Goal: Task Accomplishment & Management: Manage account settings

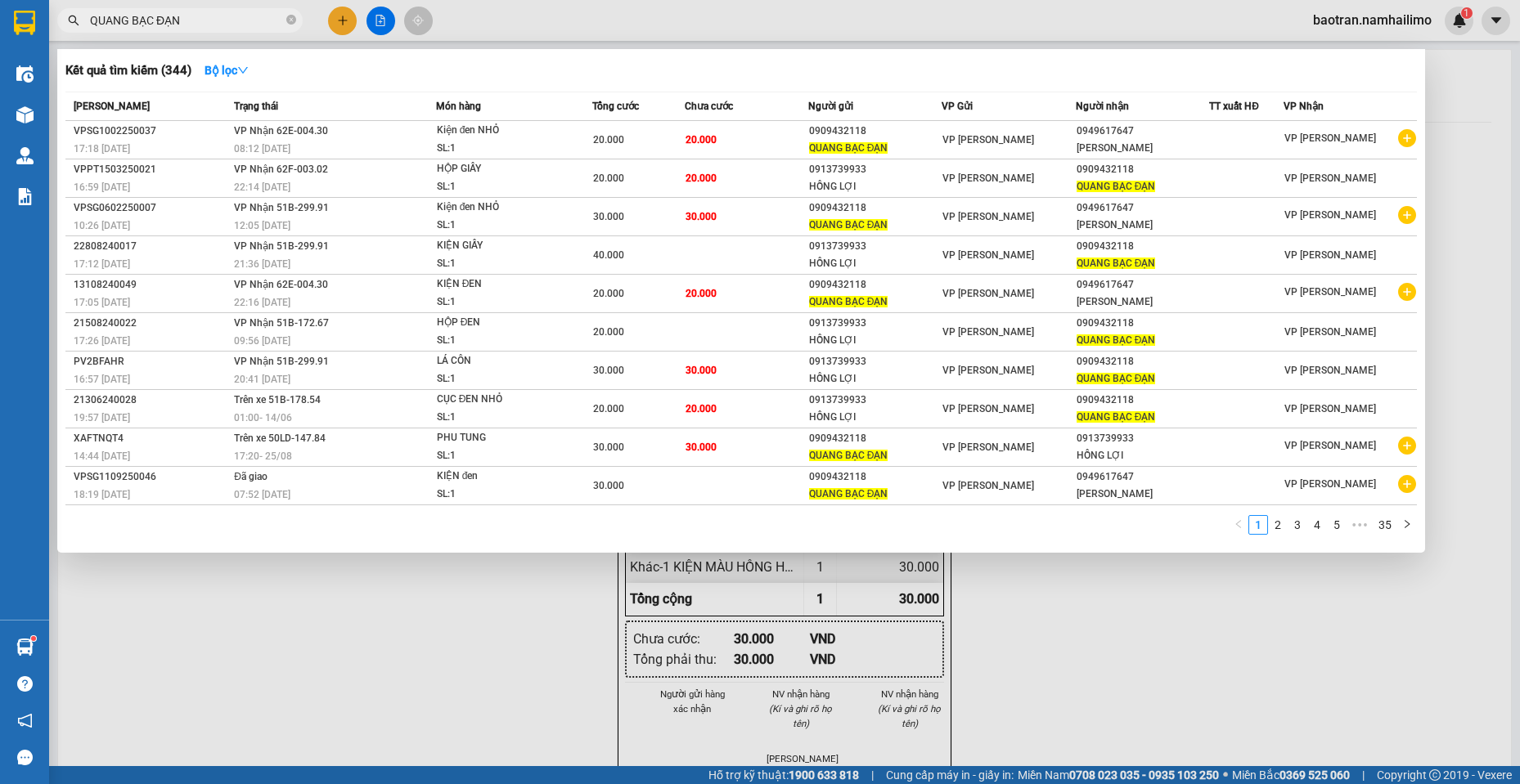
click at [182, 19] on input "QUANG BẠC ĐẠN" at bounding box center [186, 21] width 193 height 18
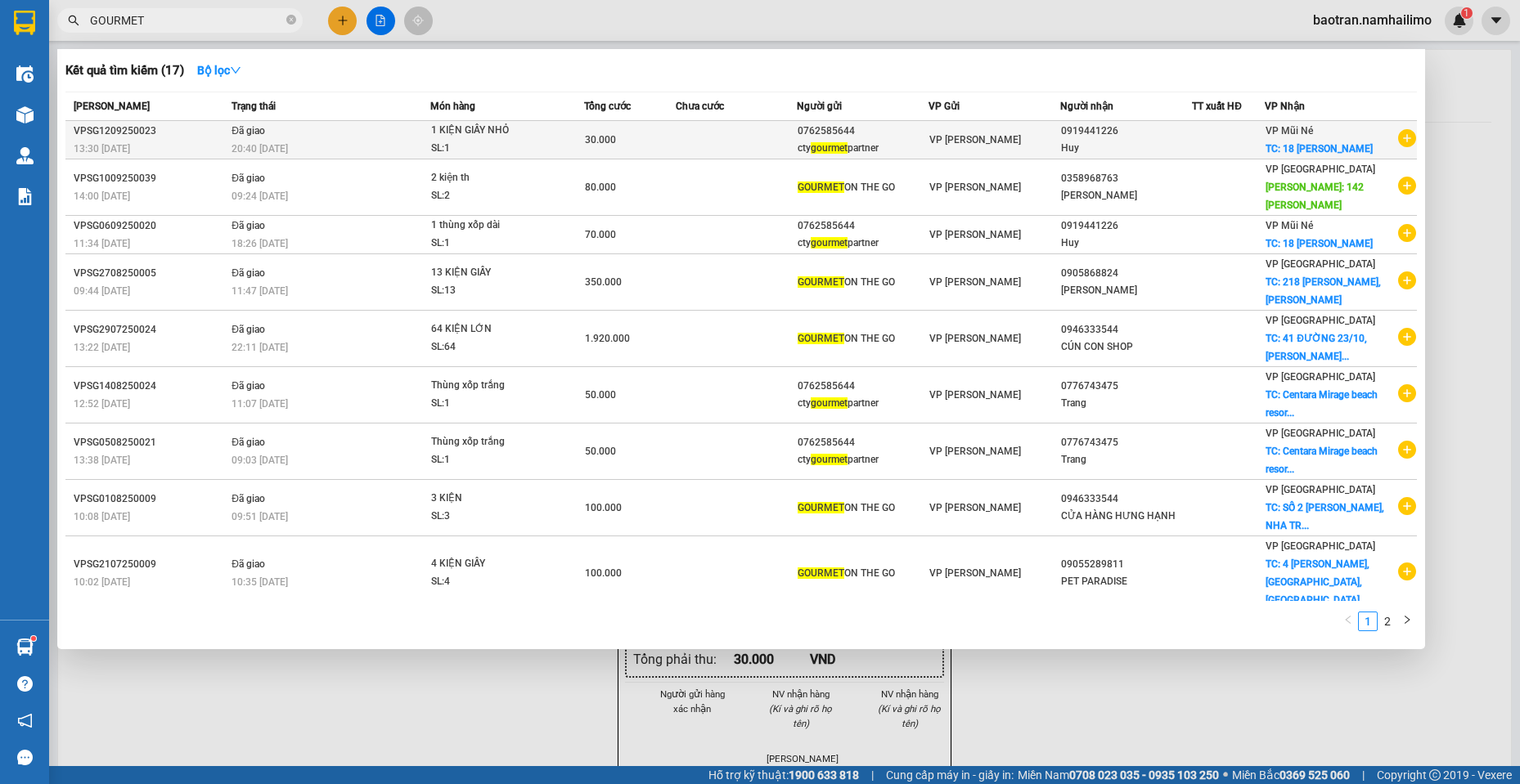
type input "GOURMET"
click at [1398, 147] on icon "plus-circle" at bounding box center [1407, 138] width 18 height 18
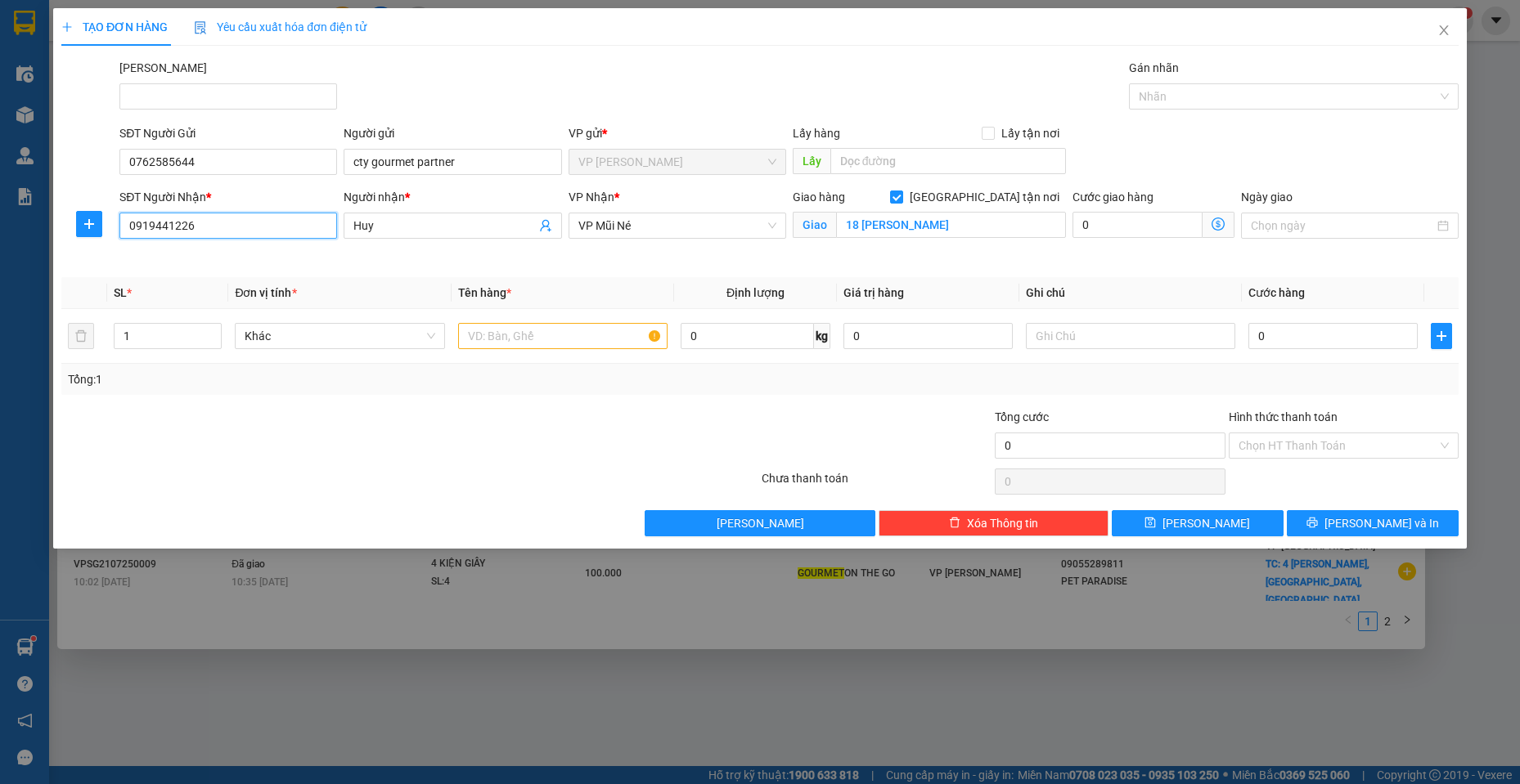
drag, startPoint x: 224, startPoint y: 217, endPoint x: 12, endPoint y: 203, distance: 212.5
click at [11, 207] on div "TẠO ĐƠN HÀNG Yêu cầu xuất hóa đơn điện tử Transit Pickup Surcharge Ids Transit …" at bounding box center [760, 392] width 1520 height 784
type input "0989939045"
drag, startPoint x: 435, startPoint y: 224, endPoint x: 204, endPoint y: 209, distance: 231.5
click at [205, 213] on div "SĐT Người Nhận * 0989939045 Người nhận * [PERSON_NAME] VP Nhận * VP Mũi Né Giao…" at bounding box center [789, 227] width 1346 height 77
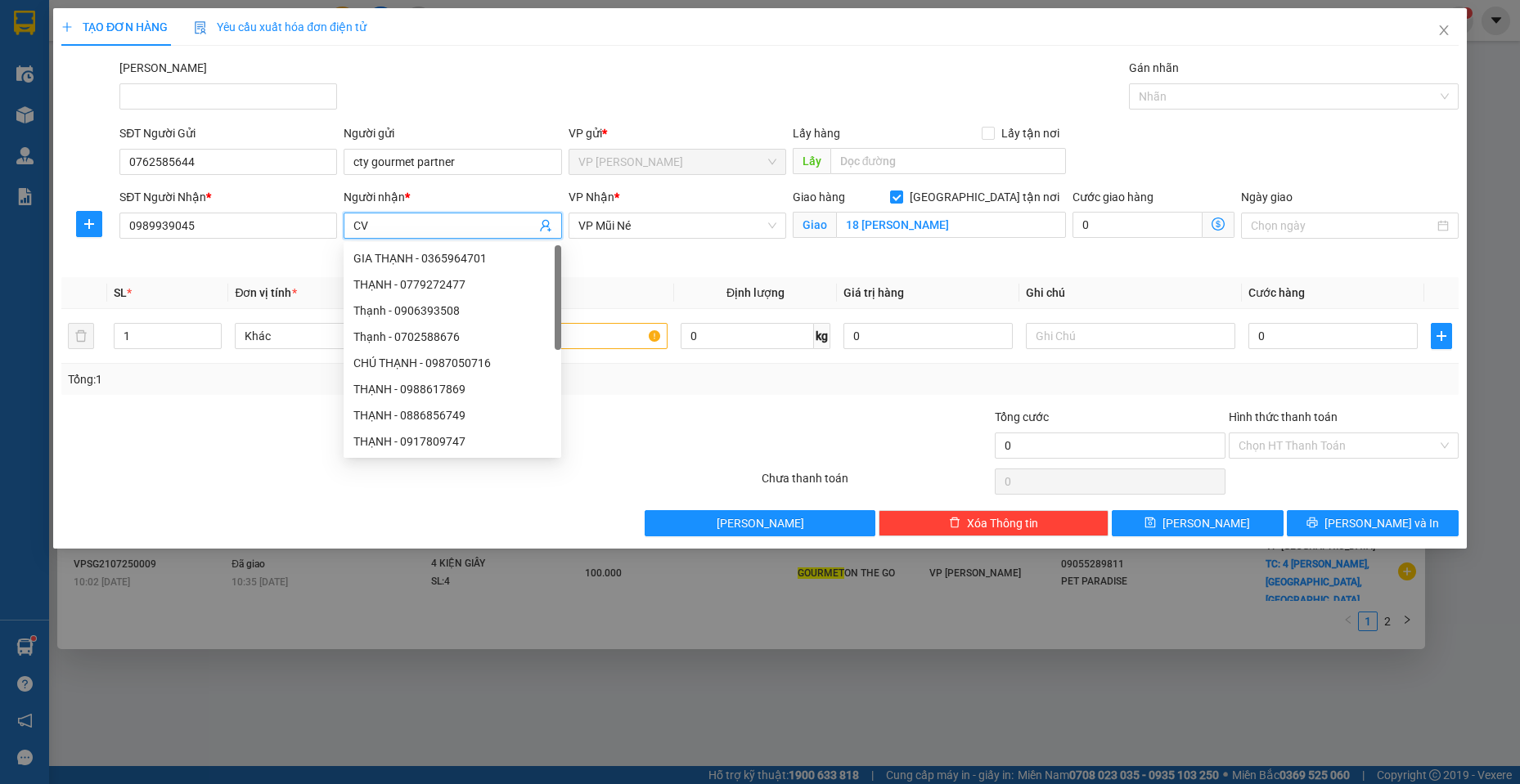
type input "C"
type input "CHỊ YẾN"
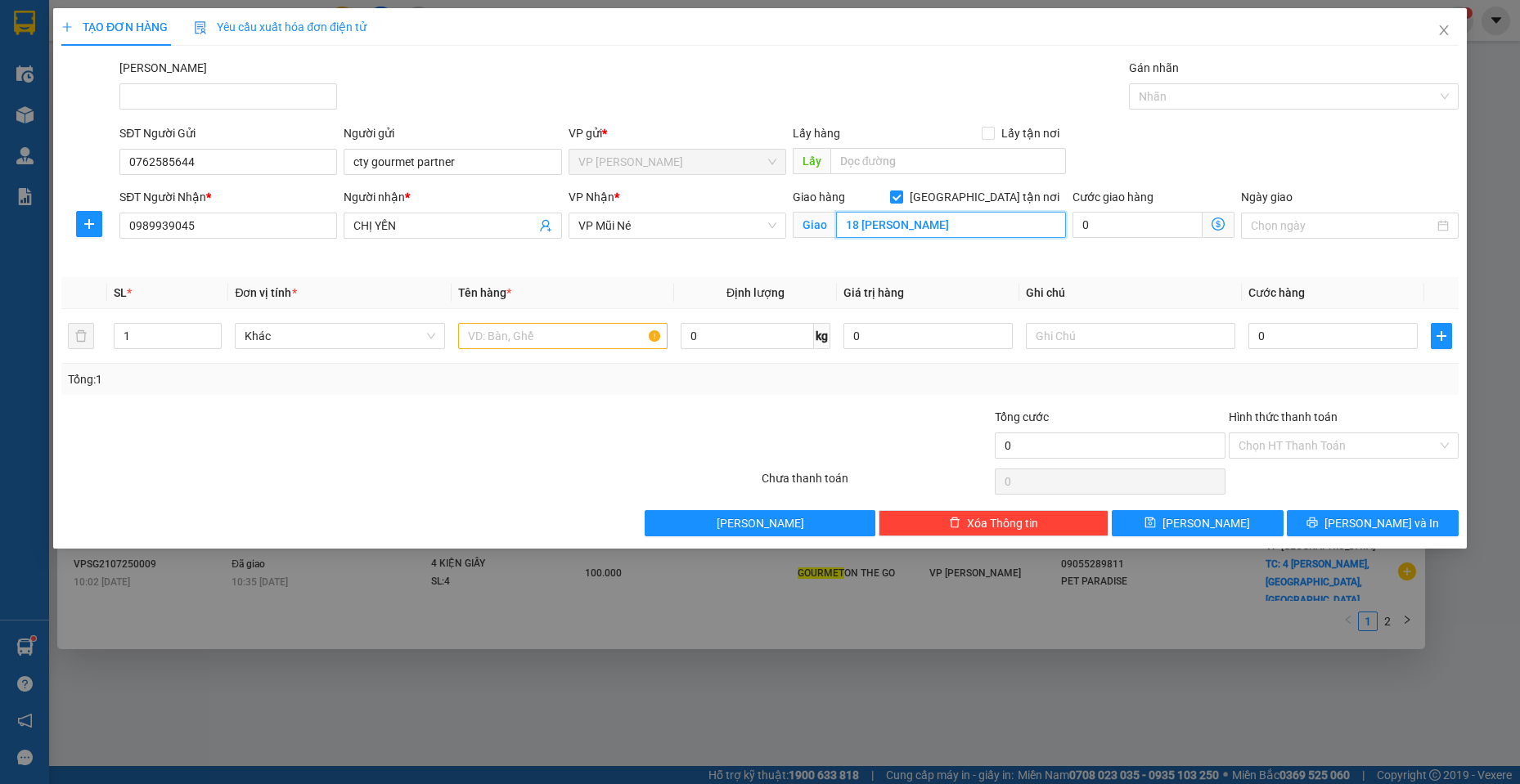
drag, startPoint x: 897, startPoint y: 216, endPoint x: 867, endPoint y: 227, distance: 32.0
click at [895, 217] on input "18 [PERSON_NAME]" at bounding box center [952, 225] width 231 height 27
click at [859, 224] on input "18 [PERSON_NAME]" at bounding box center [952, 225] width 231 height 27
type input "12A [PERSON_NAME]"
click at [608, 325] on input "text" at bounding box center [562, 336] width 210 height 27
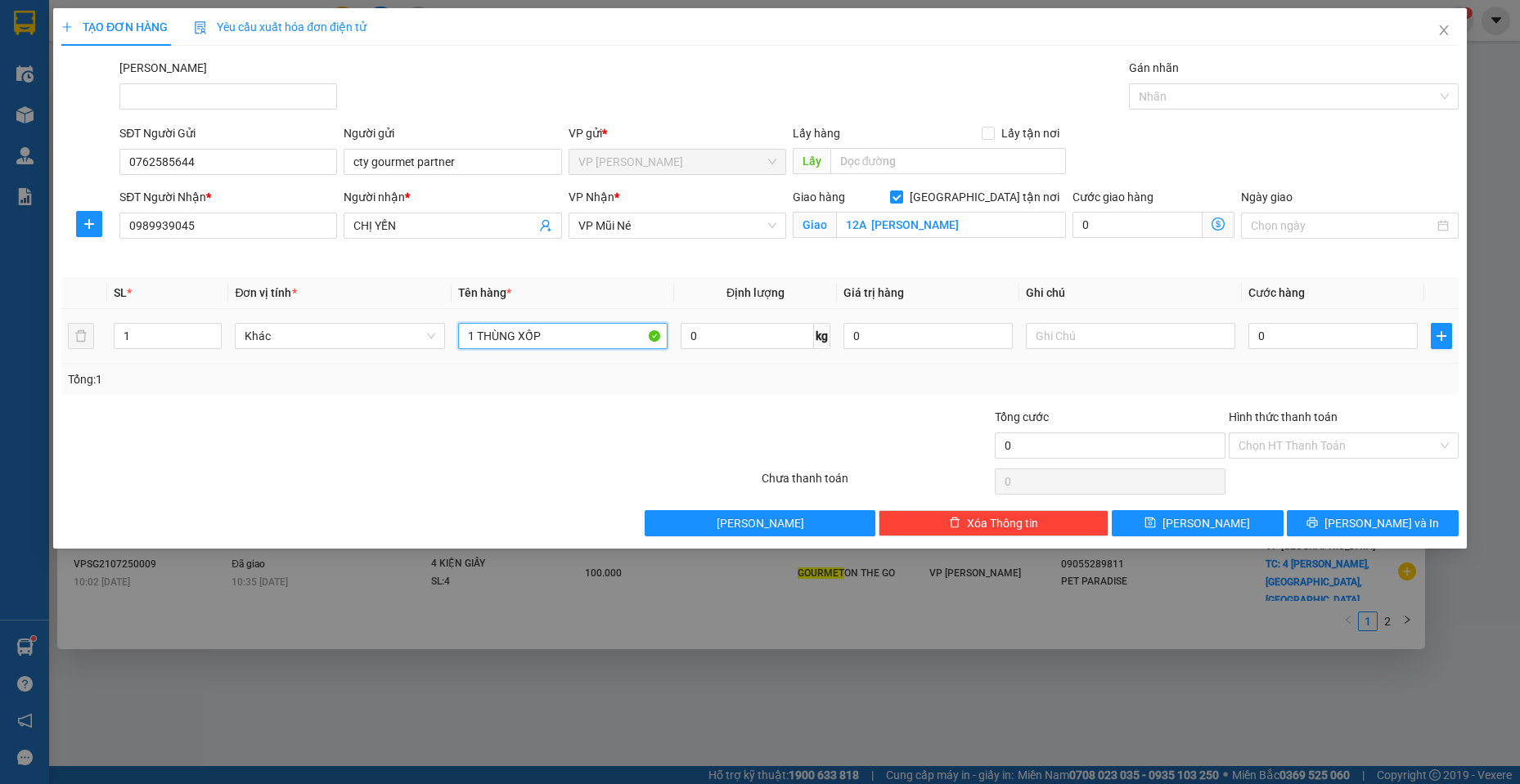
type input "1 THÙNG XỐP"
click at [1304, 322] on div "0" at bounding box center [1333, 336] width 169 height 33
click at [1299, 337] on input "0" at bounding box center [1333, 336] width 169 height 27
type input "4"
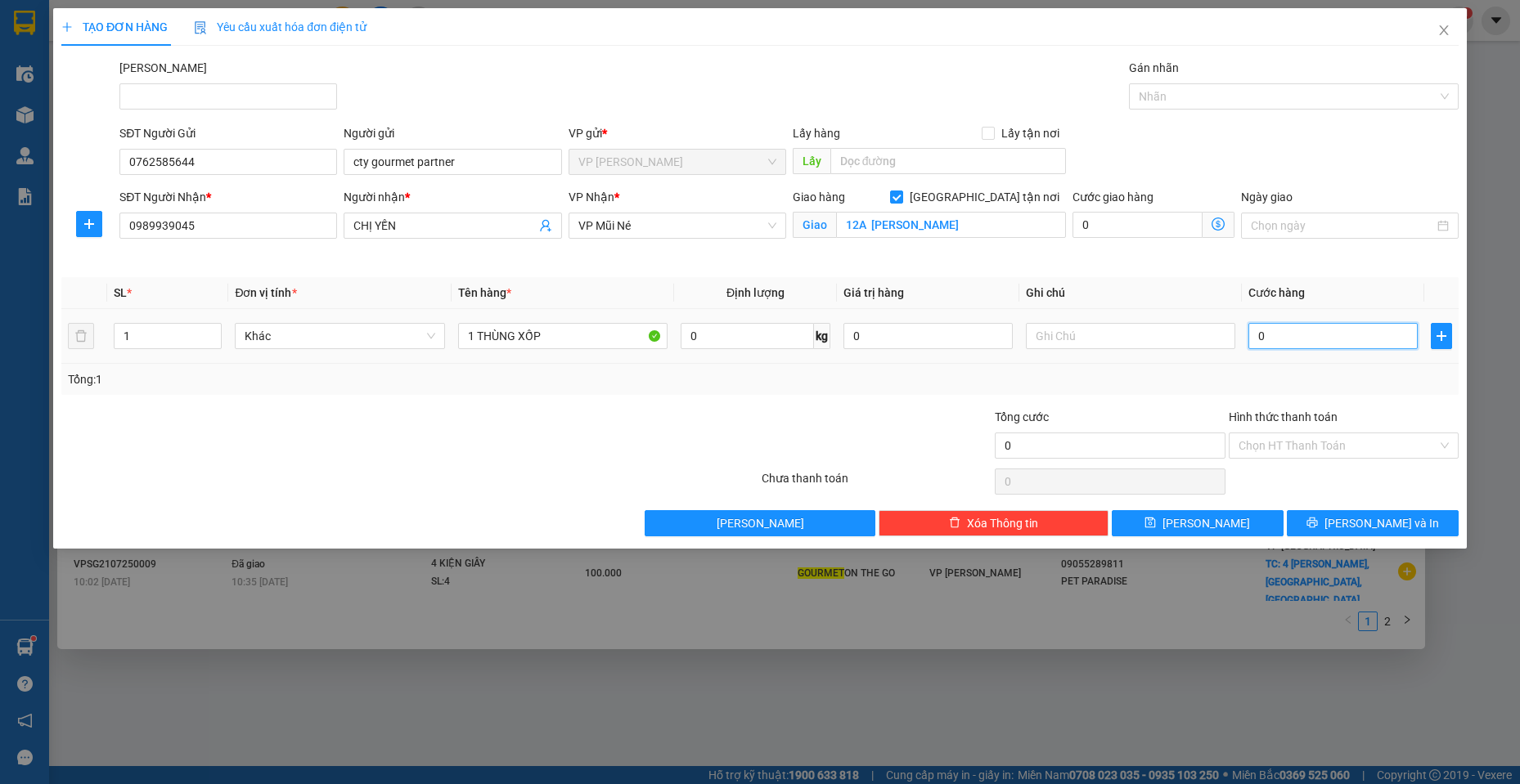
type input "4"
type input "40"
type input "40.000"
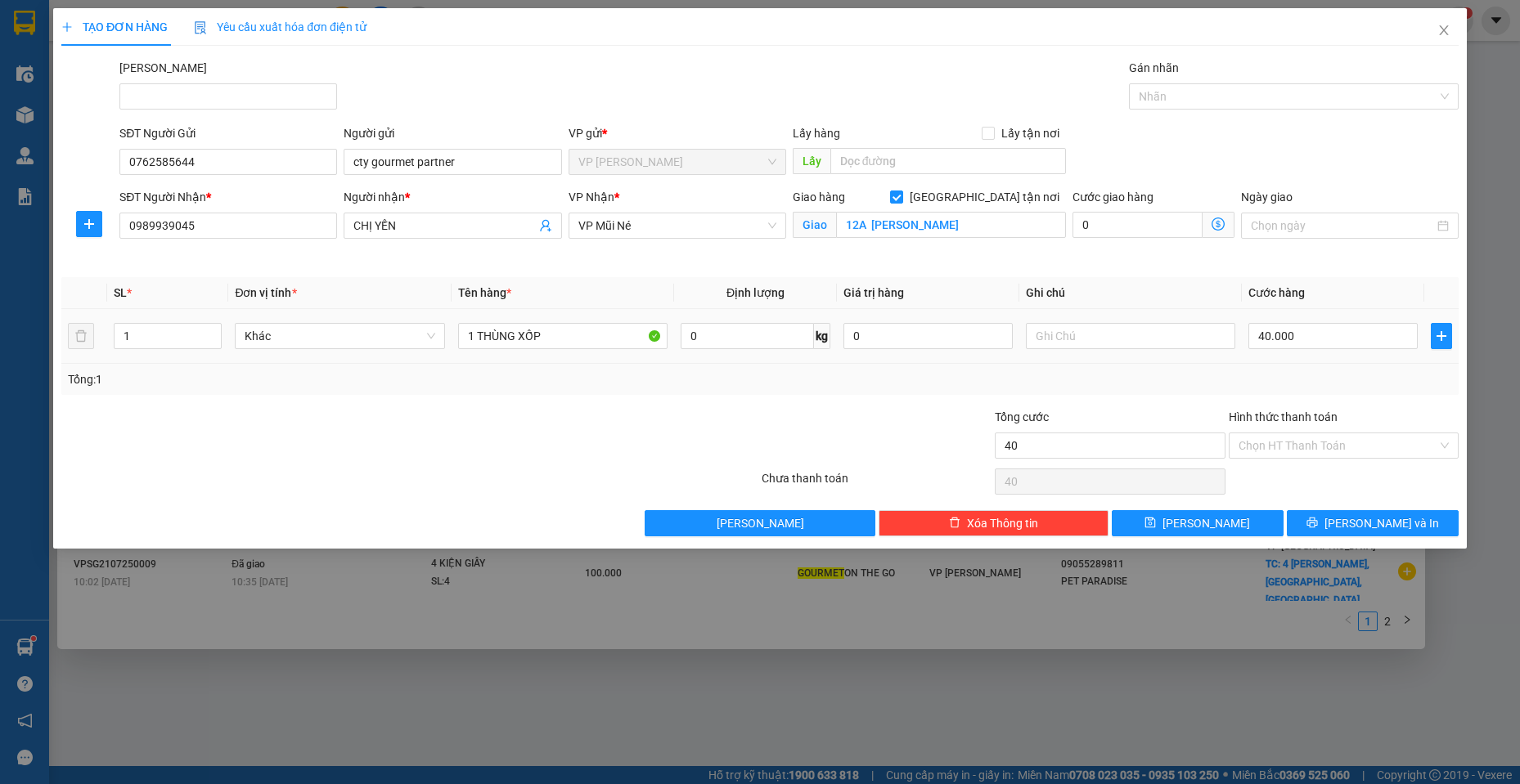
type input "40.000"
drag, startPoint x: 1356, startPoint y: 406, endPoint x: 1335, endPoint y: 438, distance: 38.3
click at [1355, 406] on div "Transit Pickup Surcharge Ids Transit Deliver Surcharge Ids Transit Deliver Surc…" at bounding box center [760, 297] width 1397 height 478
click at [1335, 443] on input "Hình thức thanh toán" at bounding box center [1338, 445] width 199 height 25
click at [1290, 485] on div "Tại văn phòng" at bounding box center [1343, 479] width 210 height 18
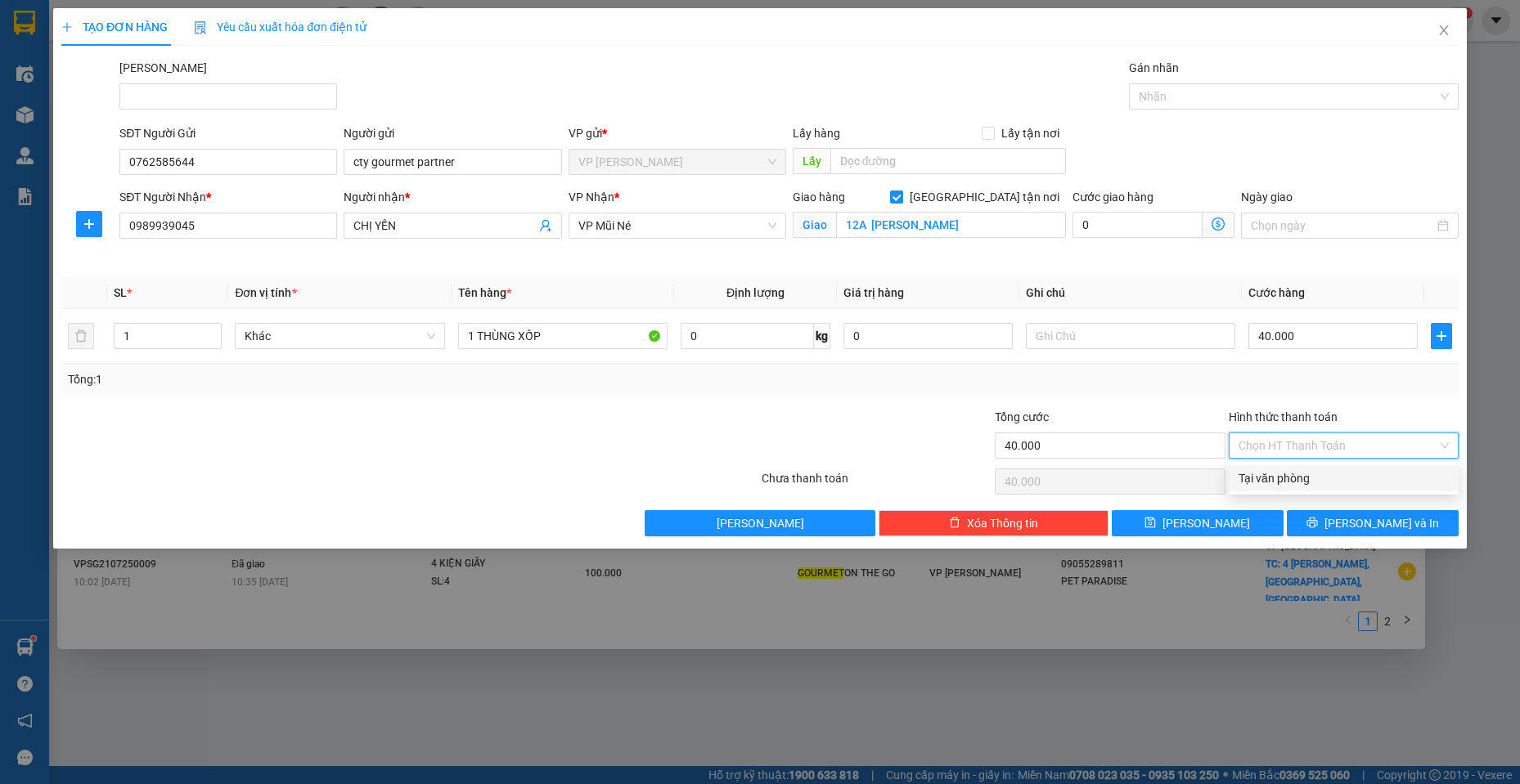
type input "0"
click at [1318, 524] on icon "printer" at bounding box center [1312, 523] width 12 height 12
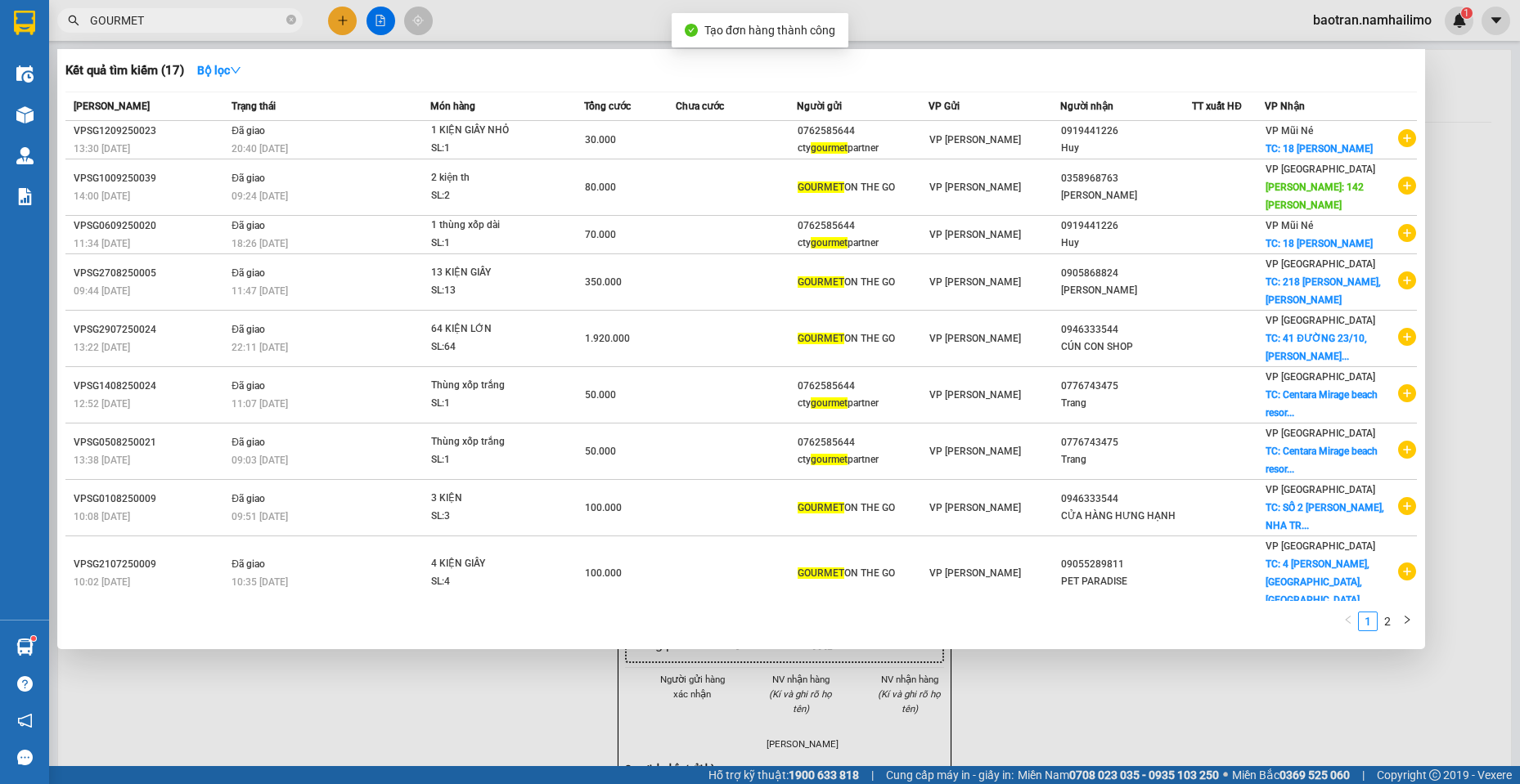
drag, startPoint x: 977, startPoint y: 698, endPoint x: 968, endPoint y: 645, distance: 53.8
click at [971, 665] on div at bounding box center [760, 392] width 1520 height 784
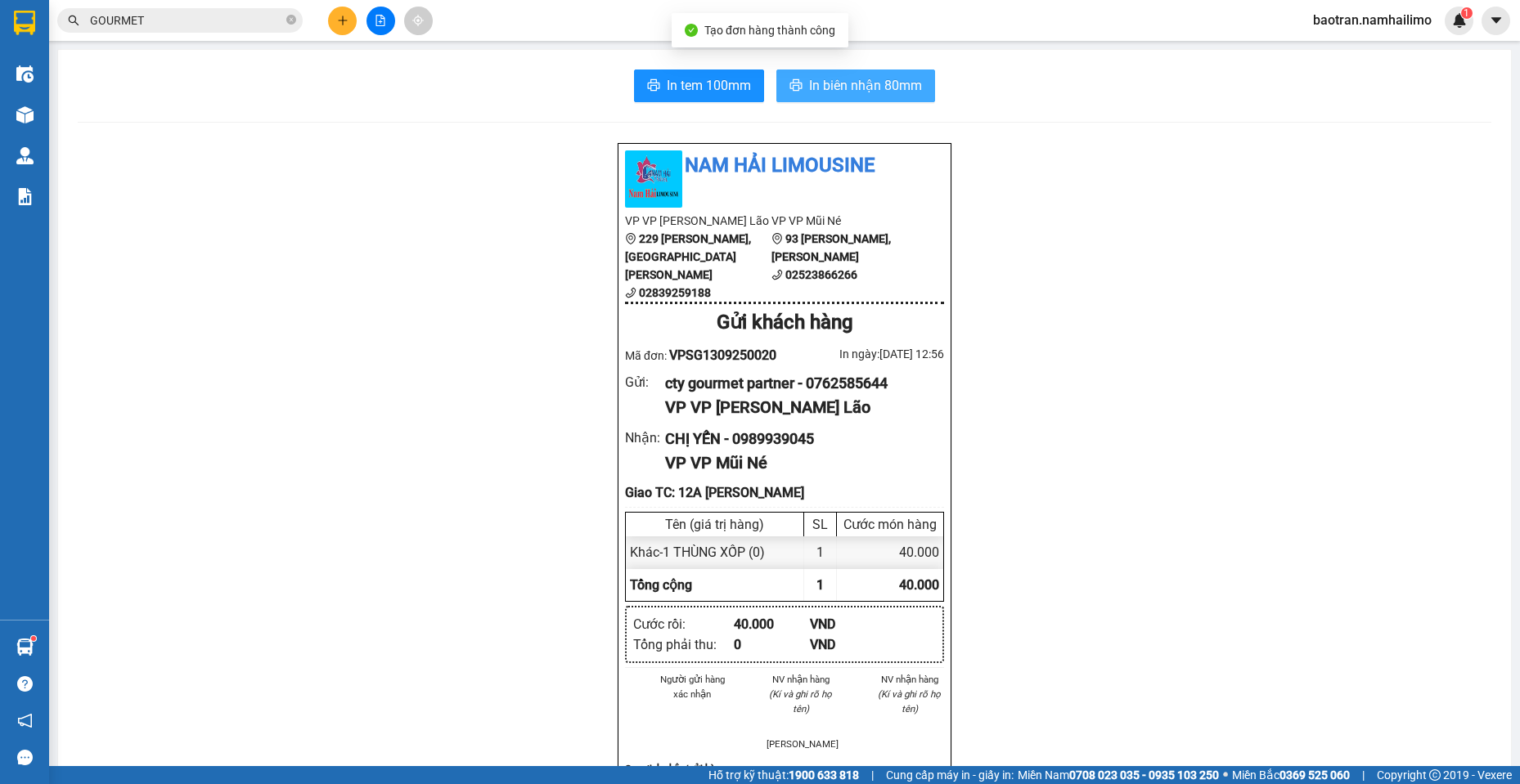
click at [852, 94] on span "In biên nhận 80mm" at bounding box center [865, 85] width 113 height 21
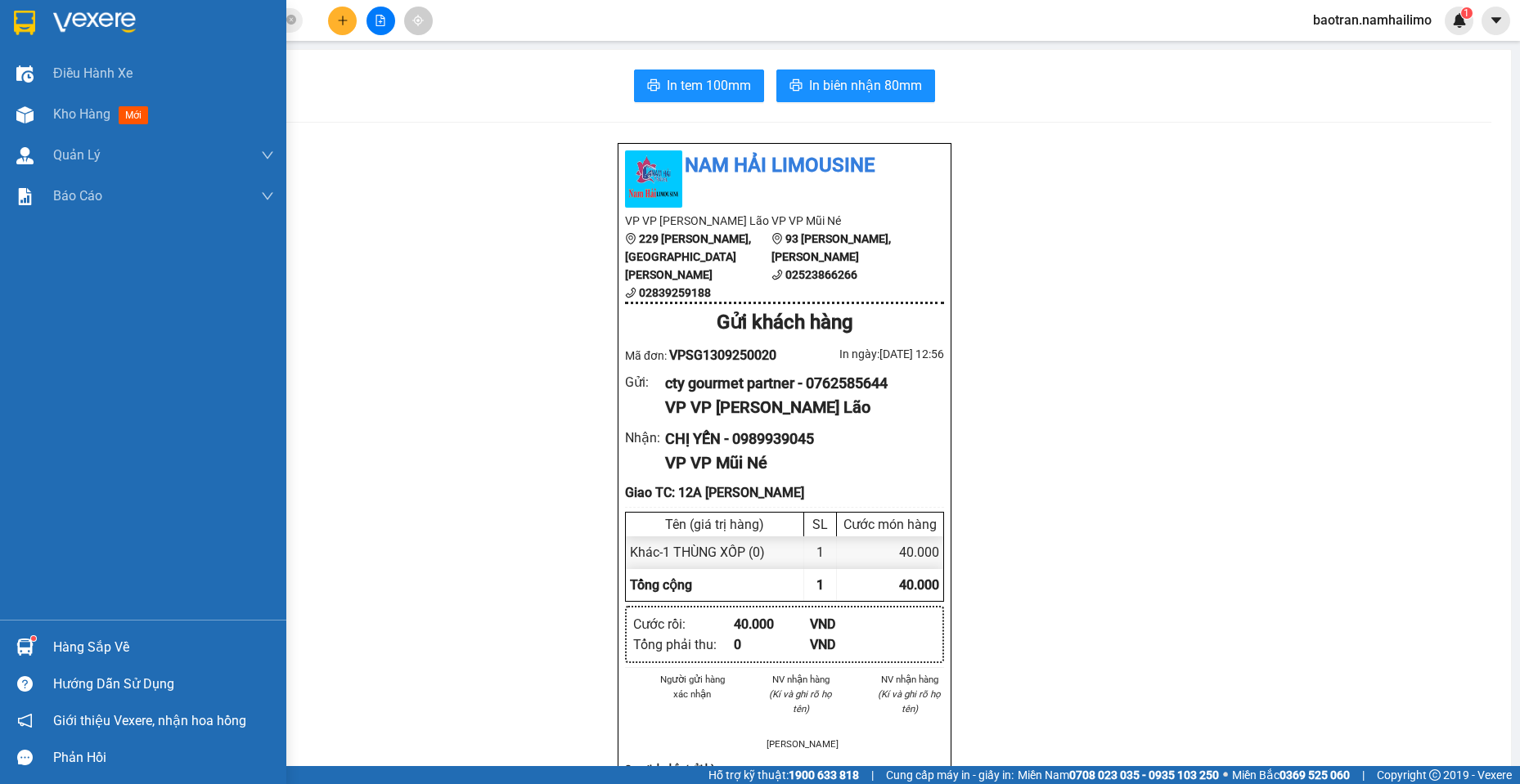
click at [14, 653] on div at bounding box center [25, 647] width 29 height 29
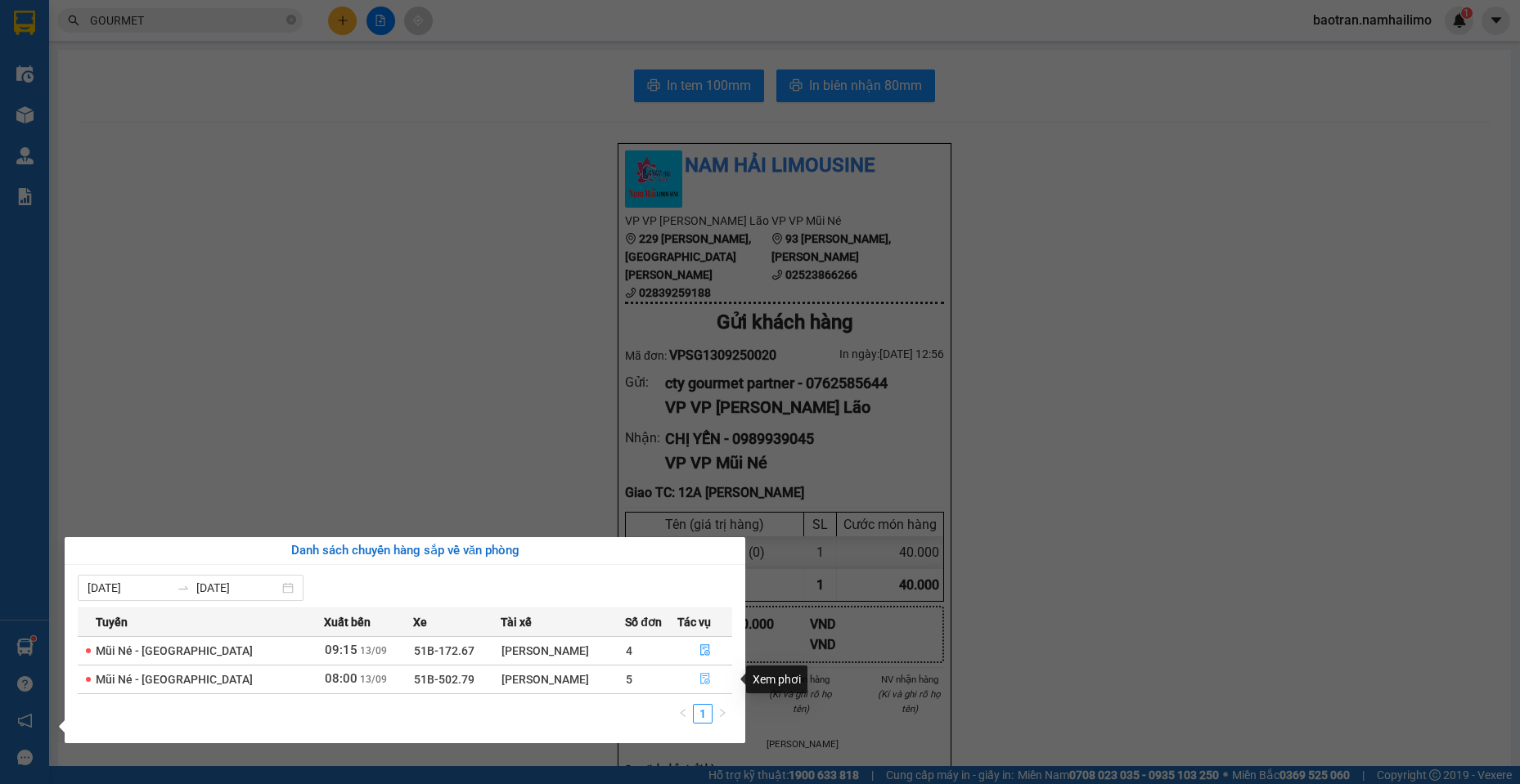
drag, startPoint x: 708, startPoint y: 680, endPoint x: 724, endPoint y: 679, distance: 16.0
click at [724, 679] on button "button" at bounding box center [704, 680] width 53 height 27
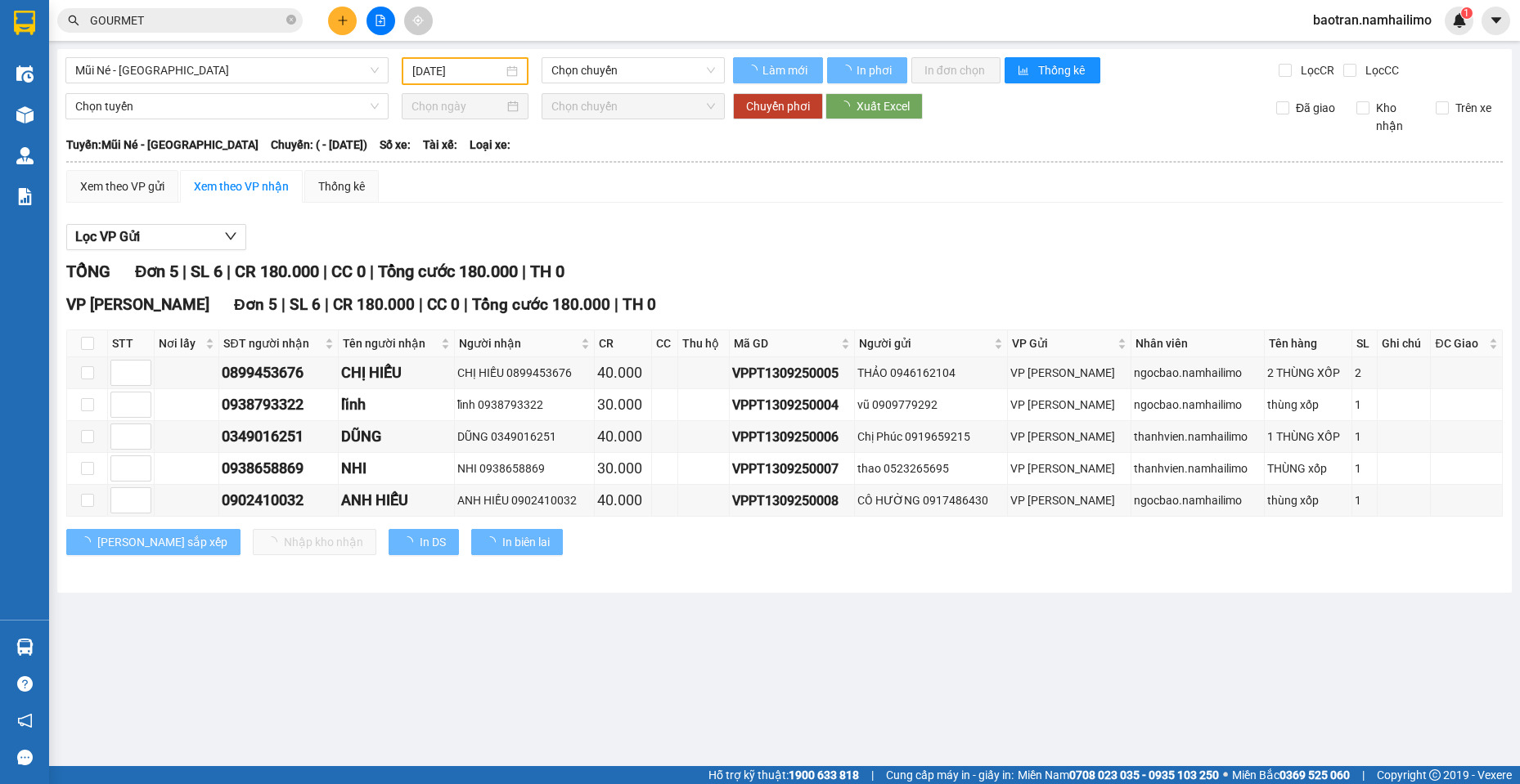
type input "[DATE]"
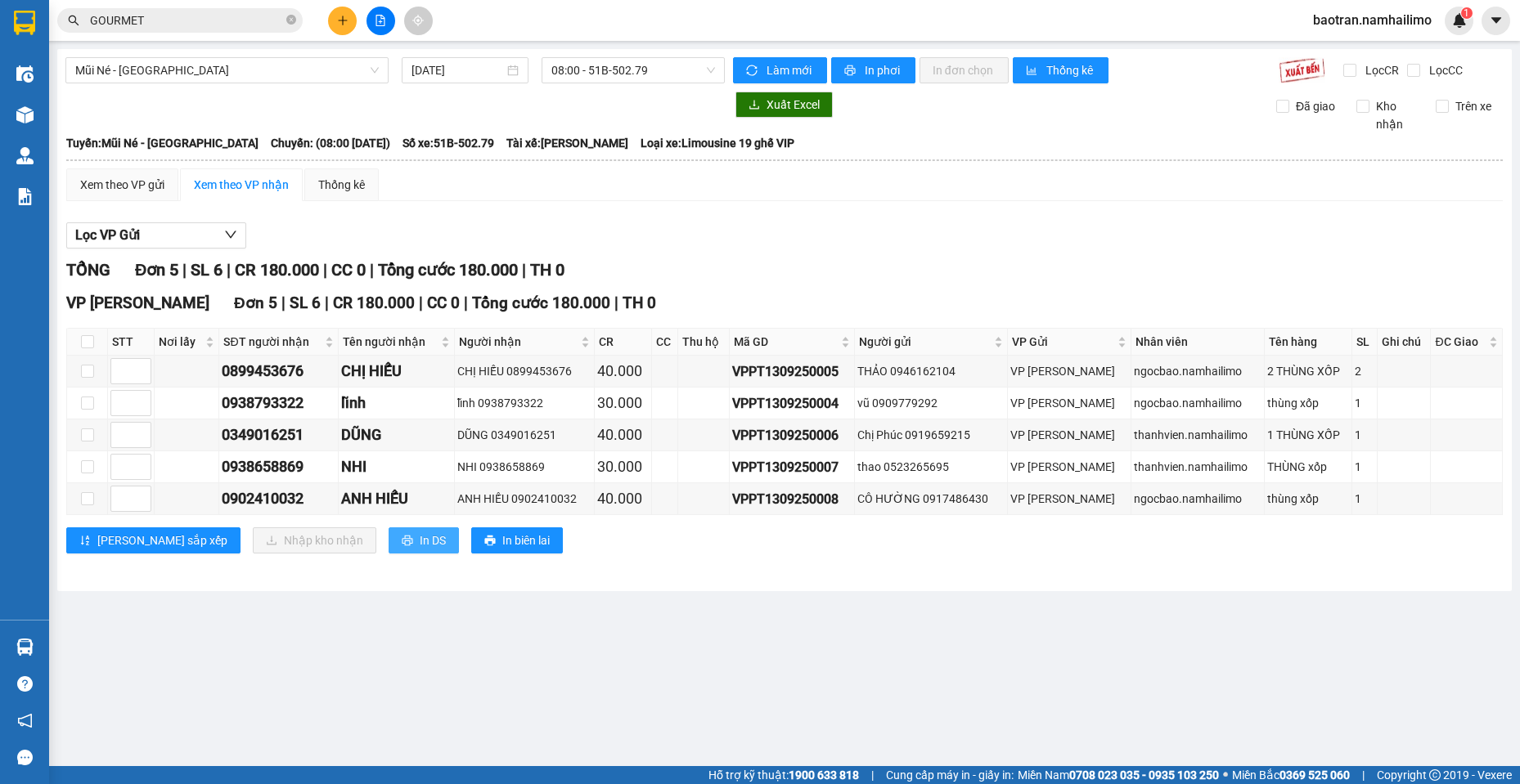
click at [402, 537] on icon "printer" at bounding box center [408, 541] width 12 height 12
click at [784, 374] on div "VPPT1309250005" at bounding box center [791, 371] width 119 height 21
copy div "VPPT1309250005"
click at [86, 398] on input "checkbox" at bounding box center [87, 403] width 13 height 13
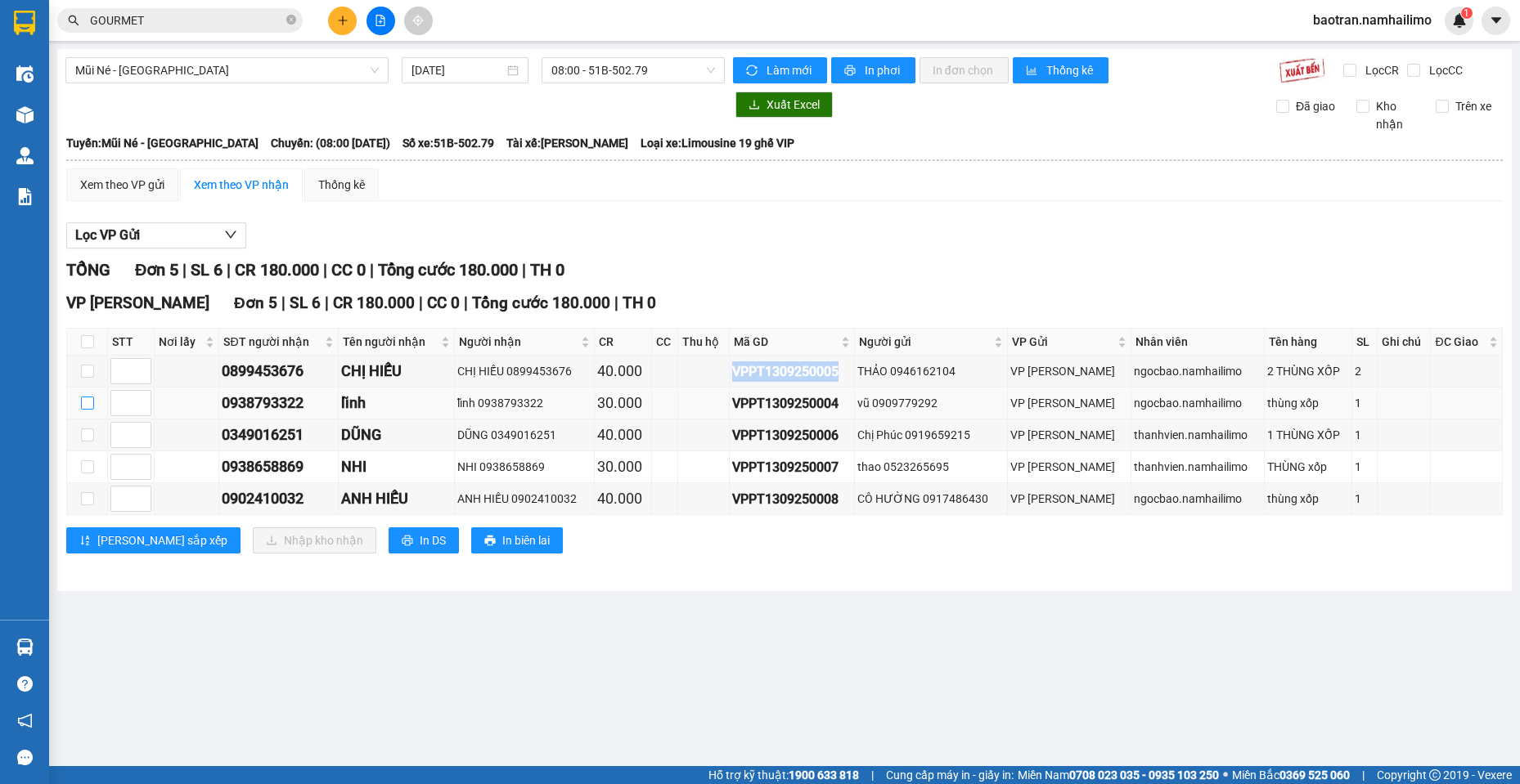
checkbox input "true"
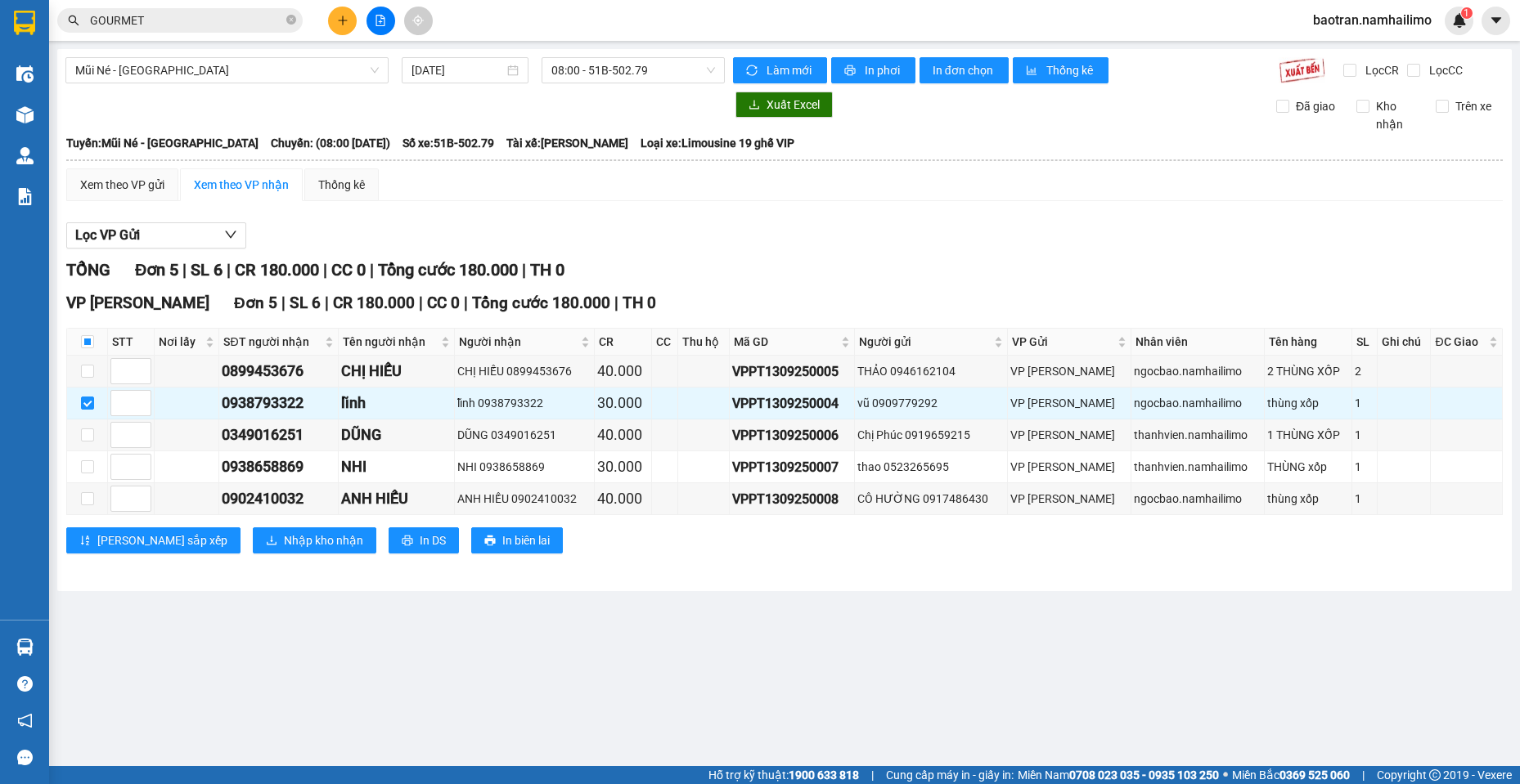
click at [233, 615] on main "Mũi Né - [GEOGRAPHIC_DATA] [DATE] 08:00 - 51B-502.79 Làm mới In phơi In đơn chọ…" at bounding box center [760, 383] width 1520 height 766
click at [259, 434] on div "0349016251" at bounding box center [278, 434] width 113 height 23
click at [89, 436] on input "checkbox" at bounding box center [87, 434] width 13 height 13
checkbox input "true"
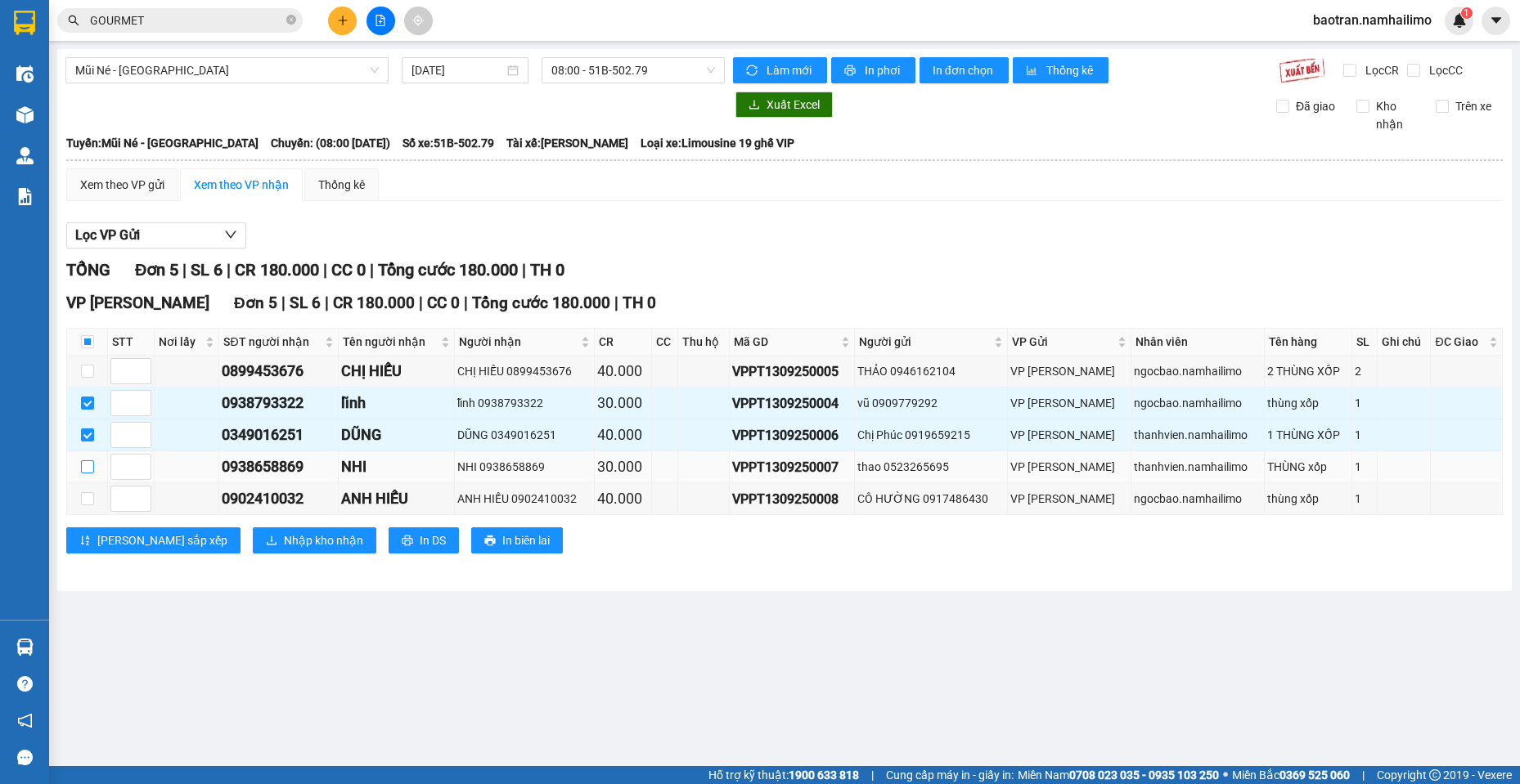
click at [92, 470] on input "checkbox" at bounding box center [87, 467] width 13 height 13
checkbox input "true"
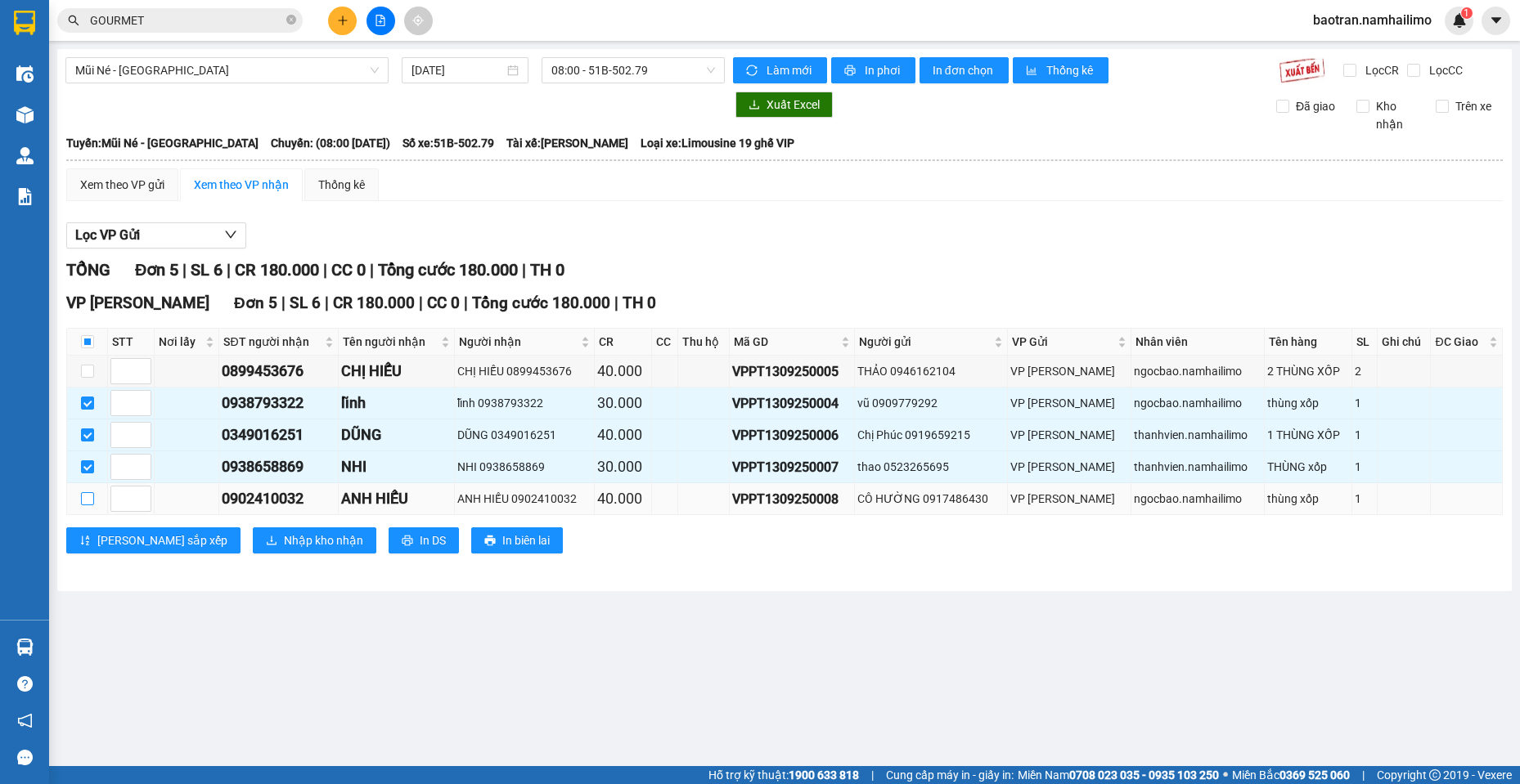
click at [82, 499] on input "checkbox" at bounding box center [87, 498] width 13 height 13
checkbox input "true"
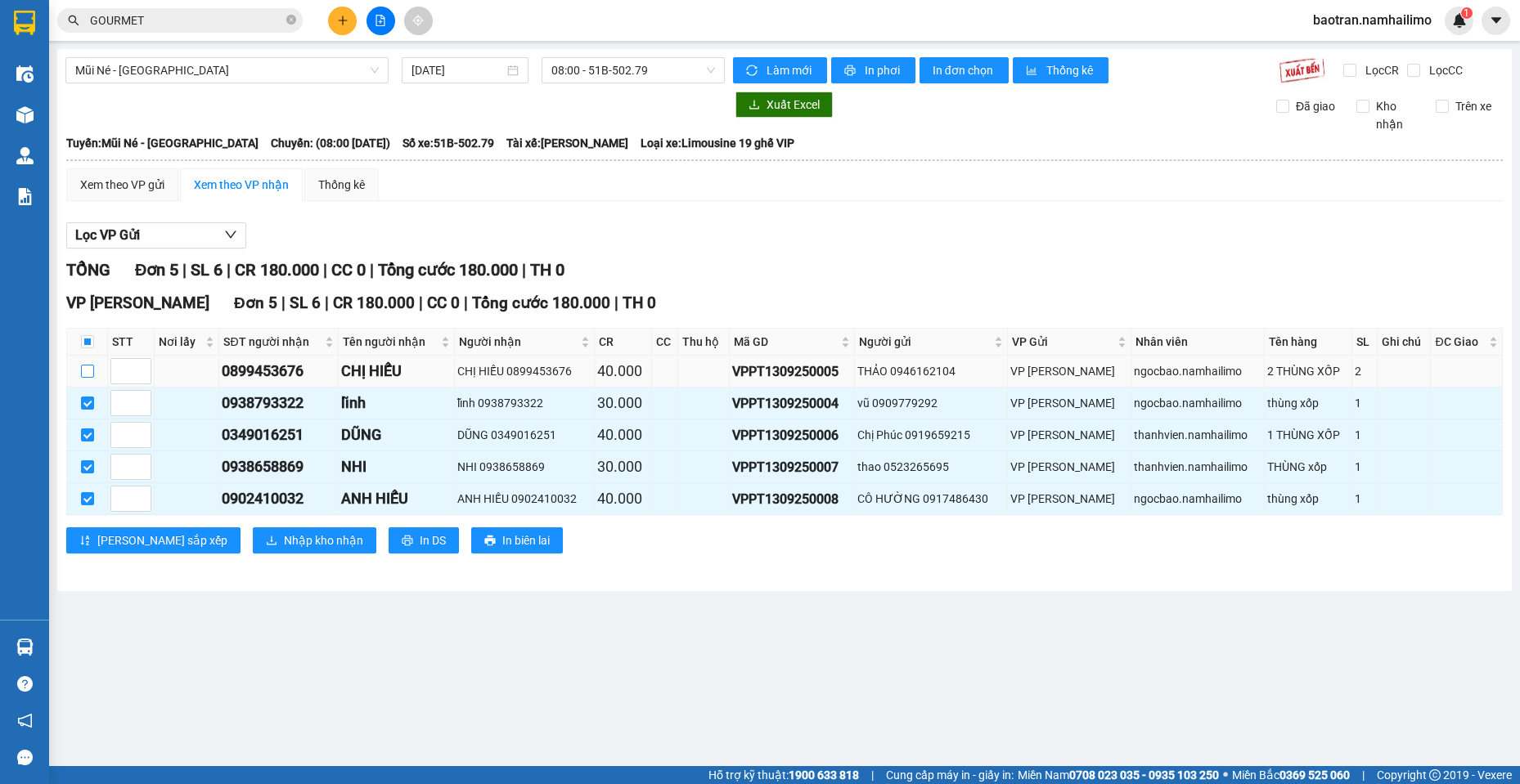
click at [88, 373] on input "checkbox" at bounding box center [87, 370] width 13 height 13
checkbox input "true"
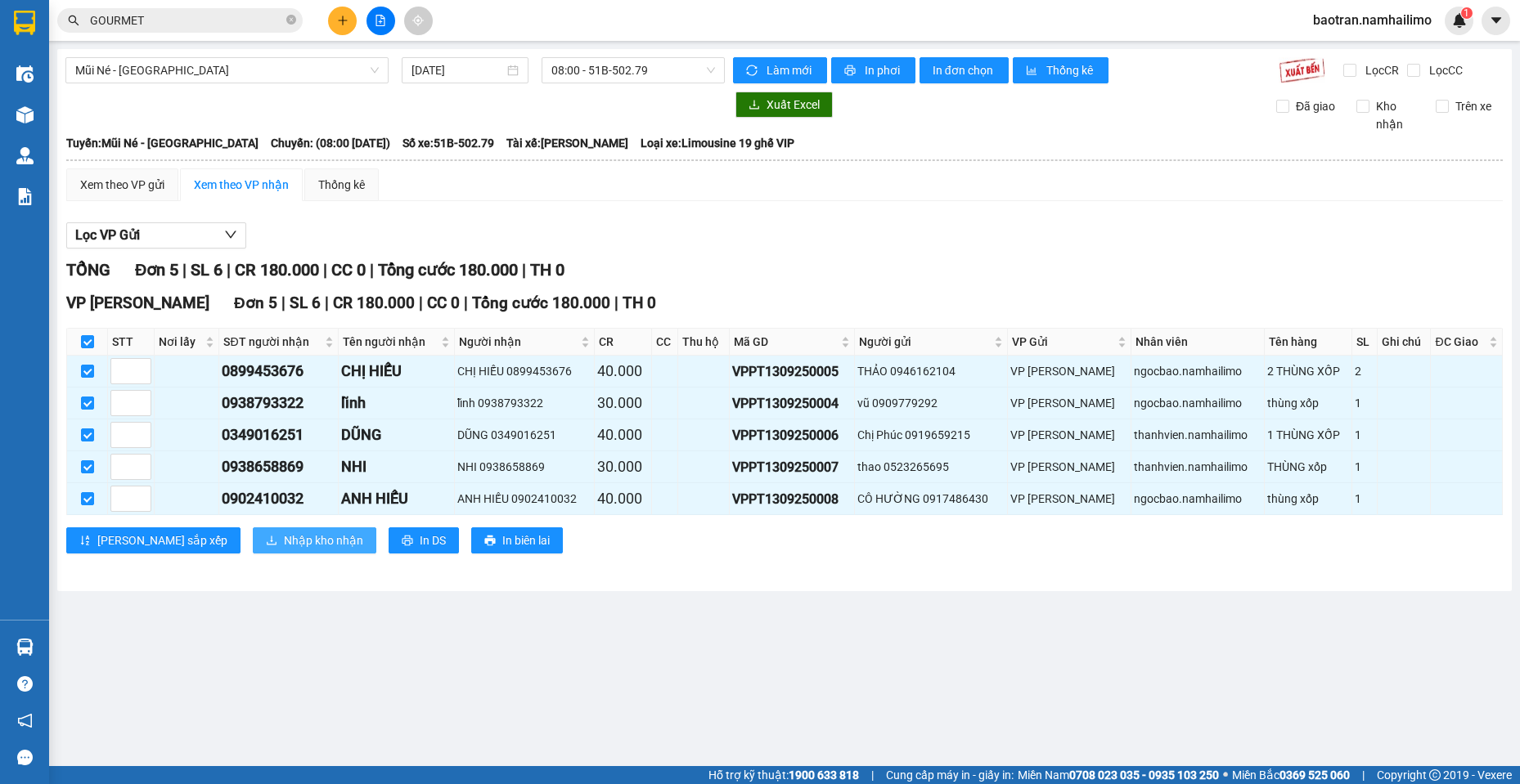
click at [284, 542] on span "Nhập kho nhận" at bounding box center [323, 541] width 80 height 18
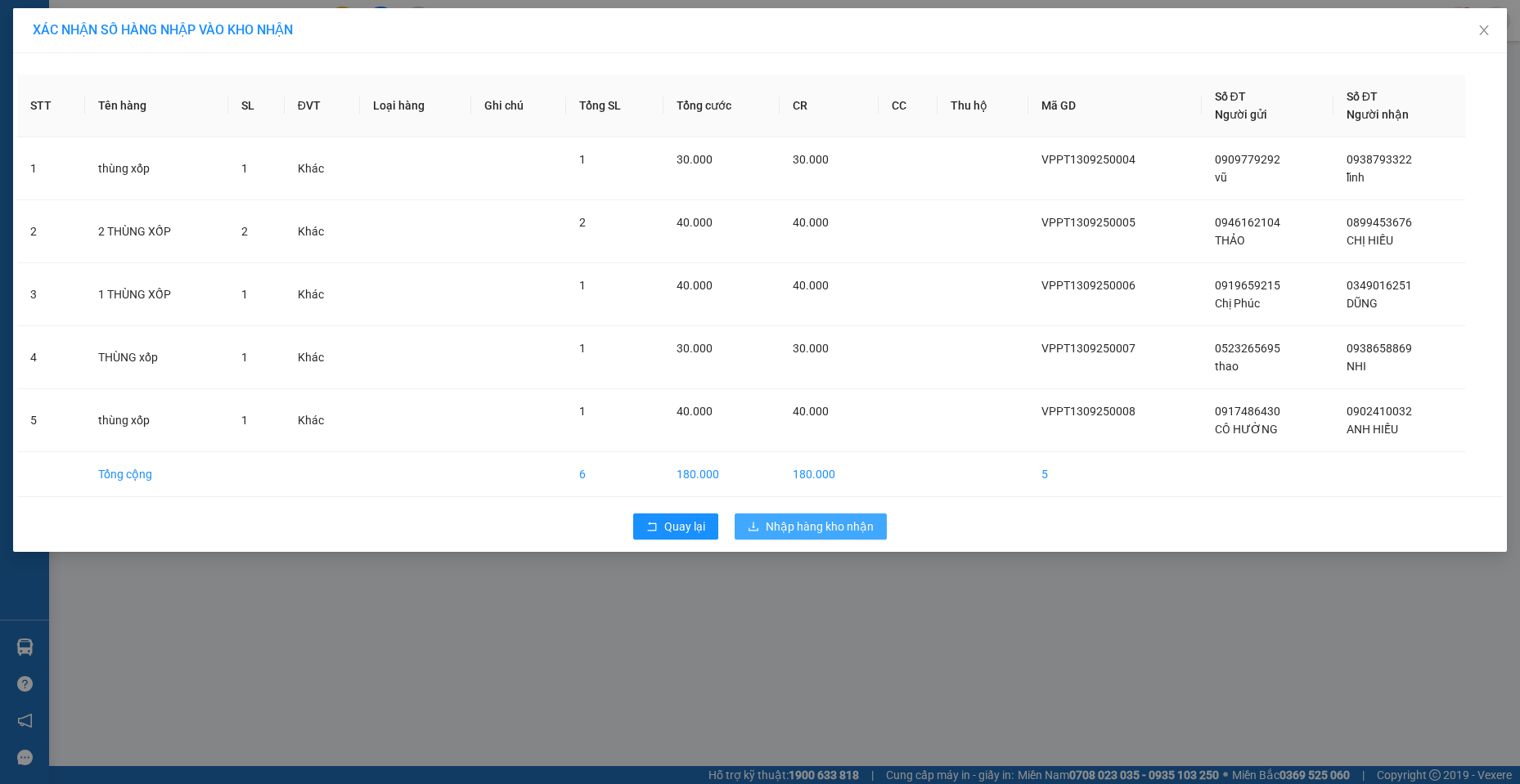
click at [799, 514] on button "Nhập hàng kho nhận" at bounding box center [811, 526] width 152 height 27
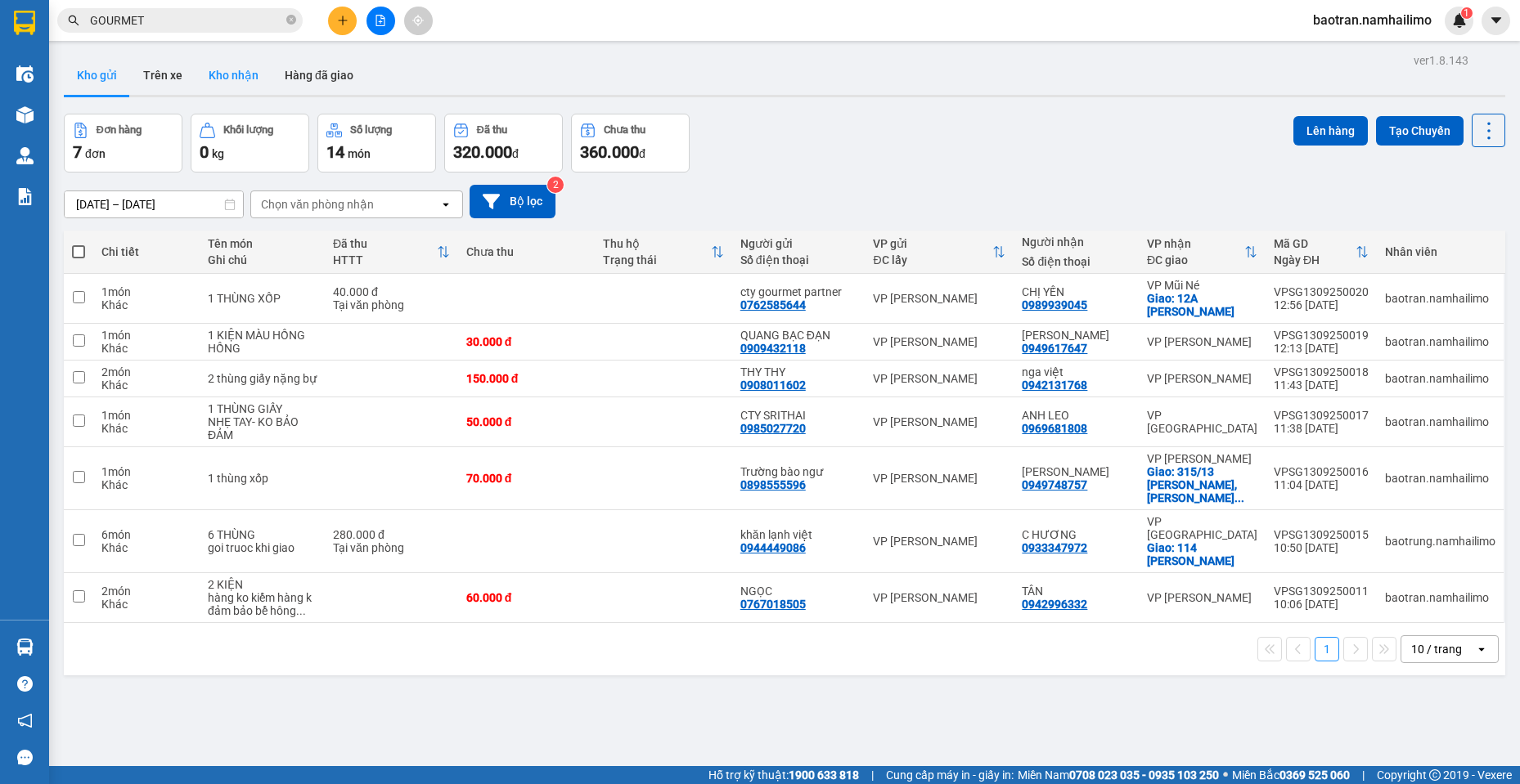
click at [234, 80] on button "Kho nhận" at bounding box center [232, 75] width 76 height 39
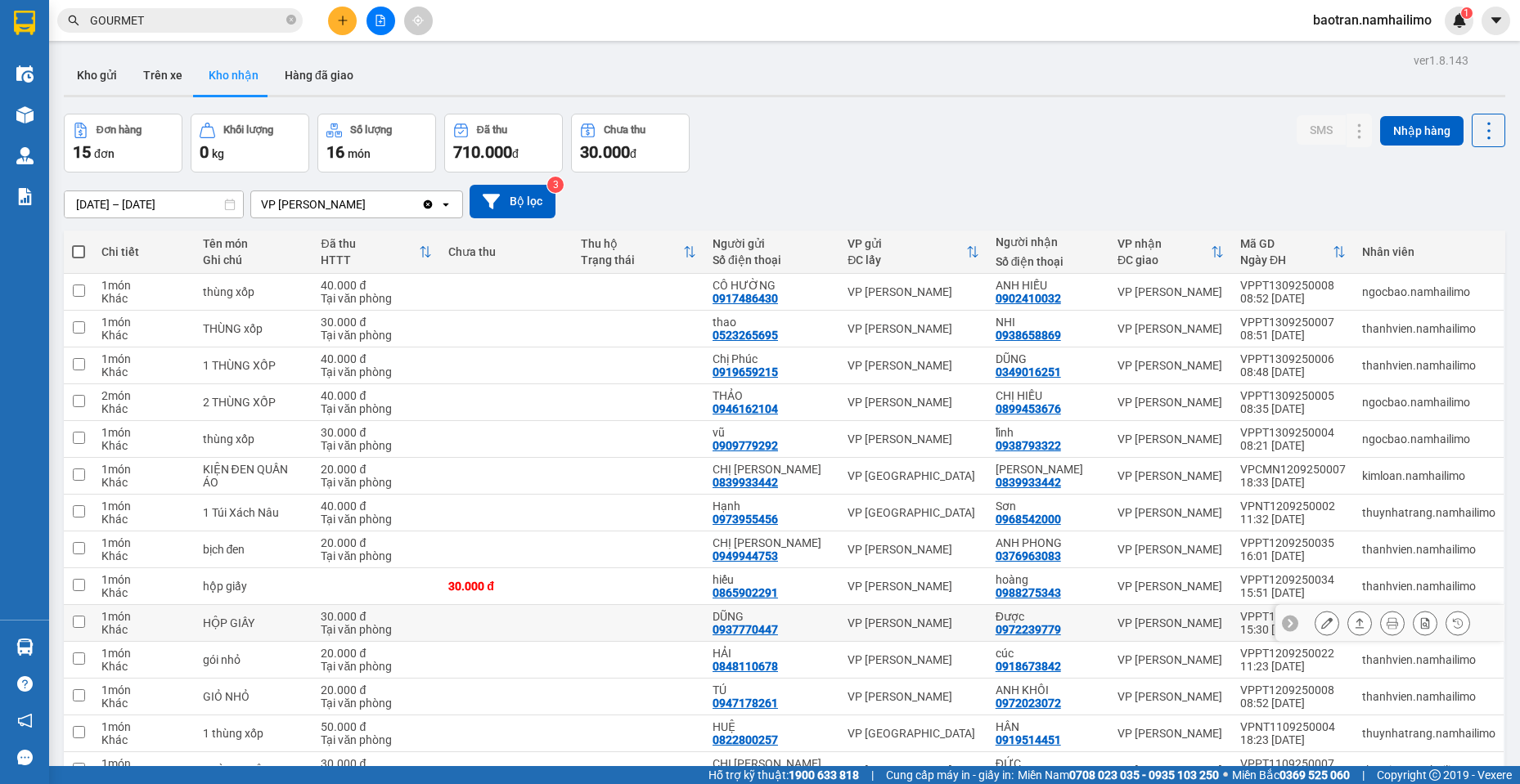
scroll to position [127, 0]
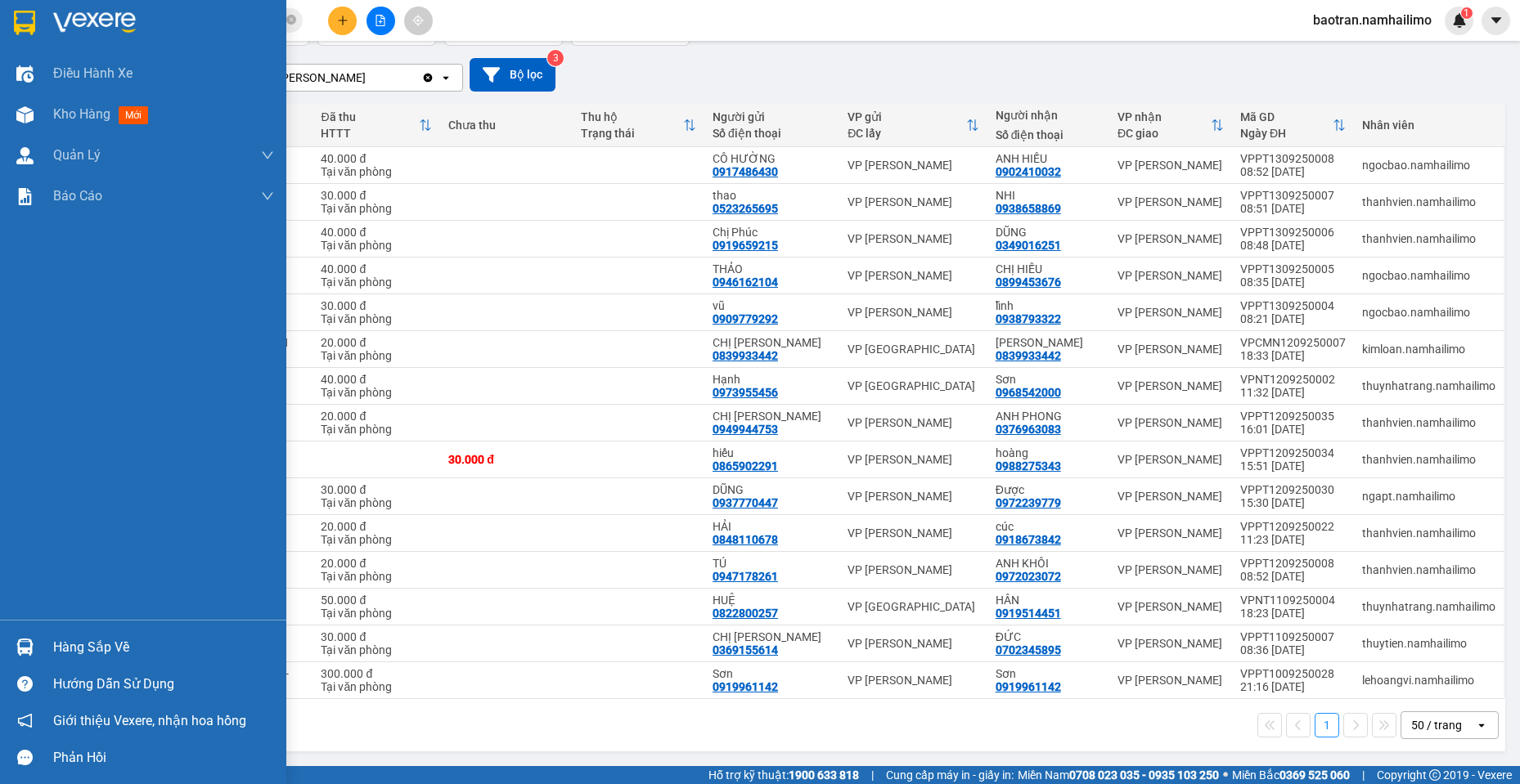
click at [0, 764] on div "Phản hồi" at bounding box center [143, 757] width 287 height 36
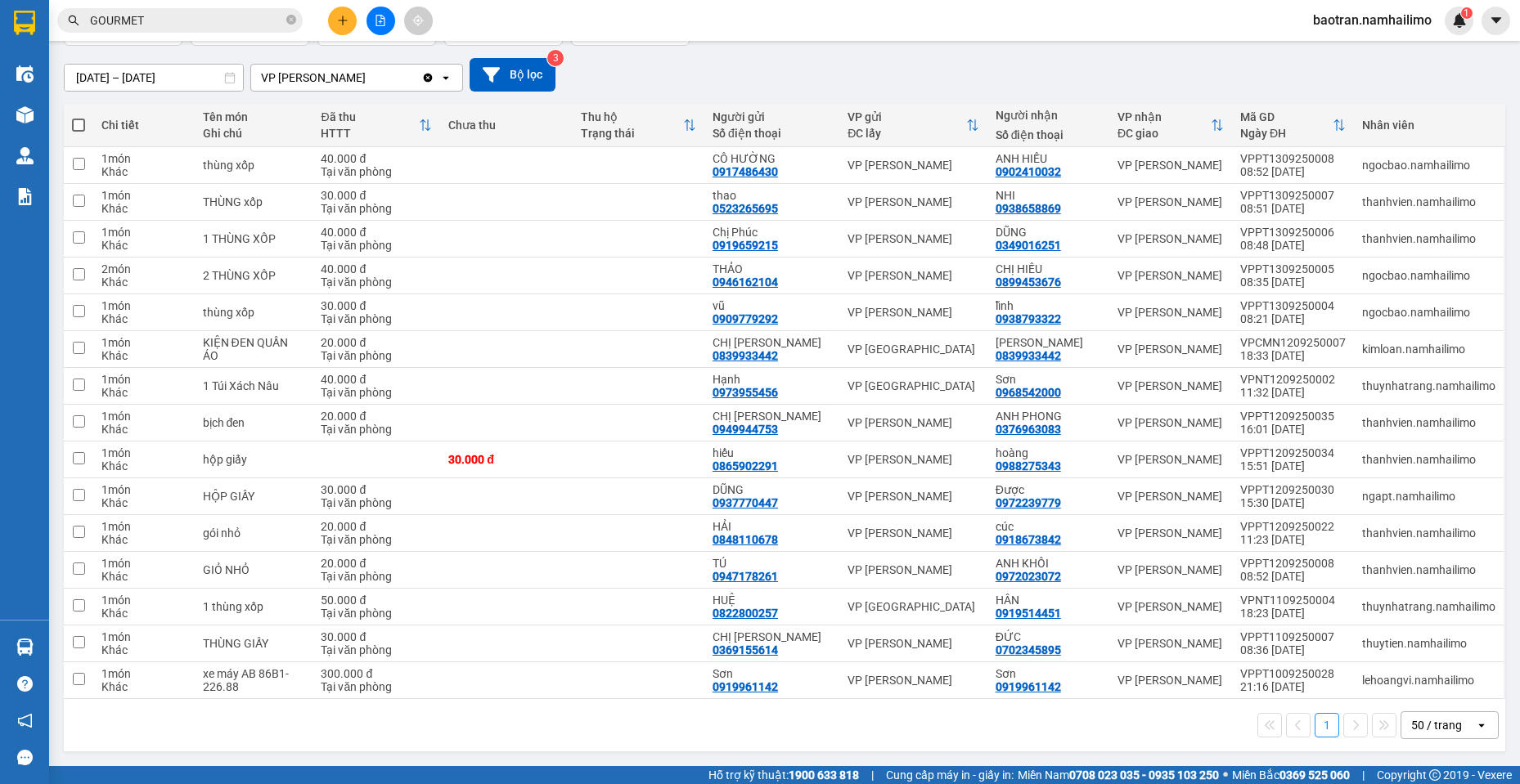
click at [195, 27] on input "GOURMET" at bounding box center [186, 21] width 193 height 18
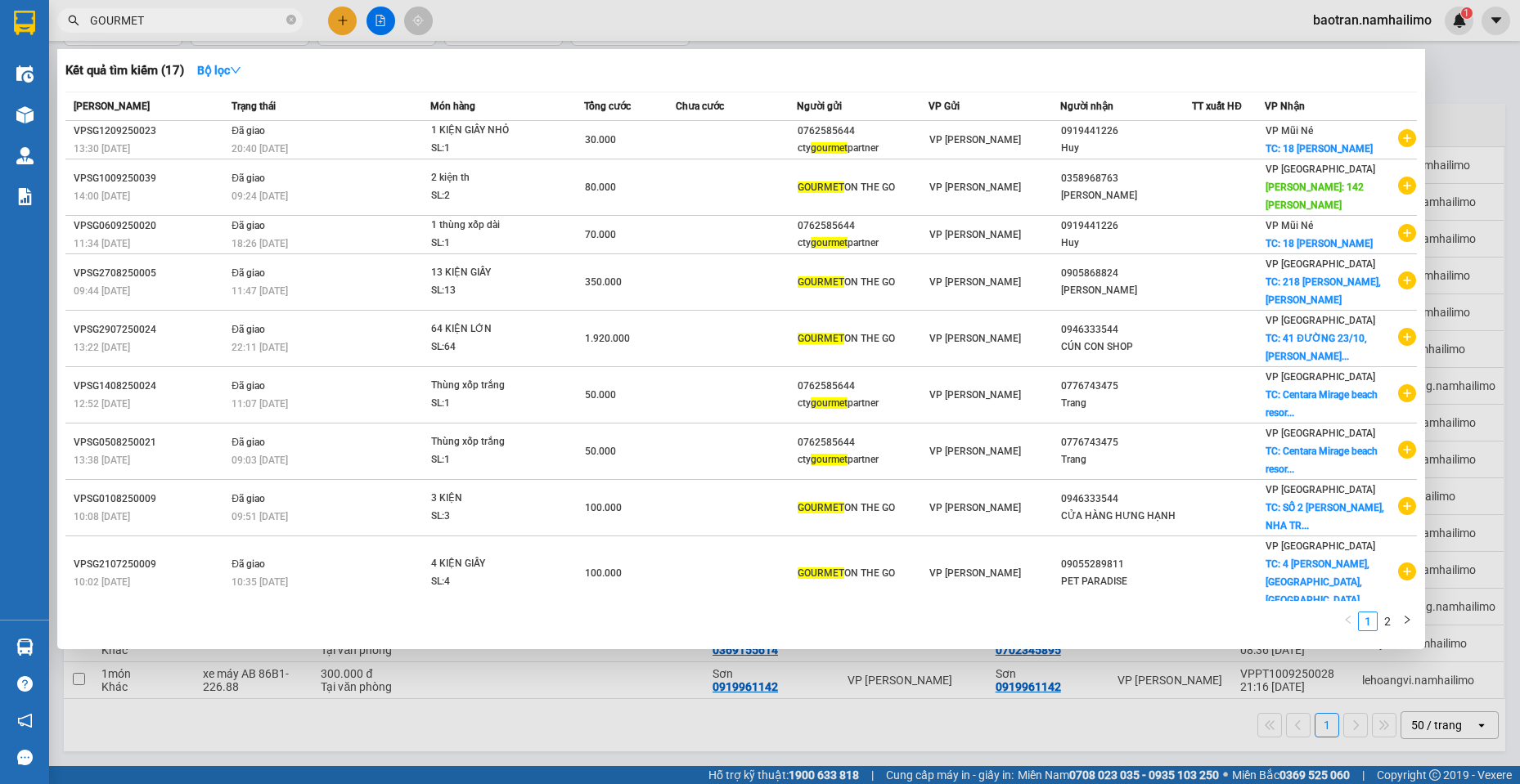
click at [195, 27] on input "GOURMET" at bounding box center [186, 21] width 193 height 18
click at [163, 13] on input "GOURMET" at bounding box center [186, 21] width 193 height 18
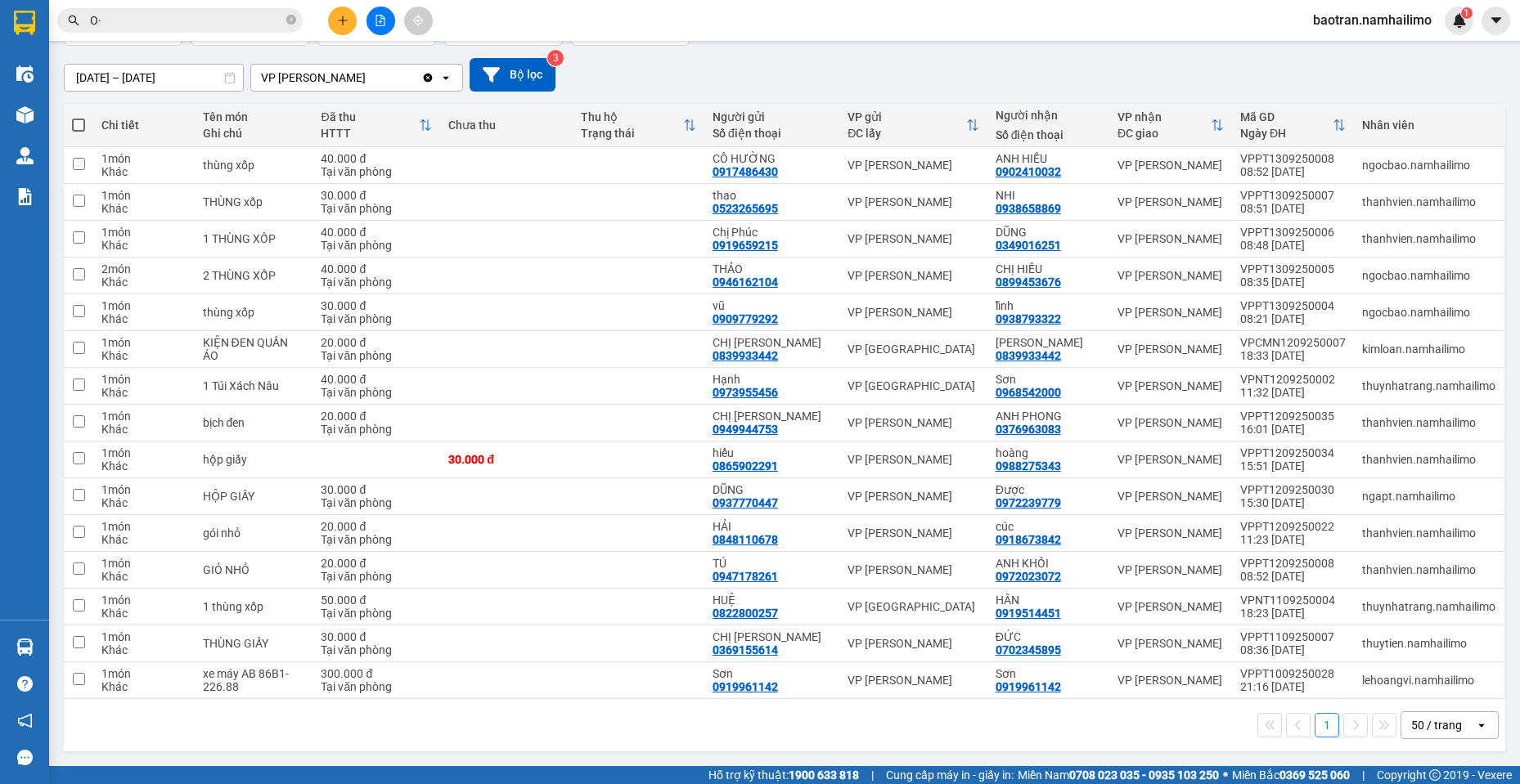
type input "O"
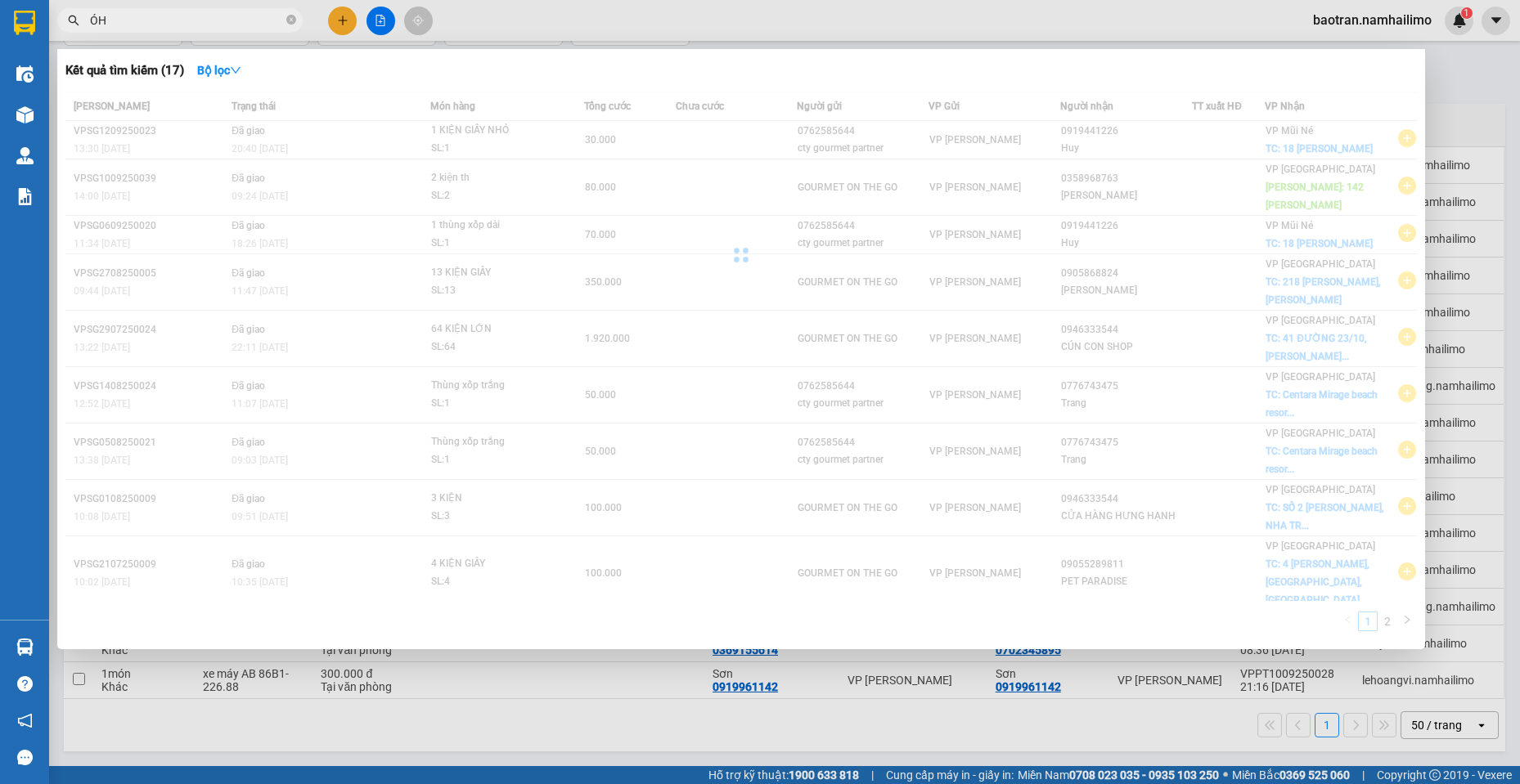
type input "Ó"
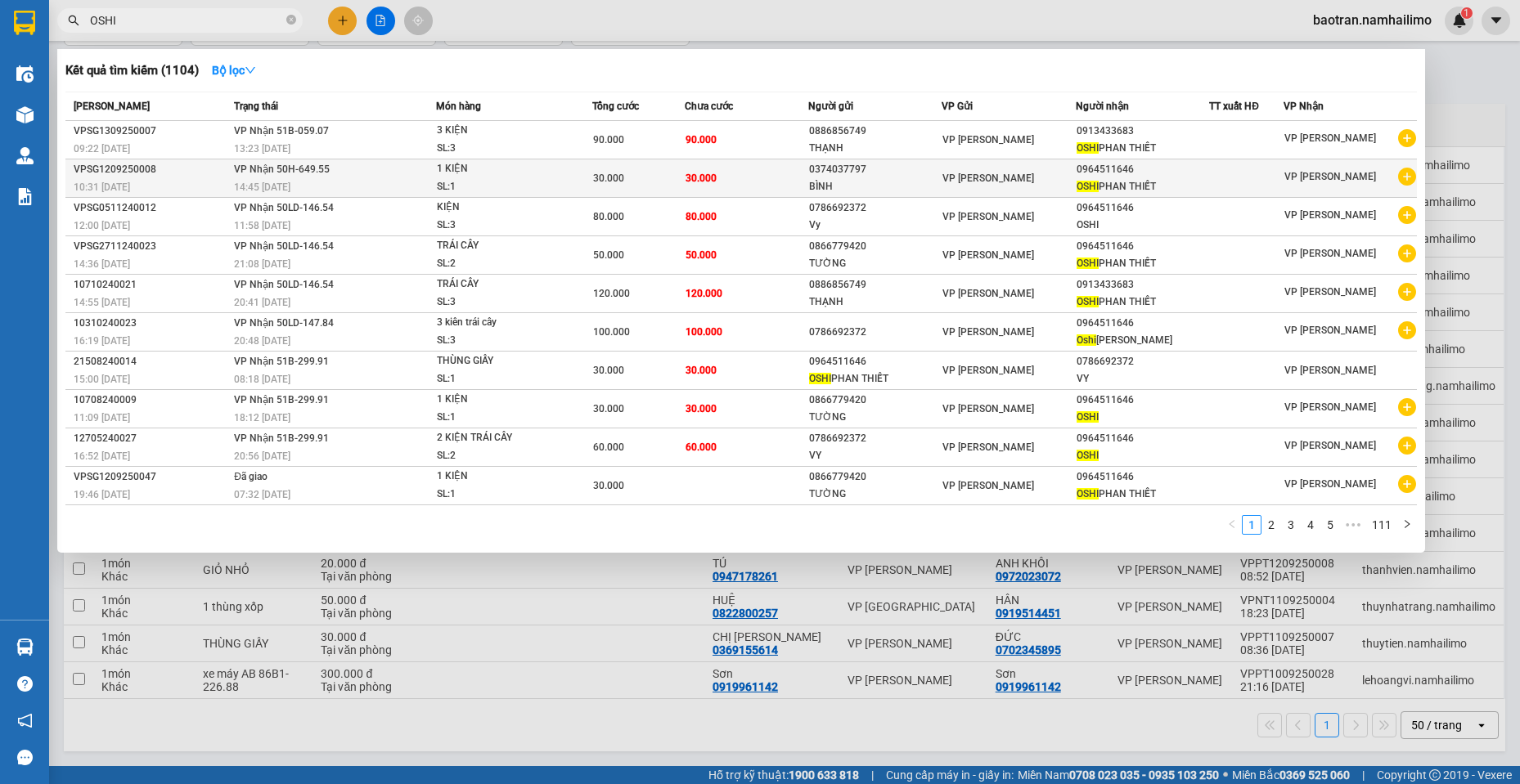
type input "OSHI"
click at [1408, 178] on icon "plus-circle" at bounding box center [1407, 176] width 18 height 18
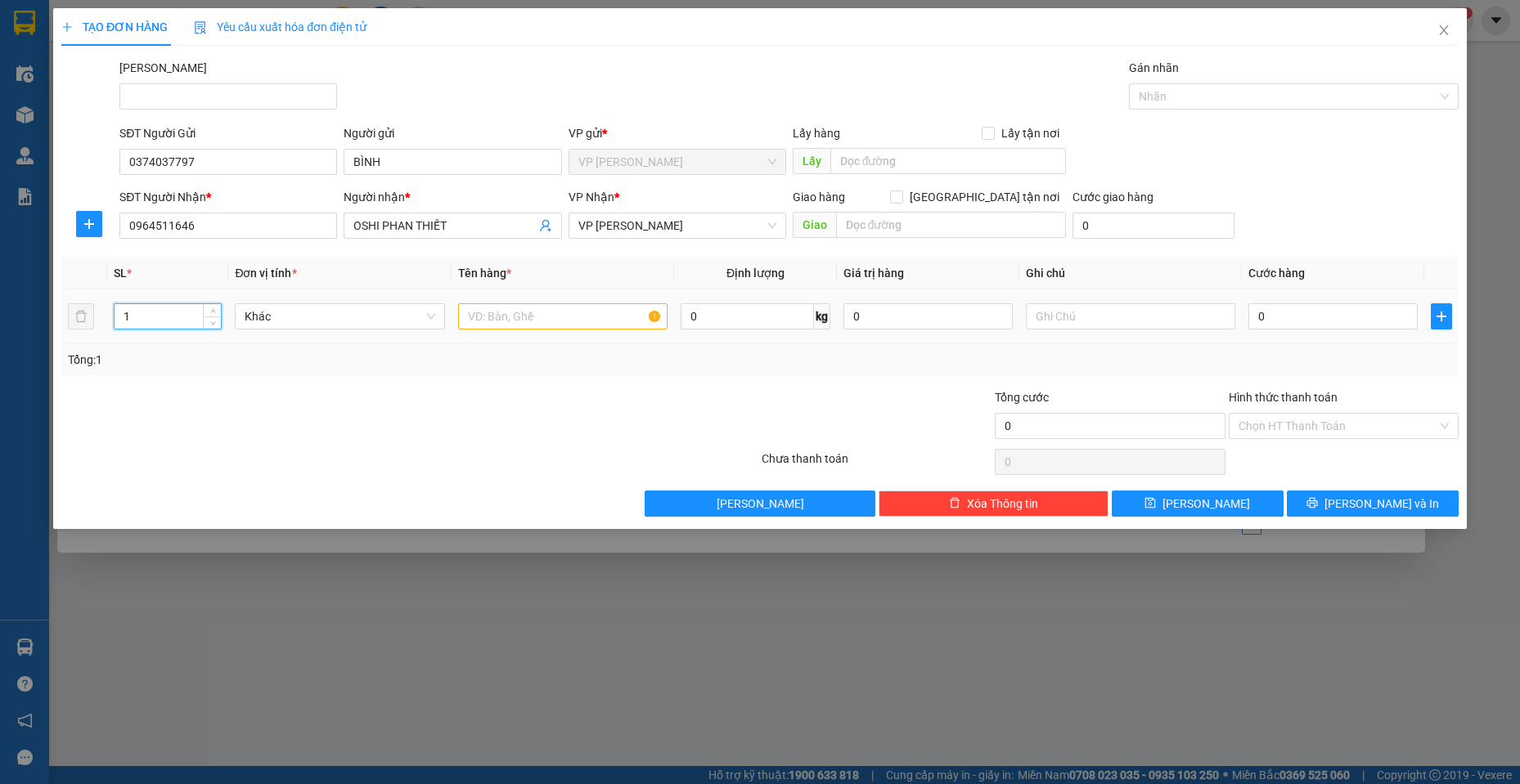
drag, startPoint x: 171, startPoint y: 321, endPoint x: 0, endPoint y: 300, distance: 172.3
click at [0, 300] on div "TẠO ĐƠN HÀNG Yêu cầu xuất hóa đơn điện tử Transit Pickup Surcharge Ids Transit …" at bounding box center [760, 392] width 1520 height 784
type input "2"
click at [525, 311] on input "text" at bounding box center [562, 316] width 210 height 27
type input "2 KIỆN"
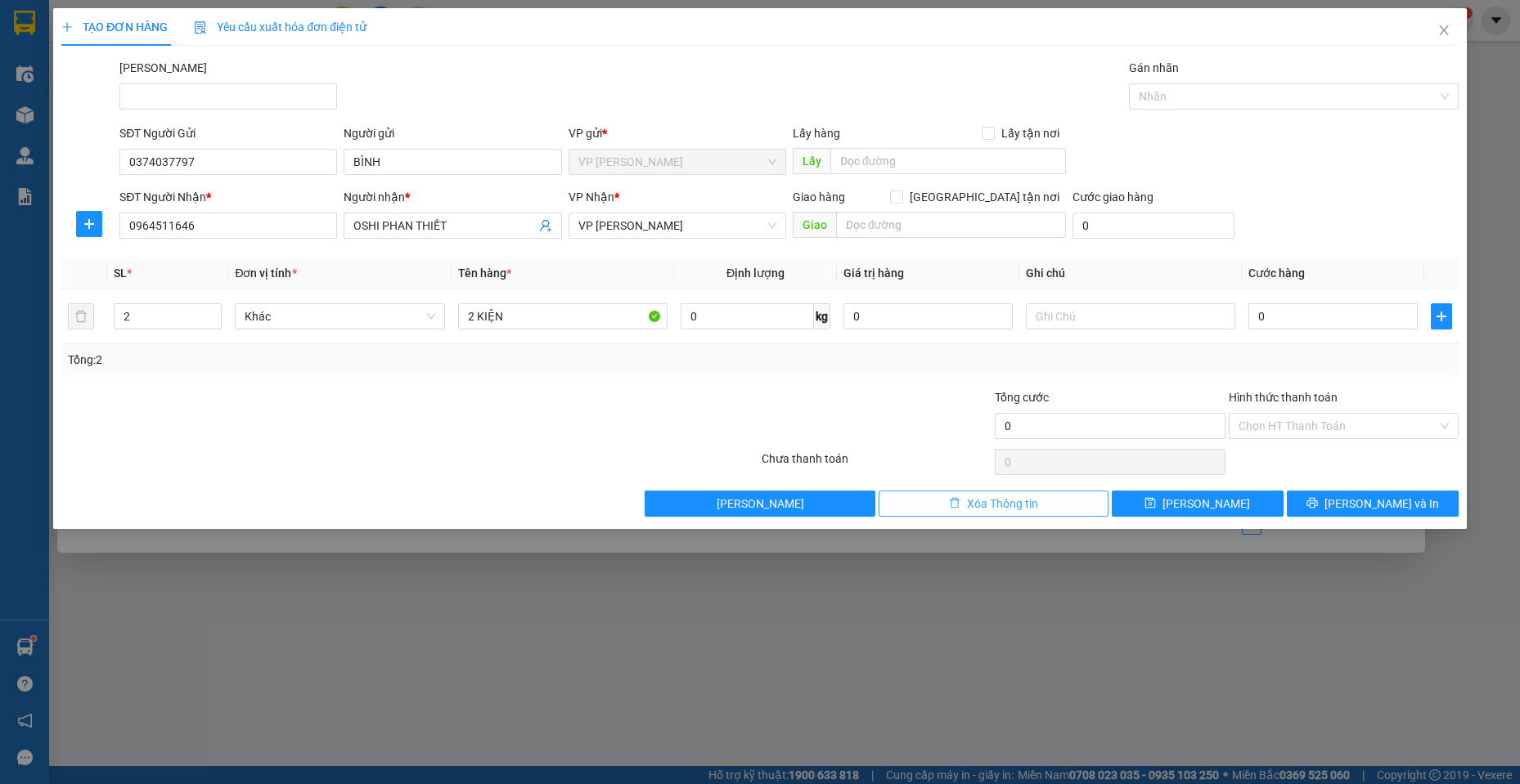
click at [996, 507] on span "Xóa Thông tin" at bounding box center [1003, 503] width 71 height 18
type input "1"
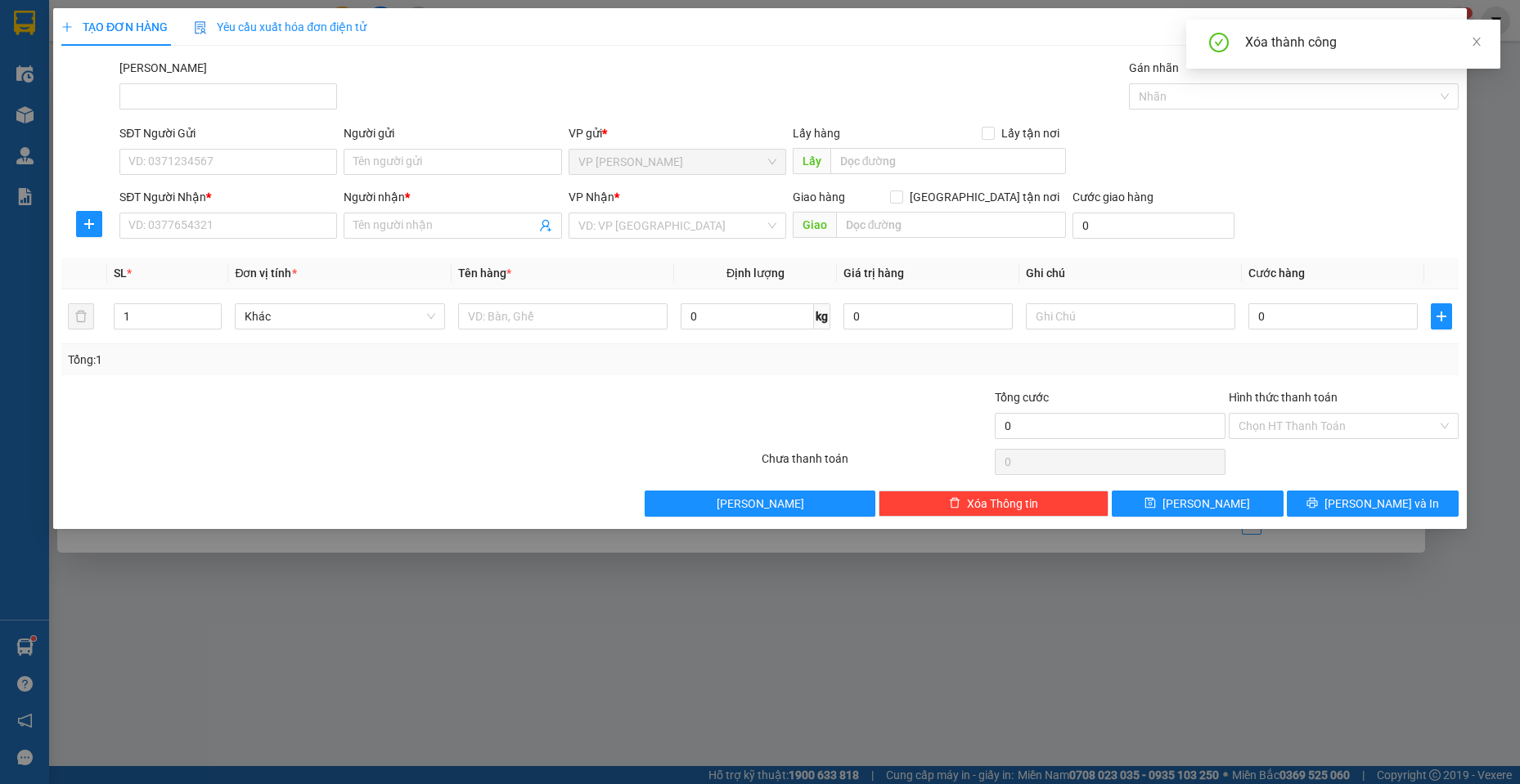
click at [1483, 32] on div "Xóa thành công" at bounding box center [1343, 44] width 314 height 49
click at [1480, 36] on icon "close" at bounding box center [1477, 42] width 12 height 12
click at [1448, 23] on span "Close" at bounding box center [1443, 31] width 46 height 46
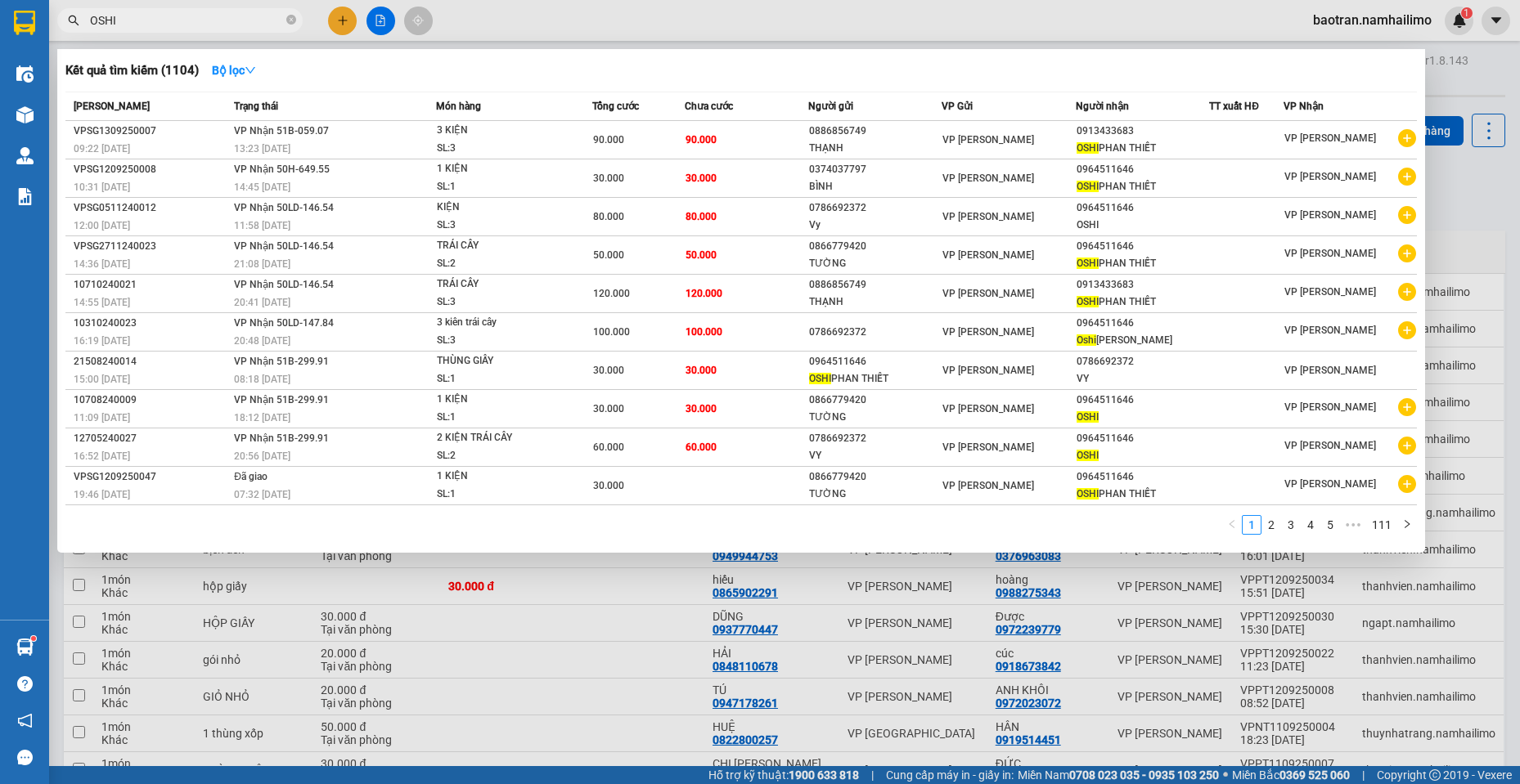
click at [409, 576] on div at bounding box center [760, 392] width 1520 height 784
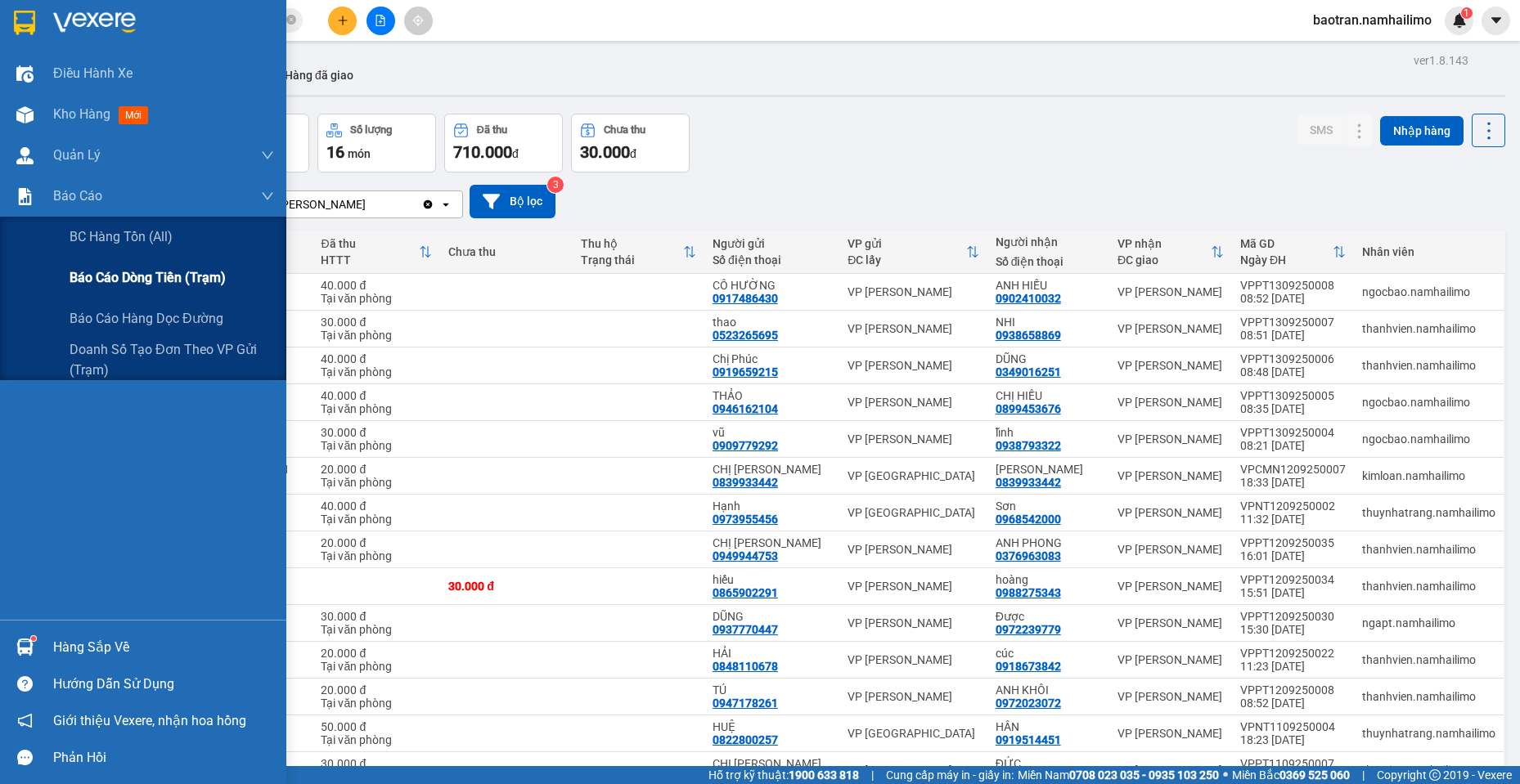
click at [104, 280] on span "Báo cáo dòng tiền (trạm)" at bounding box center [148, 278] width 157 height 21
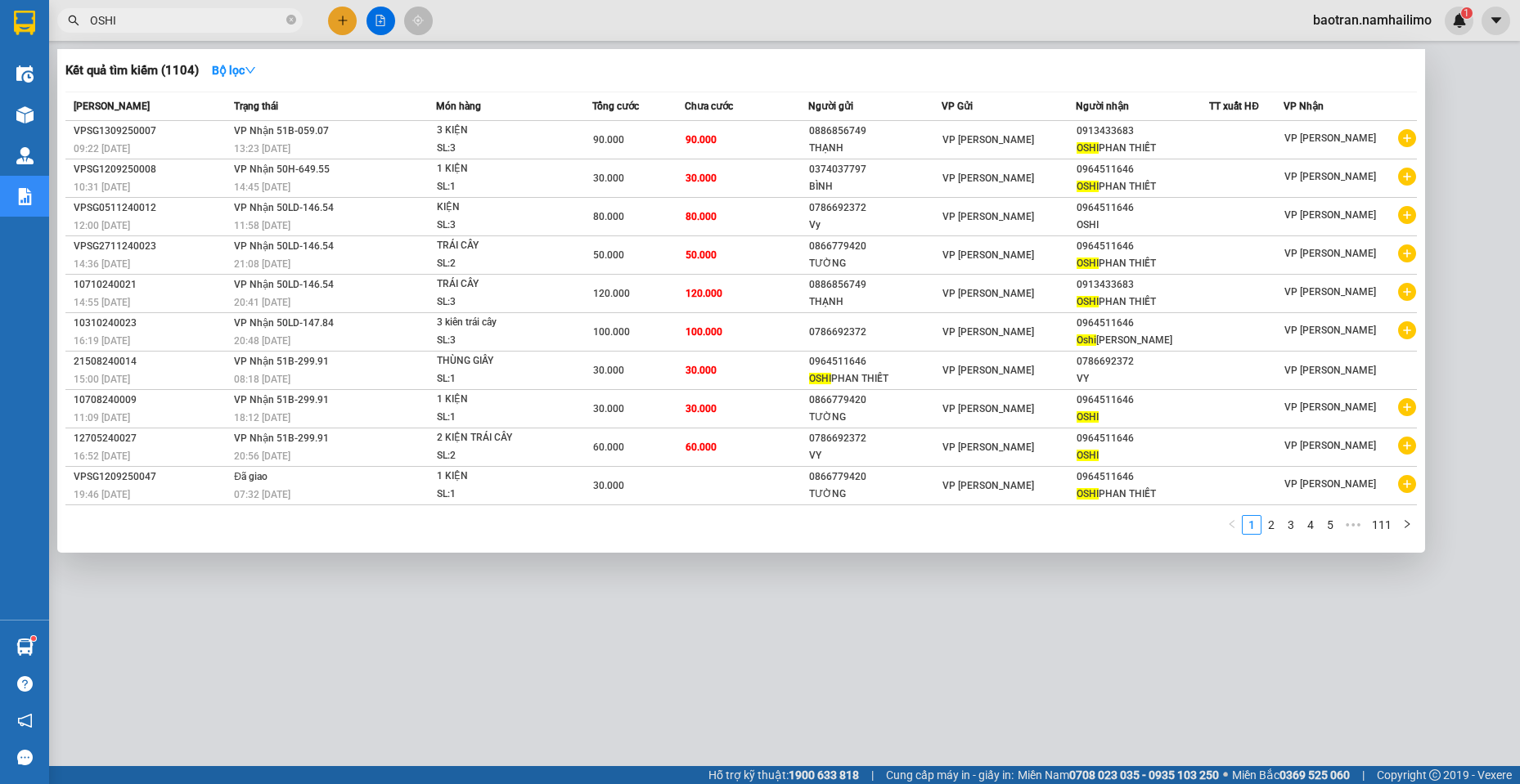
click at [255, 16] on input "OSHI" at bounding box center [186, 21] width 193 height 18
click at [917, 646] on div at bounding box center [760, 392] width 1520 height 784
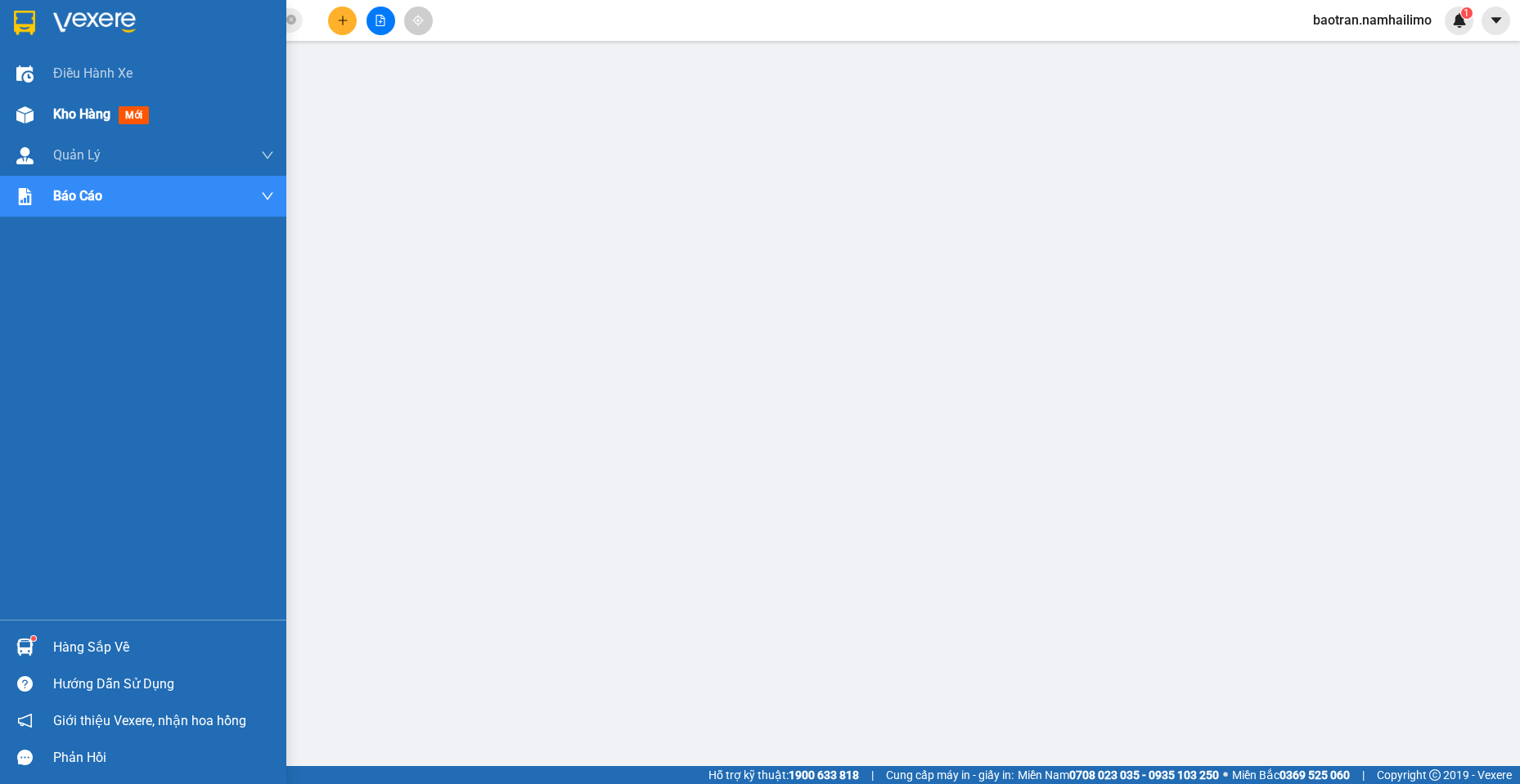
click at [35, 133] on div "Kho hàng mới" at bounding box center [143, 114] width 287 height 41
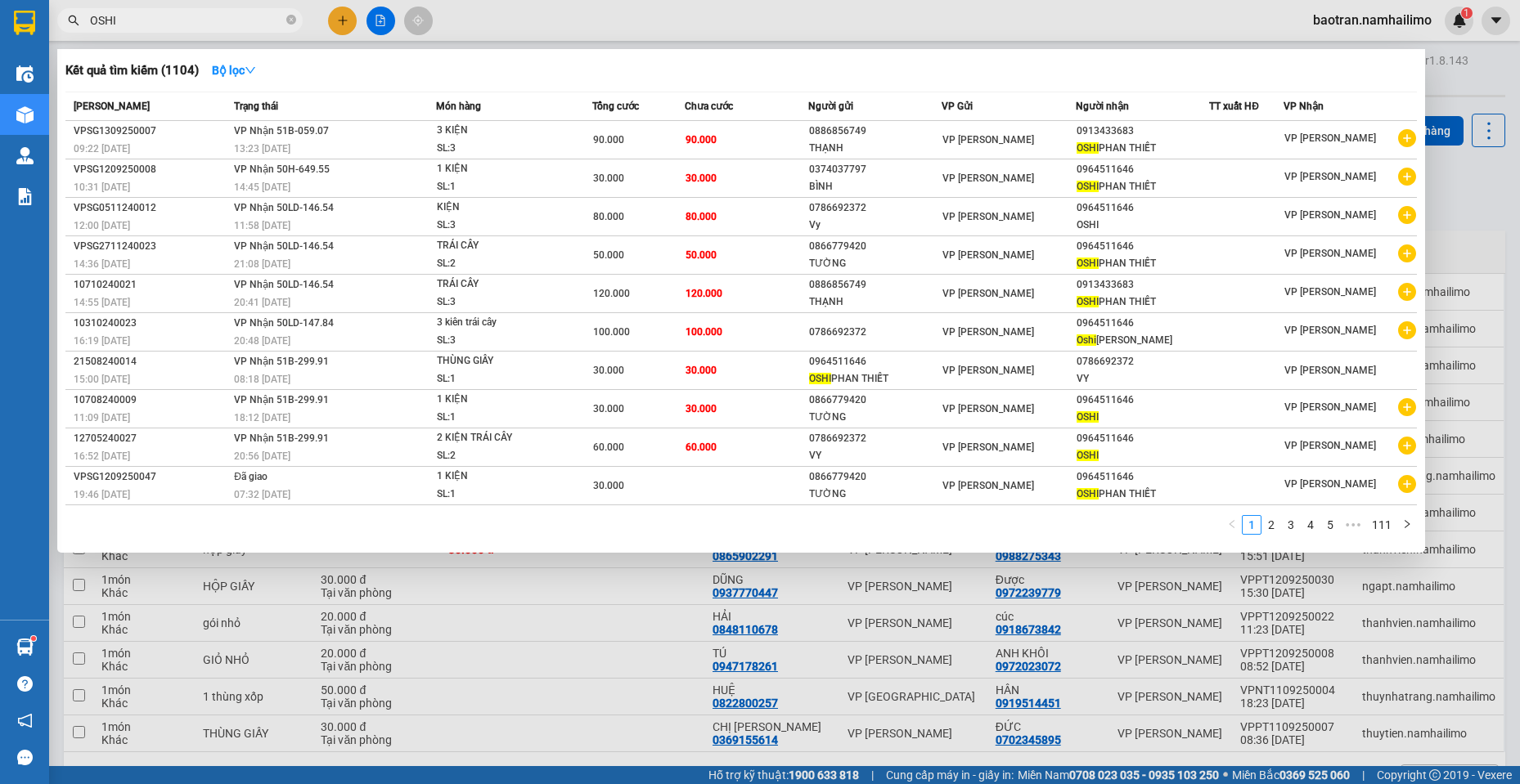
click at [240, 26] on input "OSHI" at bounding box center [186, 21] width 193 height 18
type input "O"
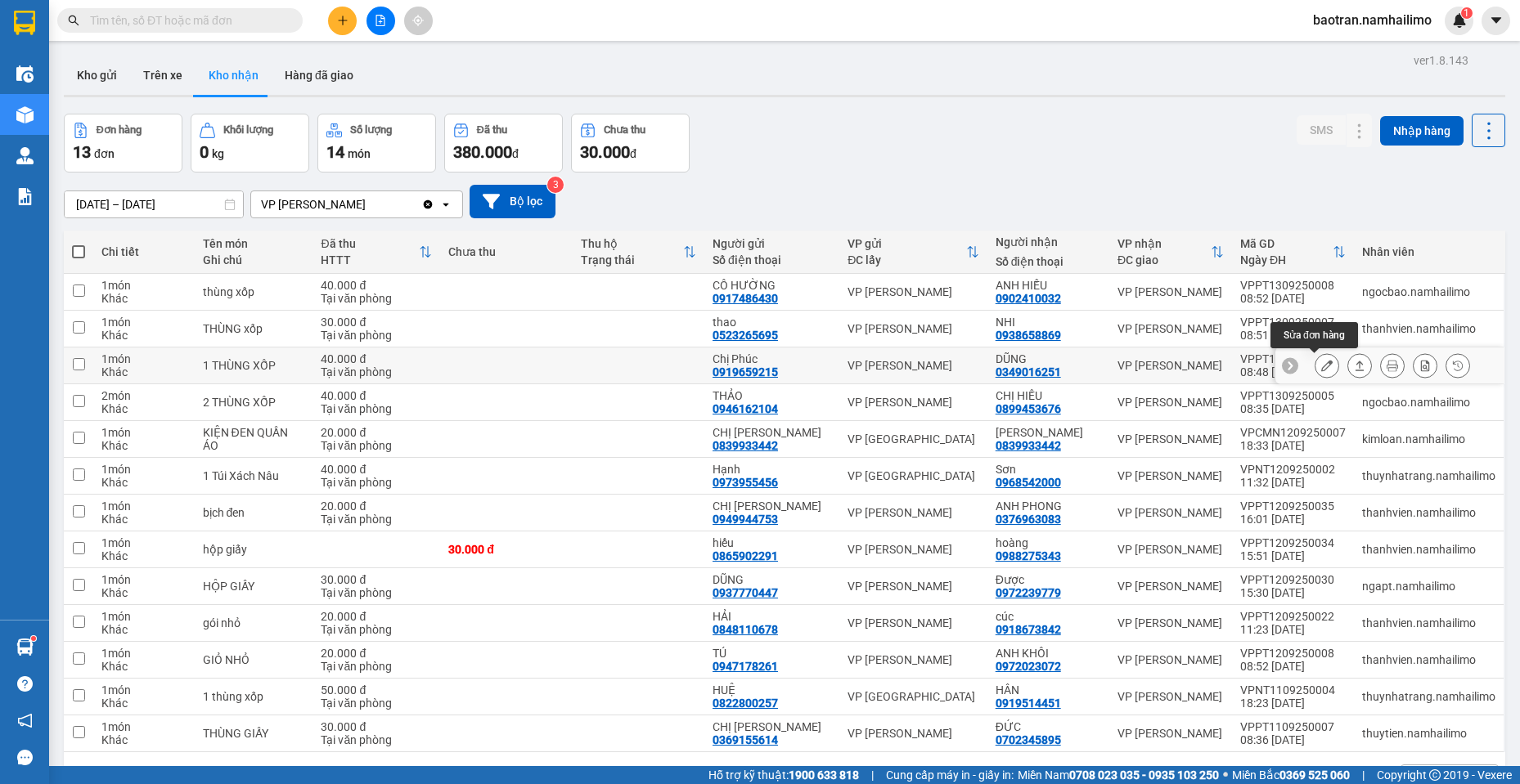
click at [1321, 366] on icon at bounding box center [1327, 365] width 12 height 12
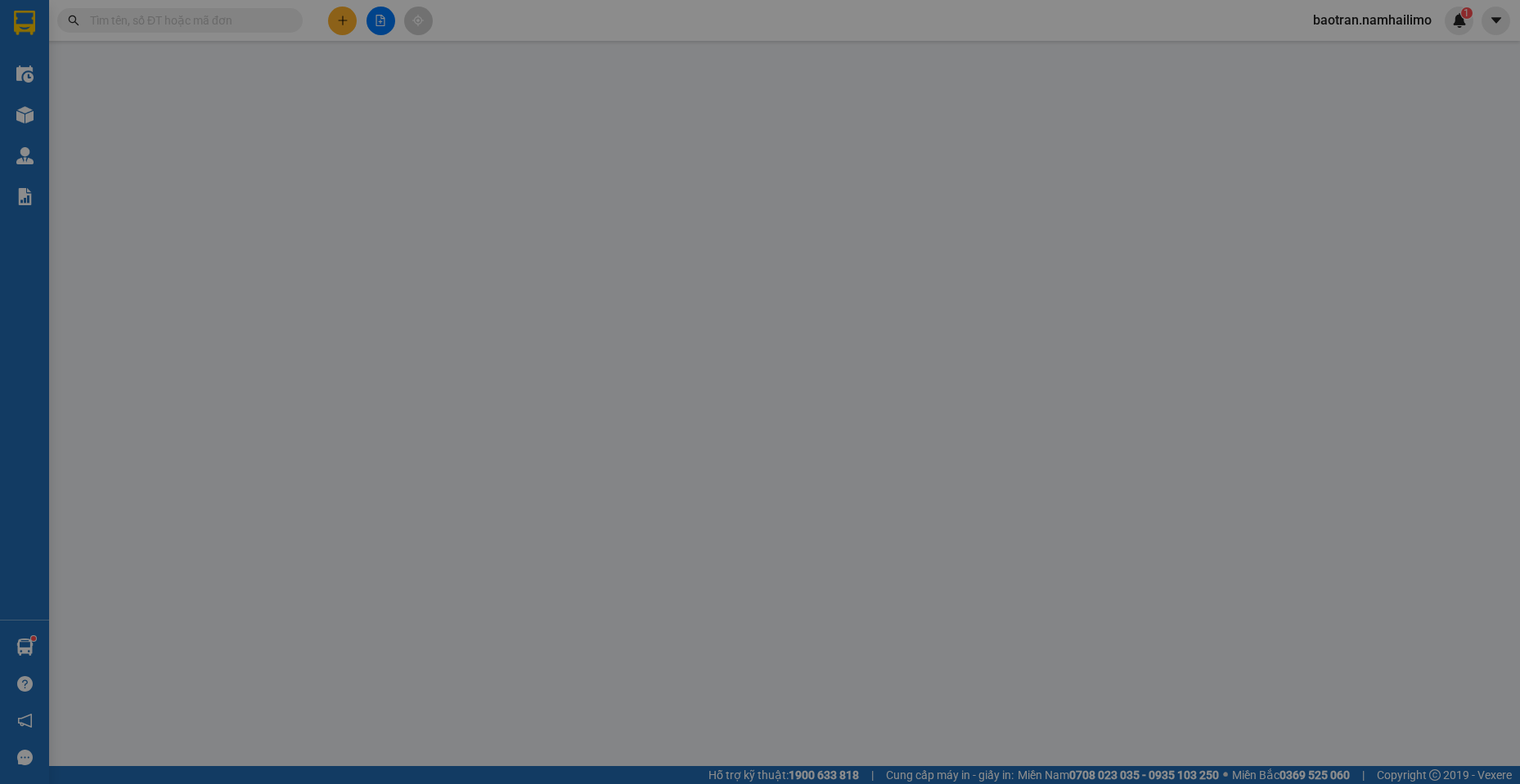
type input "0919659215"
type input "Chị Phúc"
type input "0349016251"
type input "DŨNG"
type input "40.000"
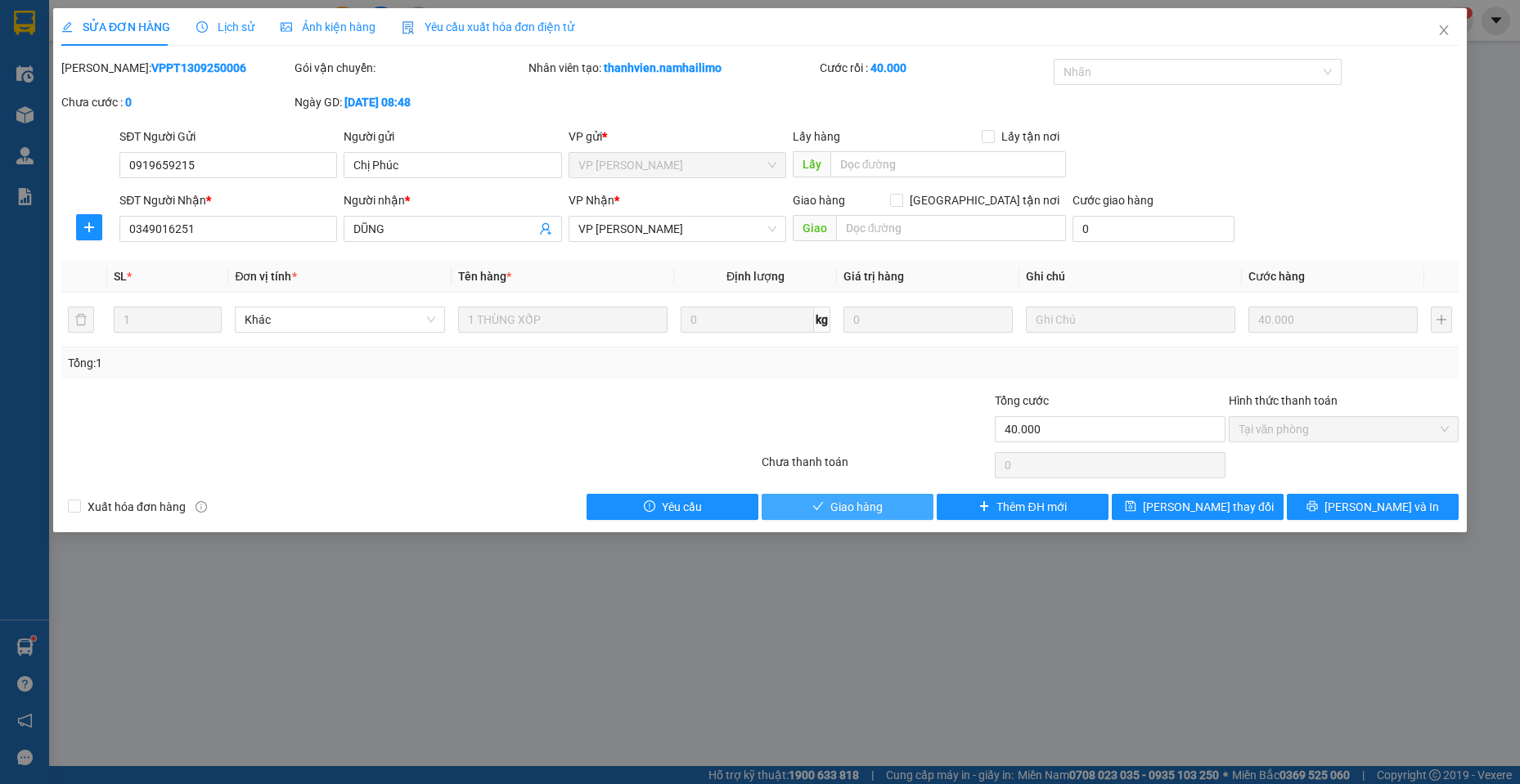
click at [853, 513] on span "Giao hàng" at bounding box center [856, 507] width 52 height 18
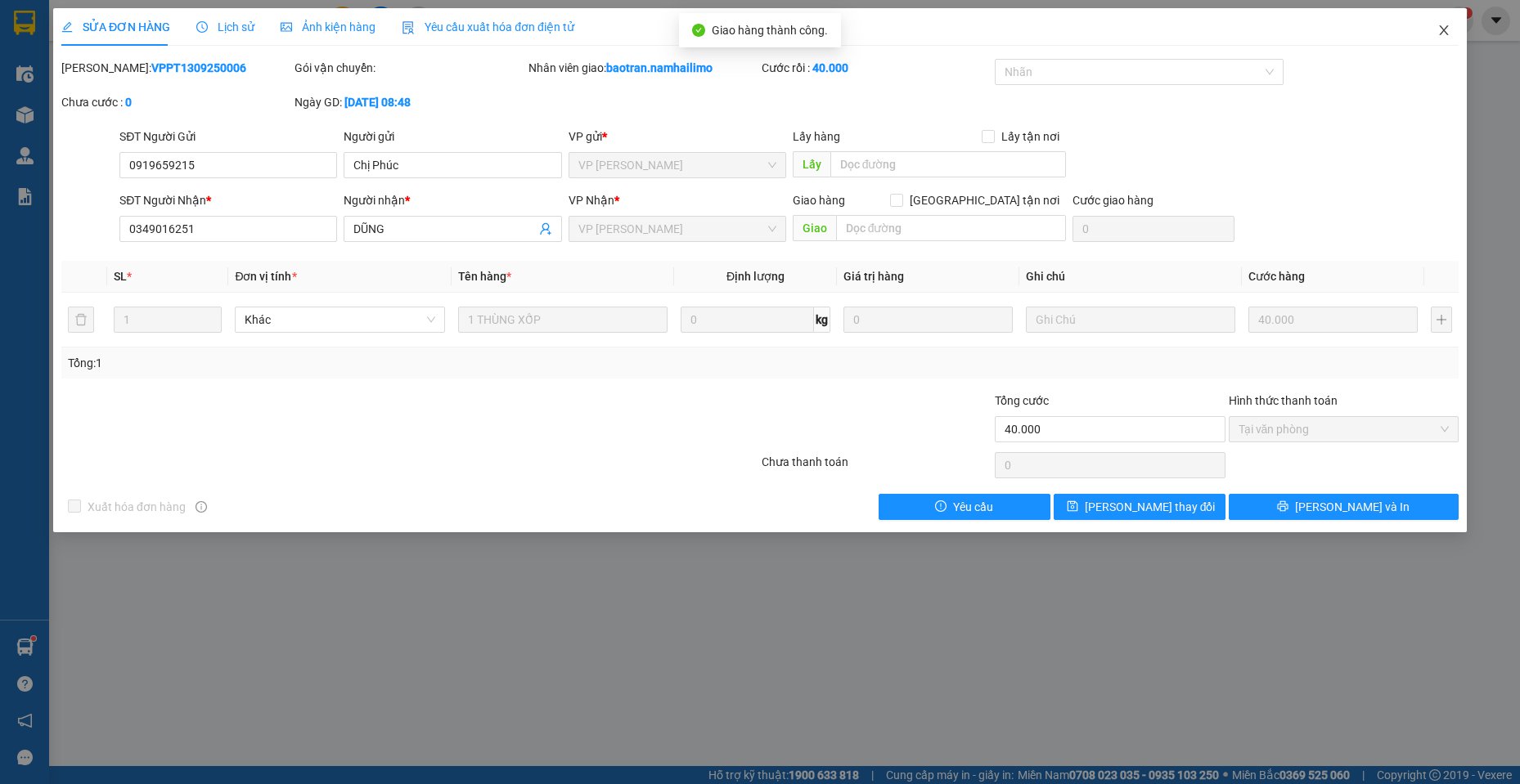
click at [1444, 38] on span "Close" at bounding box center [1443, 31] width 46 height 46
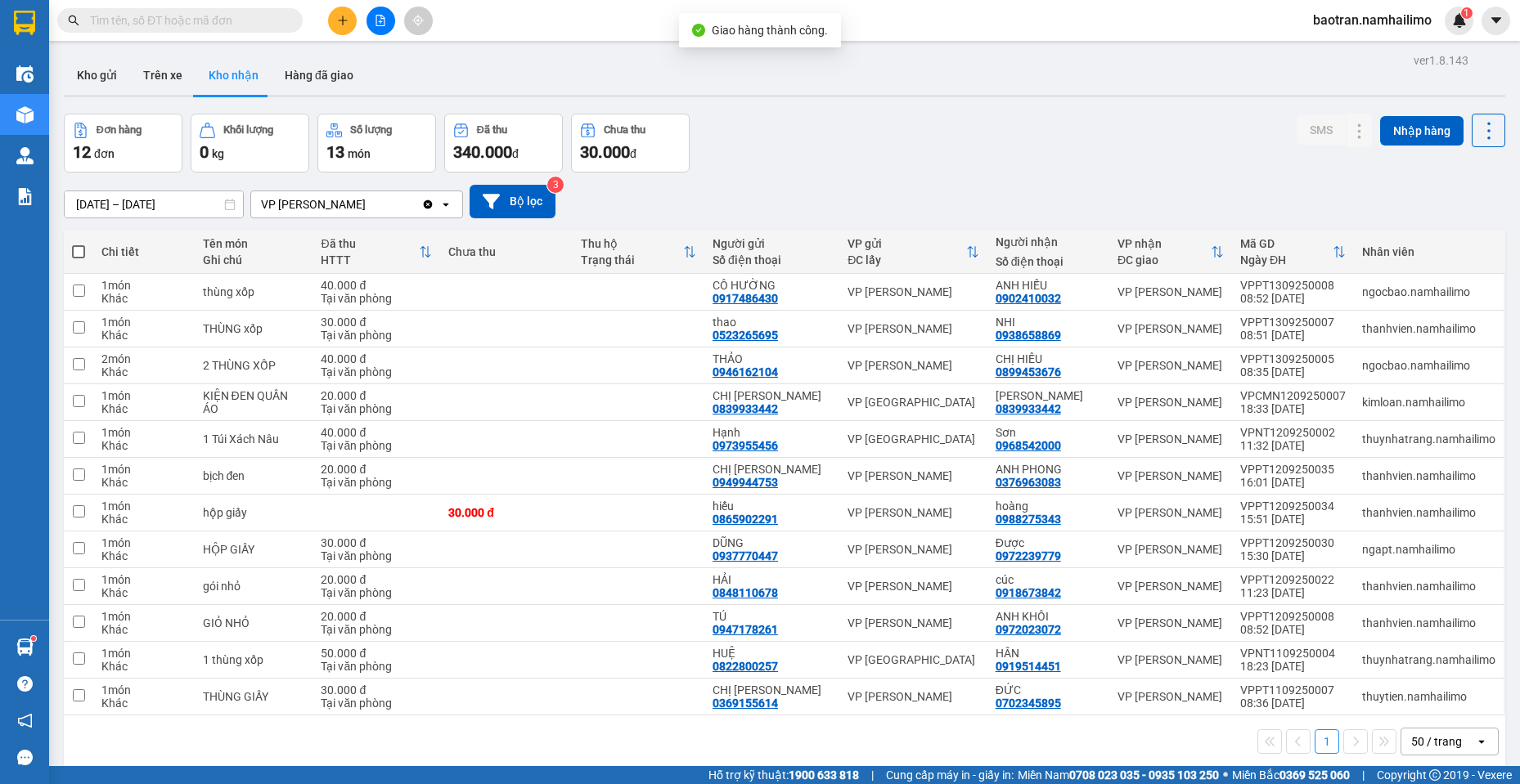
drag, startPoint x: 176, startPoint y: 34, endPoint x: 175, endPoint y: 24, distance: 10.0
click at [175, 27] on div "Kết quả tìm kiếm ( 1104 ) Bộ lọc Mã ĐH Trạng thái Món hàng Tổng cước Chưa cước …" at bounding box center [160, 21] width 319 height 29
click at [175, 20] on input "text" at bounding box center [186, 21] width 193 height 18
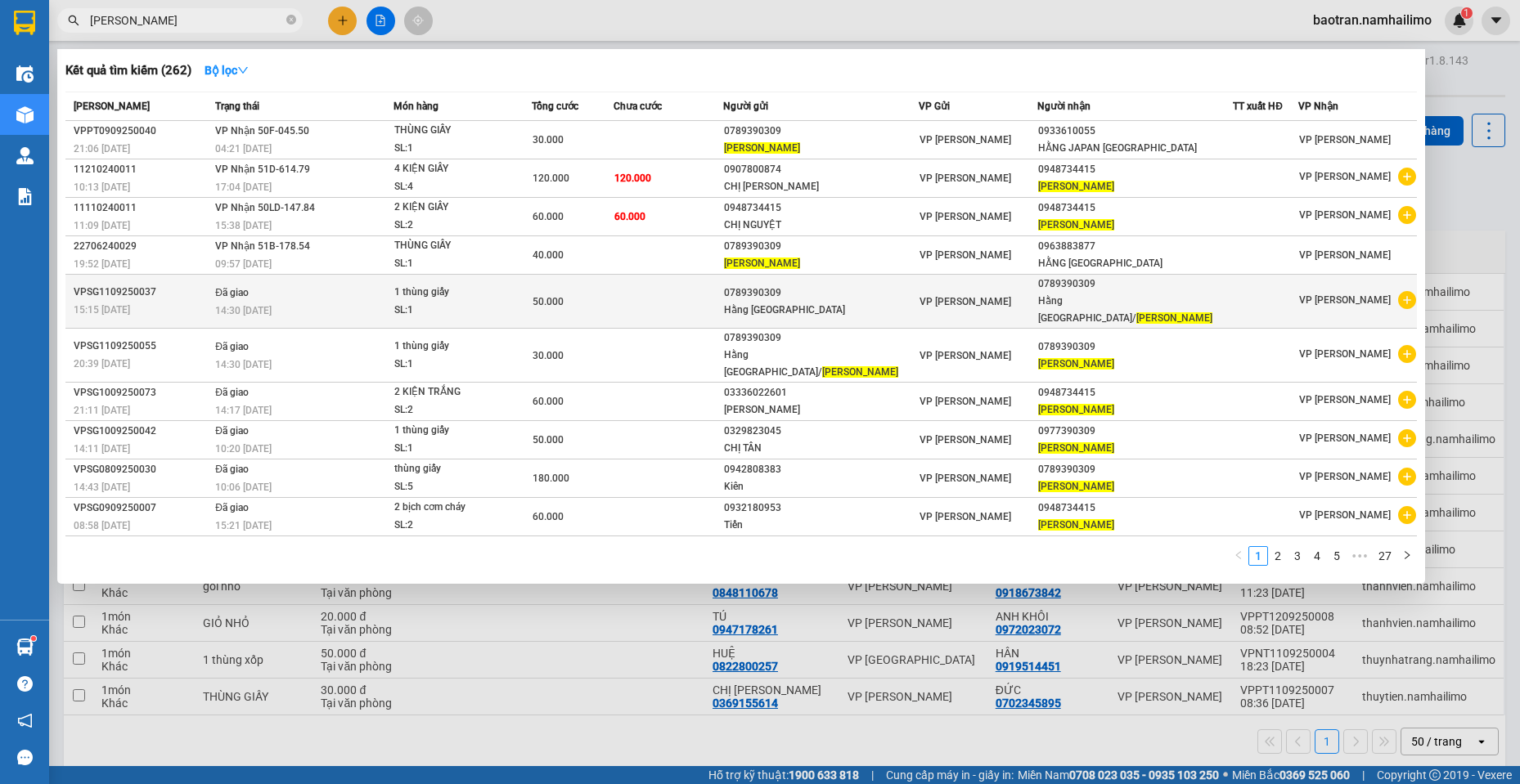
type input "[PERSON_NAME]"
click at [1411, 293] on icon "plus-circle" at bounding box center [1407, 300] width 18 height 18
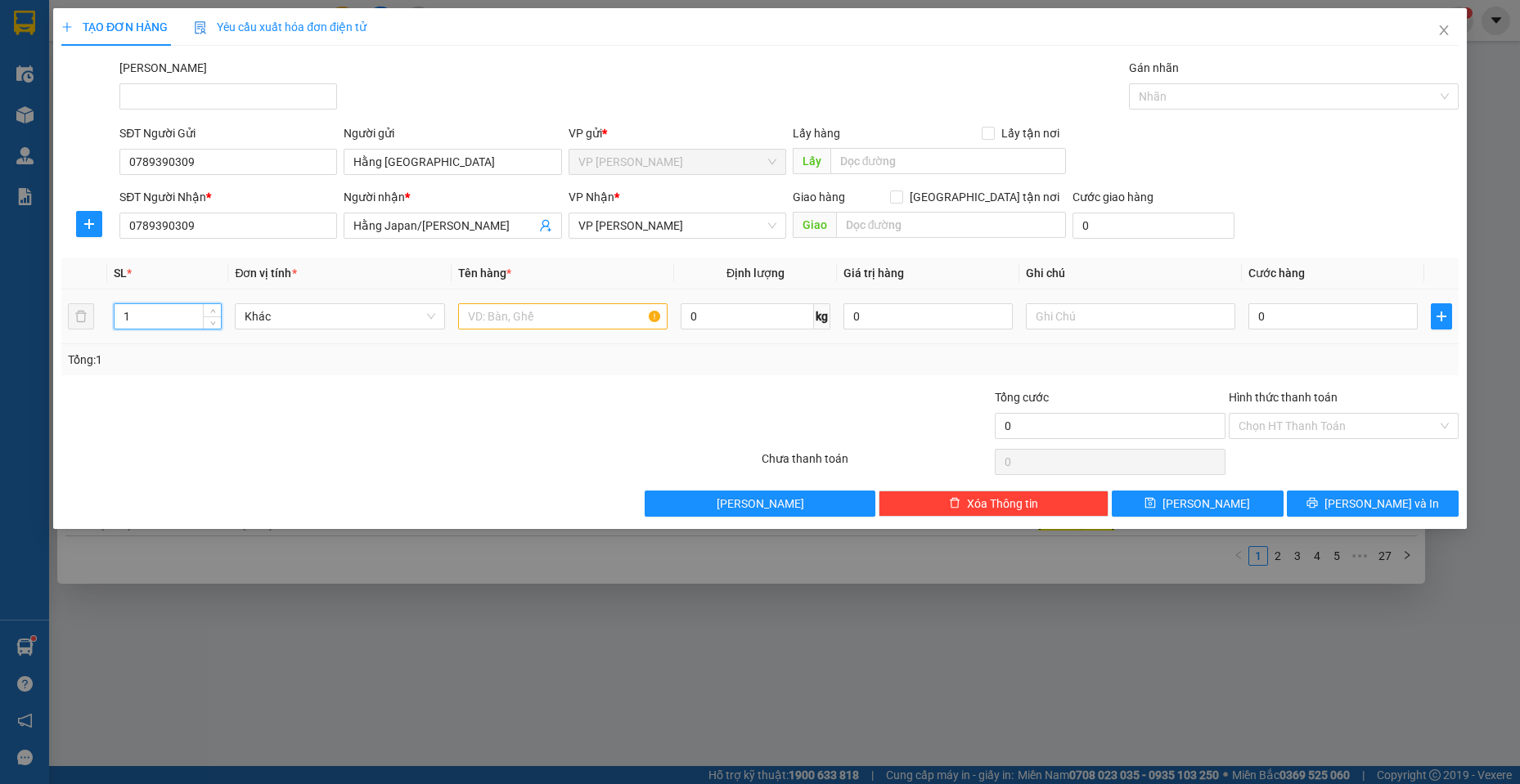
drag, startPoint x: 172, startPoint y: 313, endPoint x: 0, endPoint y: 254, distance: 181.8
click at [0, 282] on div "TẠO ĐƠN HÀNG Yêu cầu xuất hóa đơn điện tử Transit Pickup Surcharge Ids Transit …" at bounding box center [760, 392] width 1520 height 784
type input "28"
drag, startPoint x: 531, startPoint y: 305, endPoint x: 523, endPoint y: 316, distance: 13.6
click at [523, 316] on input "text" at bounding box center [562, 316] width 210 height 27
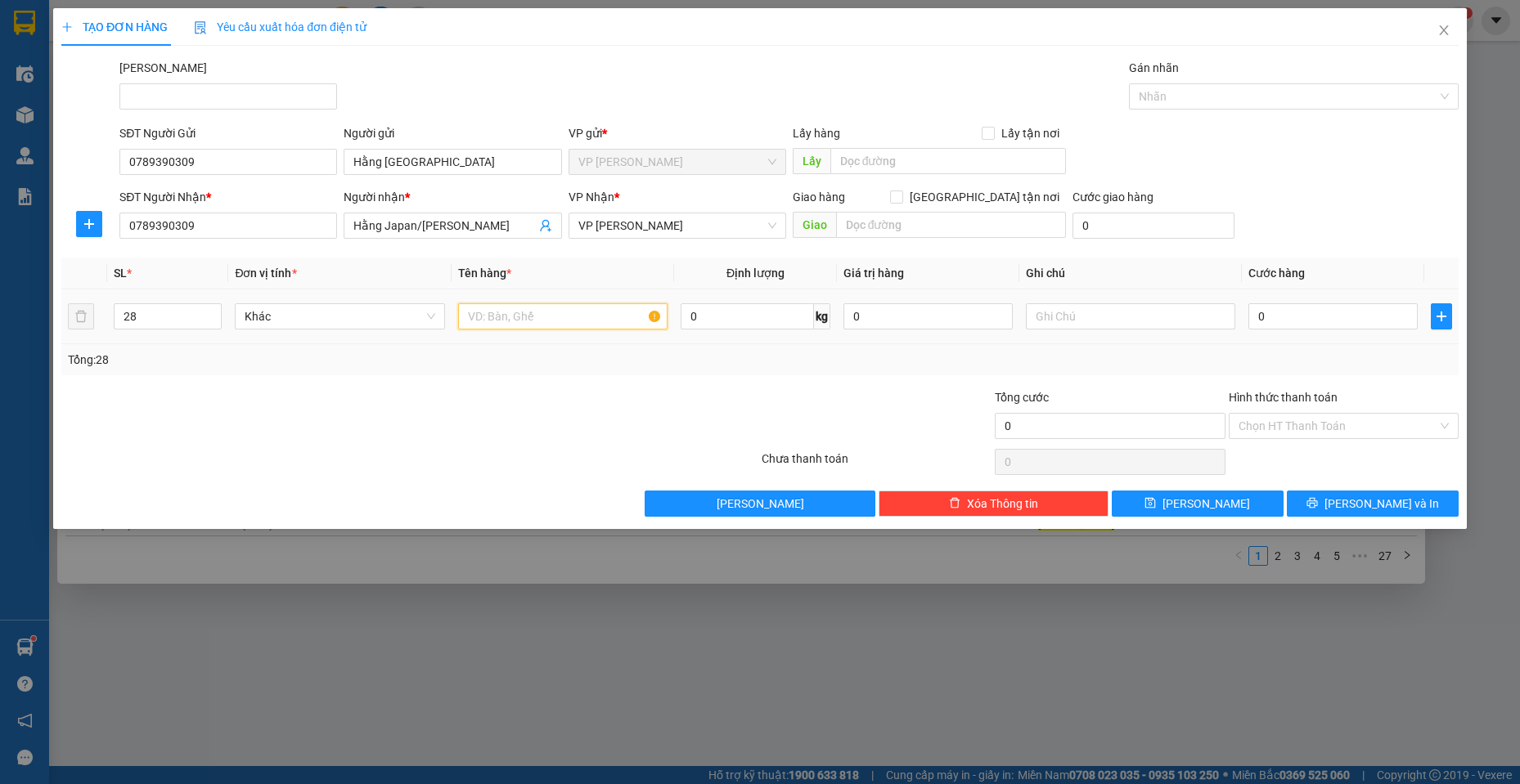
drag, startPoint x: 523, startPoint y: 319, endPoint x: 663, endPoint y: 378, distance: 151.9
click at [537, 326] on input "text" at bounding box center [562, 316] width 210 height 27
type input "28 KIỆN"
type input "9"
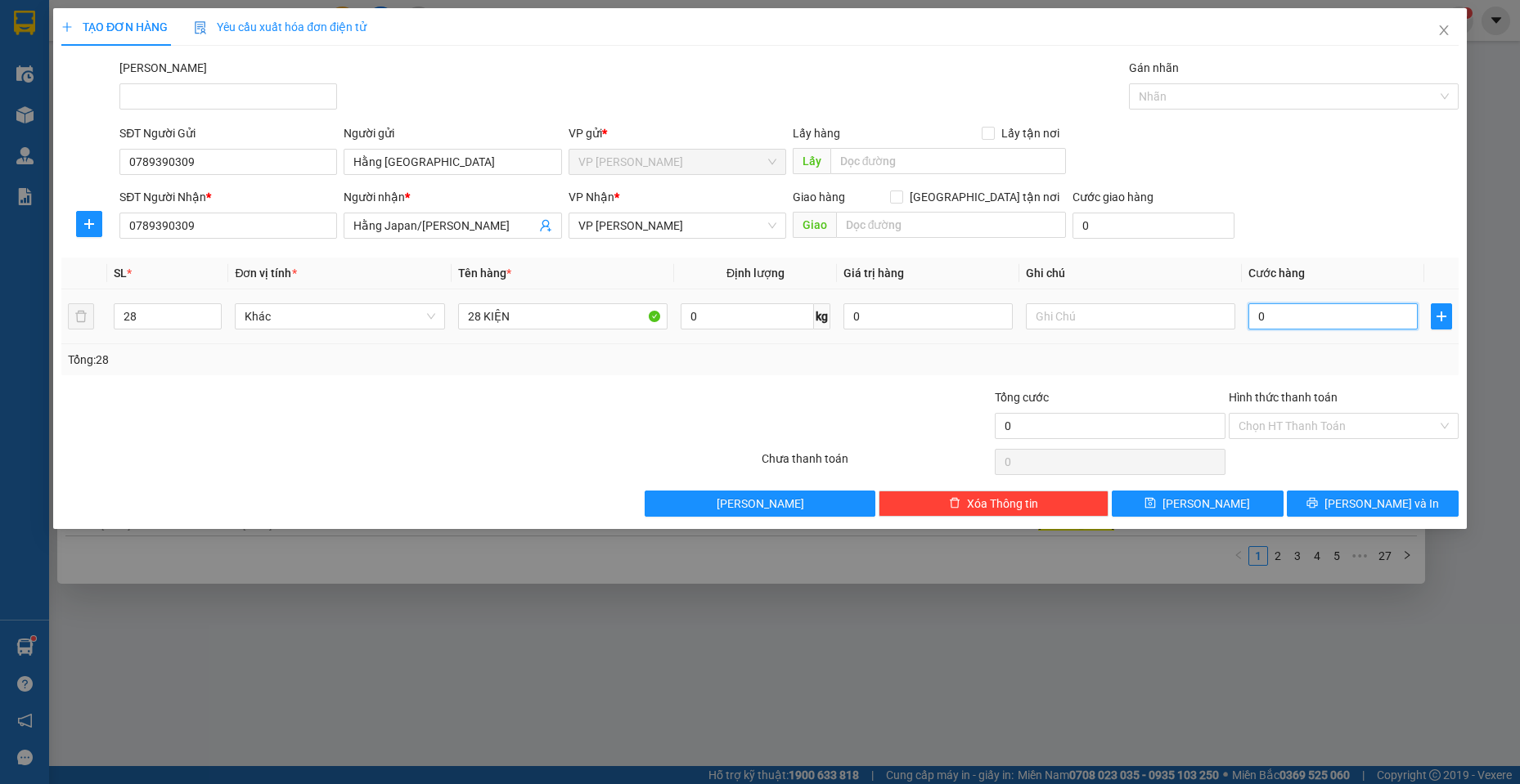
type input "9"
type input "98"
type input "9.800"
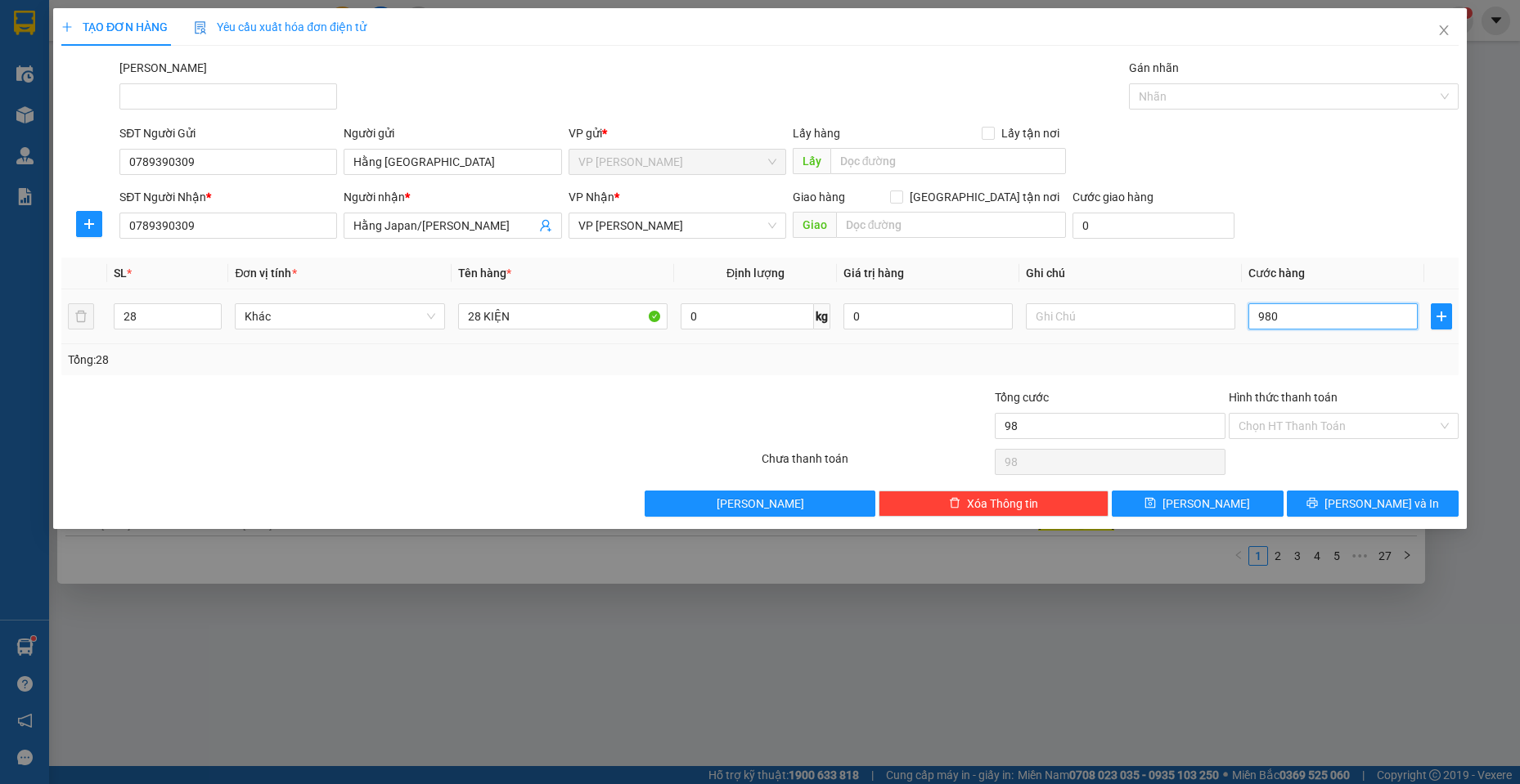
type input "9.800"
type input "98.000"
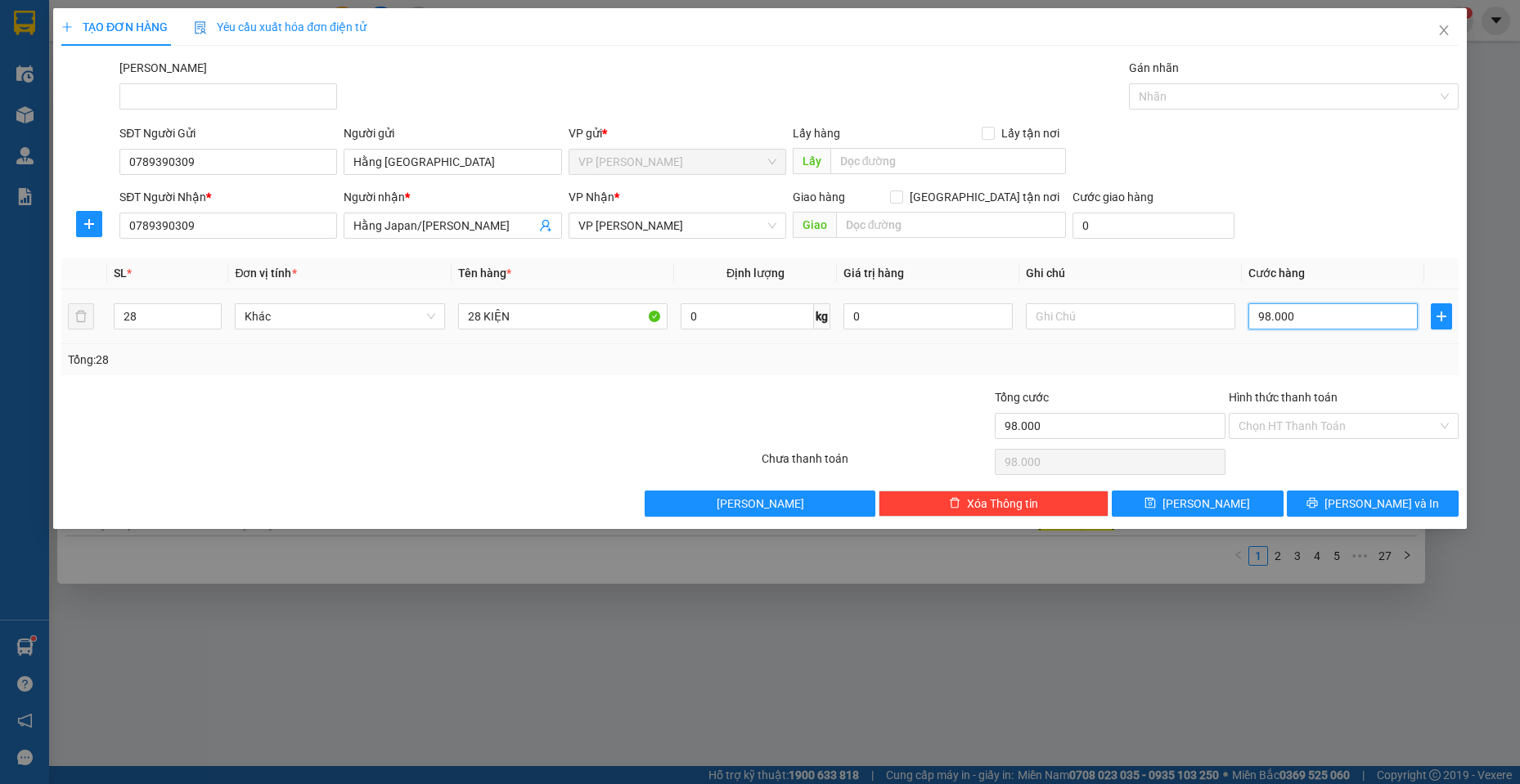
type input "980.000"
click at [1357, 494] on button "[PERSON_NAME] và In" at bounding box center [1372, 503] width 171 height 27
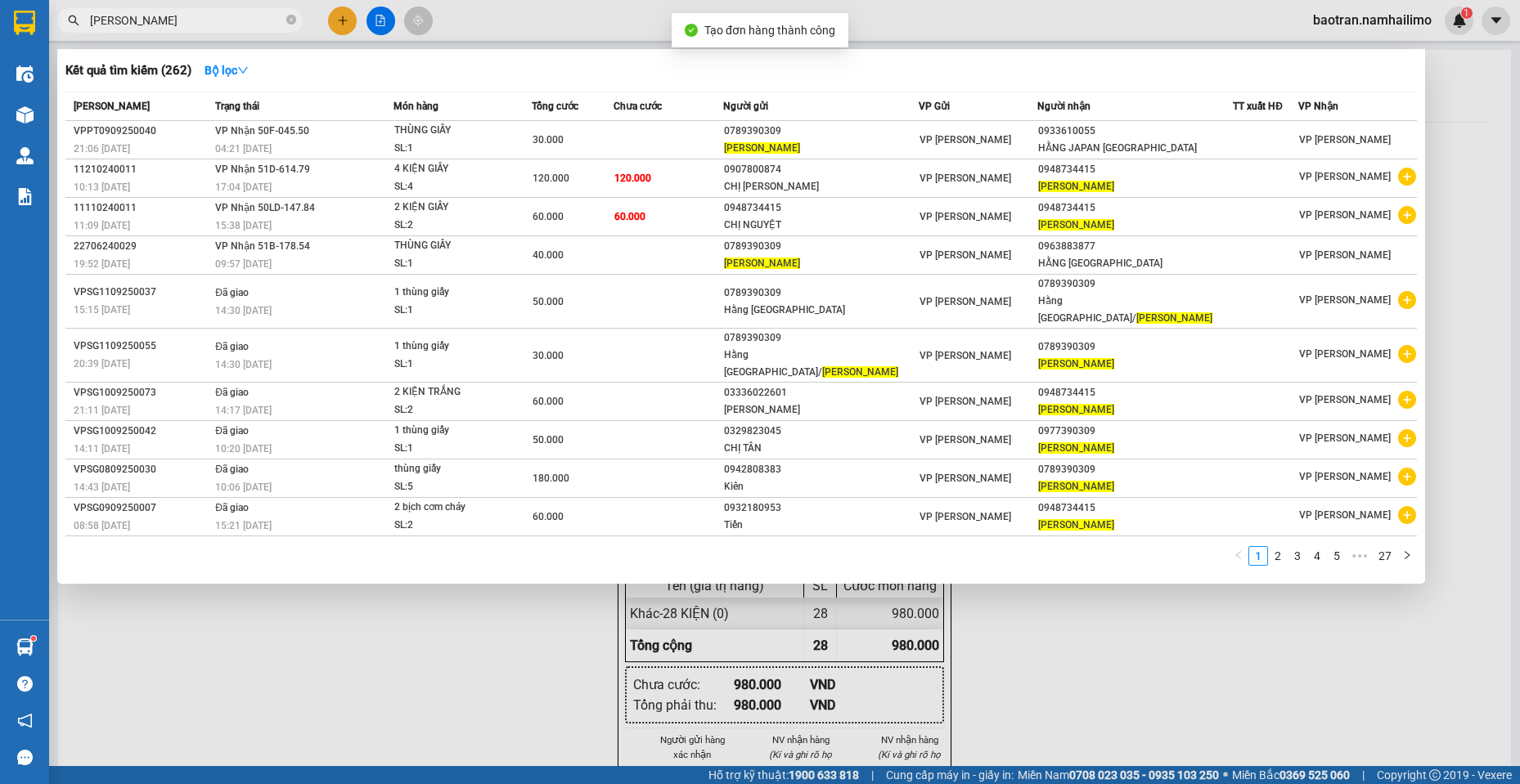
drag, startPoint x: 1106, startPoint y: 684, endPoint x: 1037, endPoint y: 461, distance: 233.4
click at [1097, 669] on div at bounding box center [760, 392] width 1520 height 784
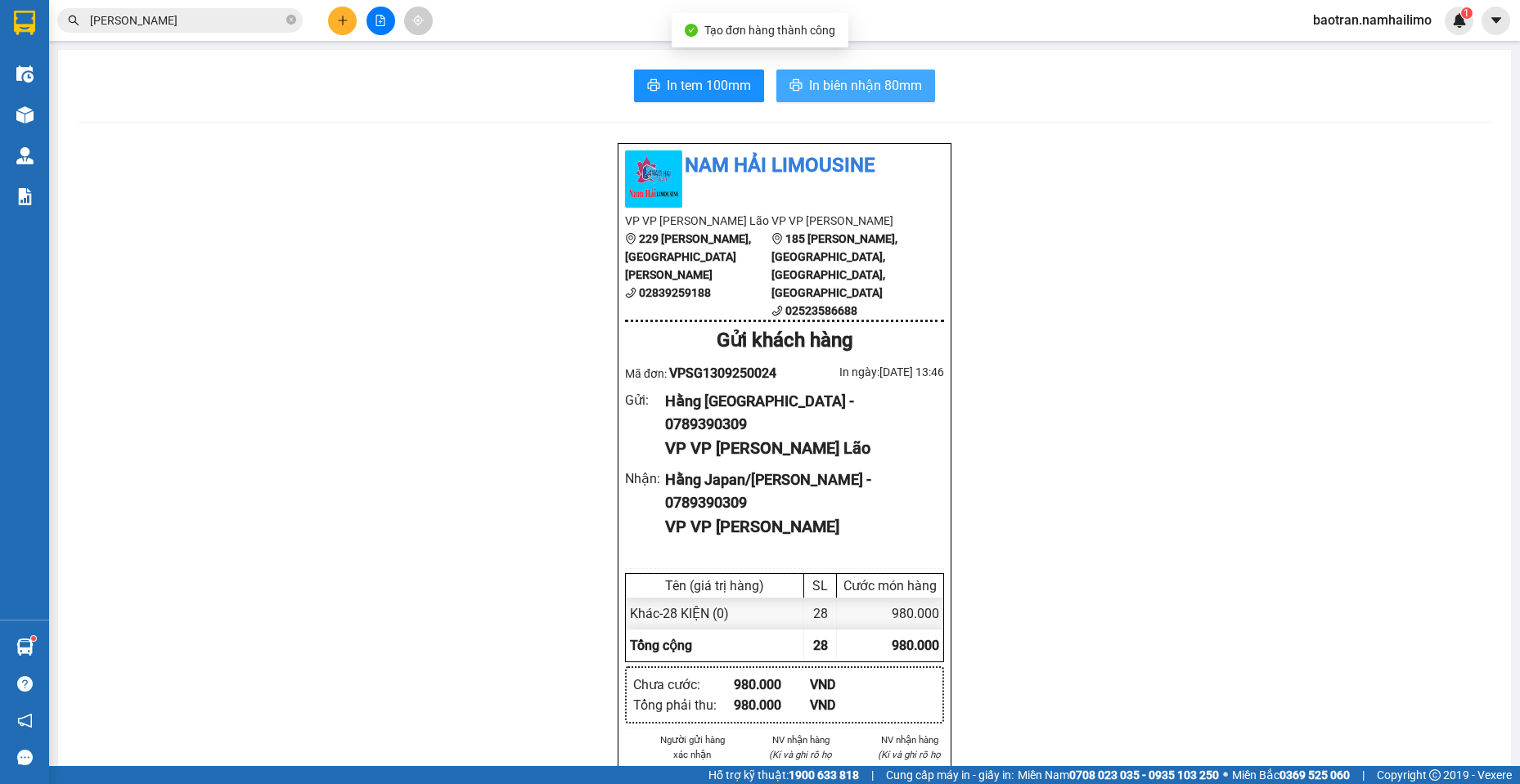
click at [894, 95] on span "In biên nhận 80mm" at bounding box center [865, 85] width 113 height 21
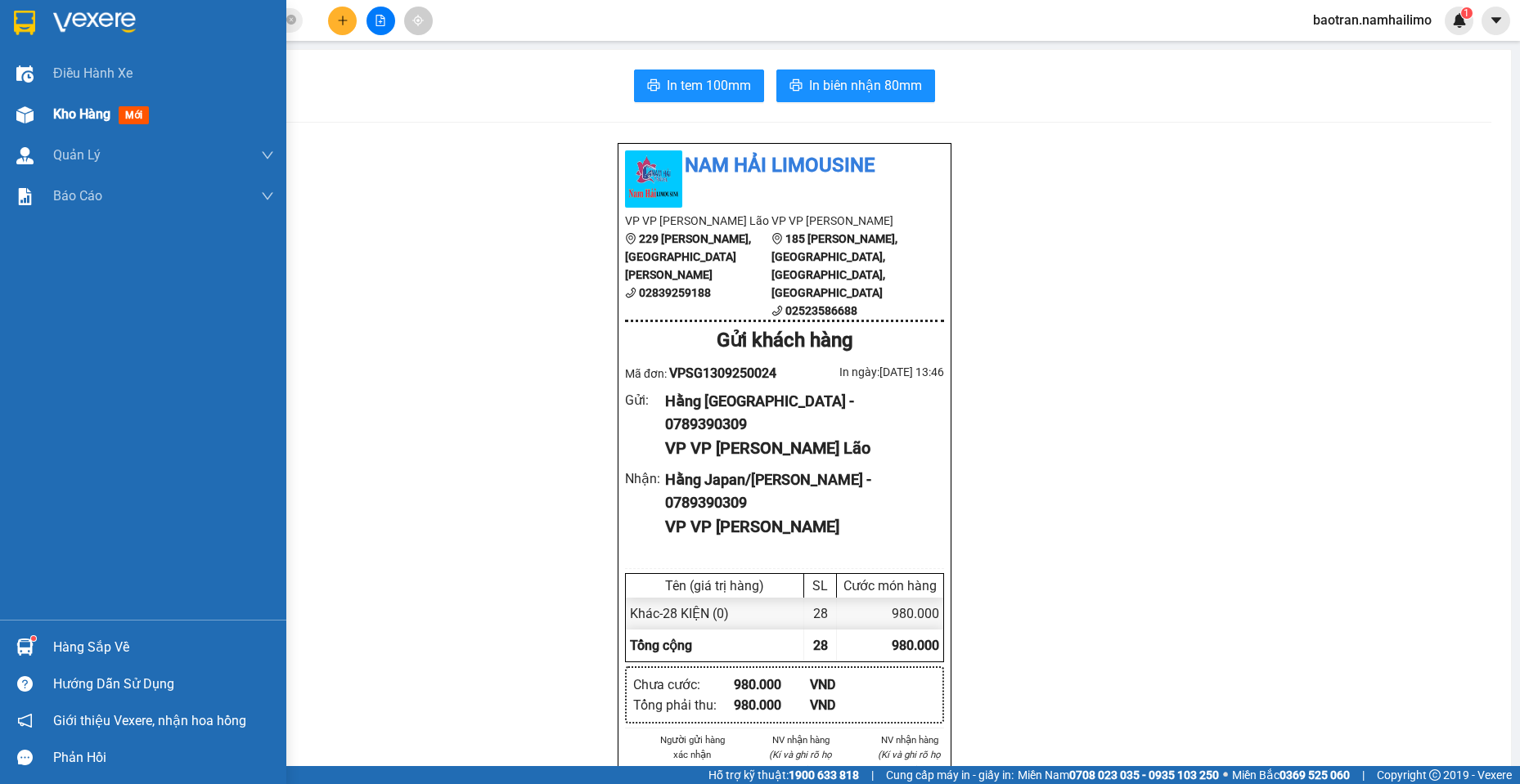
click at [20, 113] on img at bounding box center [25, 114] width 17 height 17
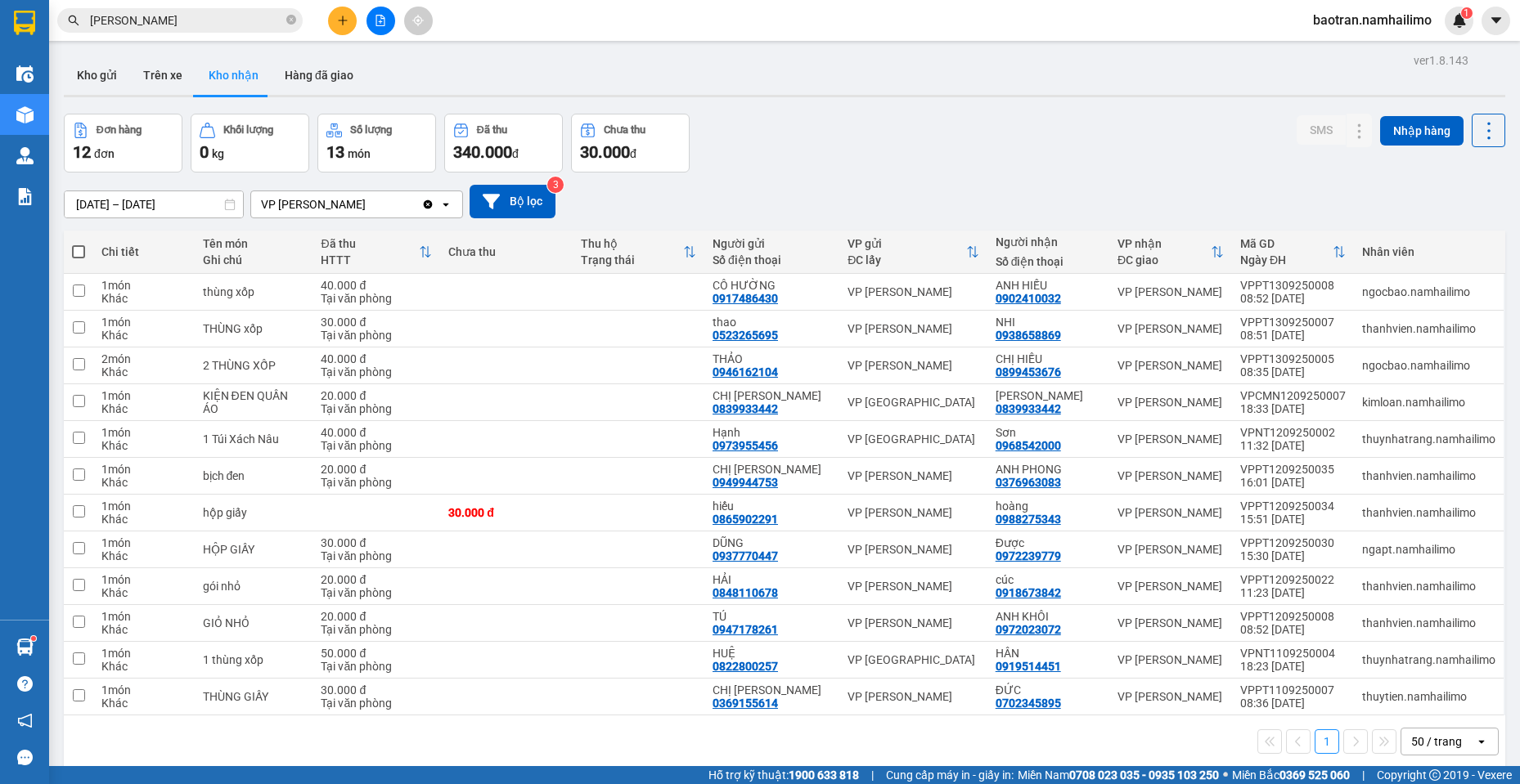
click at [196, 209] on input "[DATE] – [DATE]" at bounding box center [154, 204] width 178 height 27
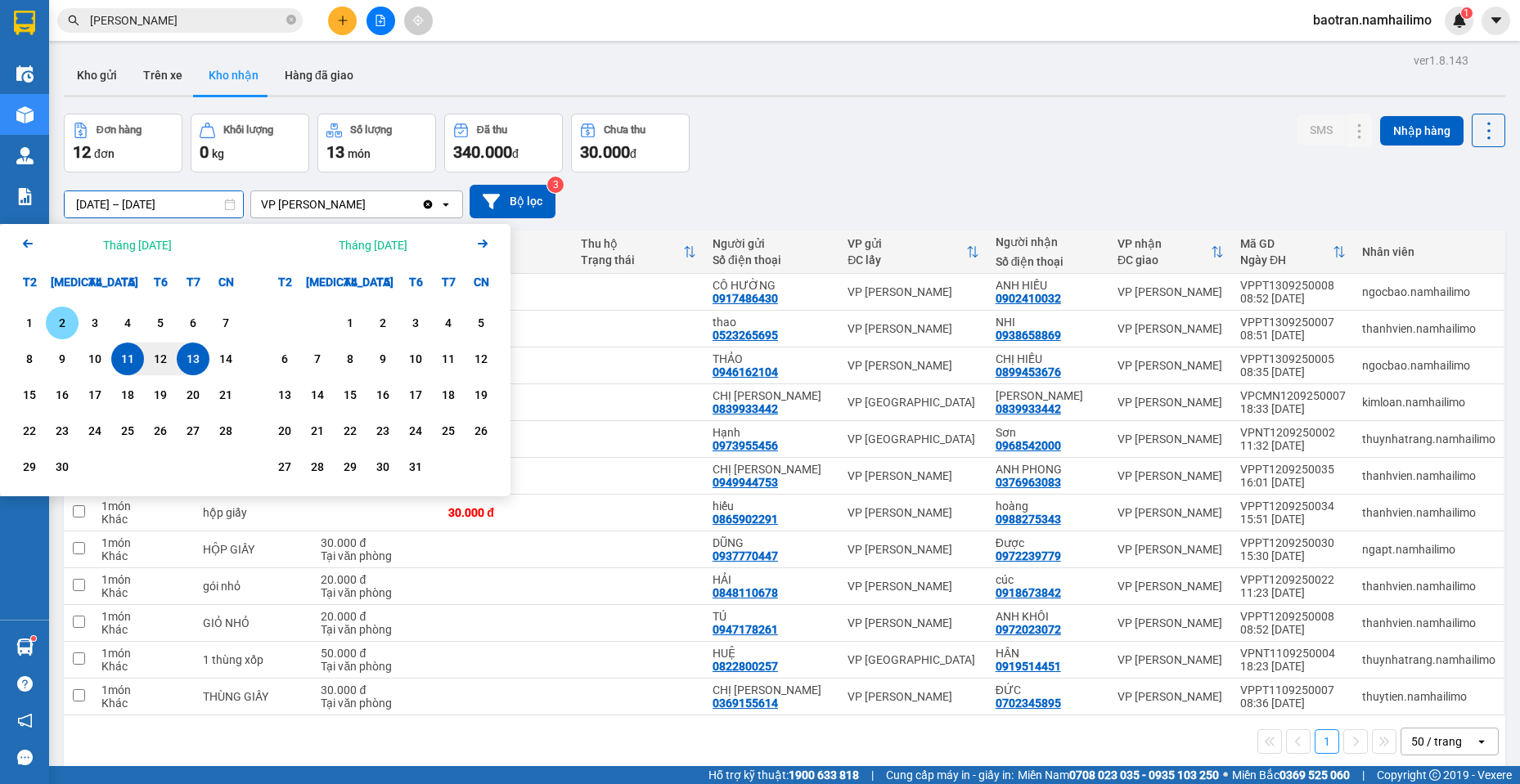
click at [36, 316] on div "1" at bounding box center [29, 323] width 23 height 20
click at [204, 356] on div "13" at bounding box center [192, 359] width 23 height 20
type input "[DATE] – [DATE]"
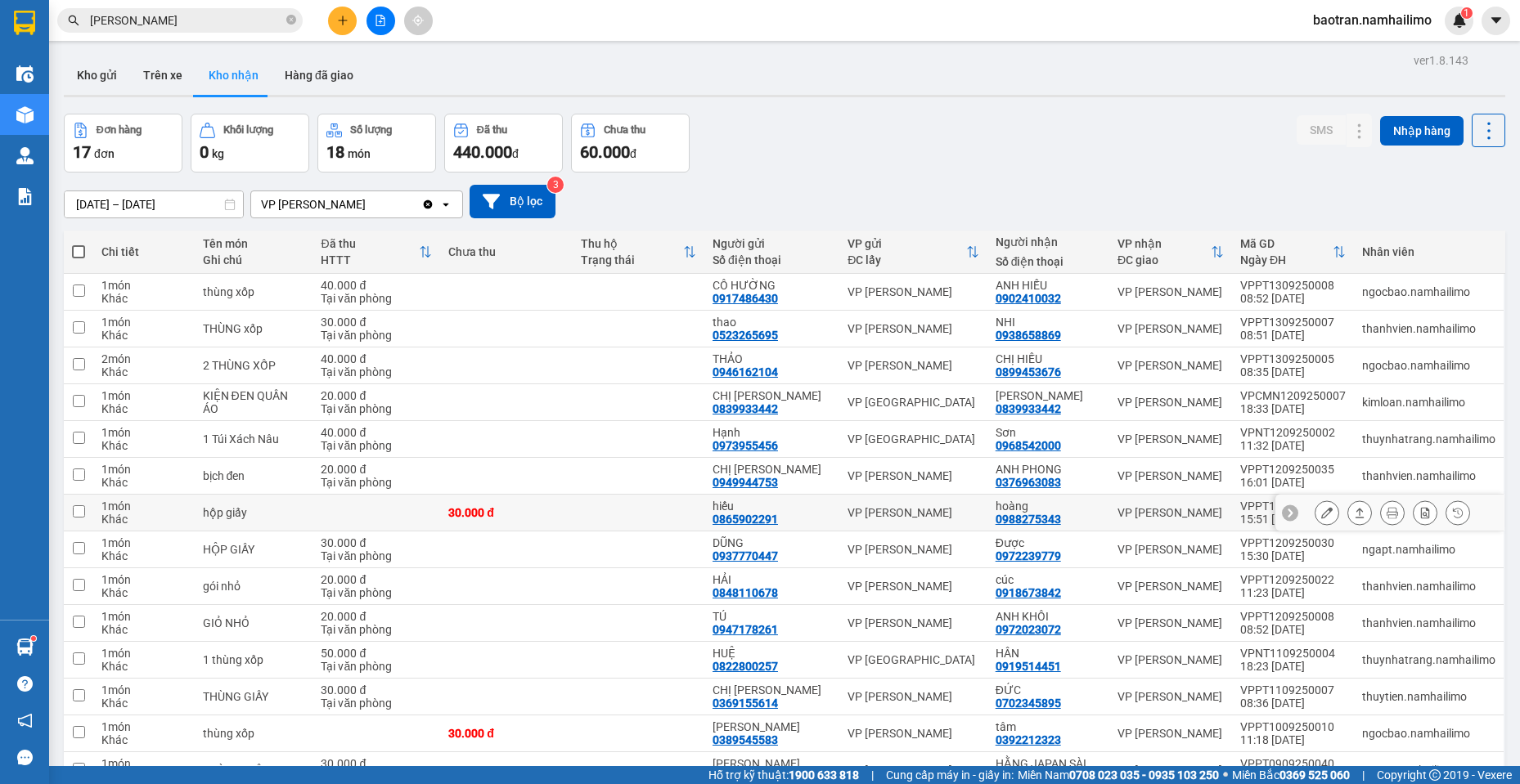
scroll to position [200, 0]
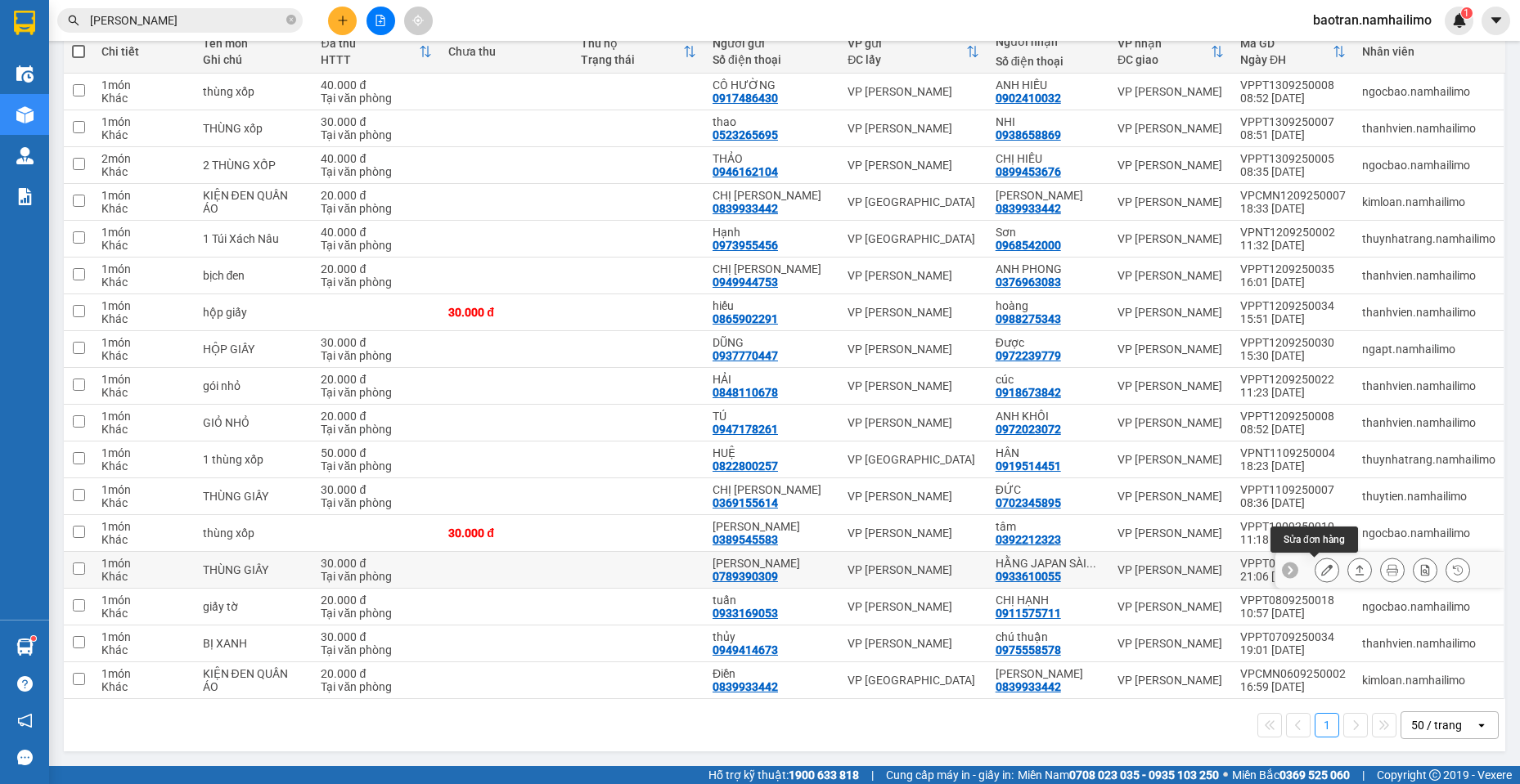
click at [1321, 572] on icon at bounding box center [1327, 570] width 12 height 12
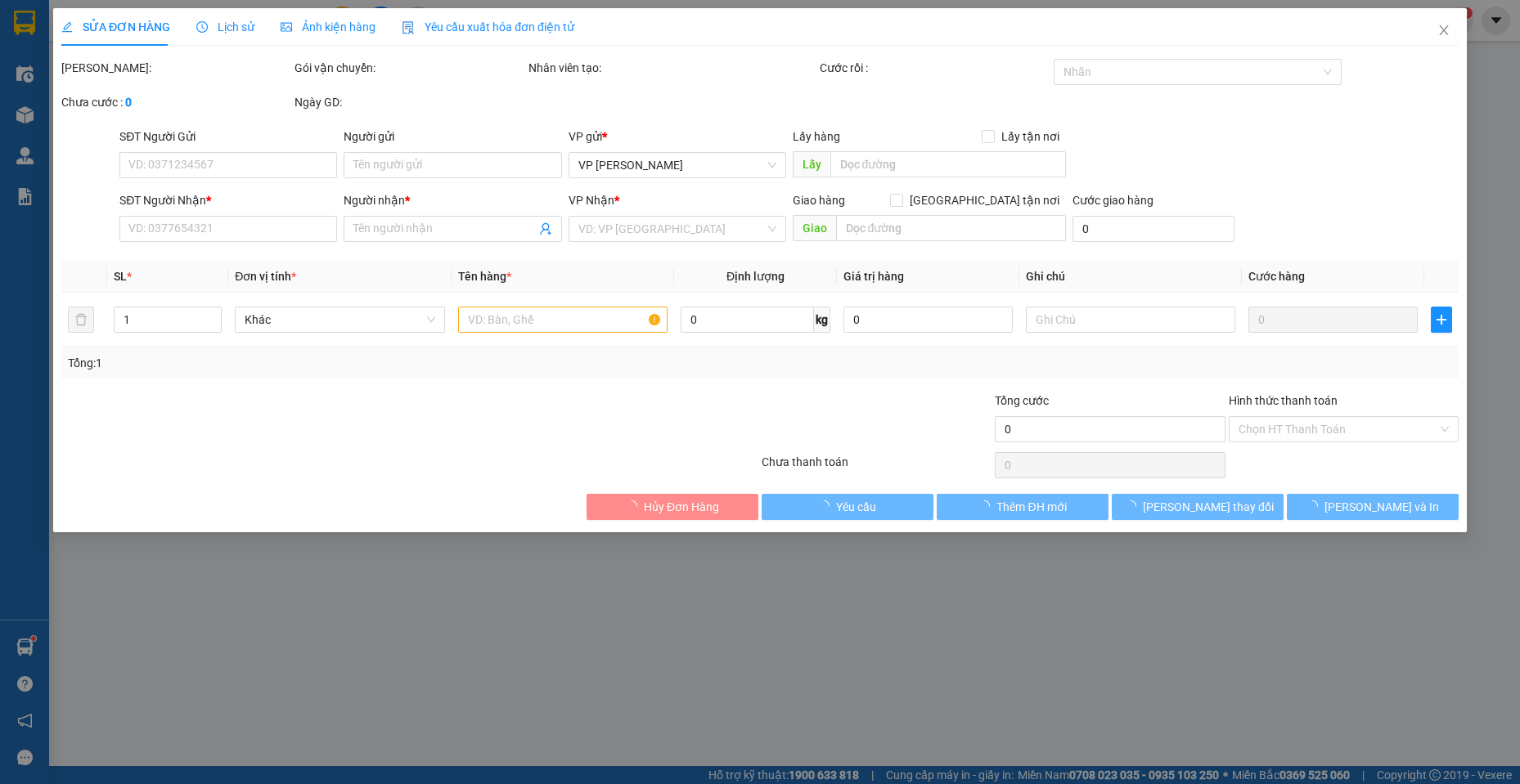
type input "0789390309"
type input "[PERSON_NAME]"
type input "0933610055"
type input "HẰNG JAPAN [GEOGRAPHIC_DATA]"
type input "30.000"
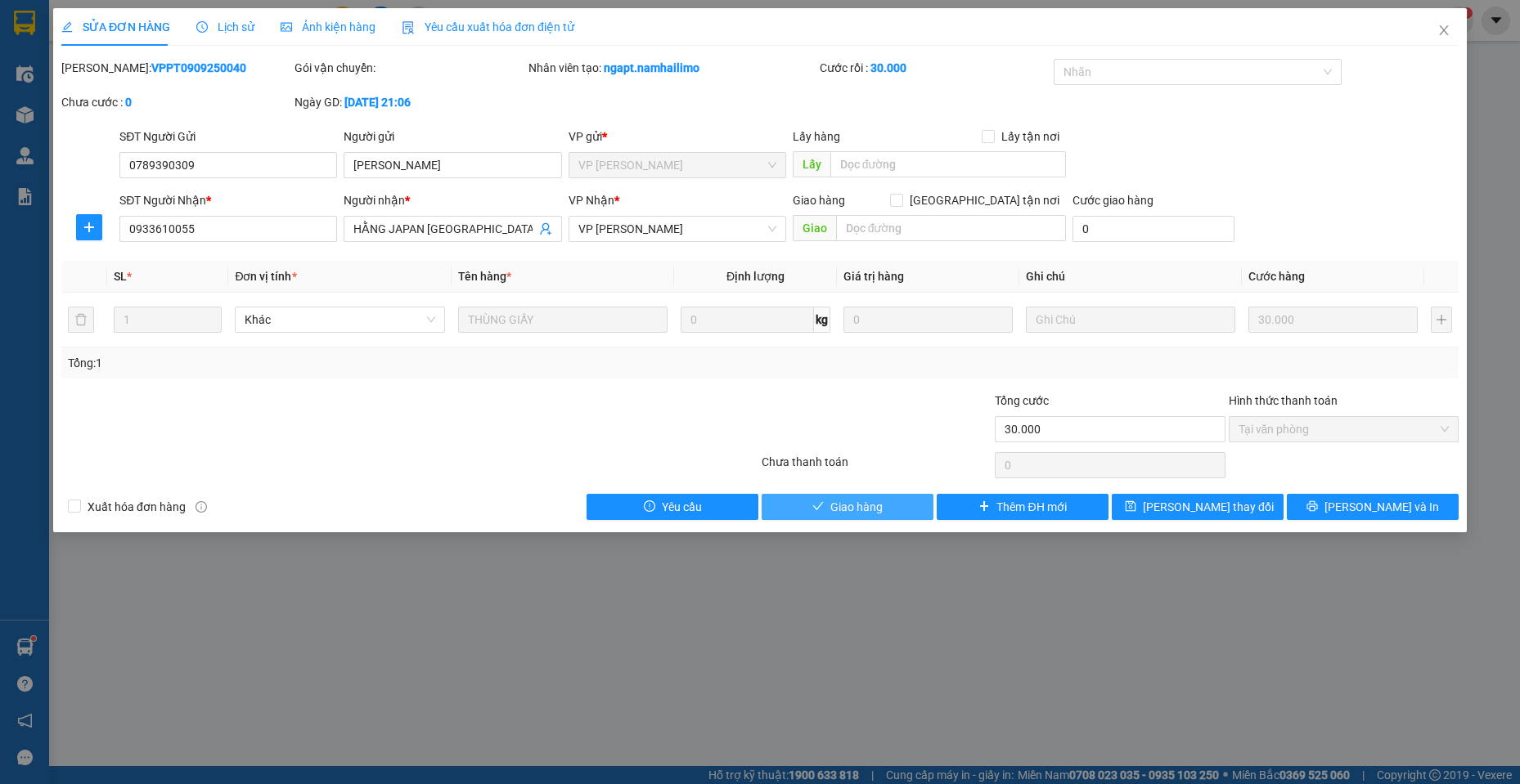
click at [824, 513] on span "check" at bounding box center [819, 506] width 12 height 13
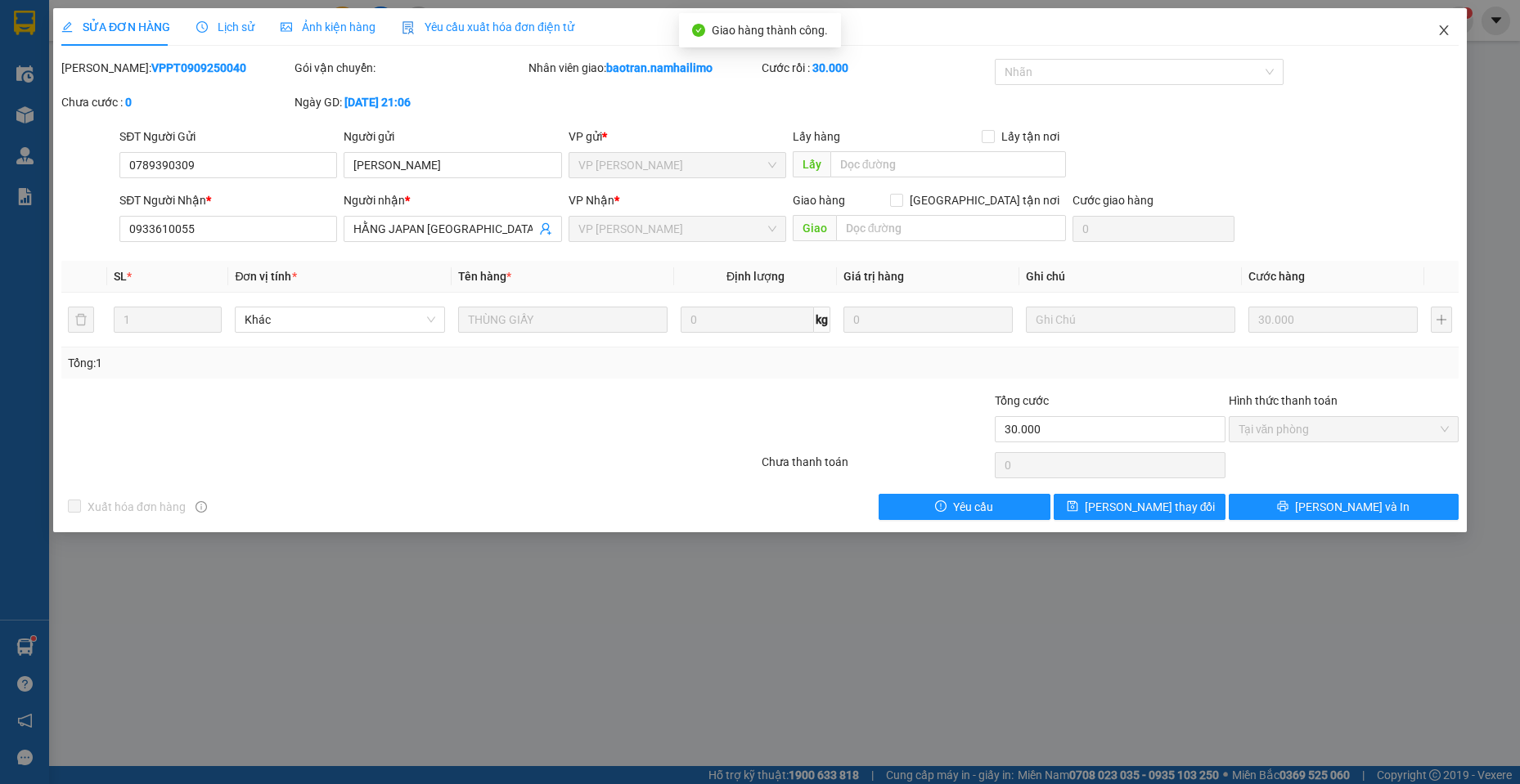
click at [1460, 26] on span "Close" at bounding box center [1443, 31] width 46 height 46
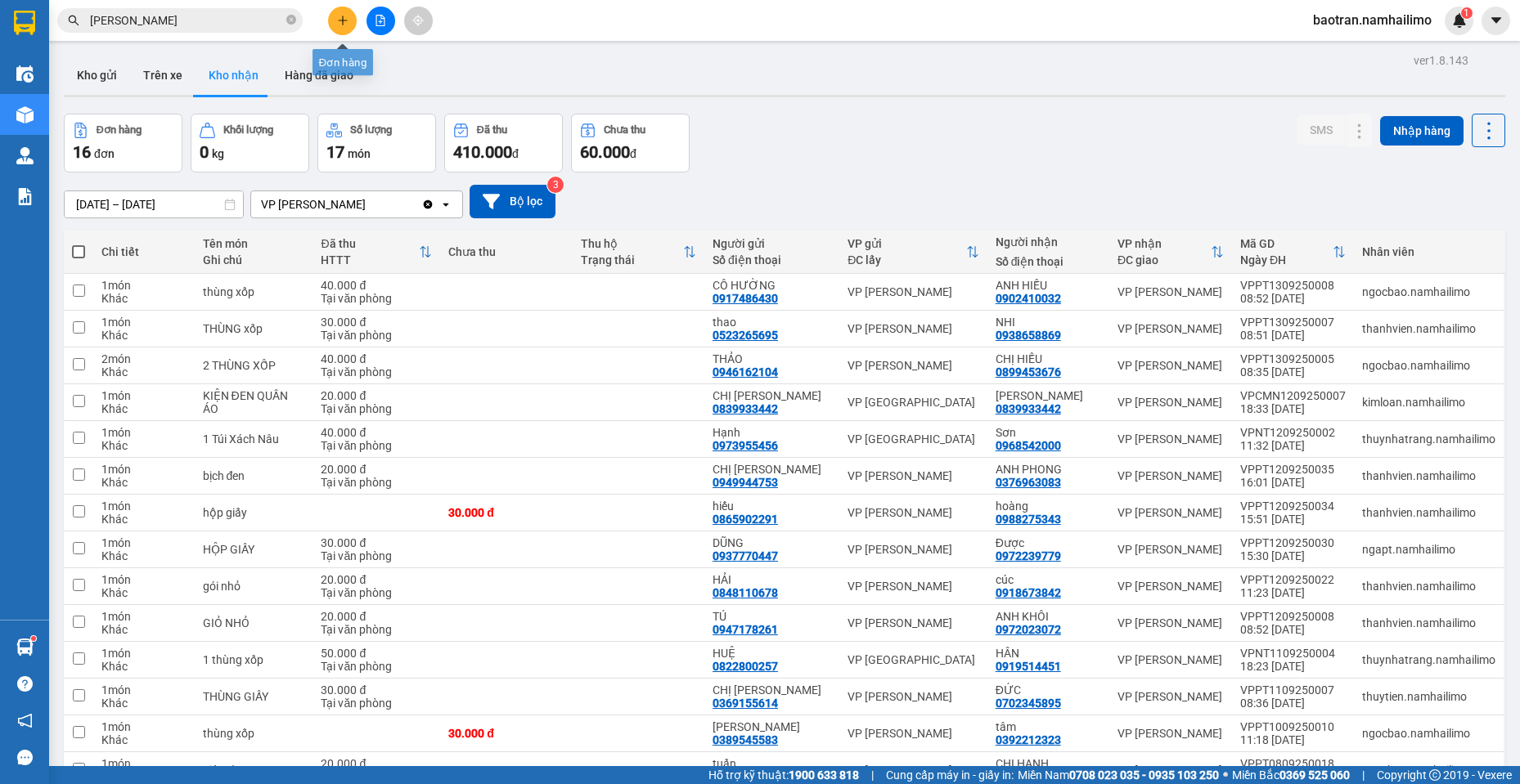
click at [347, 21] on icon "plus" at bounding box center [342, 20] width 9 height 1
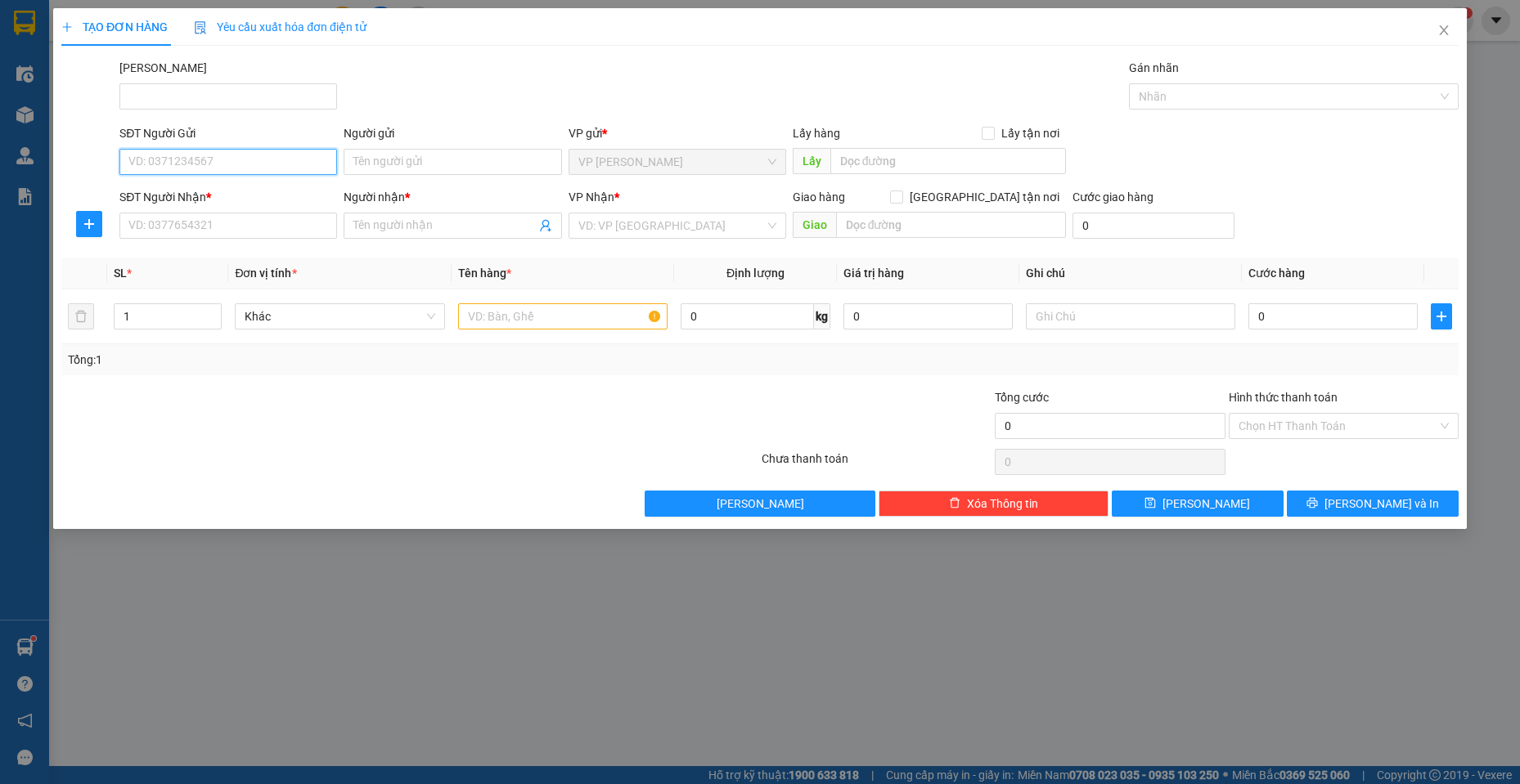
click at [308, 163] on input "SĐT Người Gửi" at bounding box center [228, 162] width 218 height 27
drag, startPoint x: 185, startPoint y: 161, endPoint x: 19, endPoint y: 138, distance: 167.6
click at [2, 128] on div "TẠO ĐƠN HÀNG Yêu cầu xuất hóa đơn điện tử Transit Pickup Surcharge Ids Transit …" at bounding box center [760, 392] width 1520 height 784
click at [157, 195] on div "0898128196 - Giang" at bounding box center [228, 194] width 198 height 18
type input "0898128196"
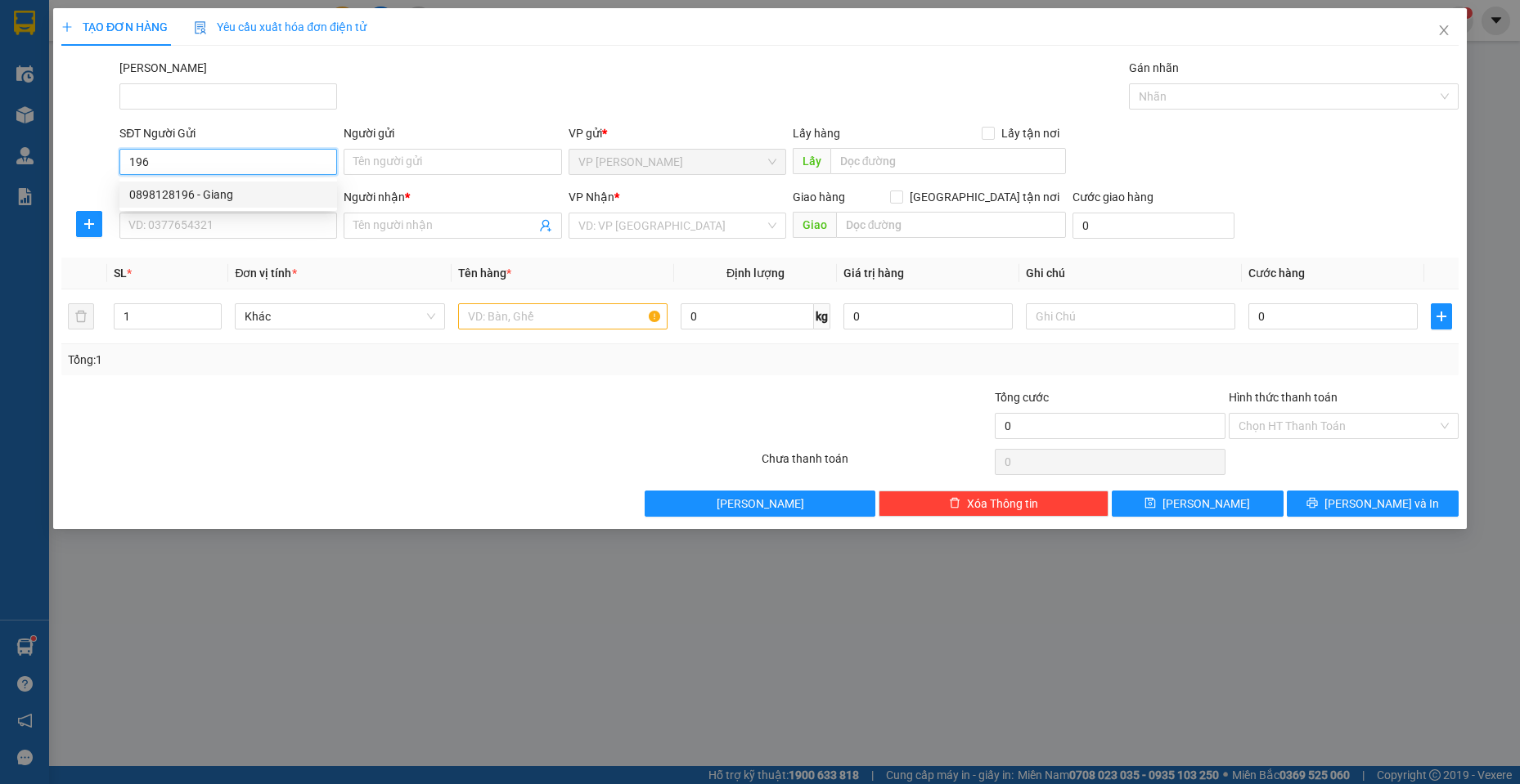
type input "Giang"
type input "0377588201"
type input "SỰ"
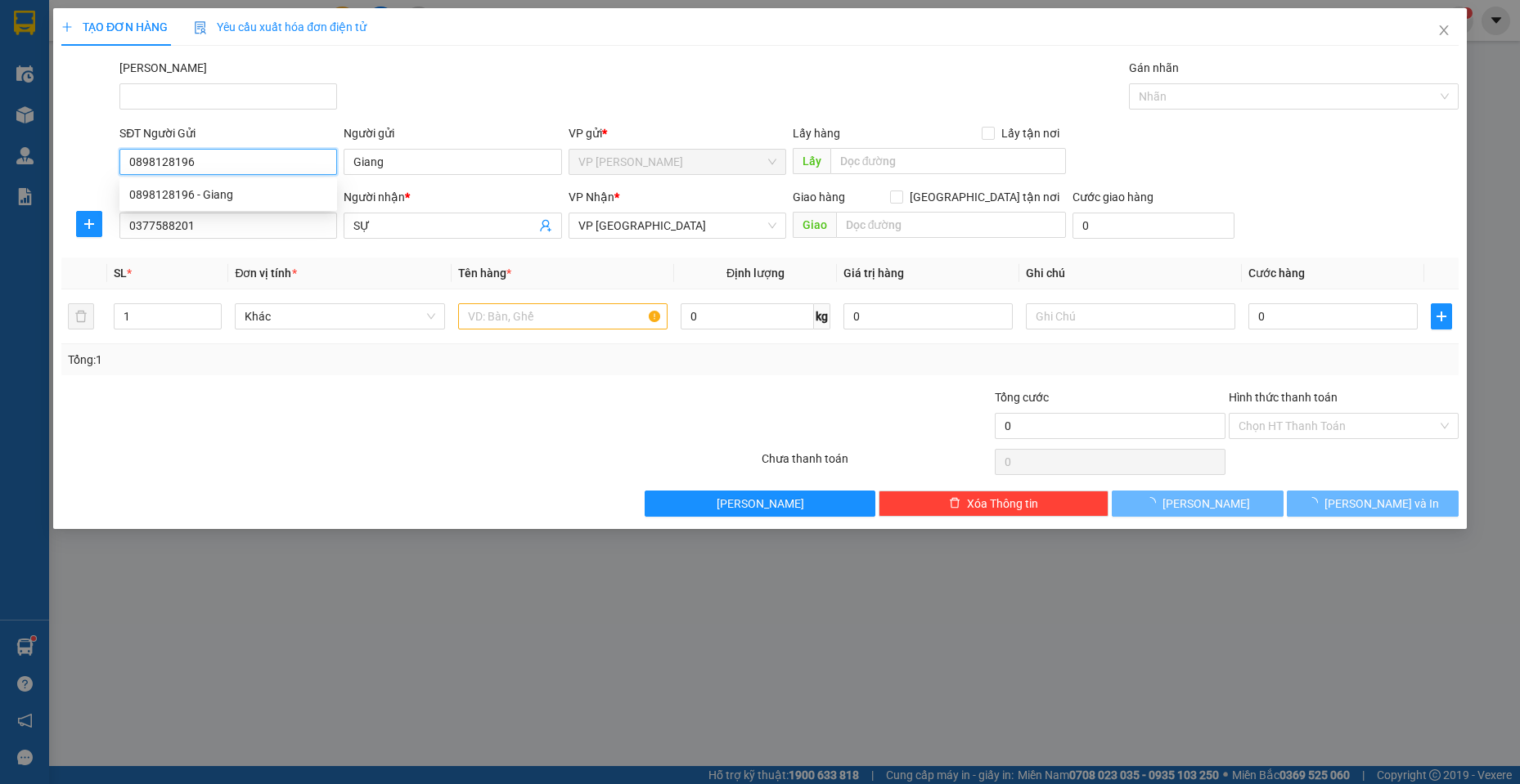
type input "450.000"
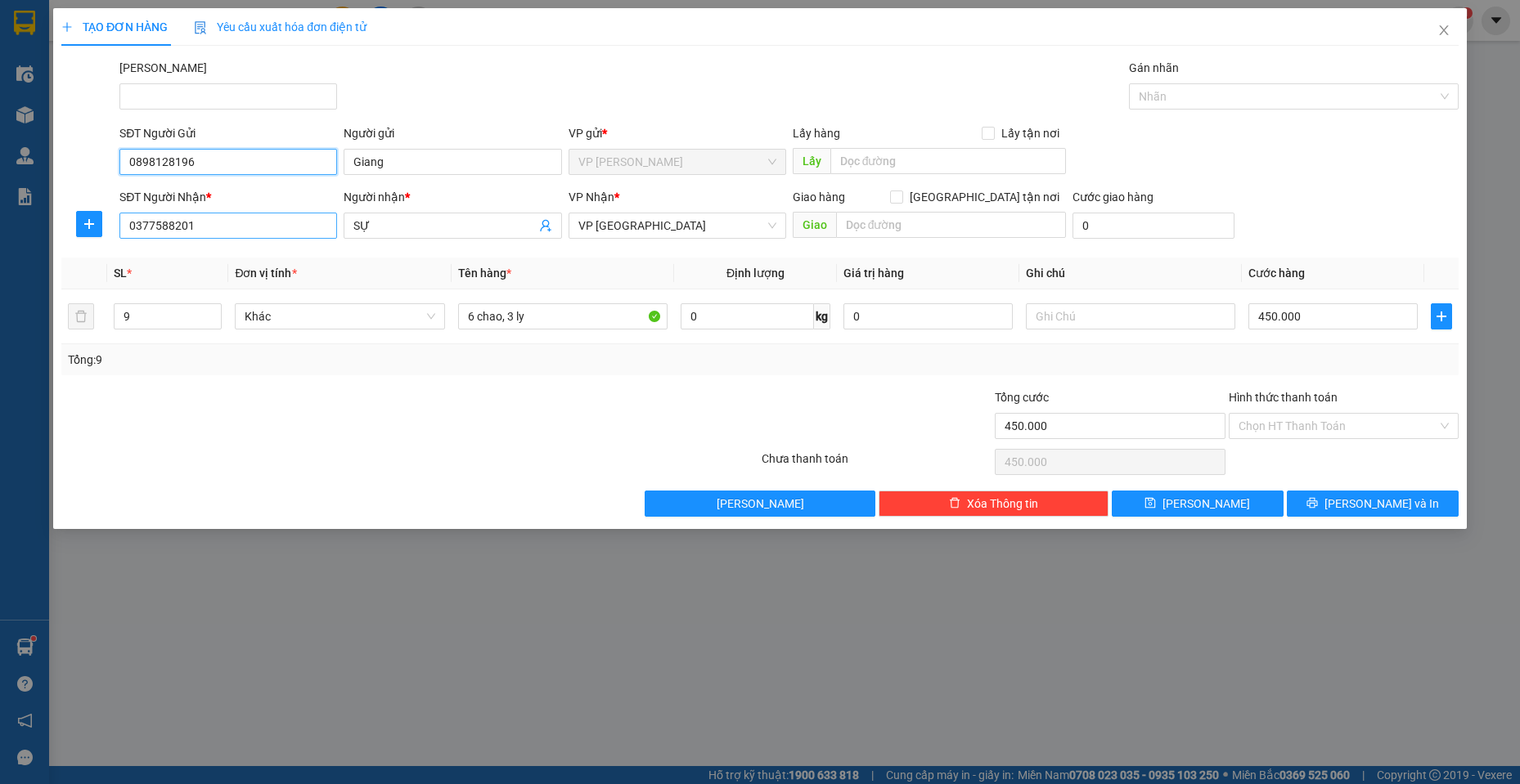
type input "0898128196"
click at [277, 221] on input "0377588201" at bounding box center [228, 226] width 218 height 27
click at [278, 221] on input "0377588201" at bounding box center [228, 226] width 218 height 27
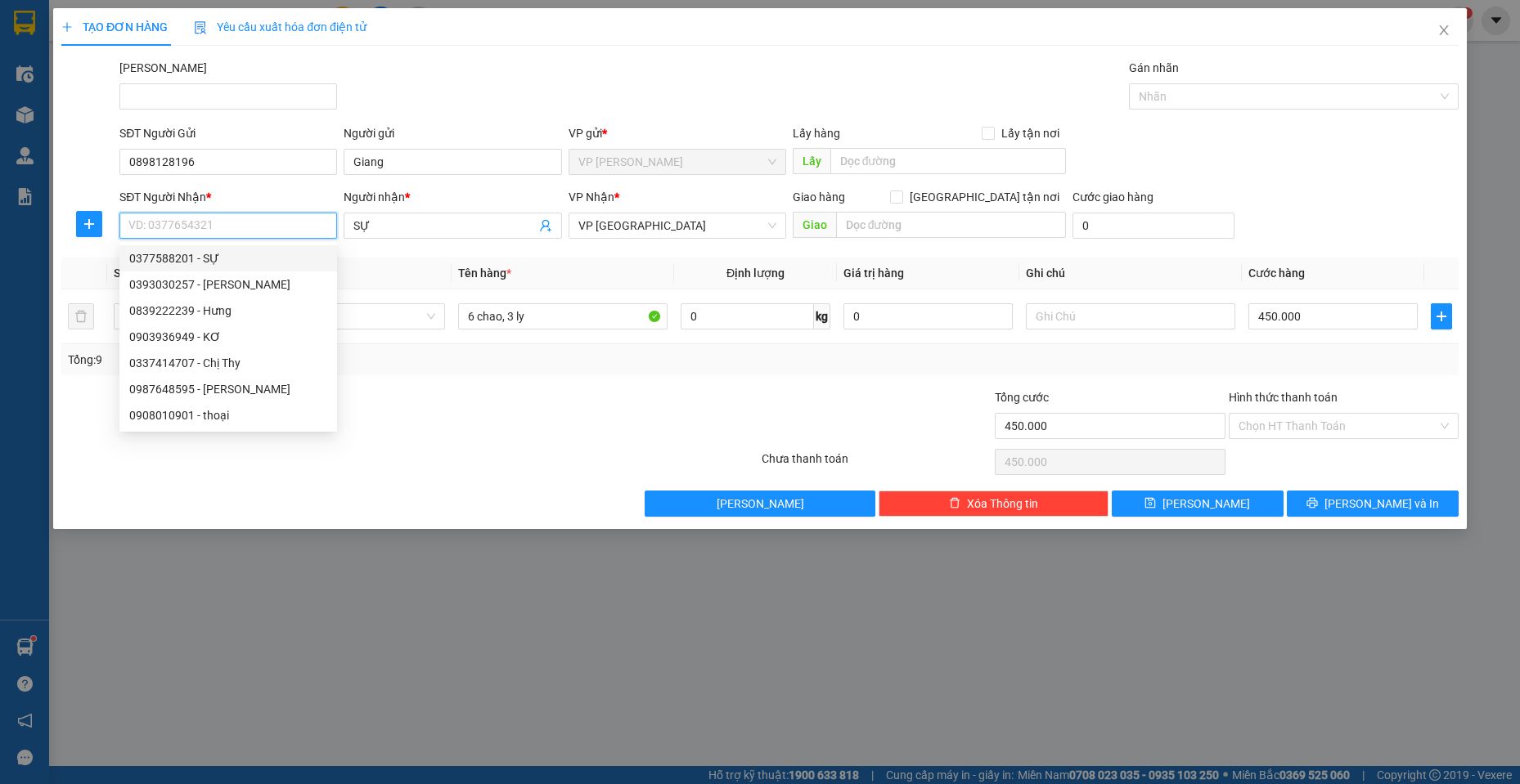
click at [289, 230] on input "SĐT Người Nhận *" at bounding box center [228, 226] width 218 height 27
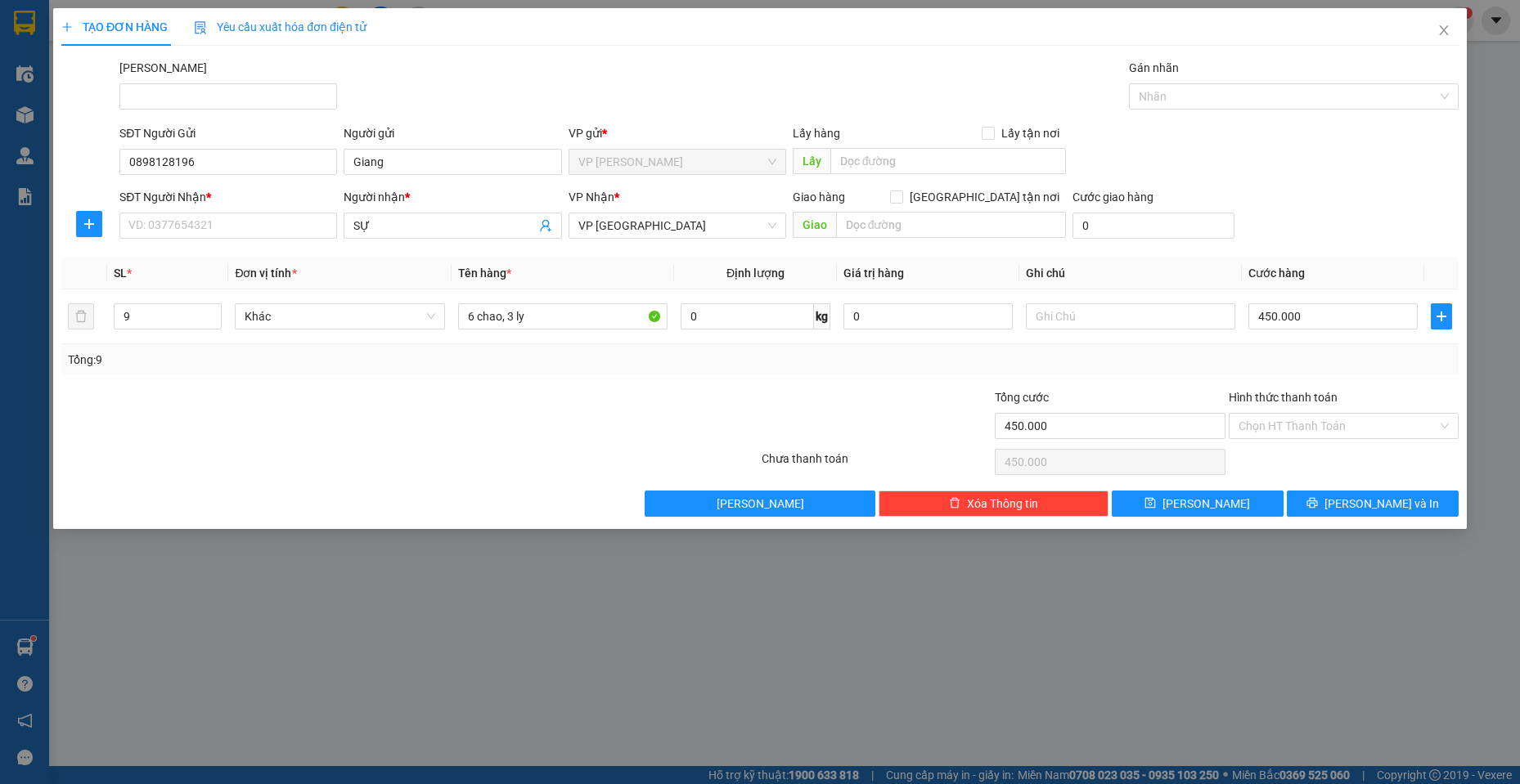
click at [196, 458] on div at bounding box center [410, 462] width 700 height 33
click at [1365, 148] on div "SĐT Người Gửi 0898128196 Người gửi Giang VP gửi * VP [PERSON_NAME] Lão Lấy hàng…" at bounding box center [789, 153] width 1346 height 57
click at [271, 424] on div at bounding box center [294, 417] width 467 height 57
click at [254, 225] on input "SĐT Người Nhận *" at bounding box center [228, 226] width 218 height 27
click at [261, 263] on div "0987648595 - [PERSON_NAME]" at bounding box center [228, 258] width 198 height 18
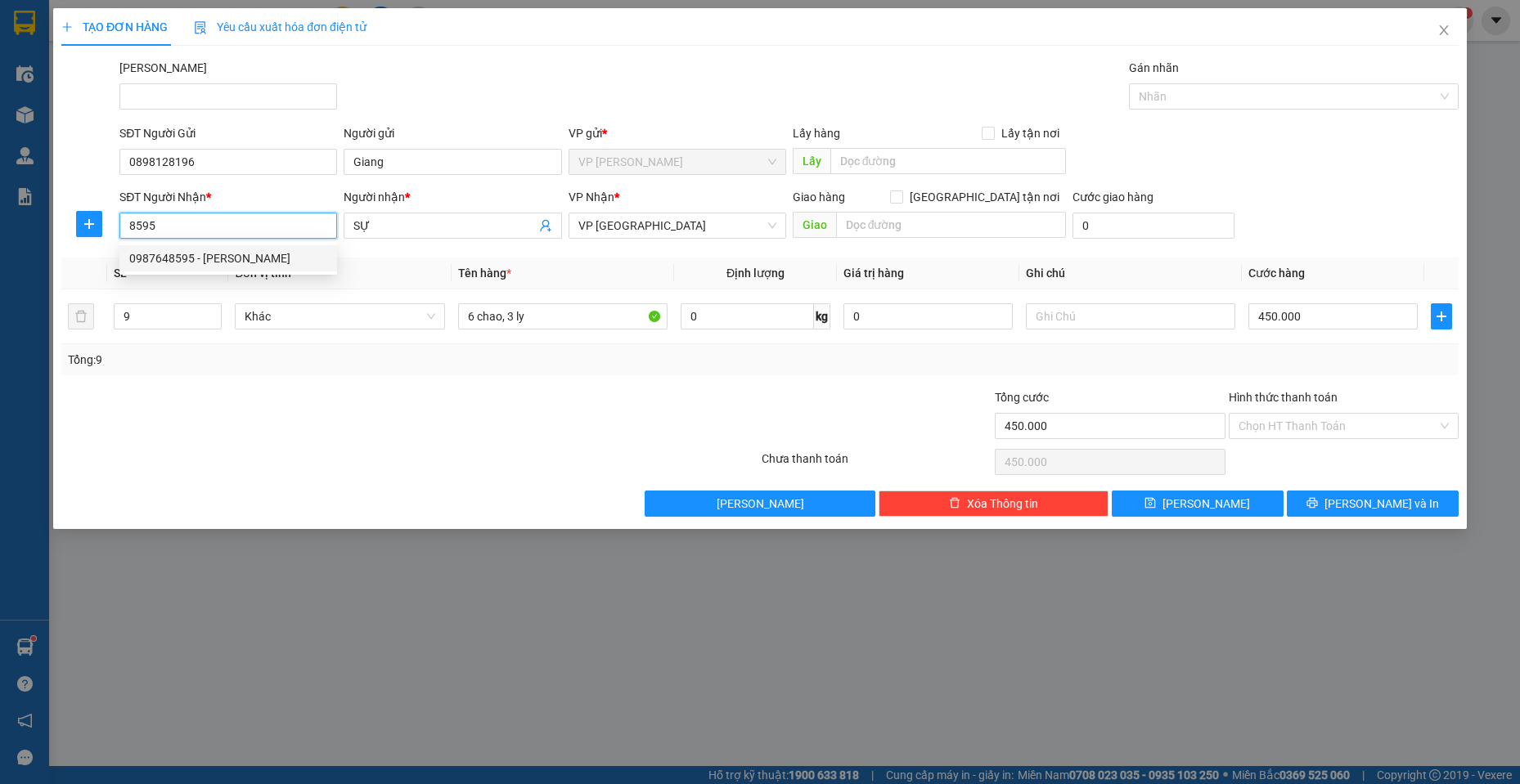
type input "0987648595"
type input "HUYỀN"
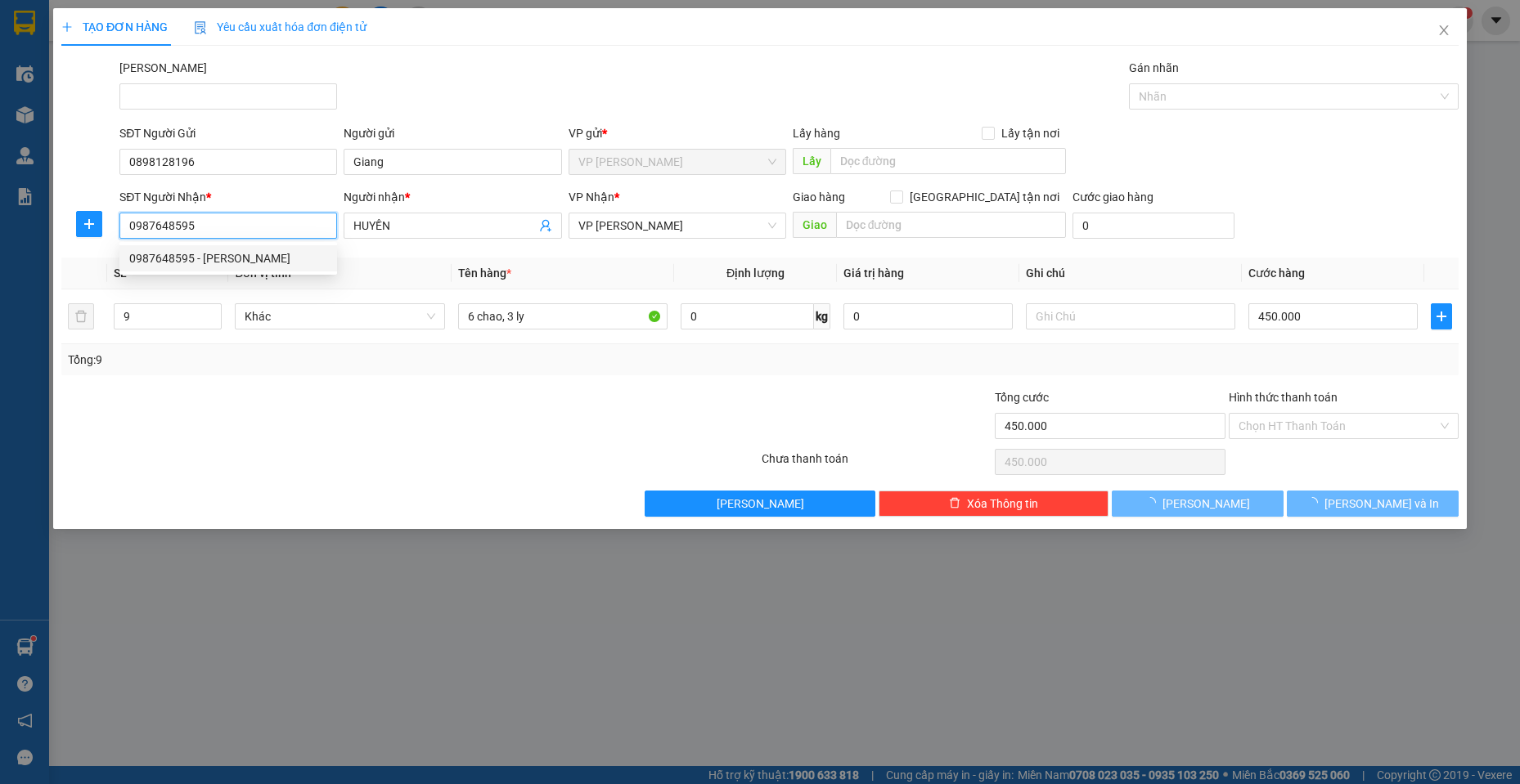
type input "120.000"
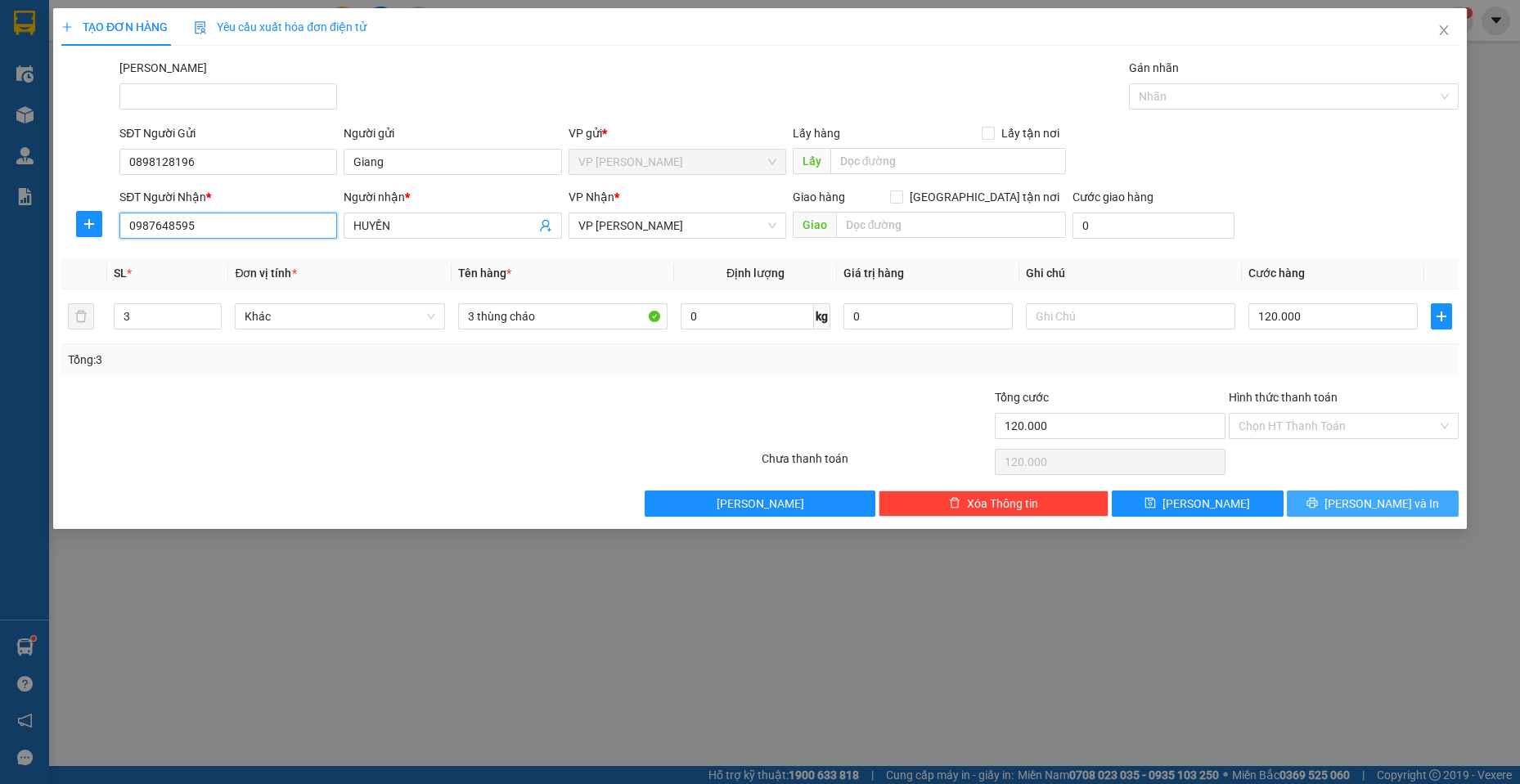
type input "0987648595"
click at [1343, 512] on button "[PERSON_NAME] và In" at bounding box center [1372, 503] width 171 height 27
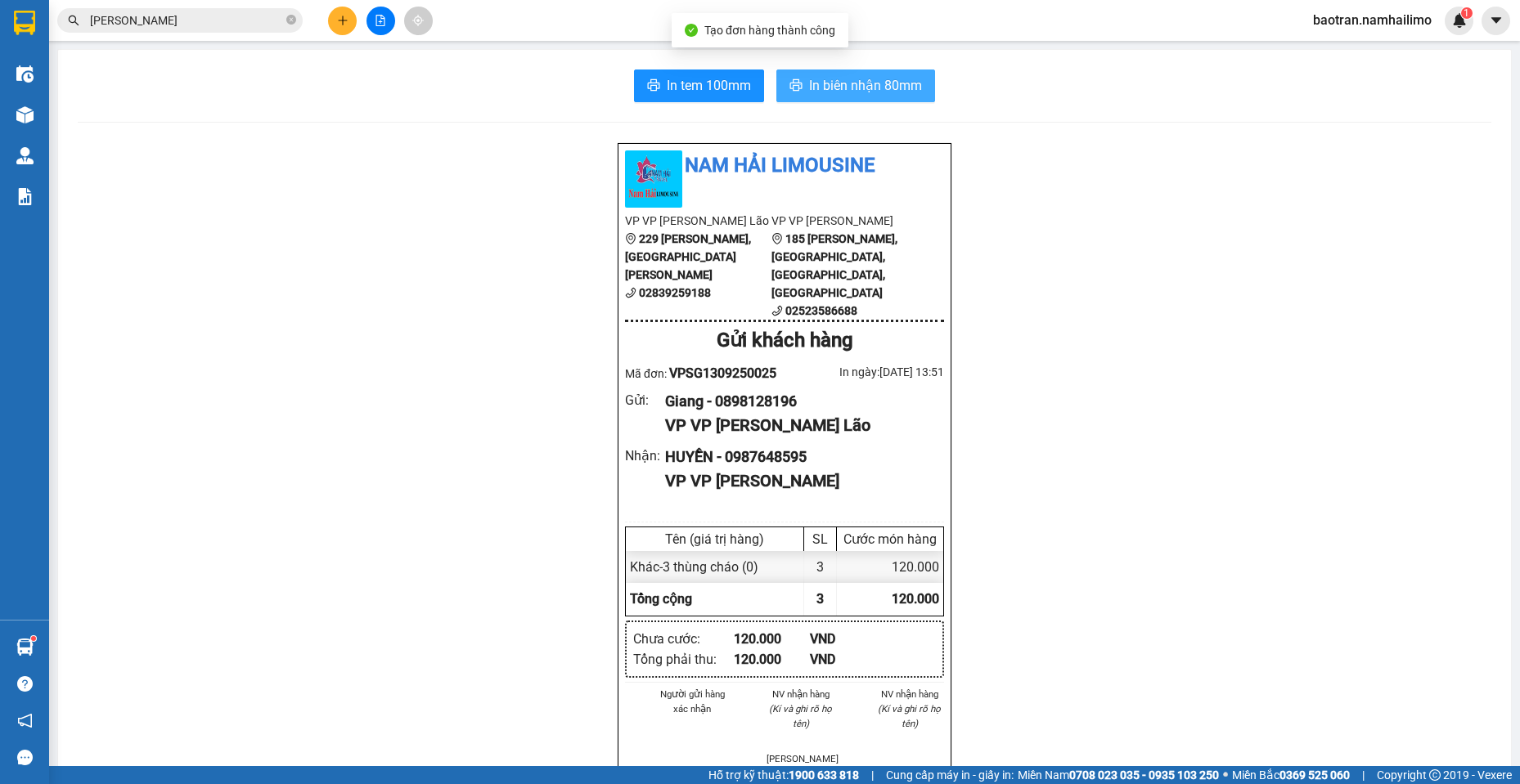
drag, startPoint x: 925, startPoint y: 86, endPoint x: 940, endPoint y: 163, distance: 78.4
click at [924, 85] on button "In biên nhận 80mm" at bounding box center [855, 86] width 159 height 33
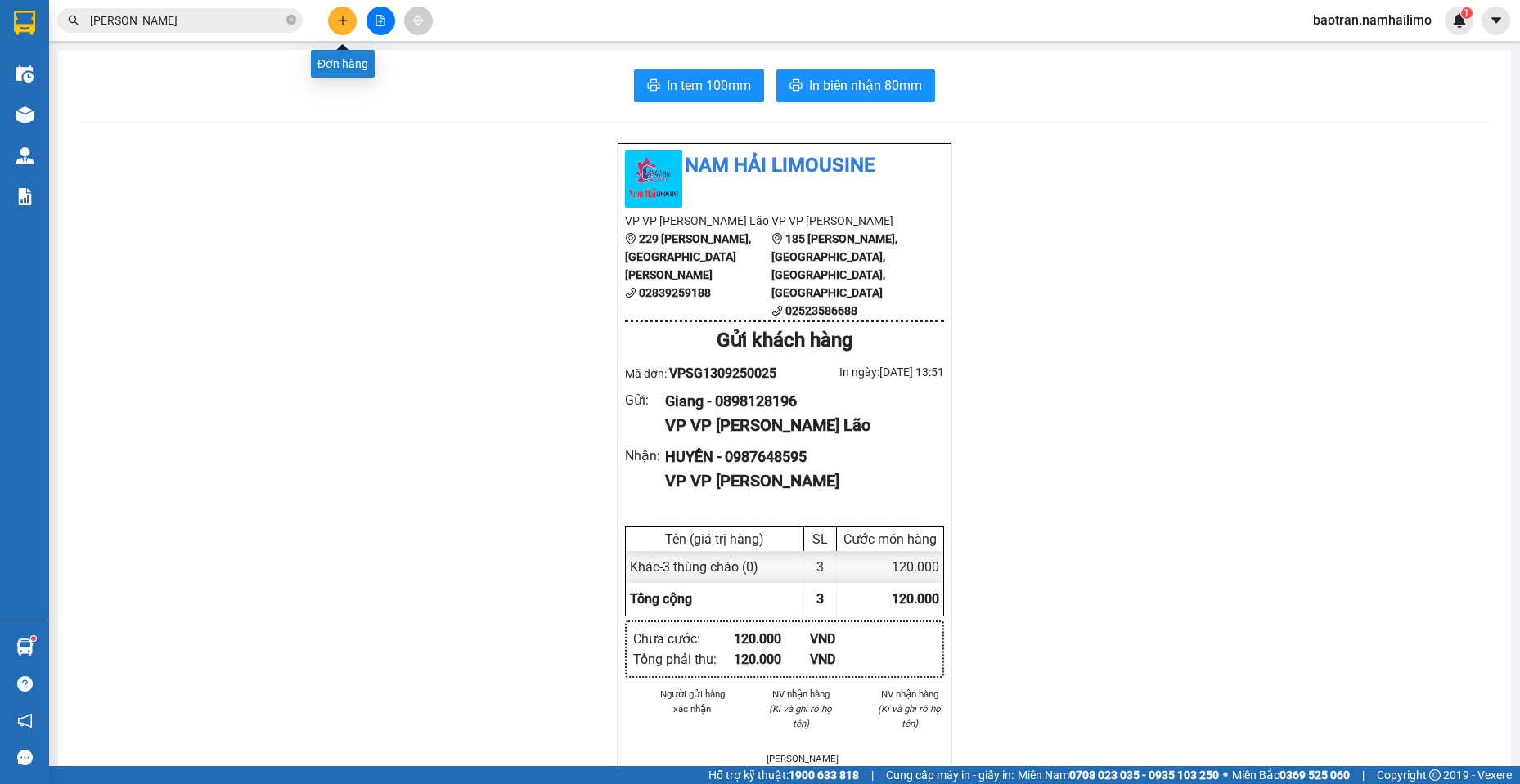
click at [335, 17] on button at bounding box center [342, 21] width 29 height 29
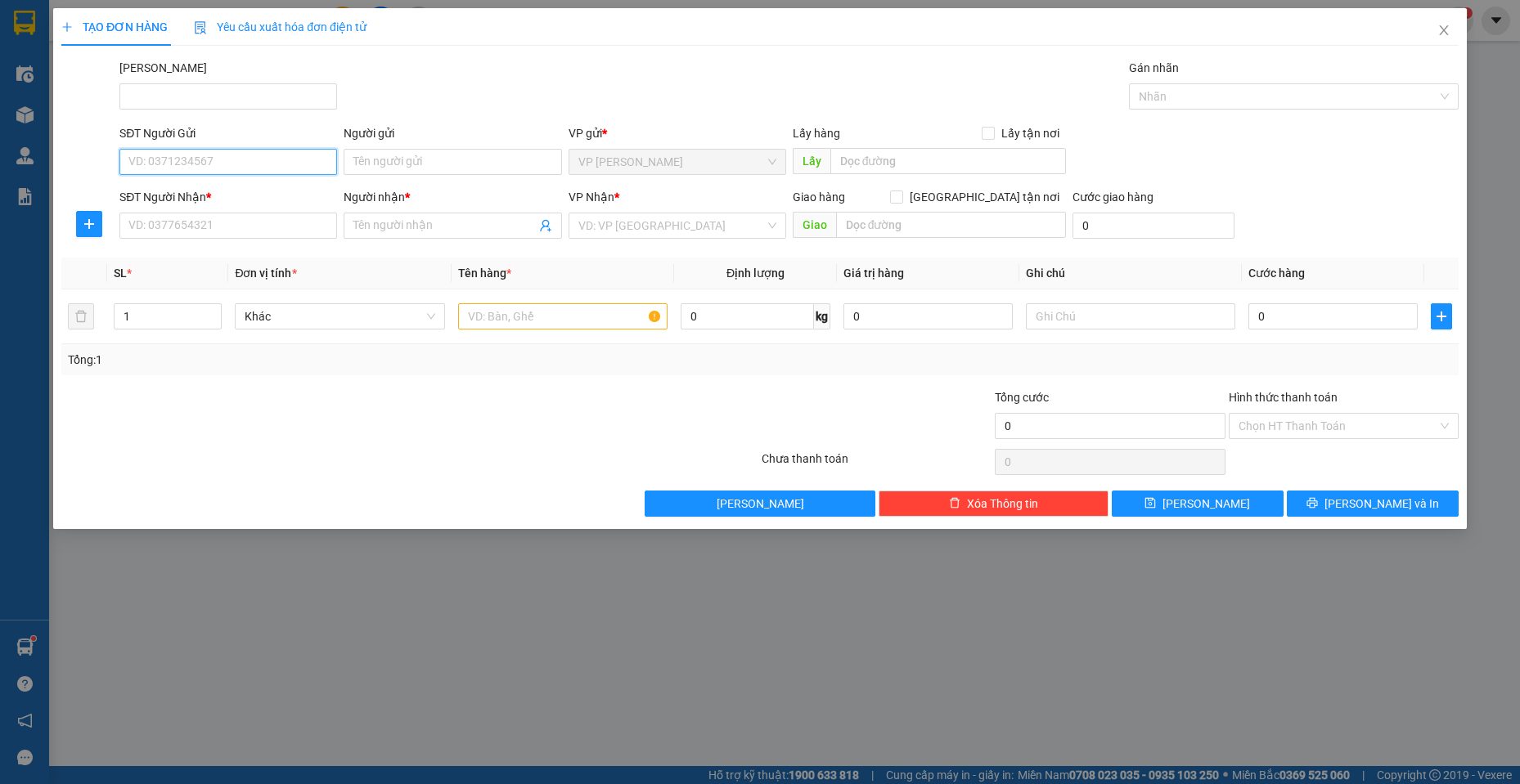
click at [210, 166] on input "SĐT Người Gửi" at bounding box center [228, 162] width 218 height 27
click at [219, 185] on div "0898128196 - Giang" at bounding box center [228, 194] width 218 height 27
type input "0898128196"
type input "Giang"
type input "0987648595"
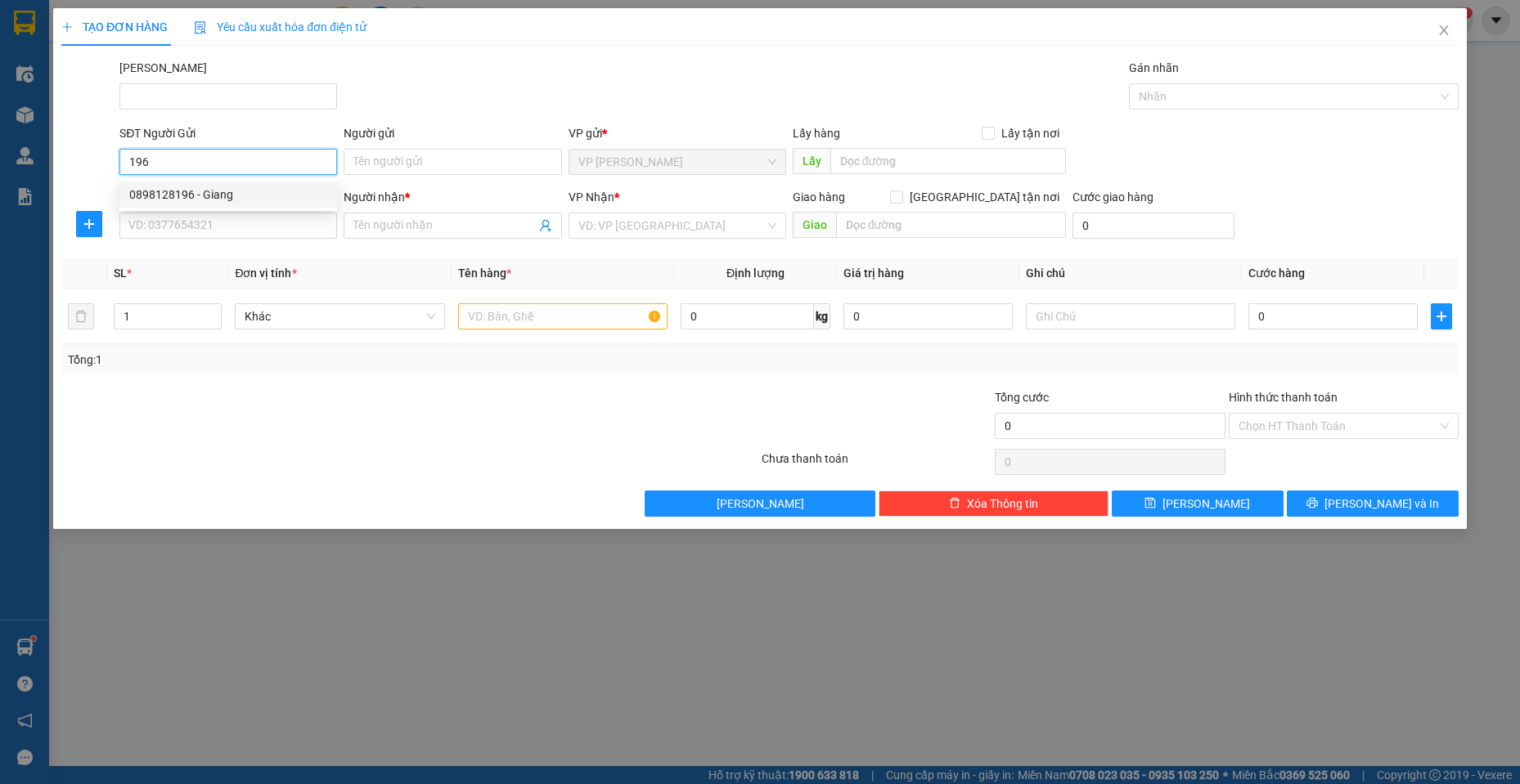
type input "HUYỀN"
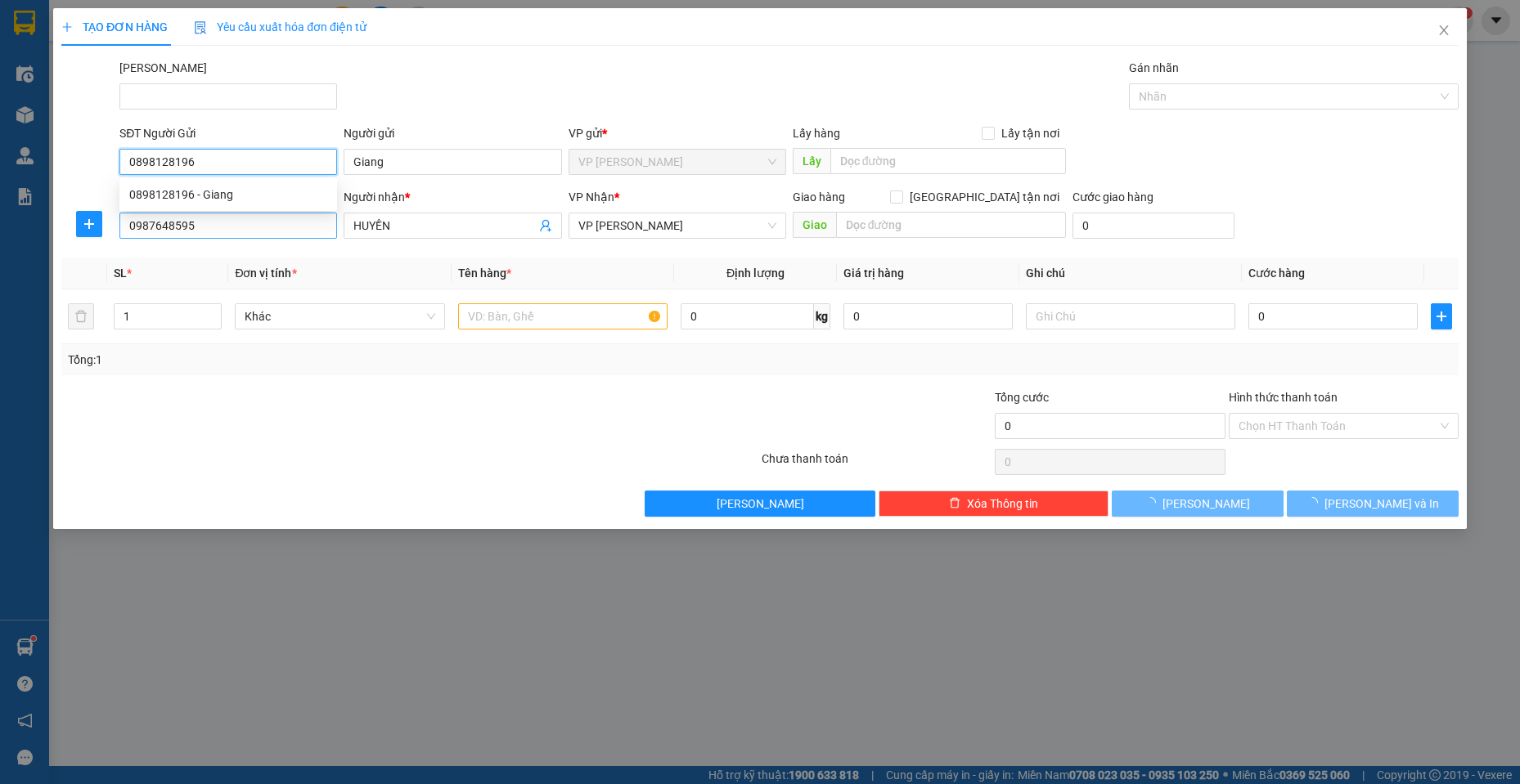
type input "120.000"
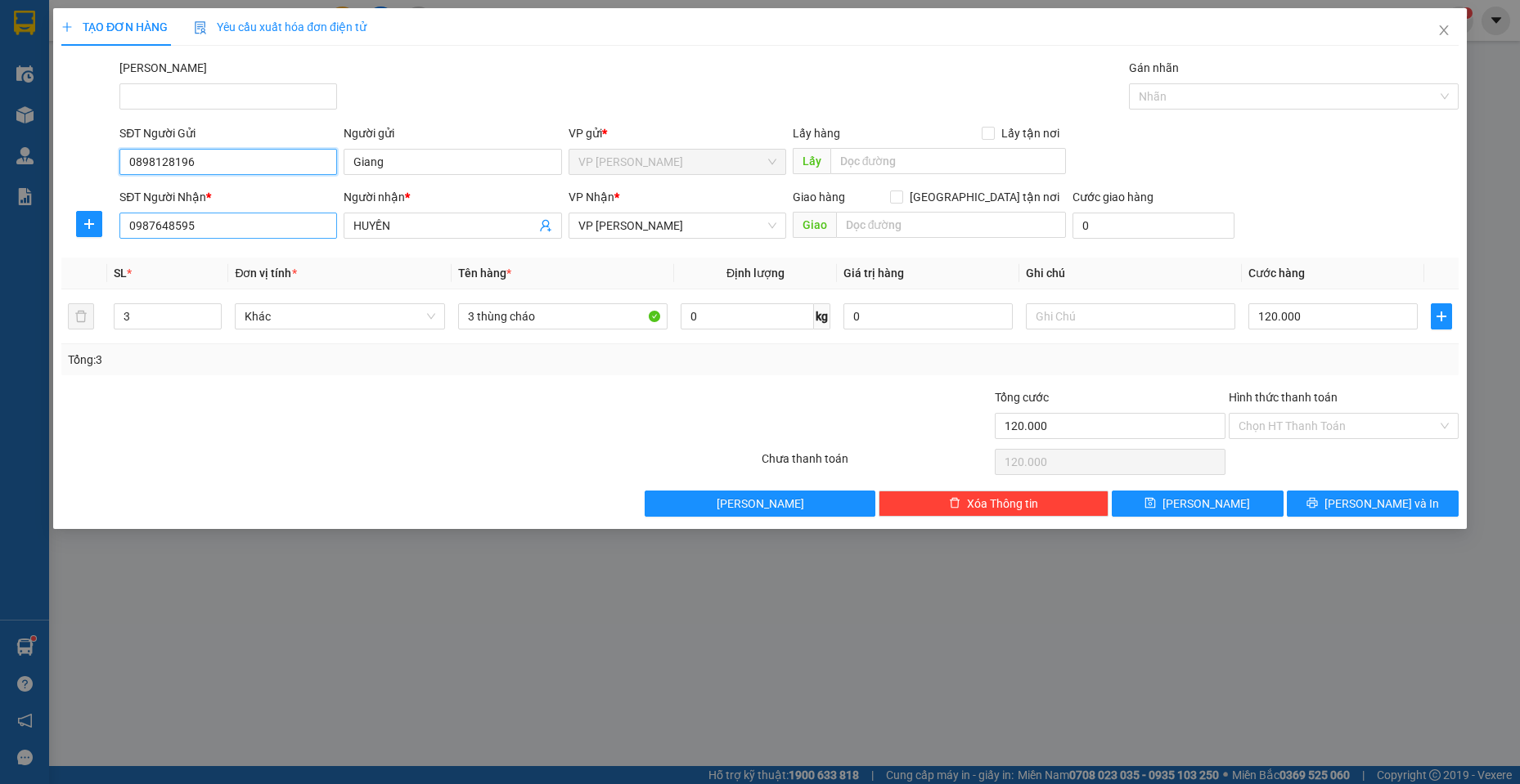
type input "0898128196"
click at [241, 232] on input "0987648595" at bounding box center [228, 226] width 218 height 27
click at [239, 232] on input "0987648595" at bounding box center [228, 226] width 218 height 27
click at [255, 268] on div "0911776367 - huyền" at bounding box center [228, 258] width 218 height 27
type input "0911776367"
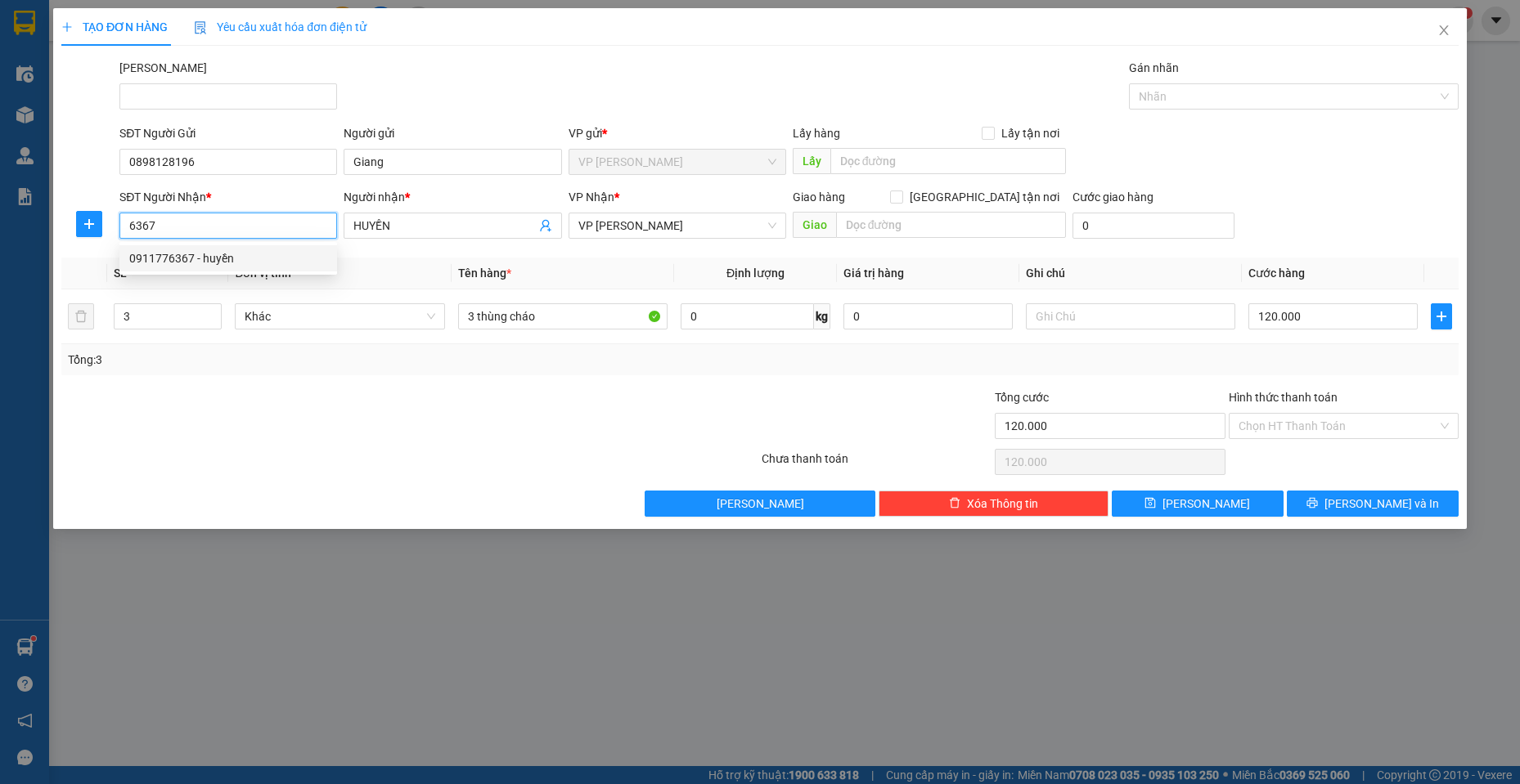
type input "huyền"
type input "80.000"
type input "0911776367"
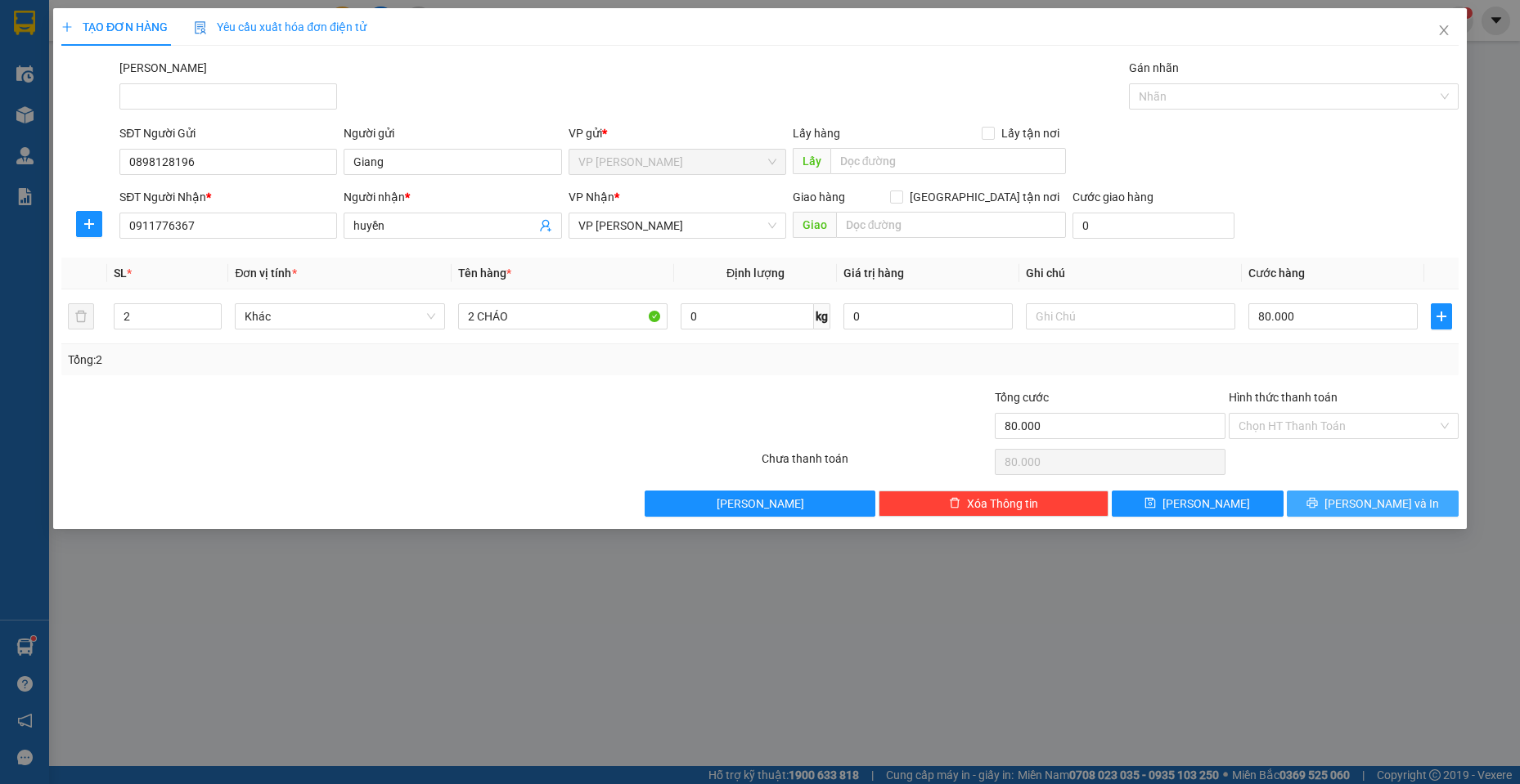
click at [1354, 495] on button "[PERSON_NAME] và In" at bounding box center [1372, 503] width 171 height 27
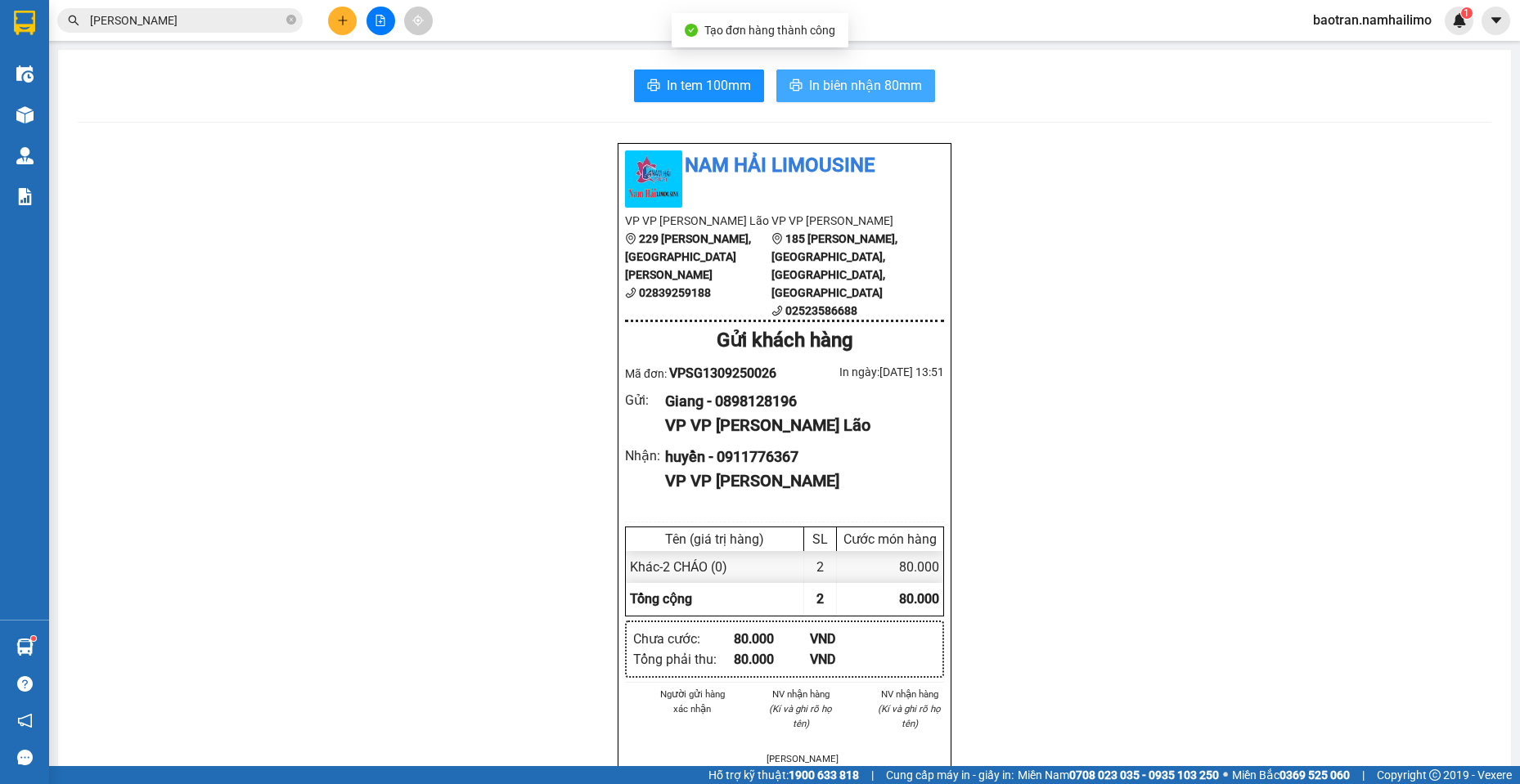
click at [905, 80] on span "In biên nhận 80mm" at bounding box center [865, 85] width 113 height 21
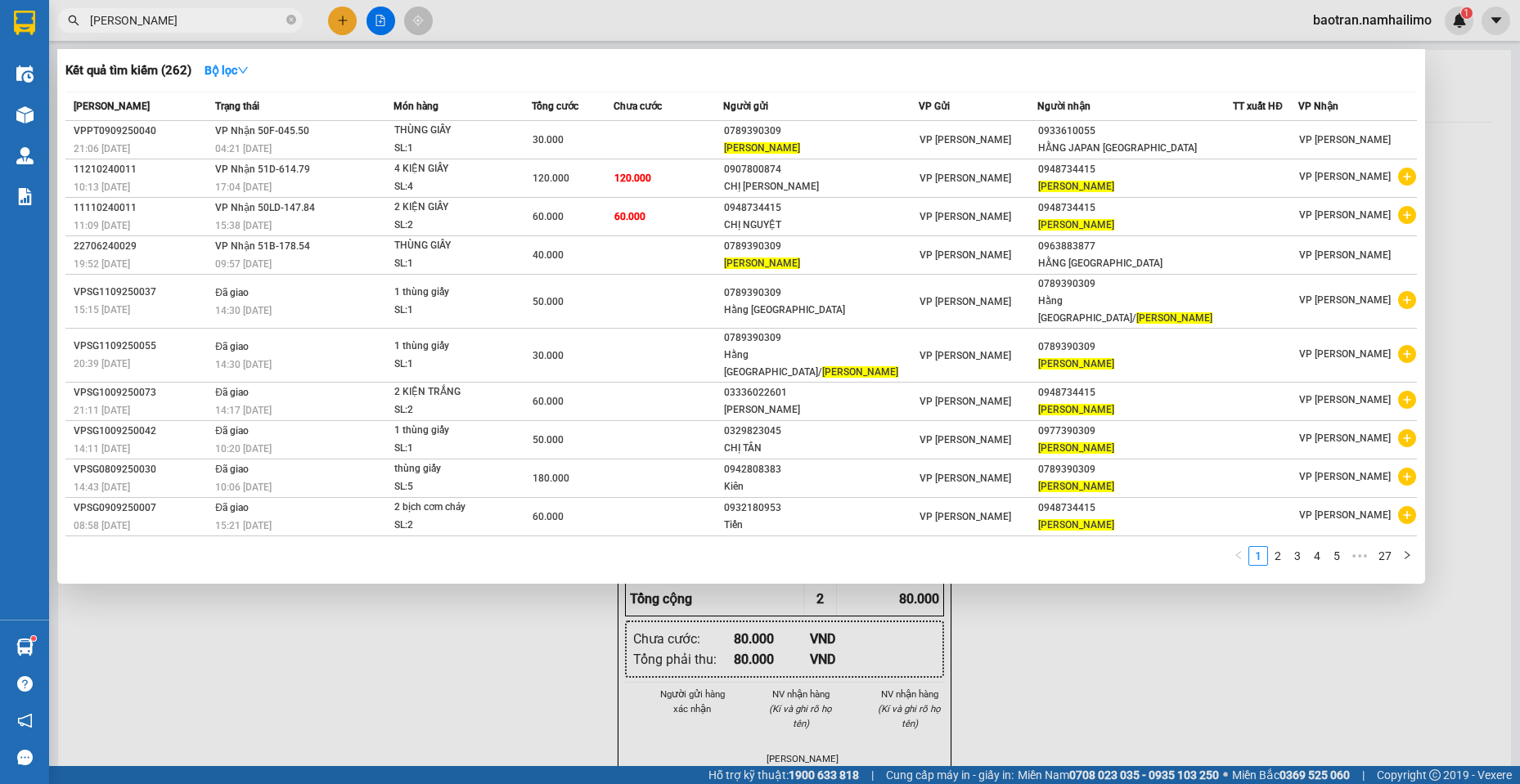
click at [231, 28] on input "[PERSON_NAME]" at bounding box center [186, 21] width 193 height 18
click at [351, 12] on div at bounding box center [760, 392] width 1520 height 784
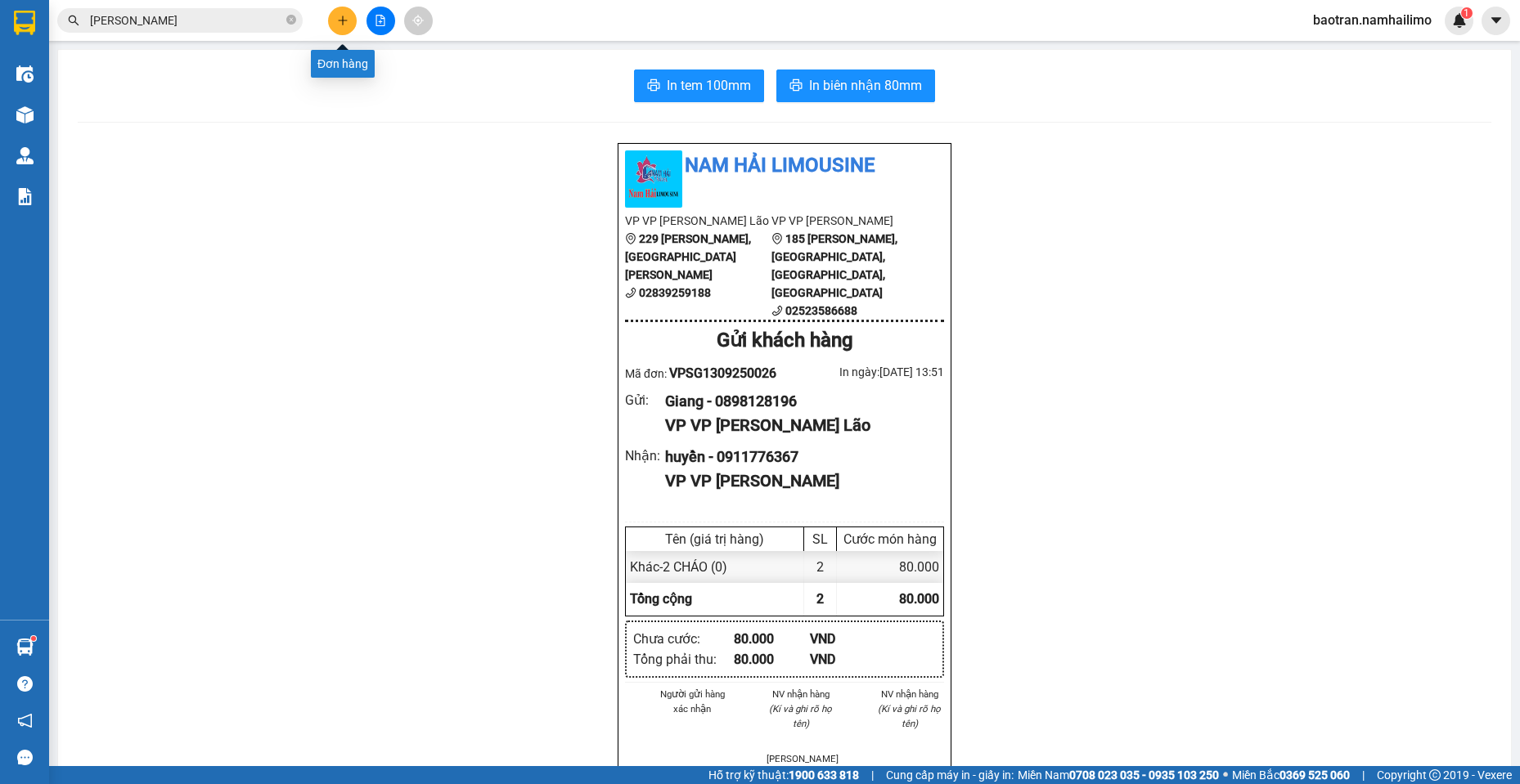
click at [348, 12] on button at bounding box center [342, 21] width 29 height 29
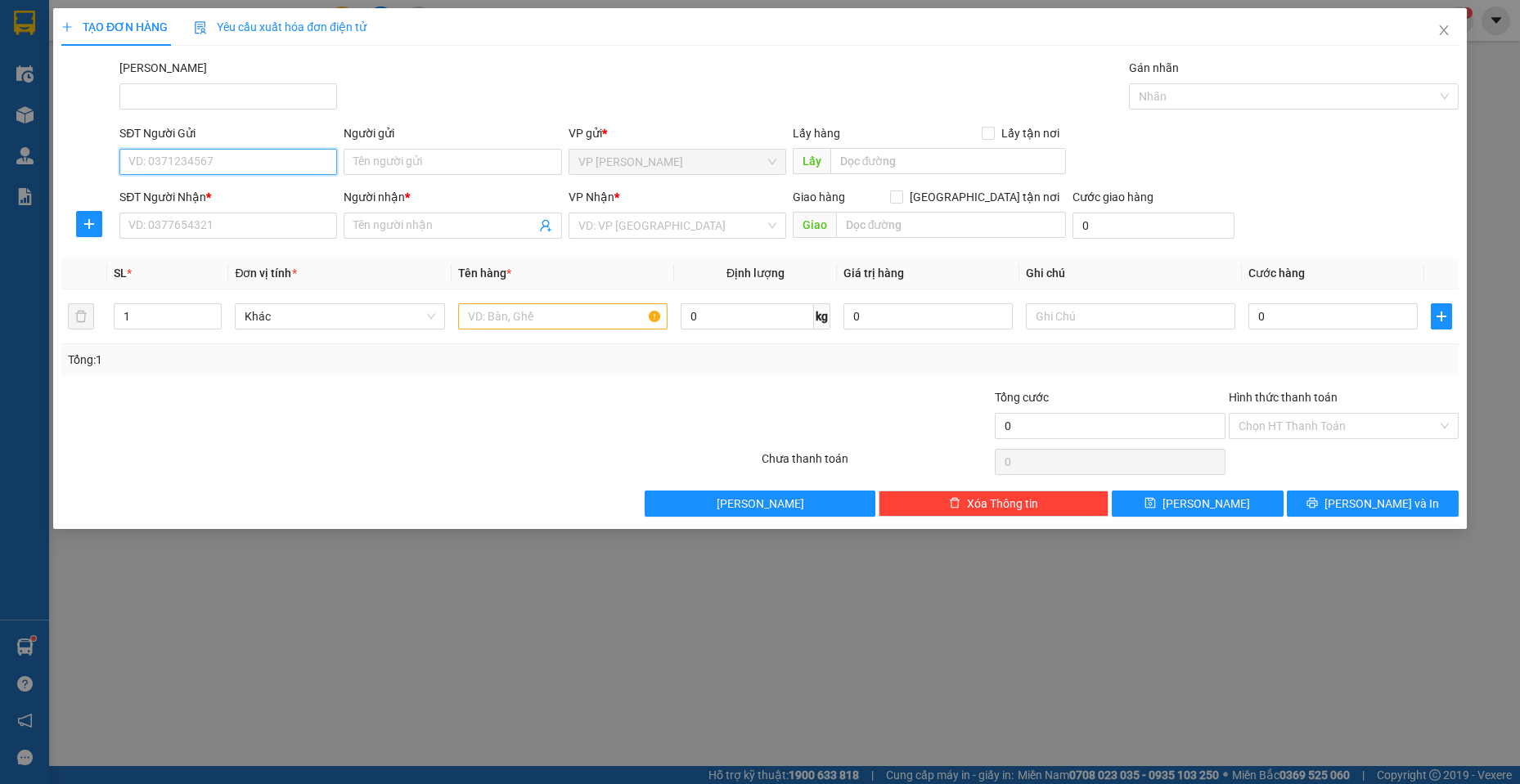
click at [254, 154] on input "SĐT Người Gửi" at bounding box center [228, 162] width 218 height 27
drag, startPoint x: 172, startPoint y: 188, endPoint x: 168, endPoint y: 202, distance: 14.6
click at [171, 187] on div "0898128196 - Giang" at bounding box center [228, 194] width 198 height 18
type input "0898128196"
type input "Giang"
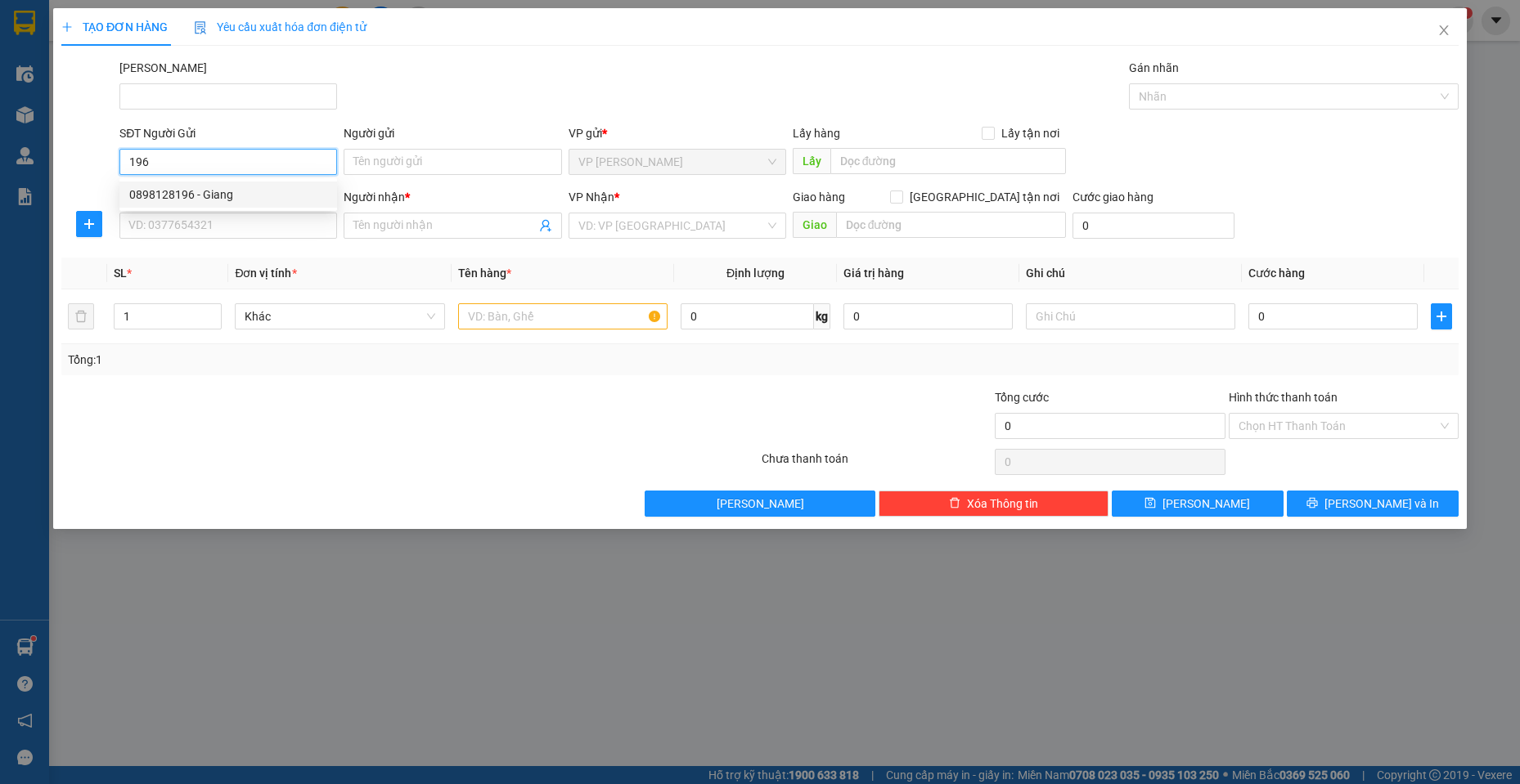
type input "0911776367"
type input "huyền"
type input "80.000"
type input "0898128196"
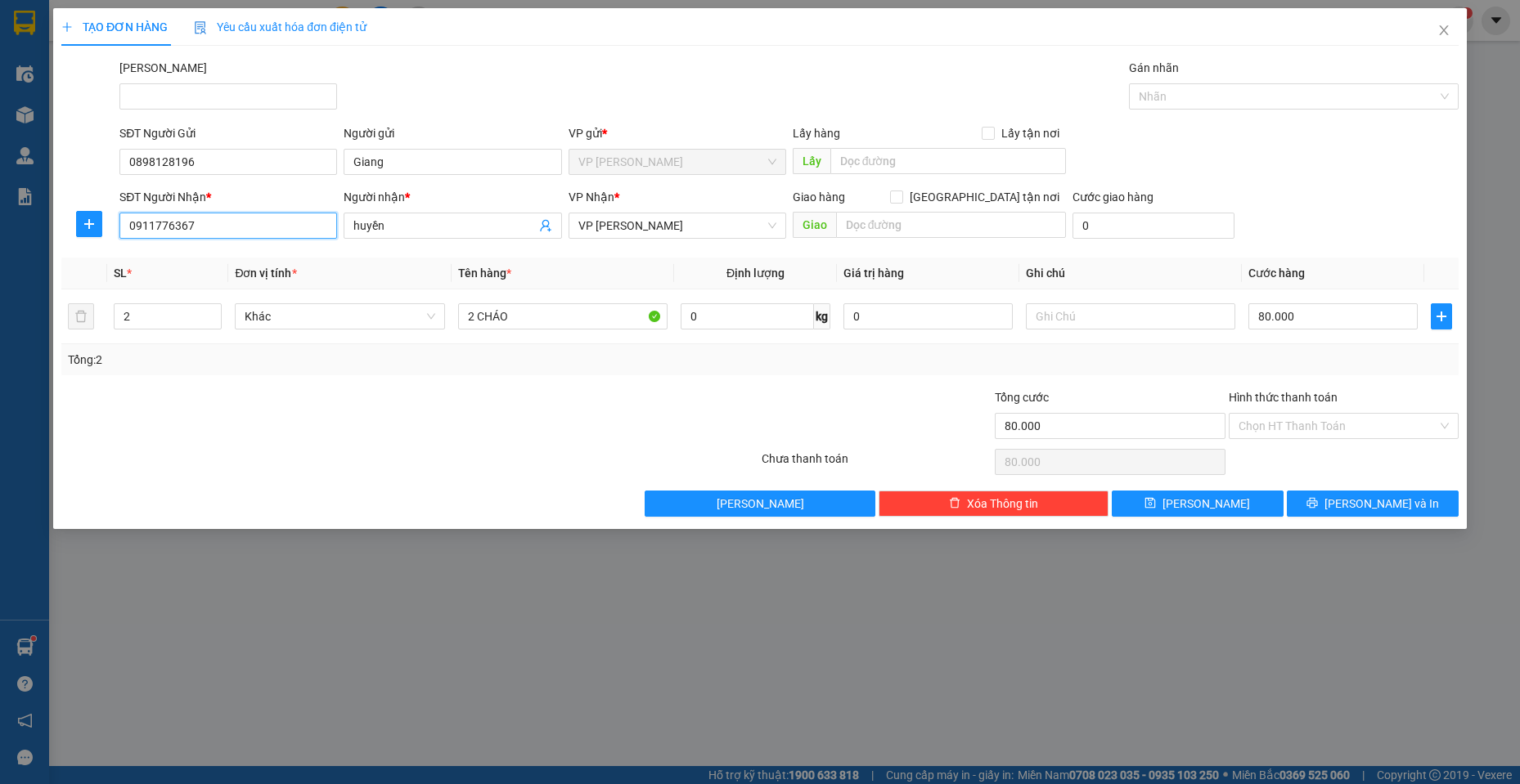
click at [170, 217] on input "0911776367" at bounding box center [228, 226] width 218 height 27
click at [172, 216] on input "0911776367" at bounding box center [228, 226] width 218 height 27
click at [238, 253] on div "0976422095 - TRINH" at bounding box center [228, 258] width 198 height 18
type input "0976422095"
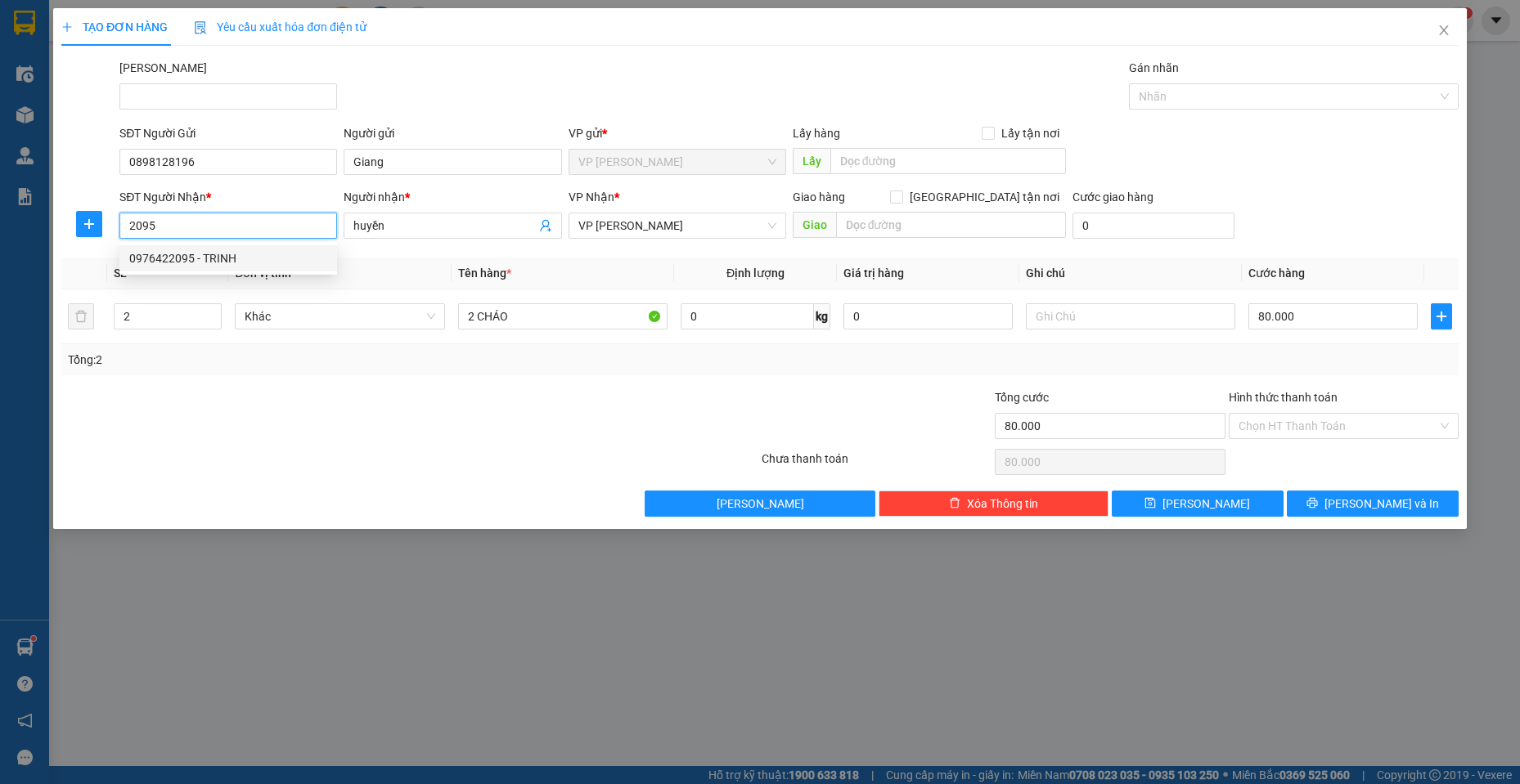
type input "TRINH"
type input "310.000"
type input "0976422095"
drag, startPoint x: 169, startPoint y: 318, endPoint x: 0, endPoint y: 284, distance: 172.4
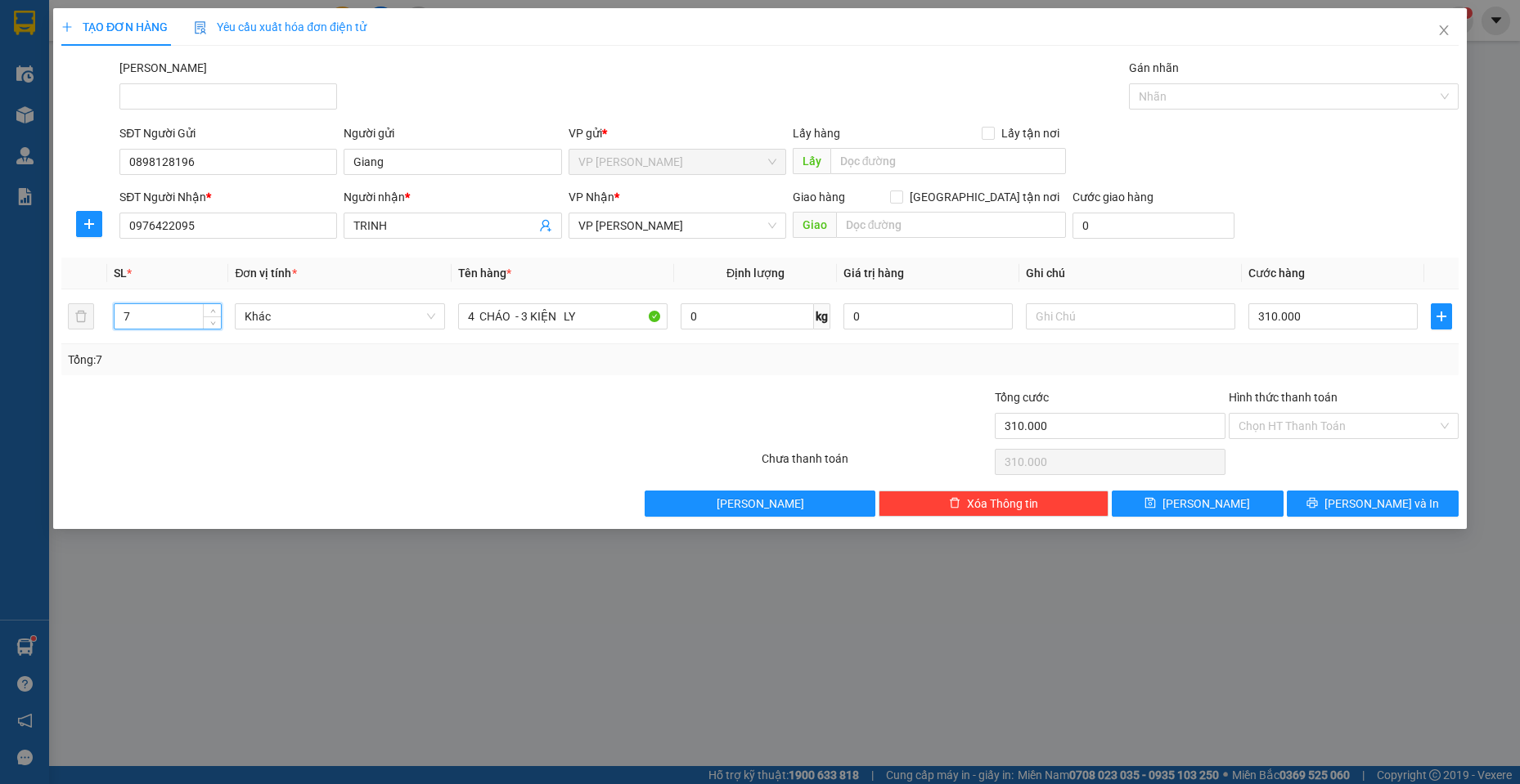
click at [0, 284] on div "TẠO ĐƠN HÀNG Yêu cầu xuất hóa đơn điện tử Transit Pickup Surcharge Ids Transit …" at bounding box center [760, 392] width 1520 height 784
type input "8"
drag, startPoint x: 479, startPoint y: 318, endPoint x: 373, endPoint y: 309, distance: 106.4
click at [373, 309] on tr "8 Khác 4 CHÁO - 3 KIỆN LY 0 kg 0 310.000" at bounding box center [760, 317] width 1397 height 55
drag, startPoint x: 529, startPoint y: 316, endPoint x: 521, endPoint y: 311, distance: 9.4
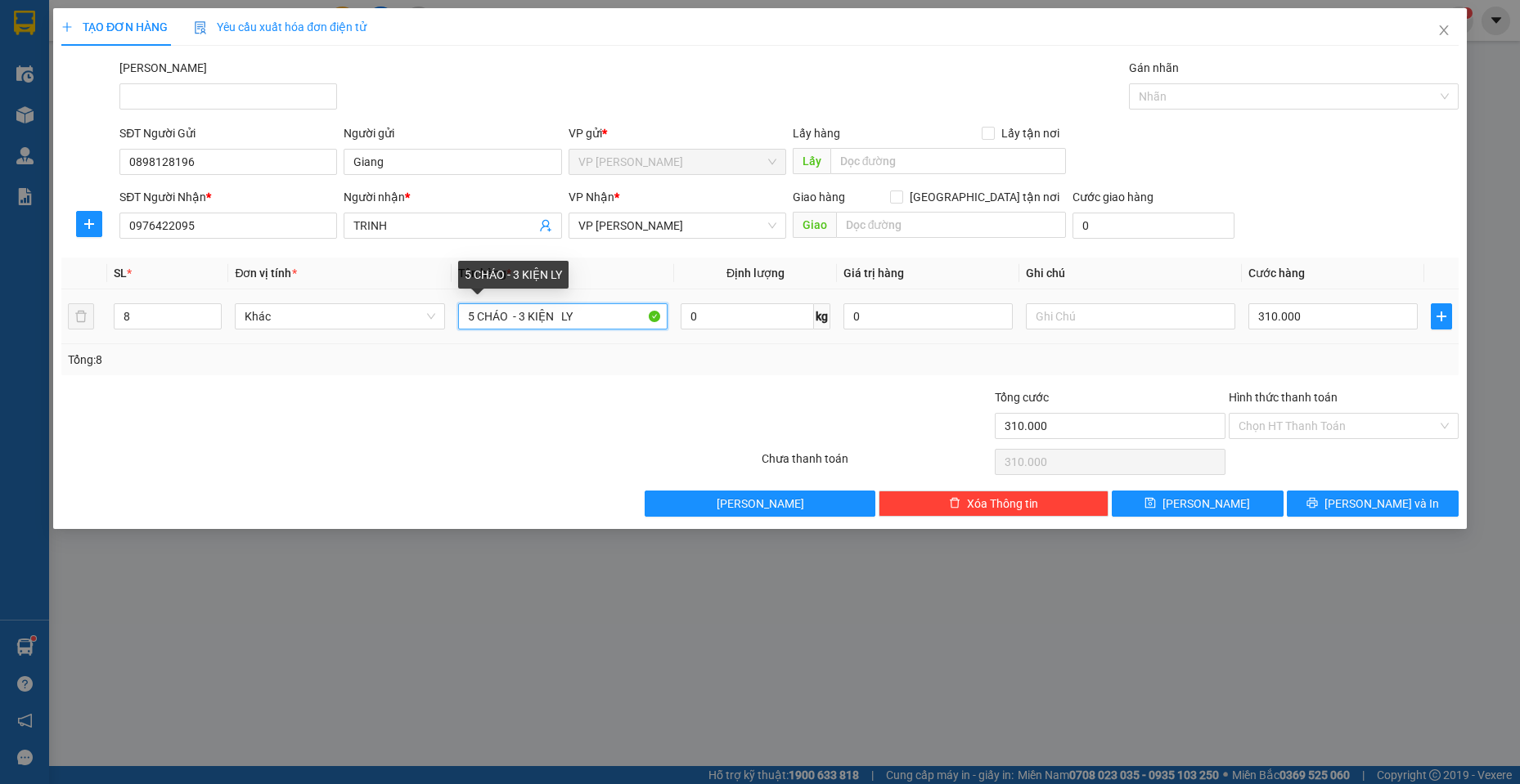
click at [521, 311] on input "5 CHÁO - 3 KIỆN LY" at bounding box center [562, 316] width 210 height 27
drag, startPoint x: 535, startPoint y: 318, endPoint x: 516, endPoint y: 314, distance: 19.4
click at [516, 314] on input "5 CHÁO - 5 KIỆN LY" at bounding box center [562, 316] width 210 height 27
click at [516, 312] on input "5 CHÁO 3KIỆN LY" at bounding box center [562, 316] width 210 height 27
type input "5 CHÁO 3KIỆN LY"
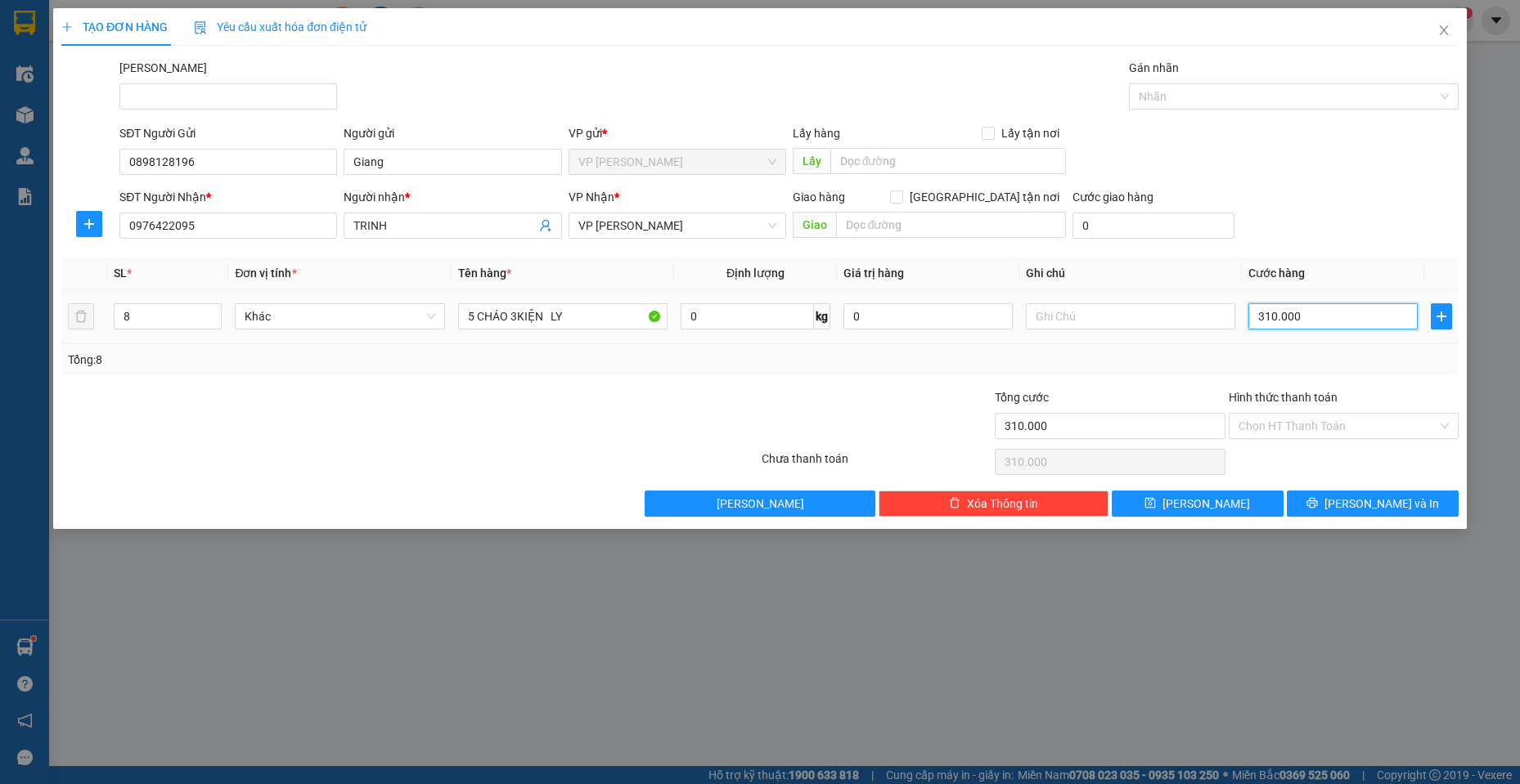
click at [1332, 316] on input "310.000" at bounding box center [1333, 316] width 169 height 27
type input "4"
type input "40"
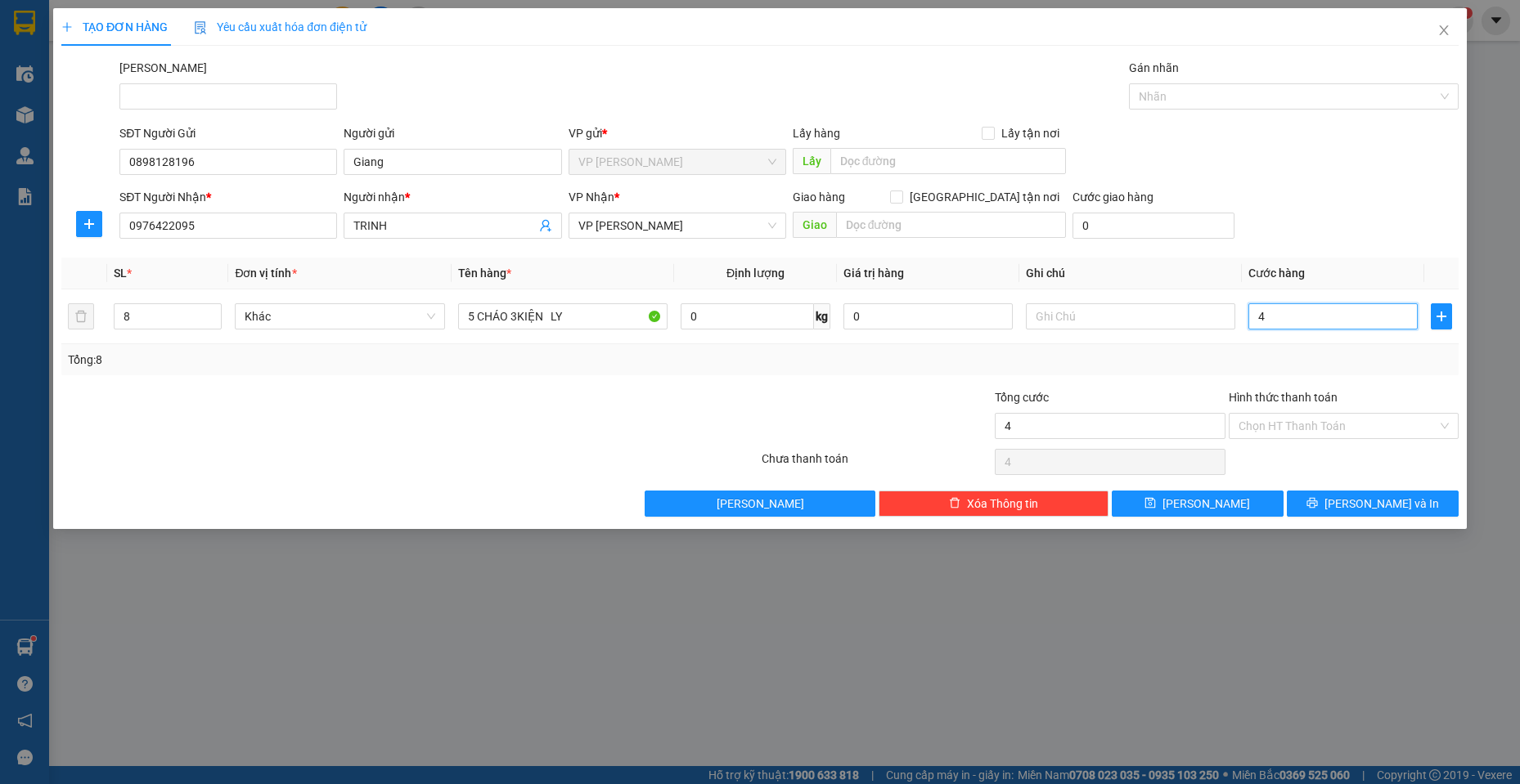
type input "40"
type input "400"
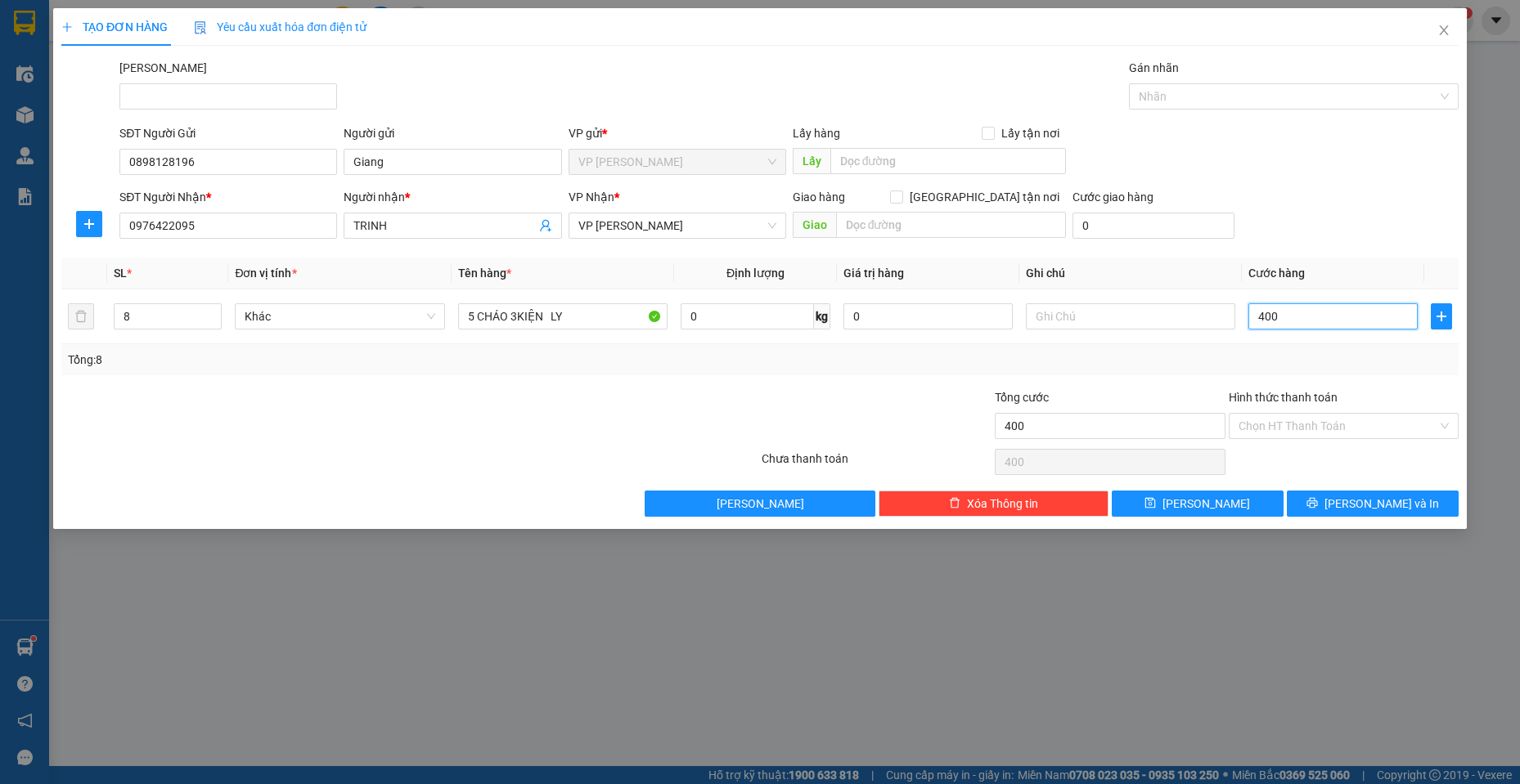
type input "4.000"
type input "40.000"
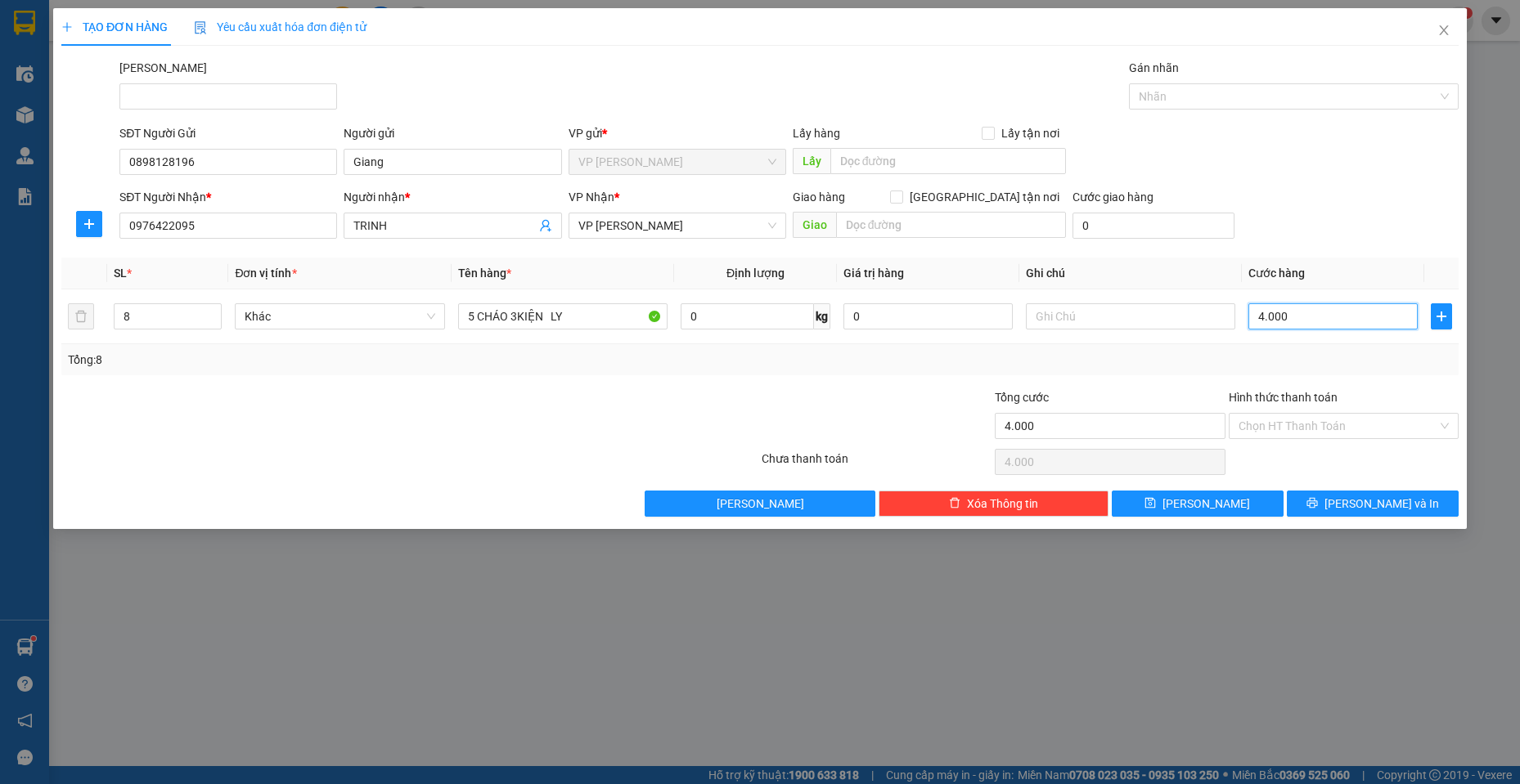
type input "40.000"
type input "400.000"
click at [1382, 515] on button "[PERSON_NAME] và In" at bounding box center [1372, 503] width 171 height 27
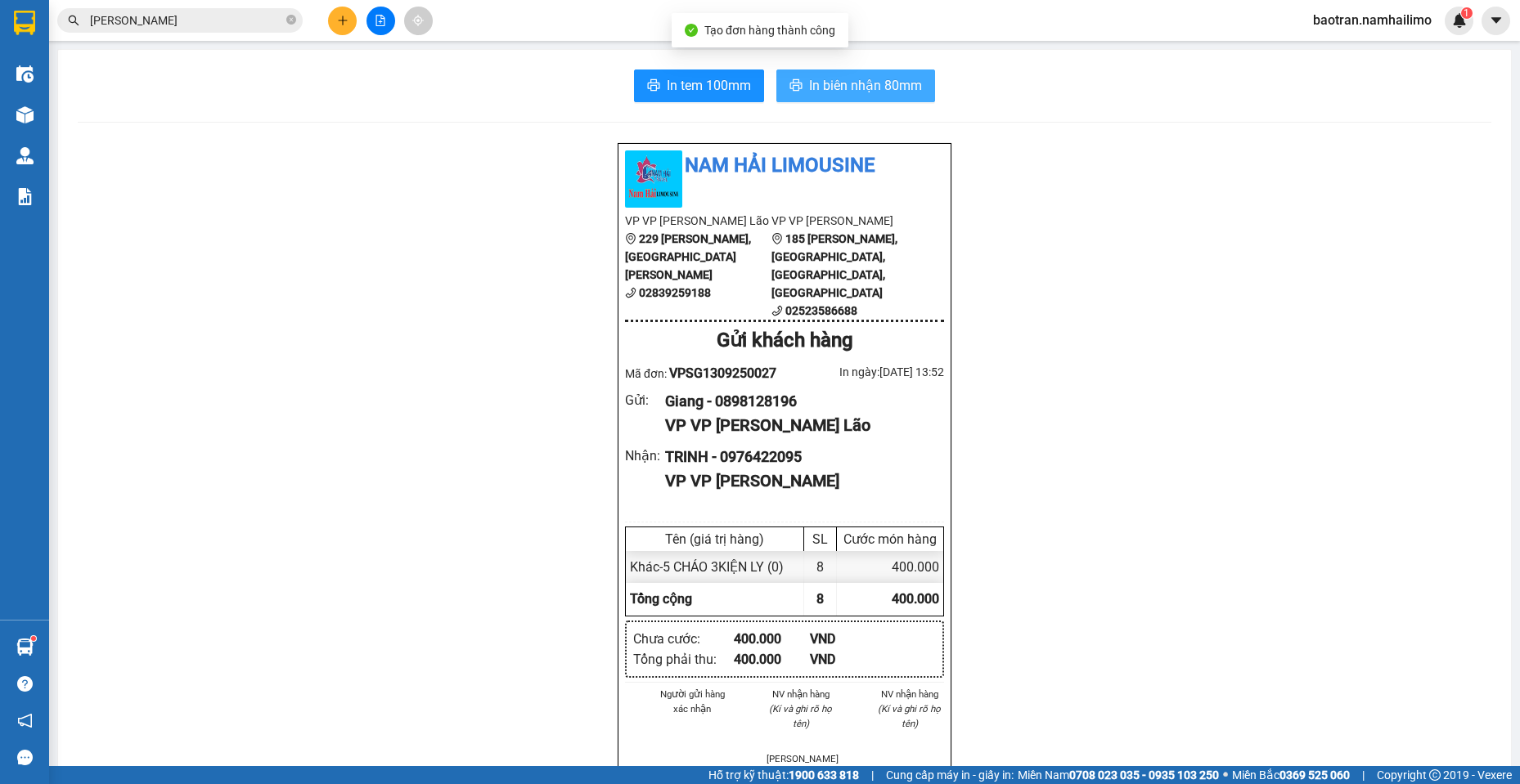
click at [867, 94] on span "In biên nhận 80mm" at bounding box center [865, 85] width 113 height 21
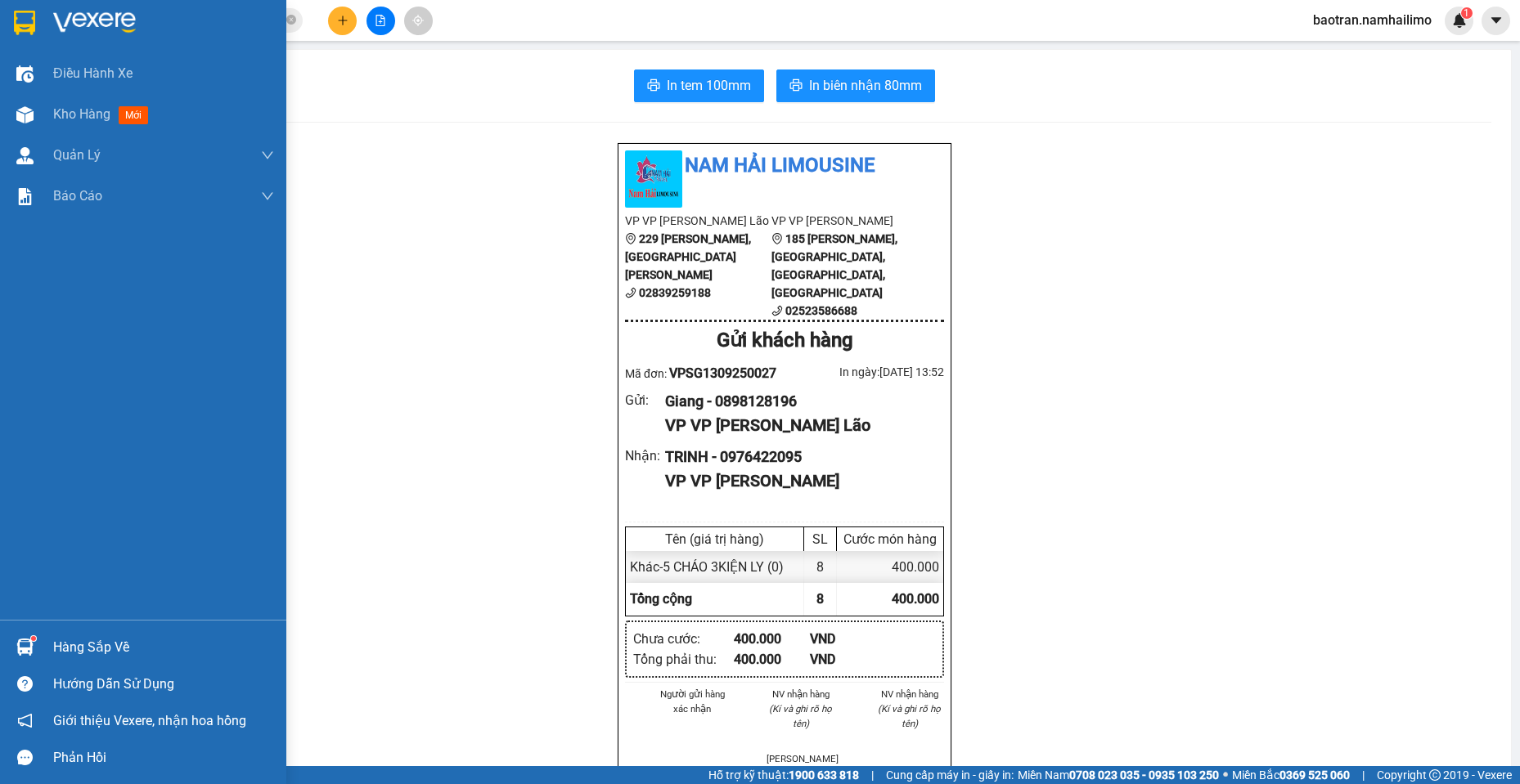
click at [0, 387] on div "Điều hành xe Kho hàng mới Quản [PERSON_NAME] lý chuyến Quản lý khách hàng Quản …" at bounding box center [143, 336] width 287 height 566
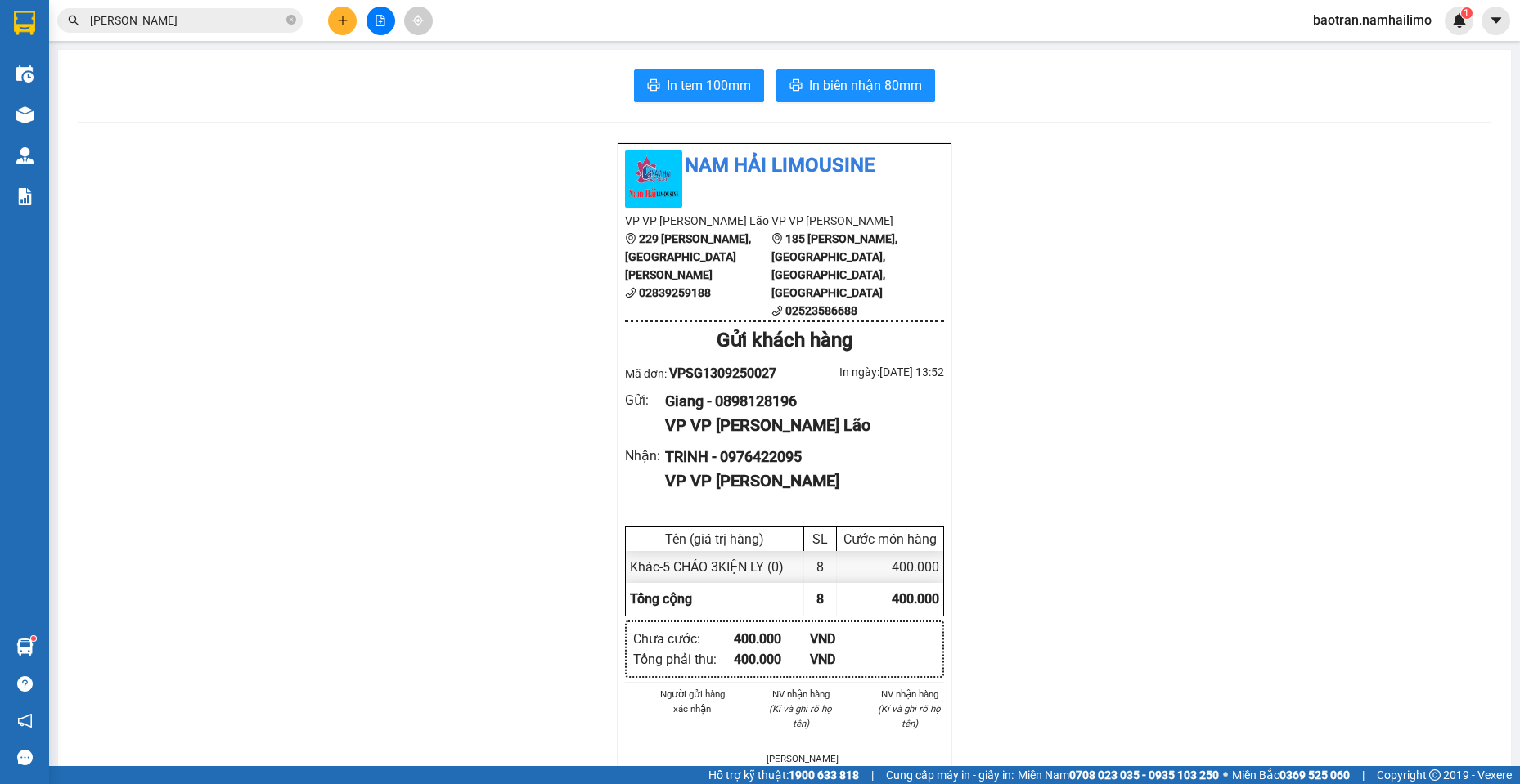
drag, startPoint x: 1384, startPoint y: 238, endPoint x: 1034, endPoint y: 47, distance: 398.7
click at [1384, 237] on div "Nam Hải Limousine VP VP [PERSON_NAME] Lão 229 [PERSON_NAME], [GEOGRAPHIC_DATA][…" at bounding box center [784, 797] width 1414 height 1310
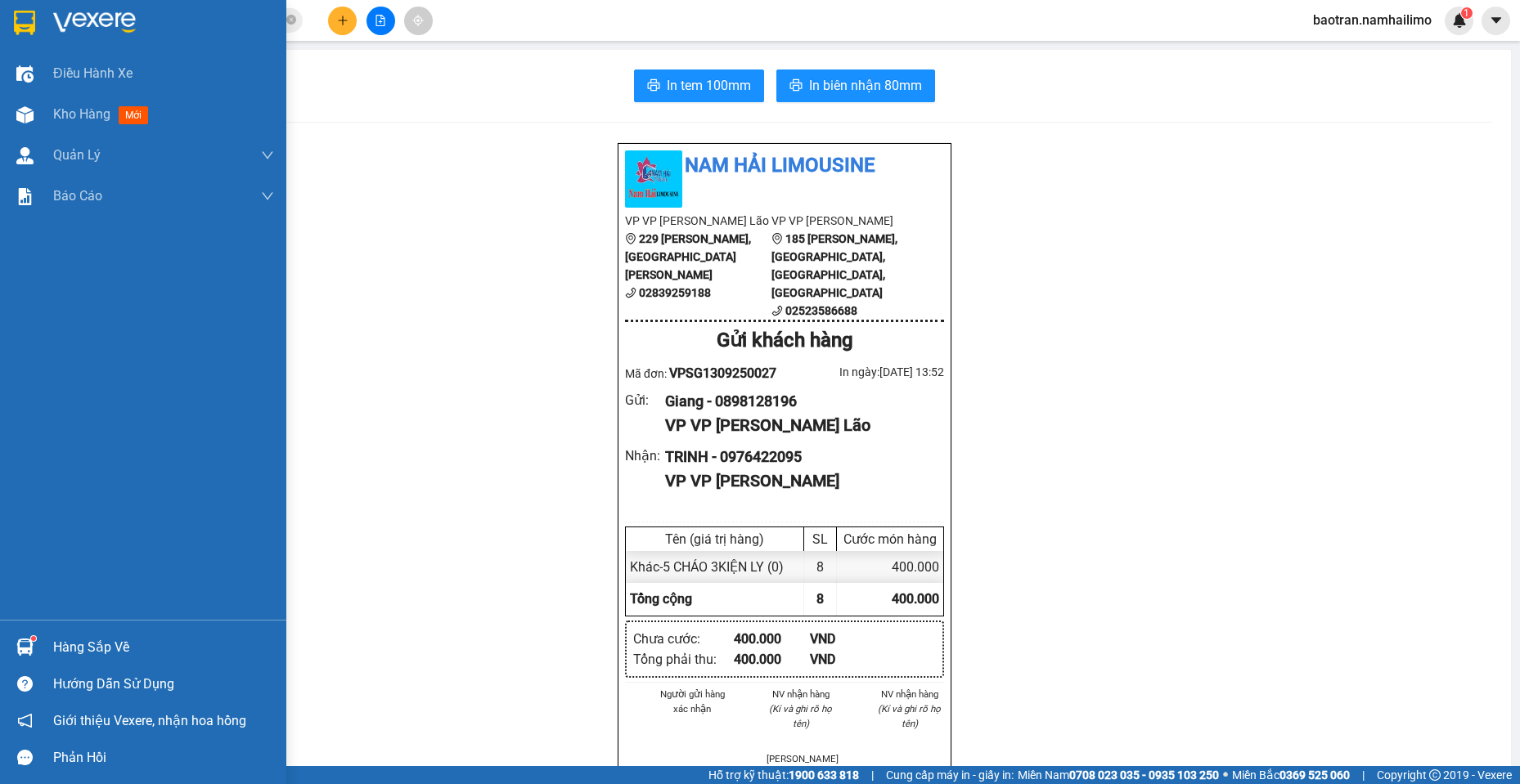
click at [108, 639] on div "Hàng sắp về" at bounding box center [164, 647] width 221 height 25
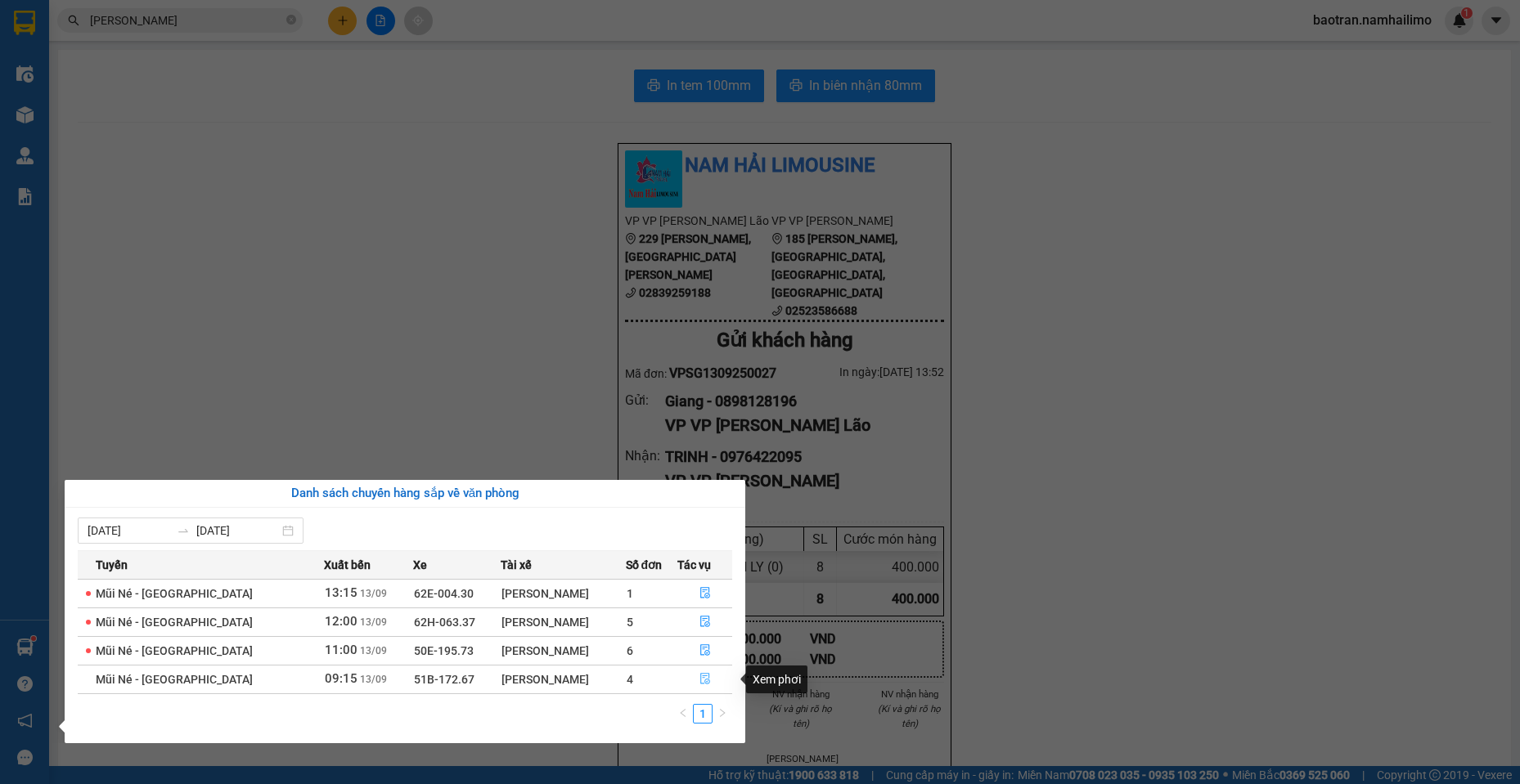
click at [699, 685] on icon "file-done" at bounding box center [705, 679] width 12 height 12
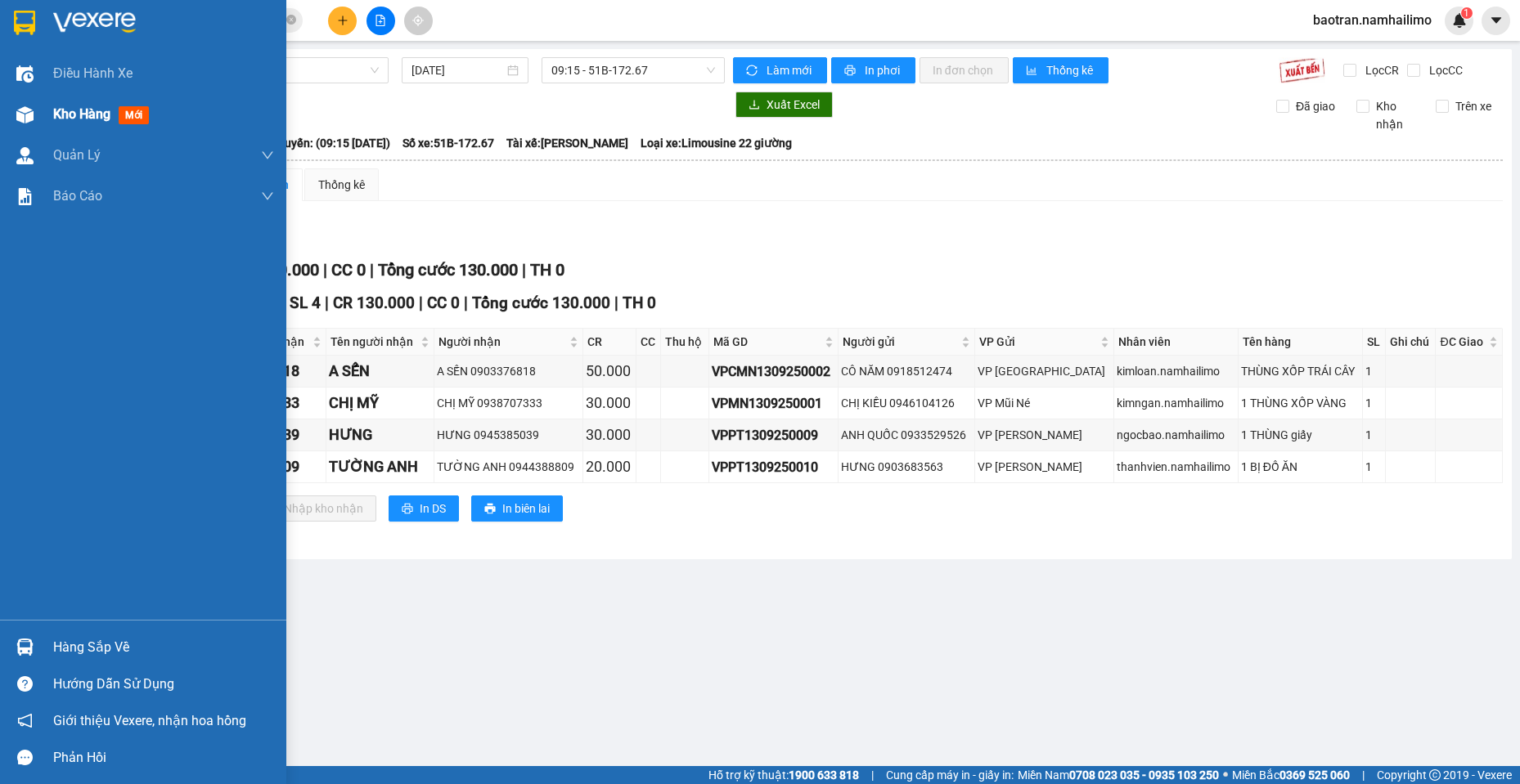
click at [29, 113] on img at bounding box center [25, 114] width 17 height 17
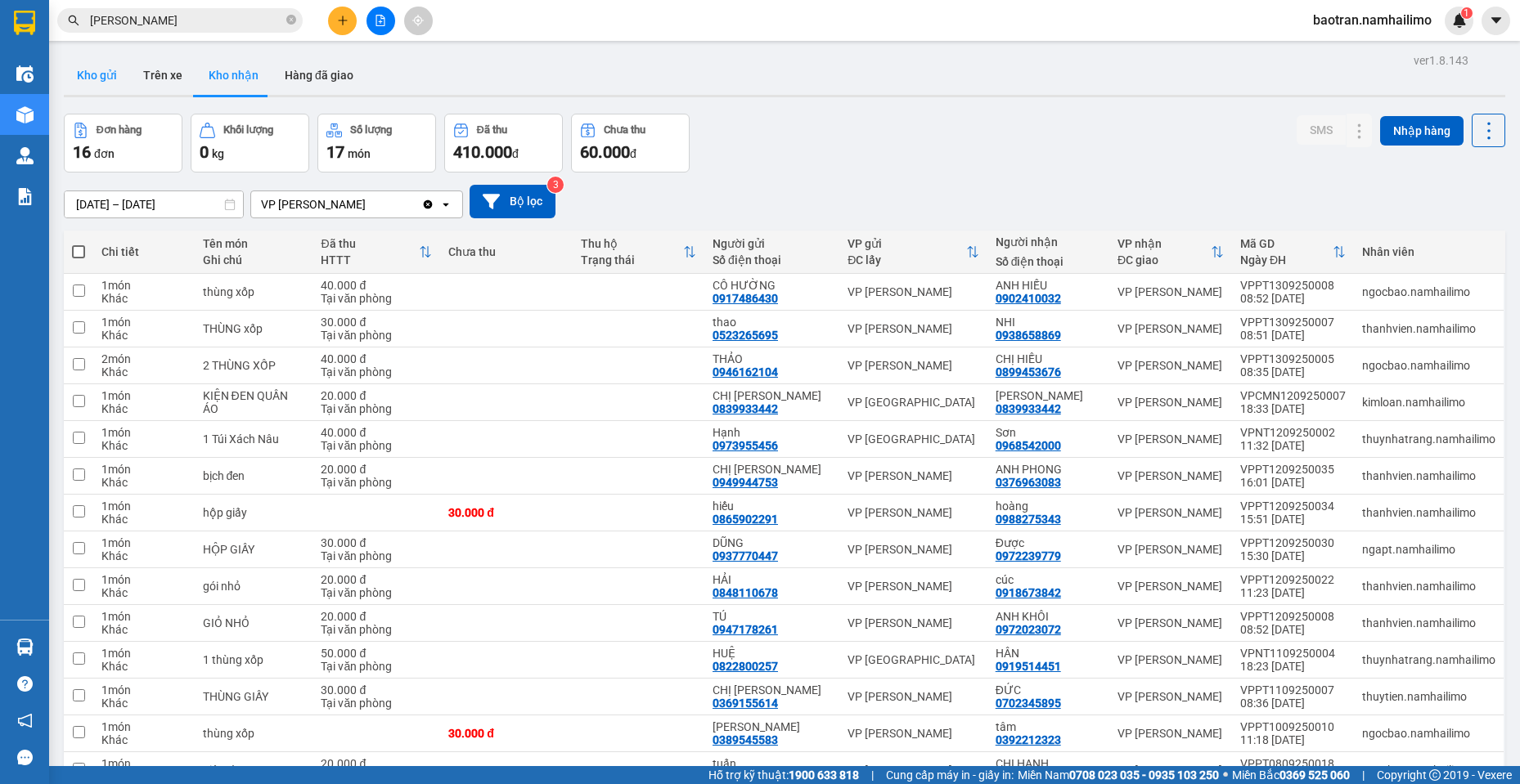
click at [110, 80] on button "Kho gửi" at bounding box center [97, 75] width 66 height 39
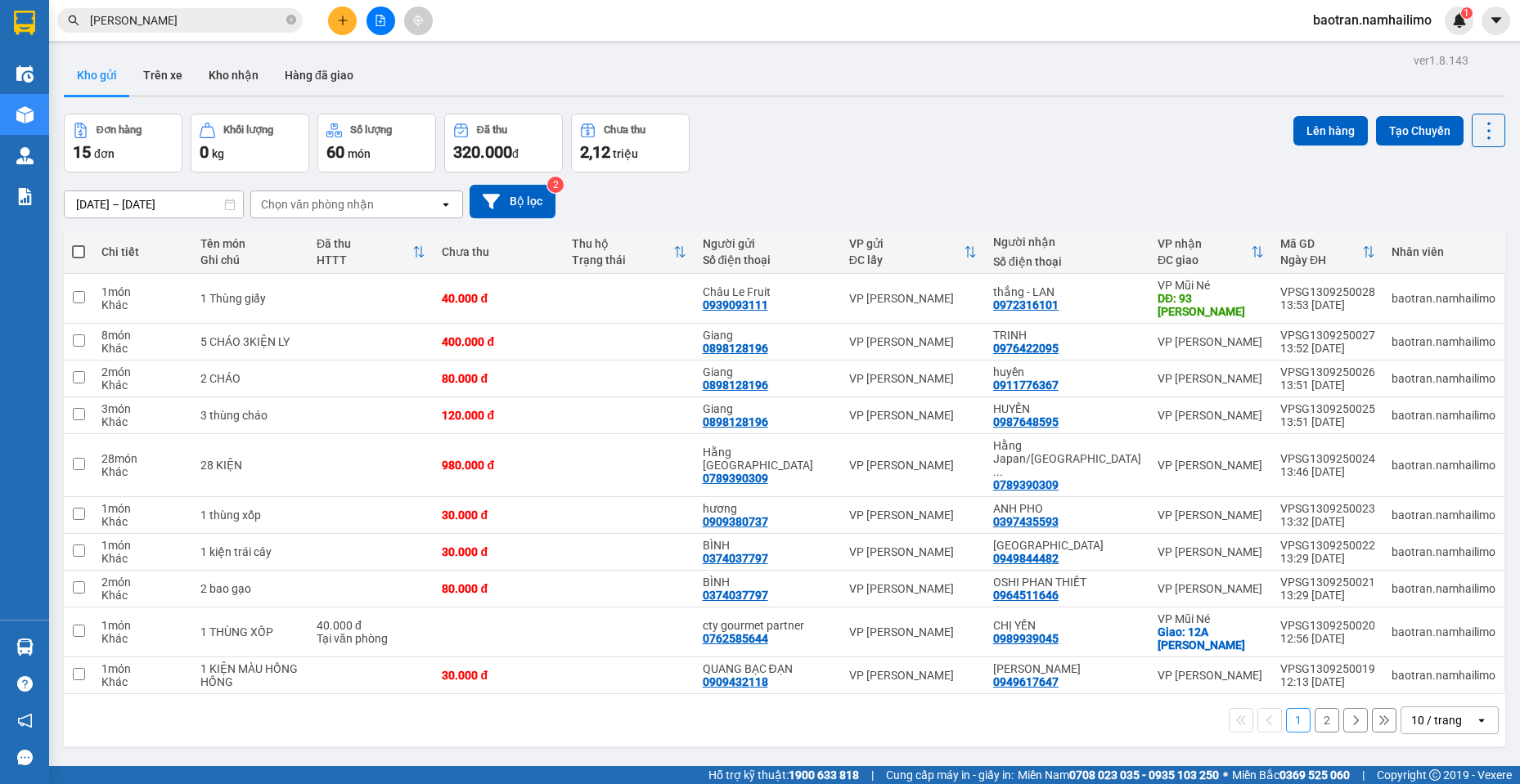
click at [1441, 712] on div "10 / trang" at bounding box center [1435, 720] width 50 height 17
click at [1439, 596] on span "50 / trang" at bounding box center [1426, 599] width 52 height 17
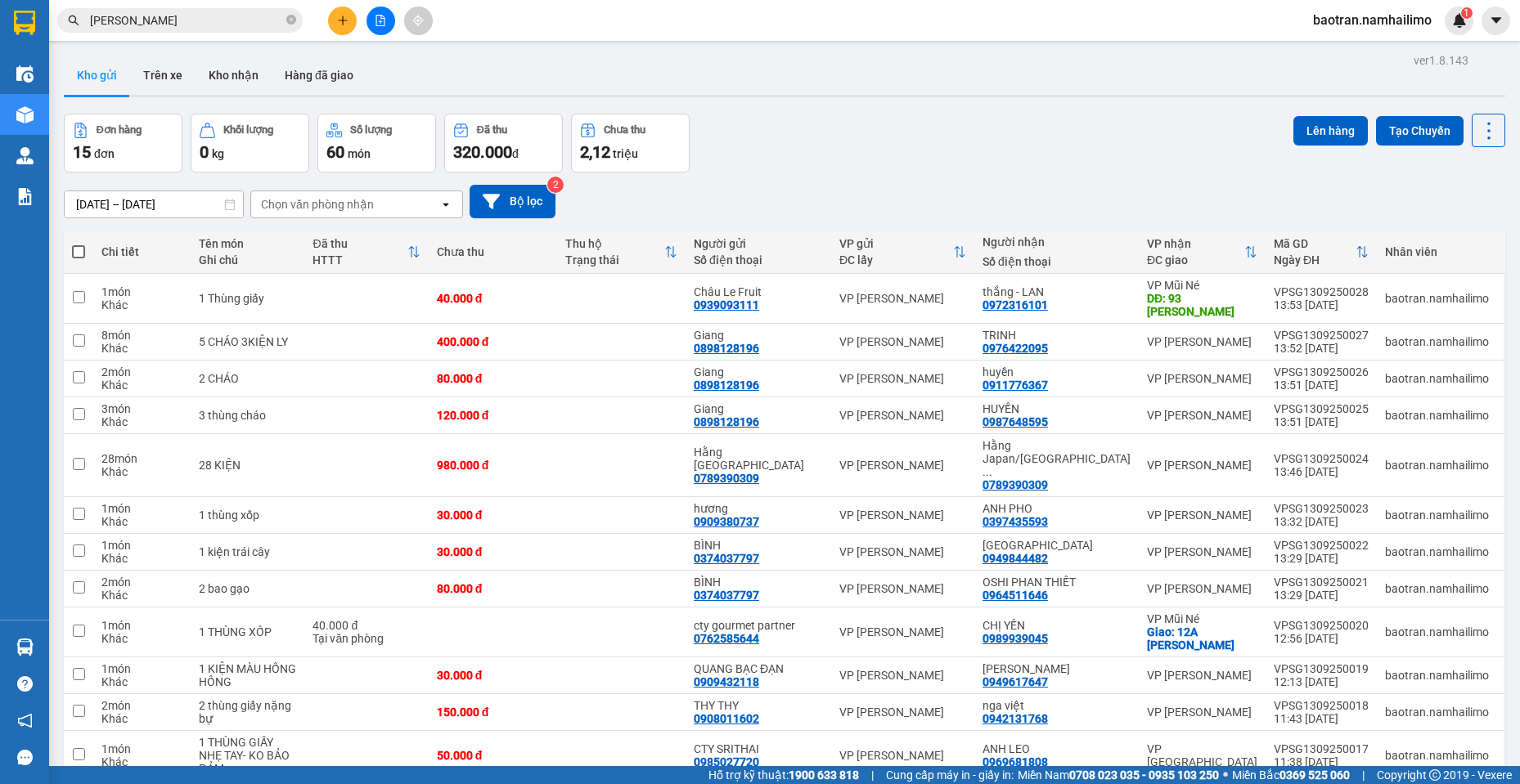
click at [85, 246] on span at bounding box center [78, 251] width 13 height 13
click at [79, 243] on input "checkbox" at bounding box center [79, 243] width 0 height 0
checkbox input "true"
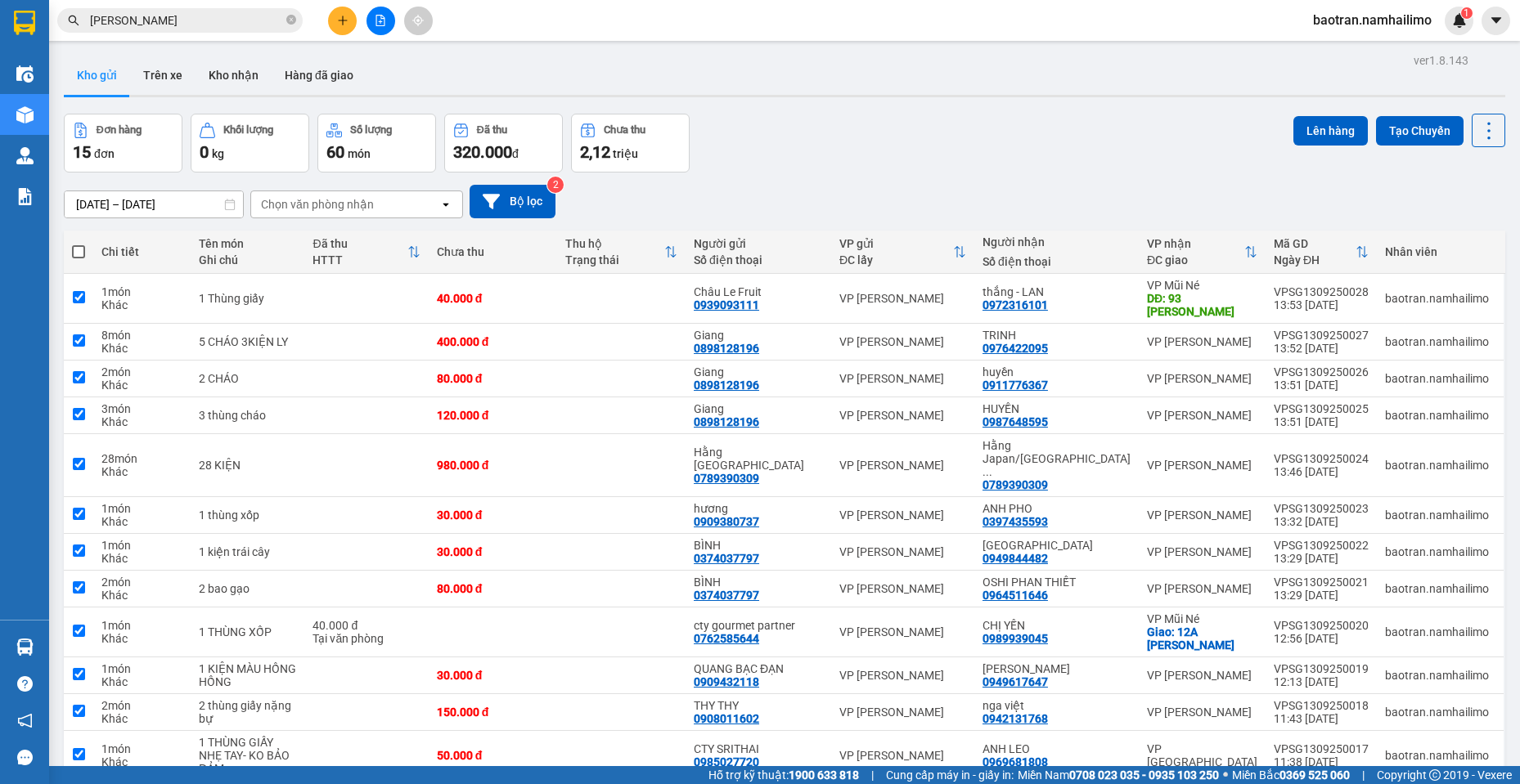
checkbox input "true"
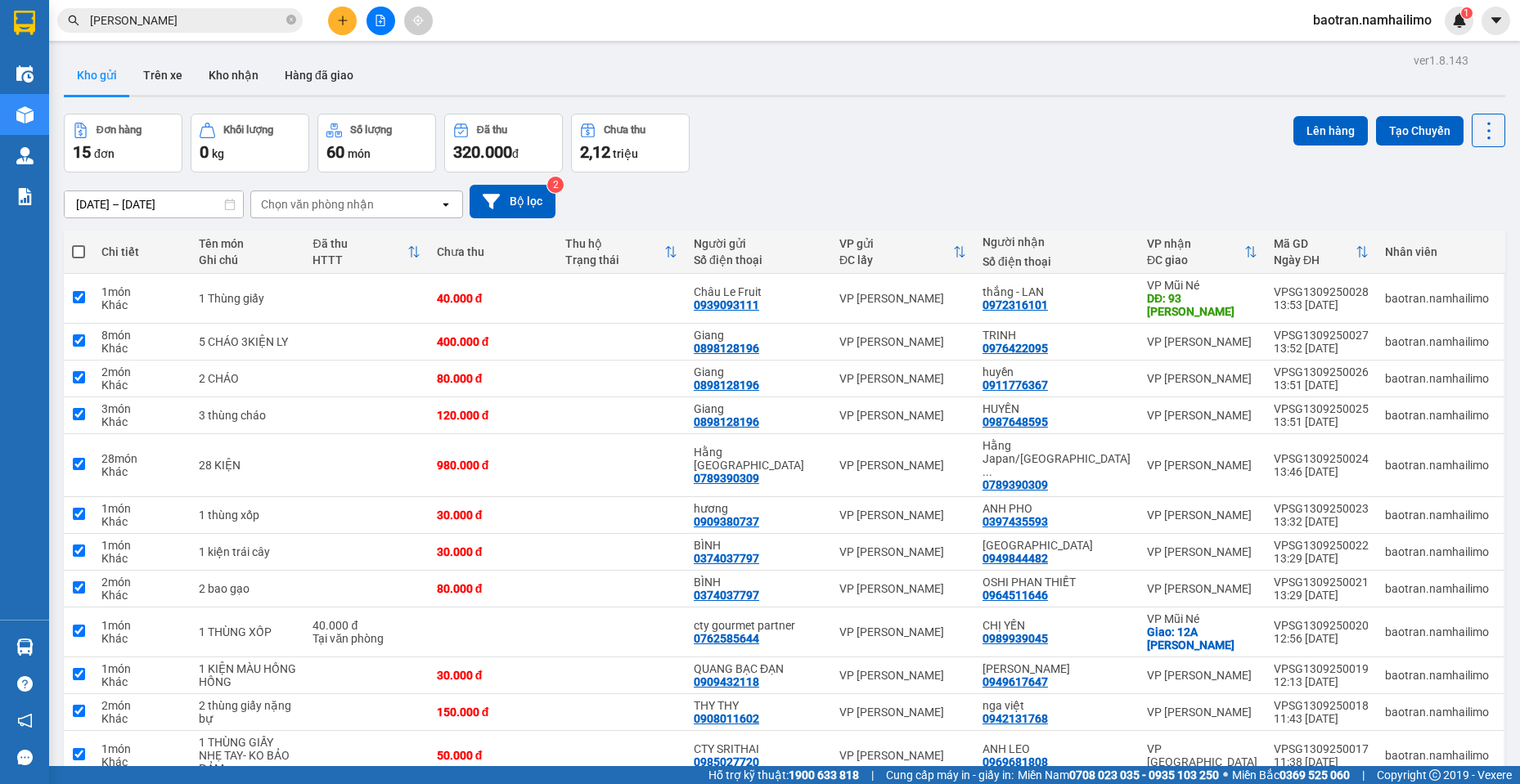
checkbox input "true"
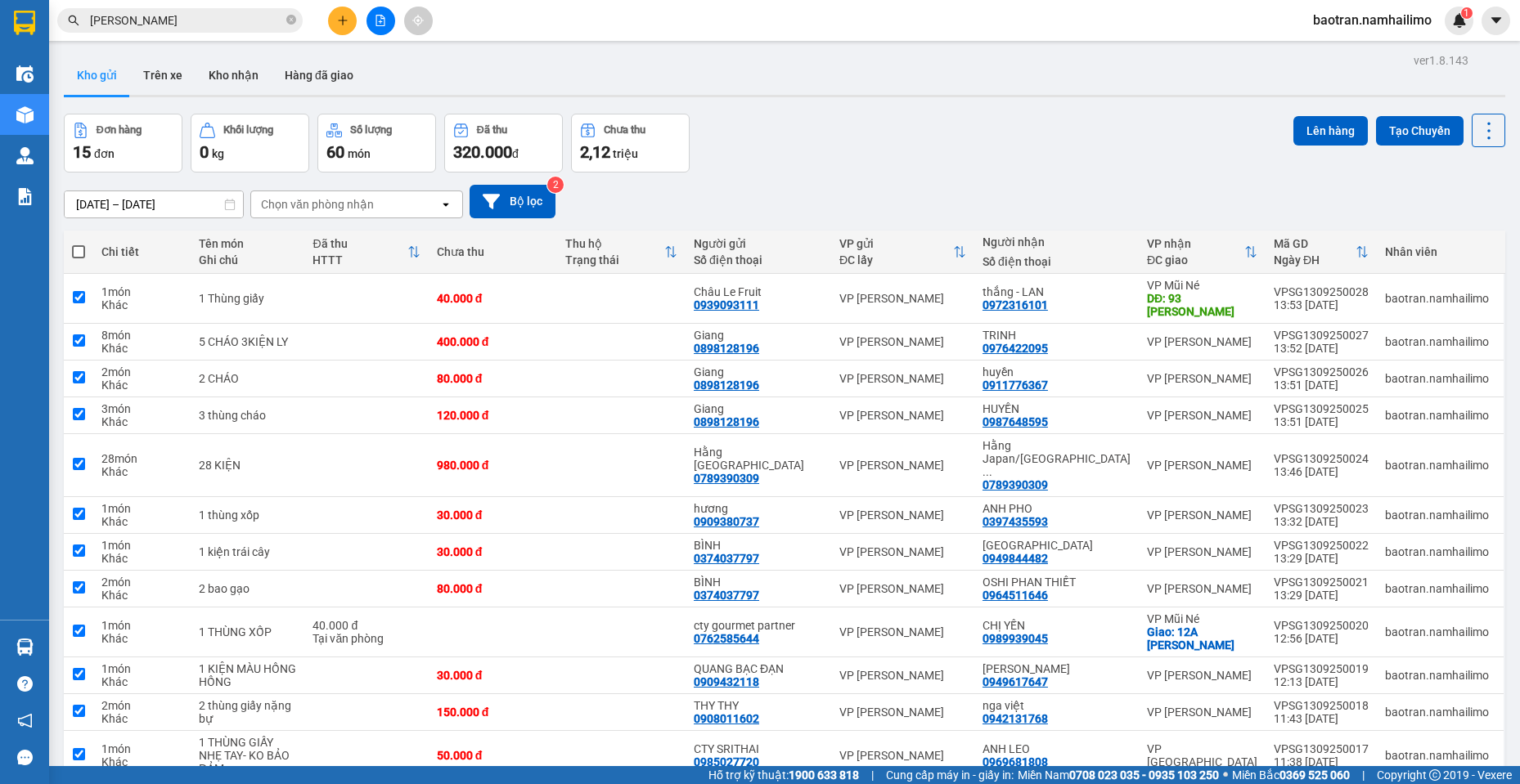
checkbox input "true"
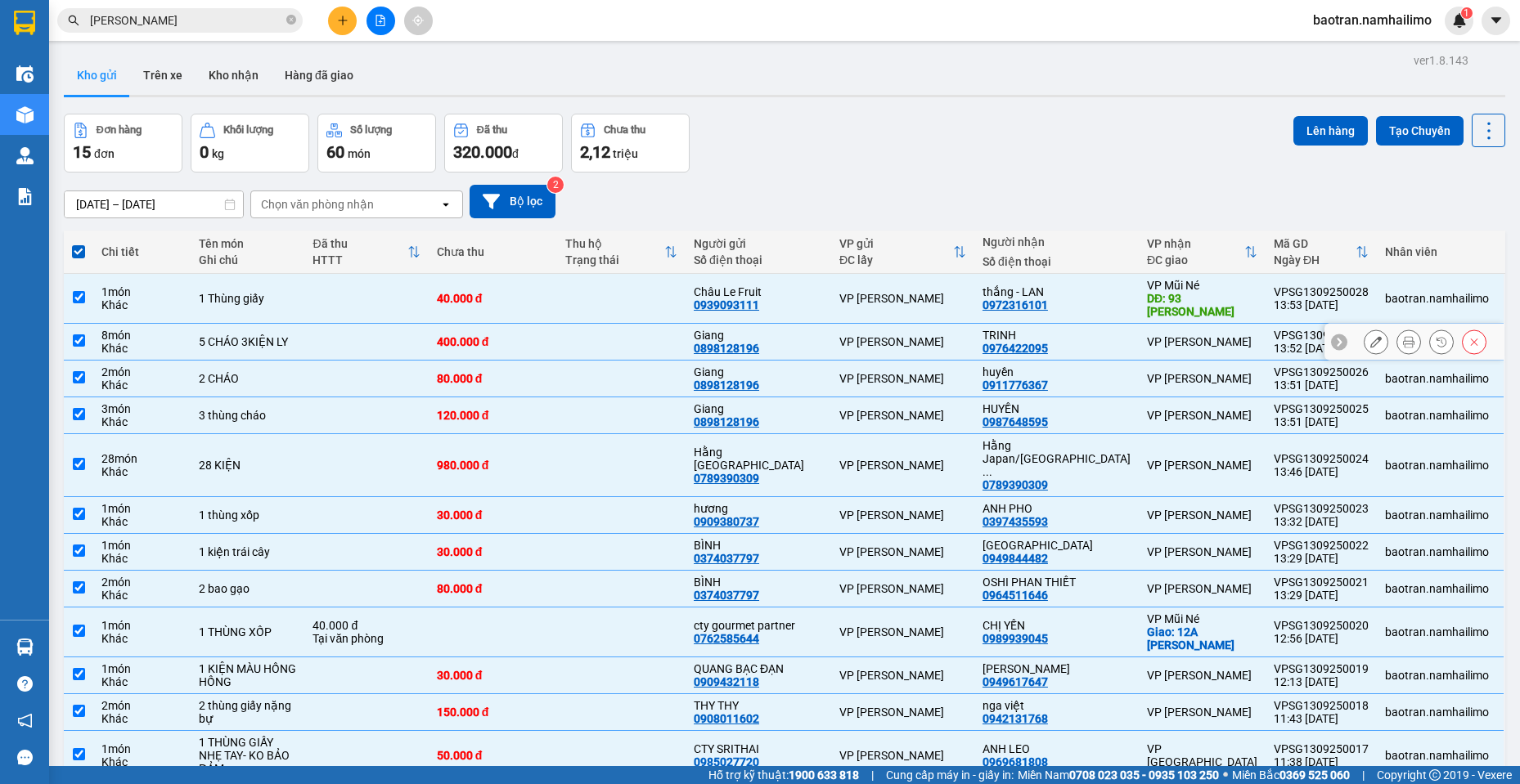
click at [297, 342] on div "5 CHÁO 3KIỆN LY" at bounding box center [247, 341] width 98 height 13
checkbox input "false"
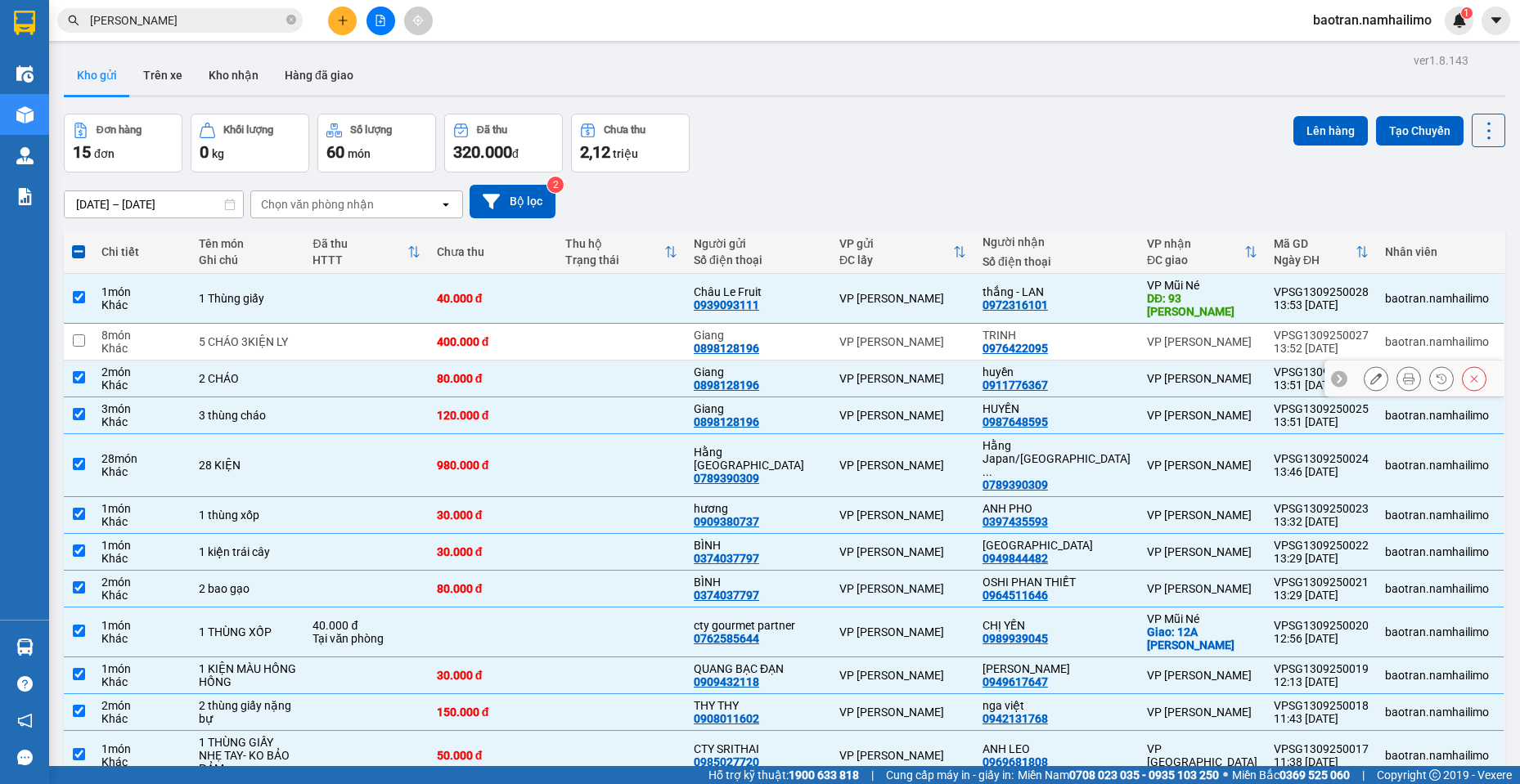
click at [304, 369] on td "2 CHÁO" at bounding box center [246, 378] width 113 height 36
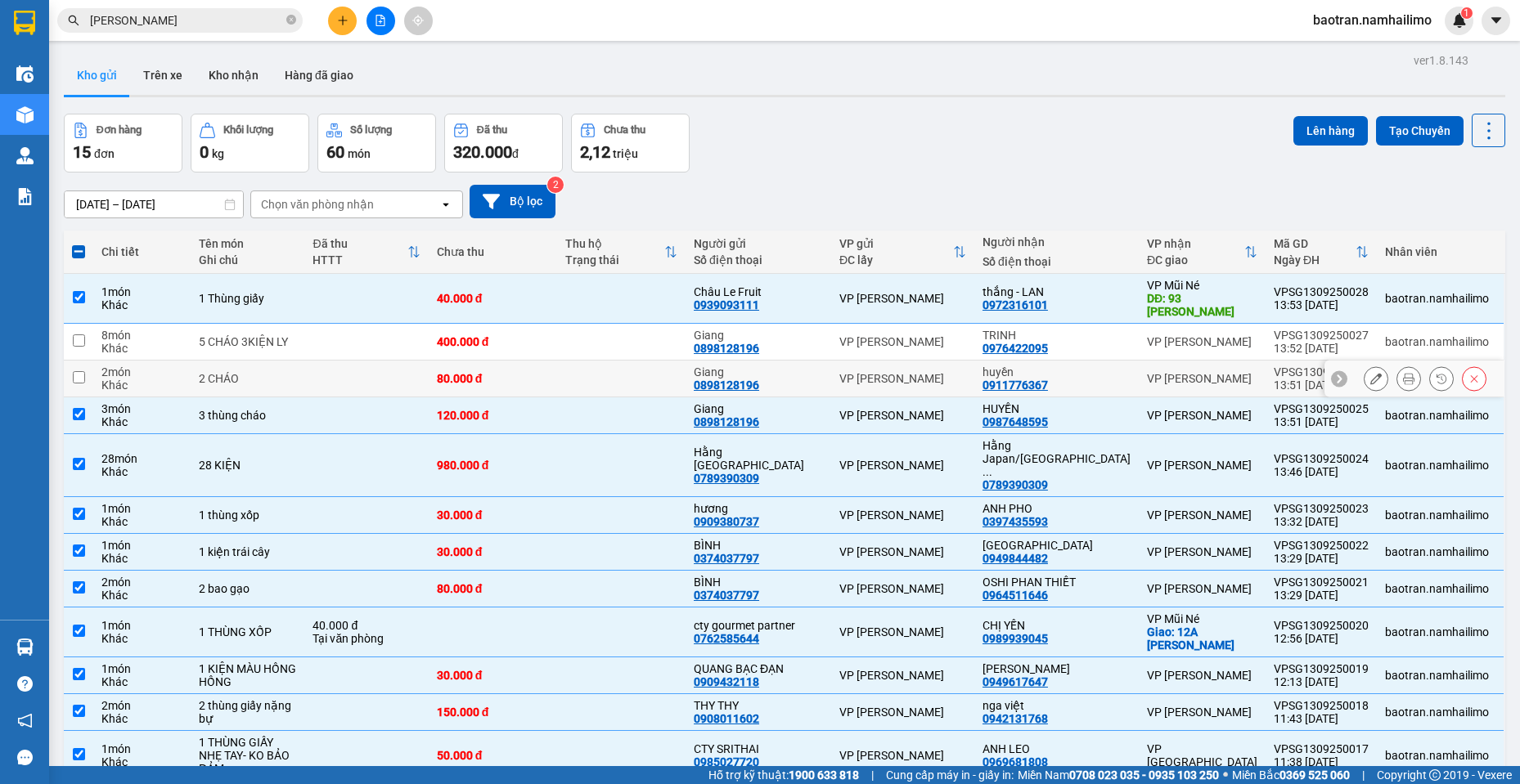
click at [304, 369] on td "2 CHÁO" at bounding box center [246, 378] width 113 height 36
checkbox input "true"
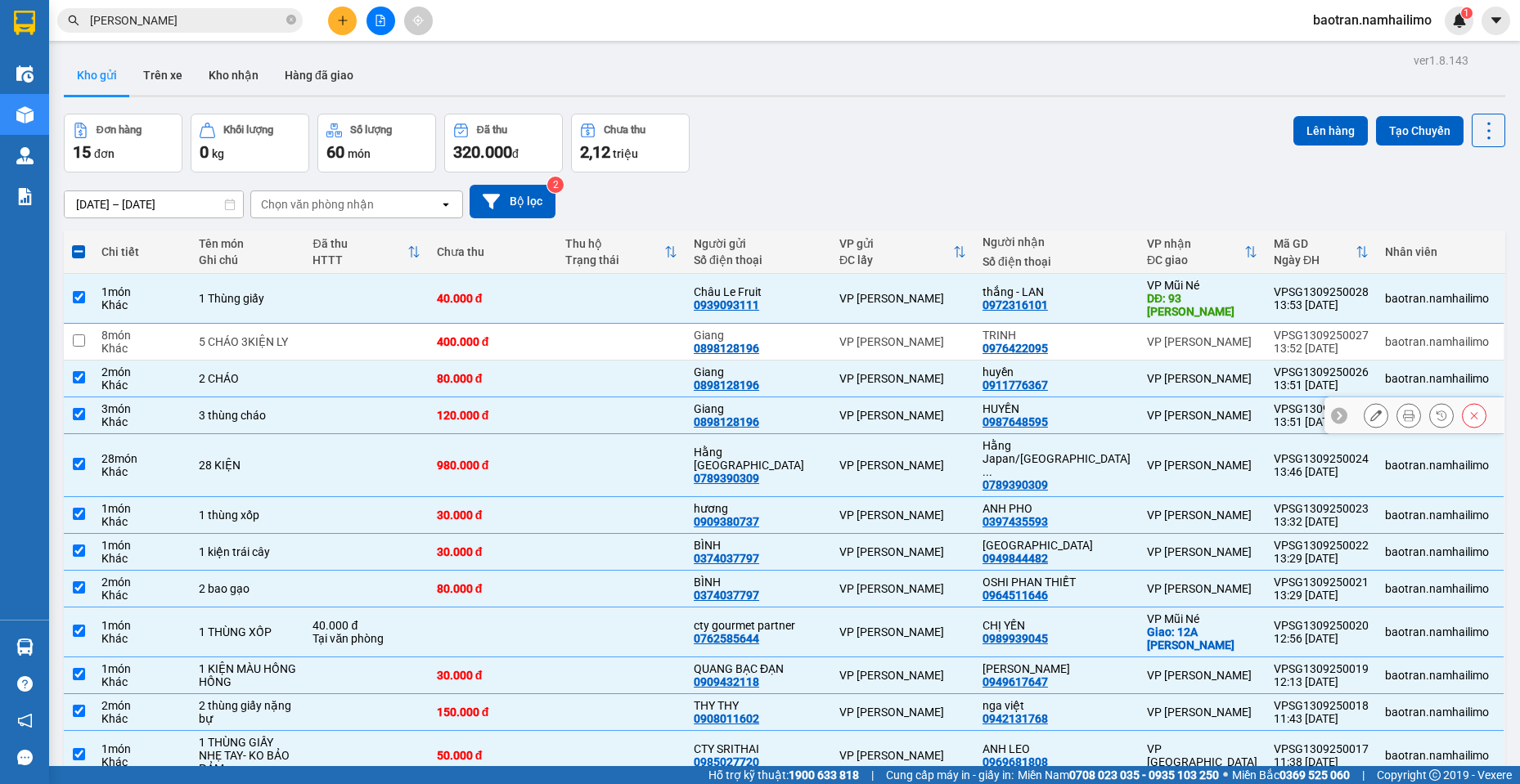
click at [297, 415] on div "3 thùng cháo" at bounding box center [247, 415] width 98 height 13
checkbox input "false"
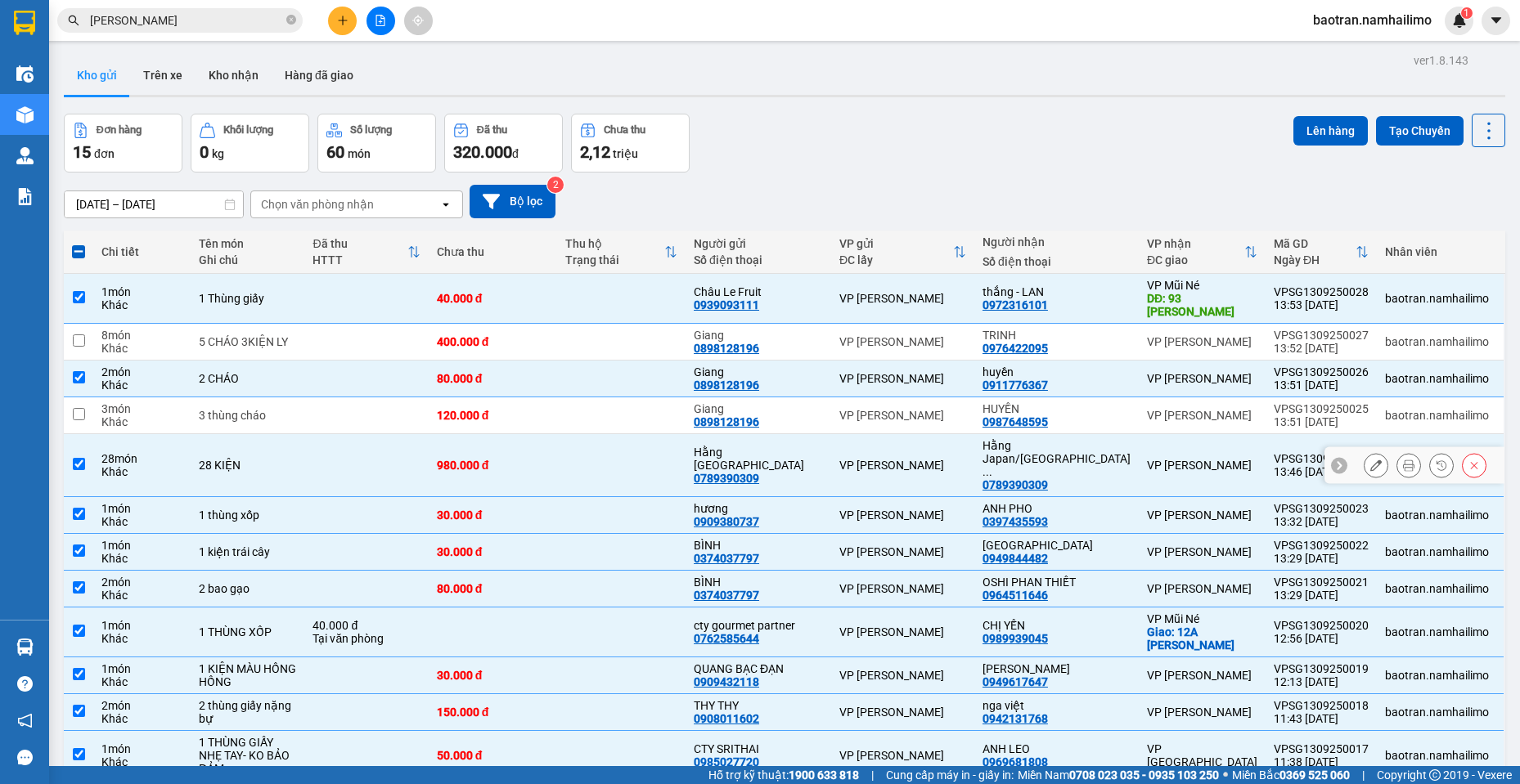
click at [224, 459] on div "28 KIỆN" at bounding box center [247, 465] width 98 height 13
checkbox input "false"
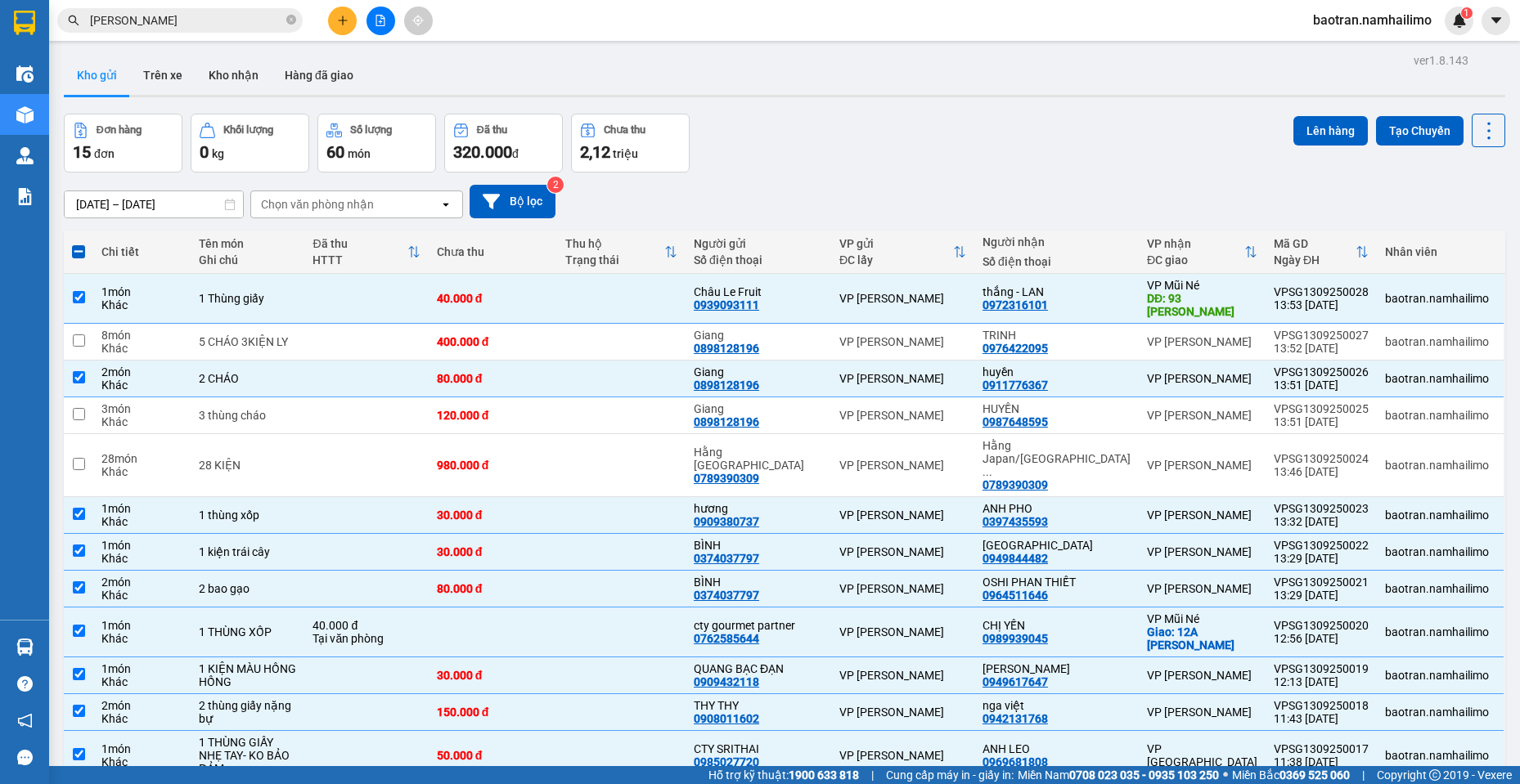
checkbox input "false"
click at [1153, 743] on div "VP [GEOGRAPHIC_DATA]" at bounding box center [1202, 755] width 110 height 27
checkbox input "false"
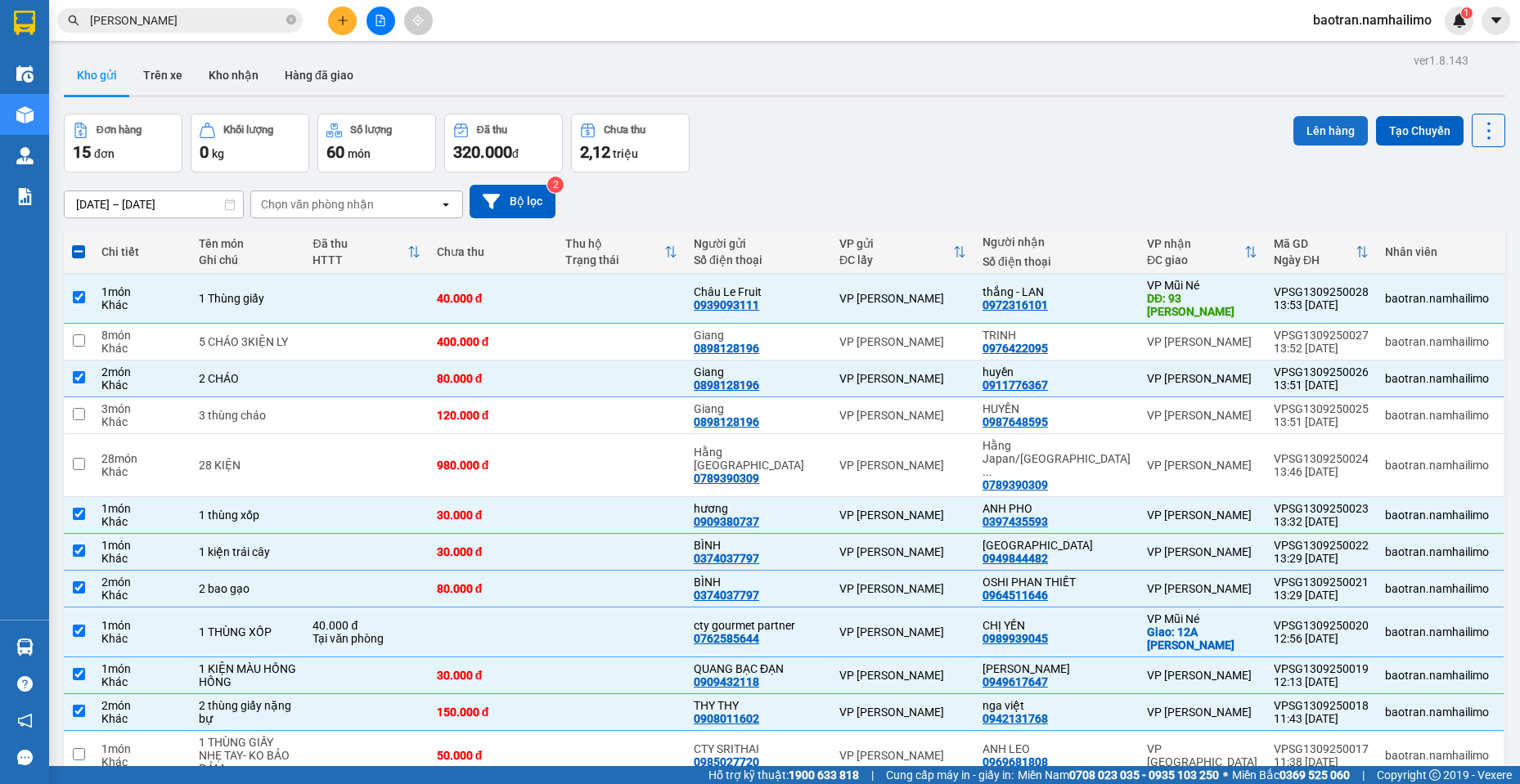
click at [1325, 124] on button "Lên hàng" at bounding box center [1331, 131] width 75 height 30
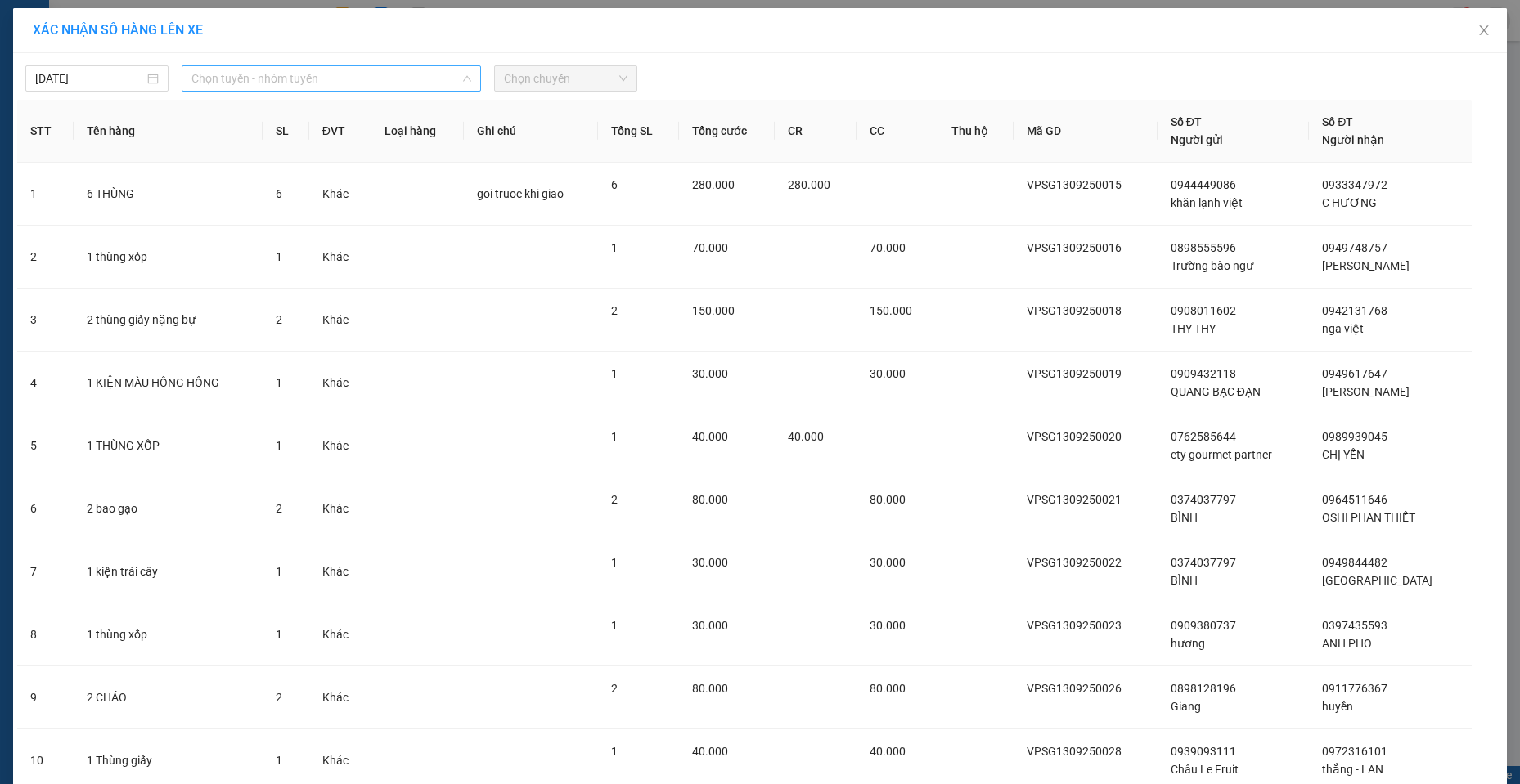
drag, startPoint x: 345, startPoint y: 68, endPoint x: 340, endPoint y: 77, distance: 10.3
click at [342, 67] on span "Chọn tuyến - nhóm tuyến" at bounding box center [331, 78] width 280 height 25
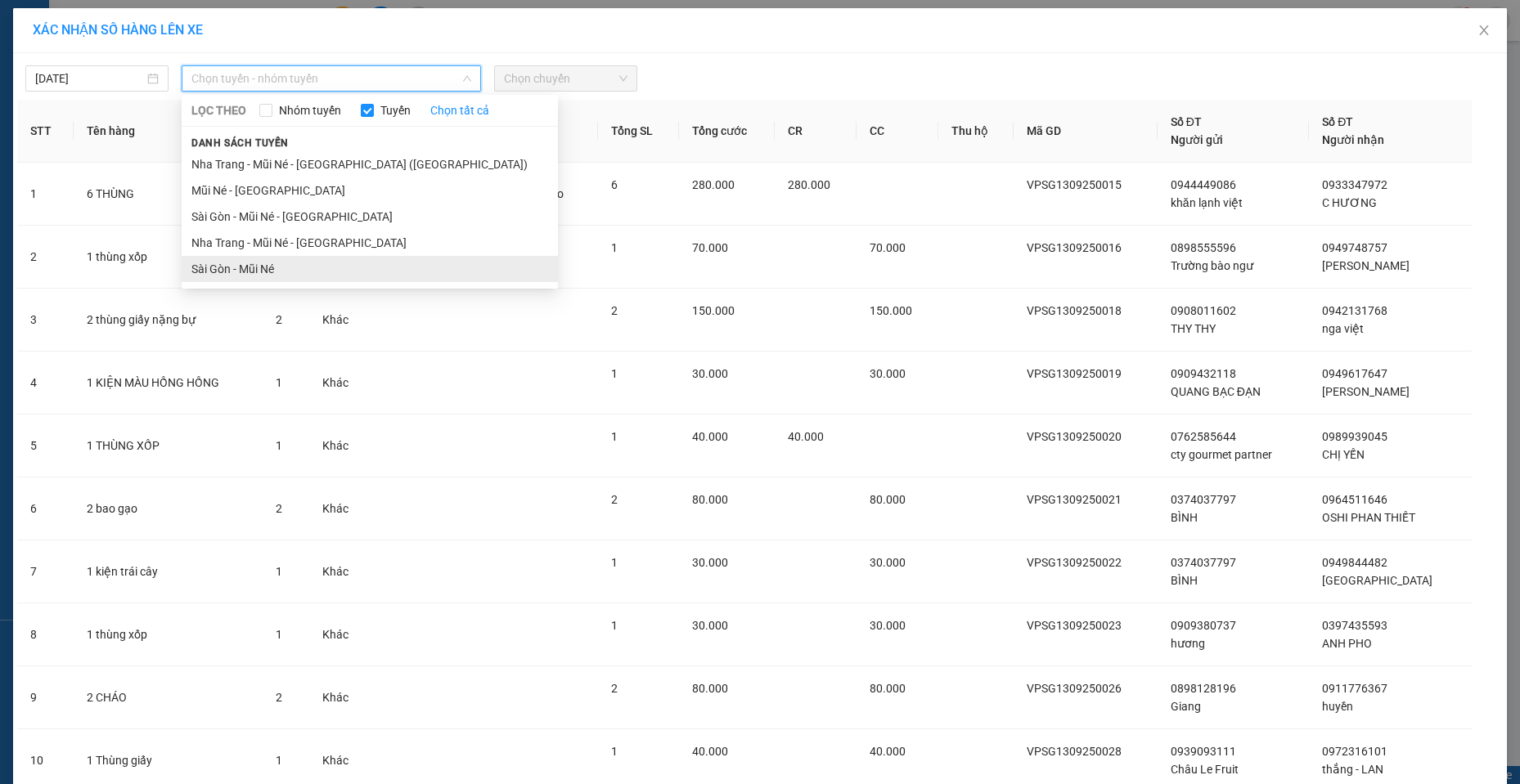
click at [243, 271] on li "Sài Gòn - Mũi Né" at bounding box center [369, 269] width 376 height 27
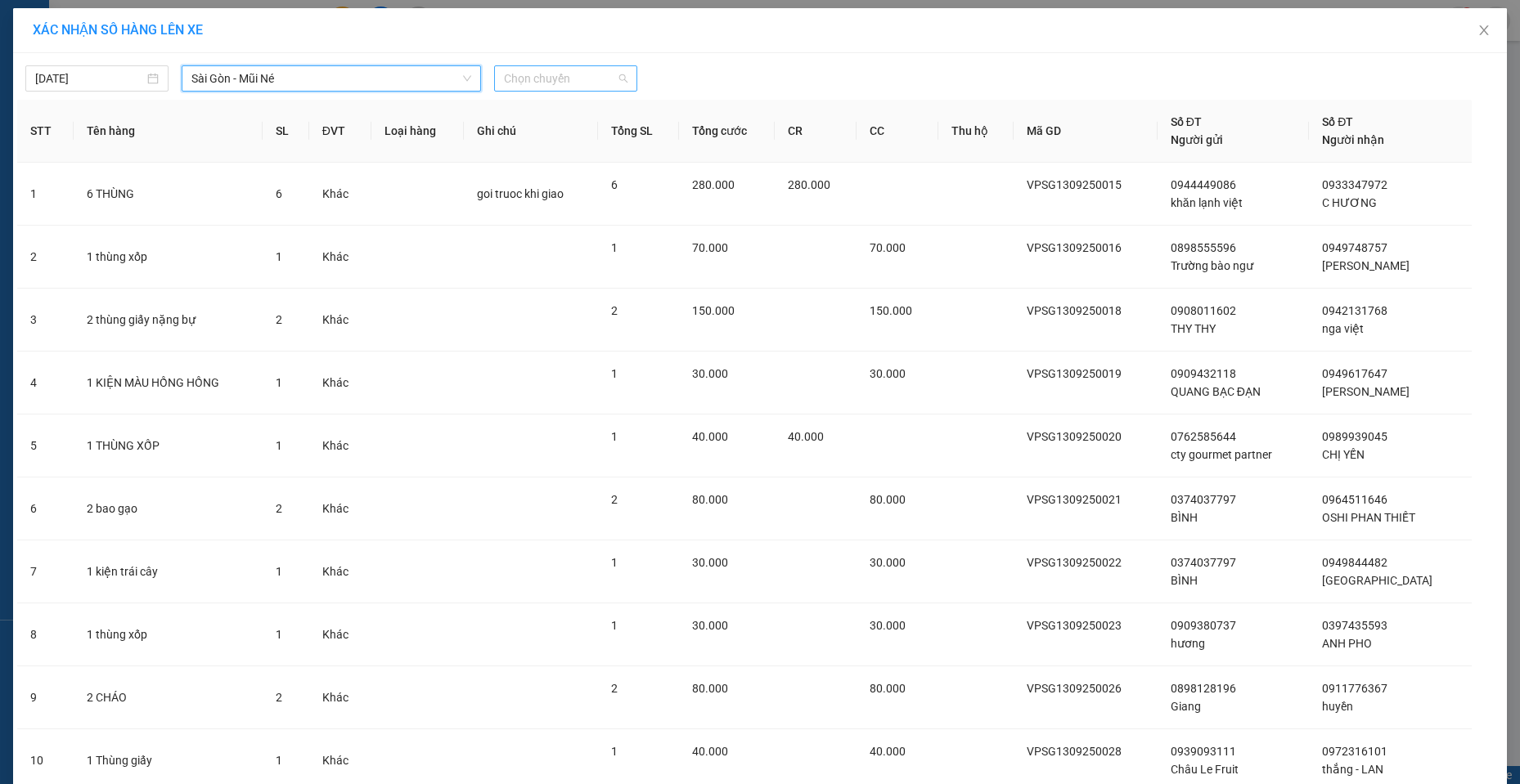
click at [569, 79] on span "Chọn chuyến" at bounding box center [565, 78] width 123 height 25
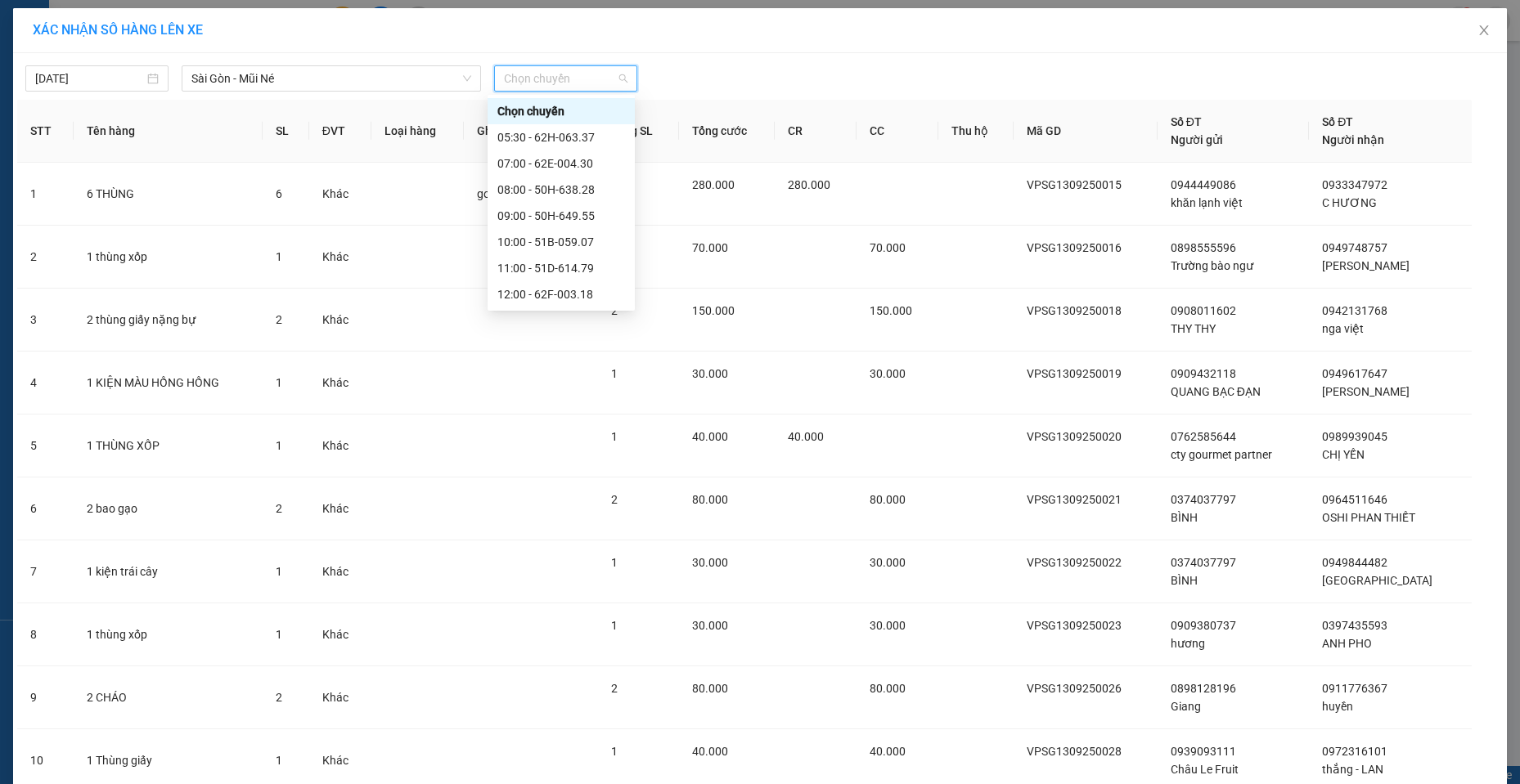
click at [569, 311] on div "14:00 - 51B-172.67" at bounding box center [562, 320] width 128 height 18
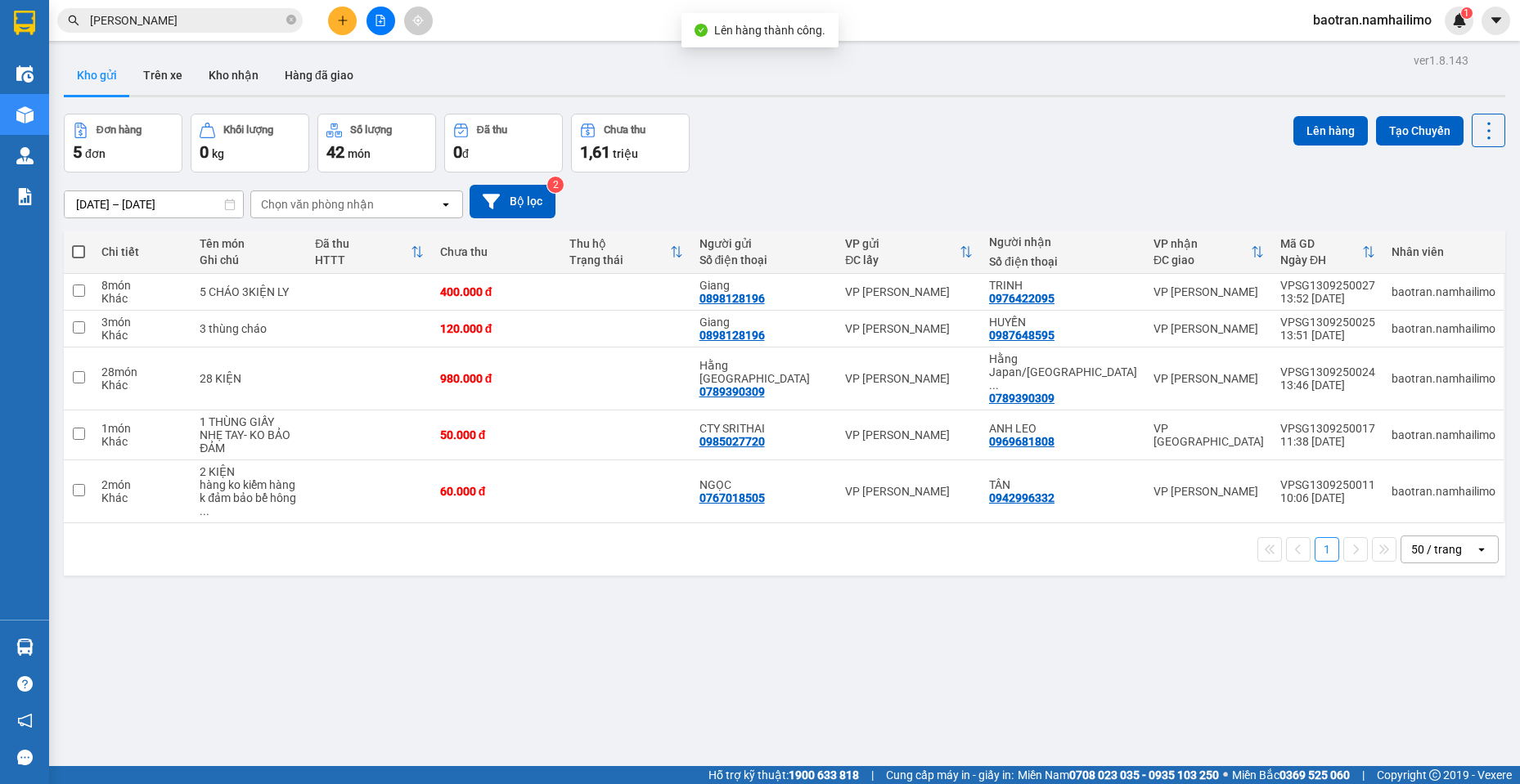
click at [1352, 200] on div "[DATE] – [DATE] Press the down arrow key to interact with the calendar and sele…" at bounding box center [784, 202] width 1441 height 33
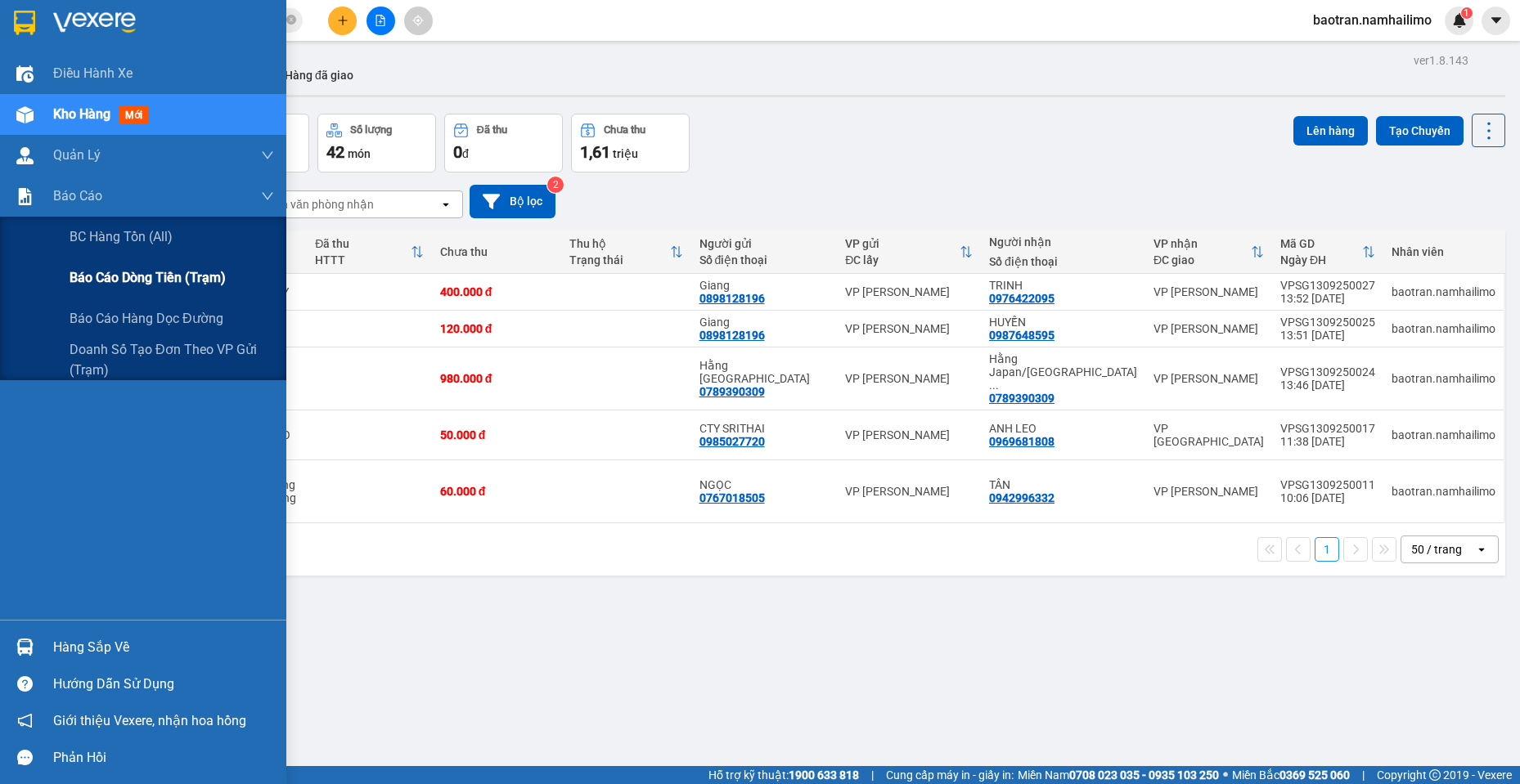
click at [135, 267] on div "Báo cáo dòng tiền (trạm)" at bounding box center [172, 279] width 205 height 41
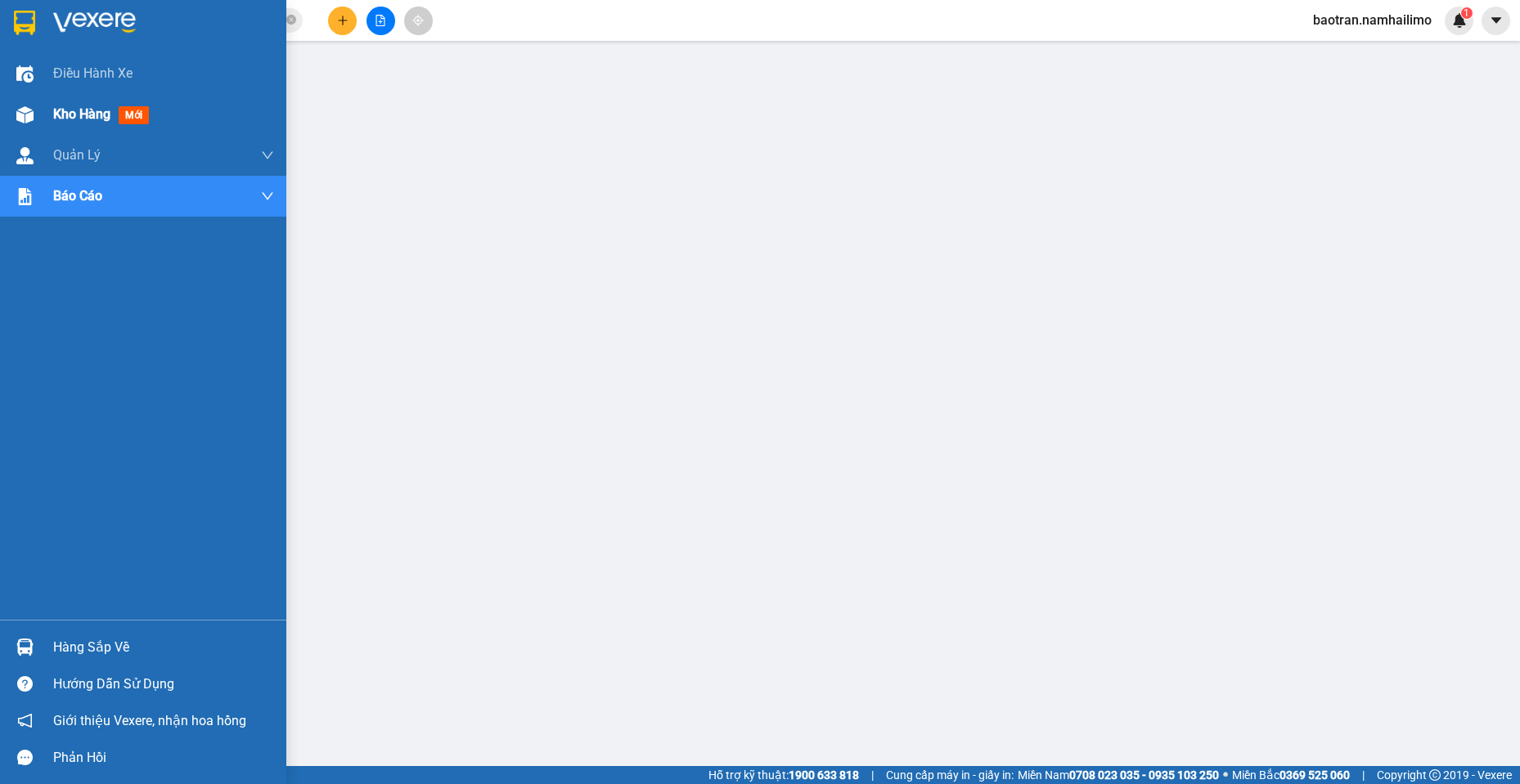
click at [22, 118] on img at bounding box center [25, 114] width 17 height 17
click at [133, 108] on span "mới" at bounding box center [133, 115] width 30 height 18
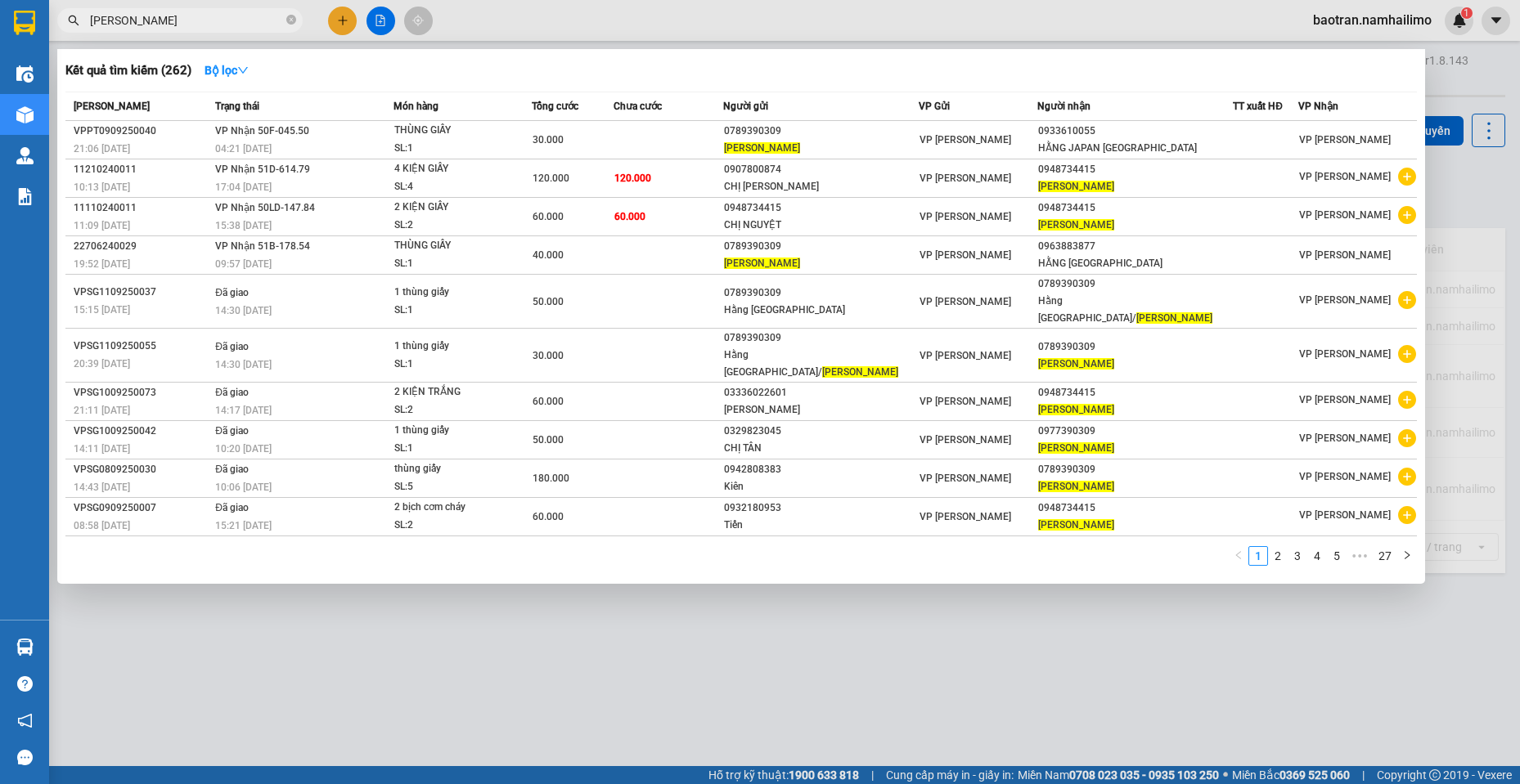
drag, startPoint x: 229, startPoint y: 32, endPoint x: 223, endPoint y: 22, distance: 11.7
click at [227, 32] on span "[PERSON_NAME]" at bounding box center [179, 20] width 245 height 25
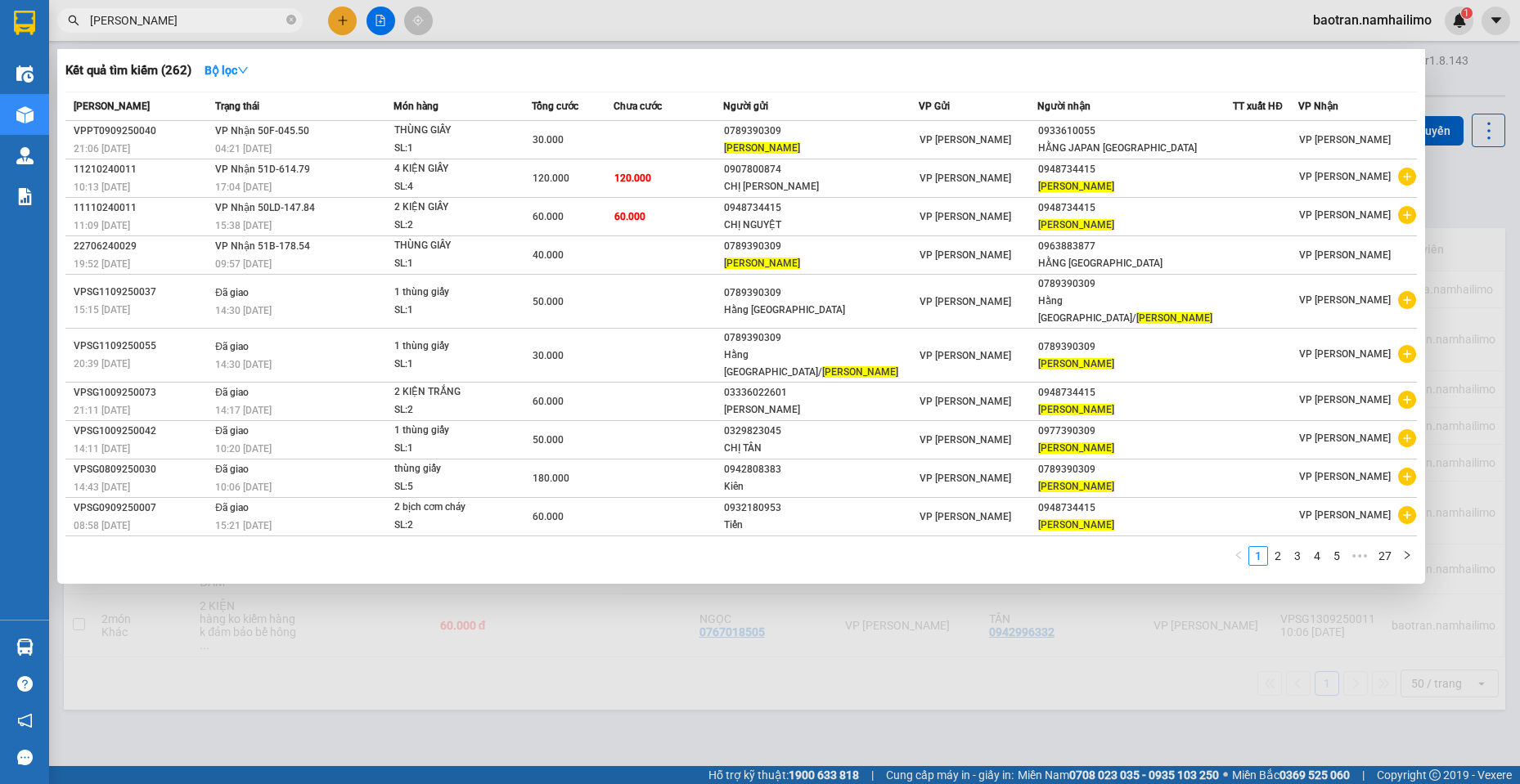
click at [223, 22] on input "[PERSON_NAME]" at bounding box center [186, 21] width 193 height 18
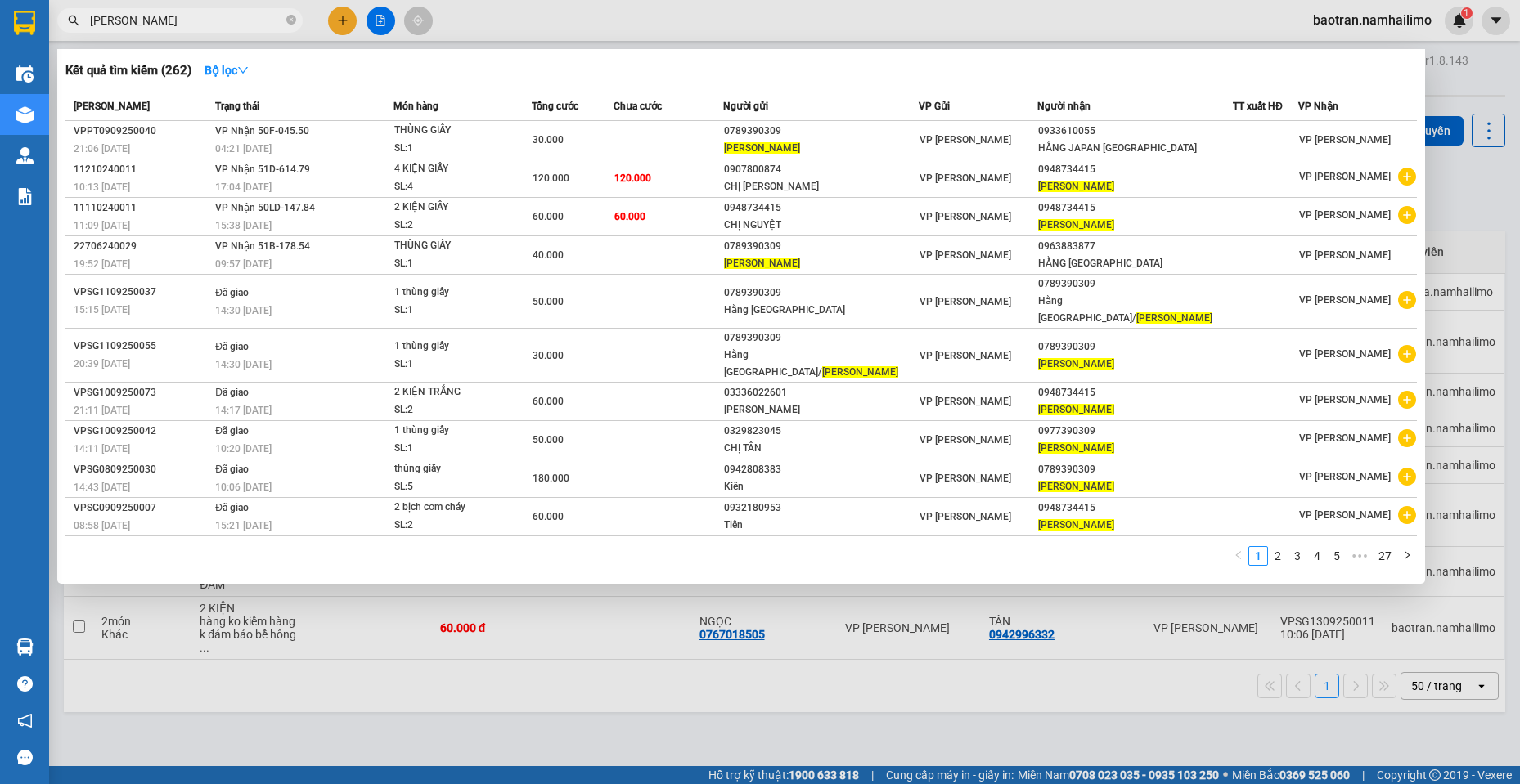
click at [223, 22] on input "[PERSON_NAME]" at bounding box center [186, 21] width 193 height 18
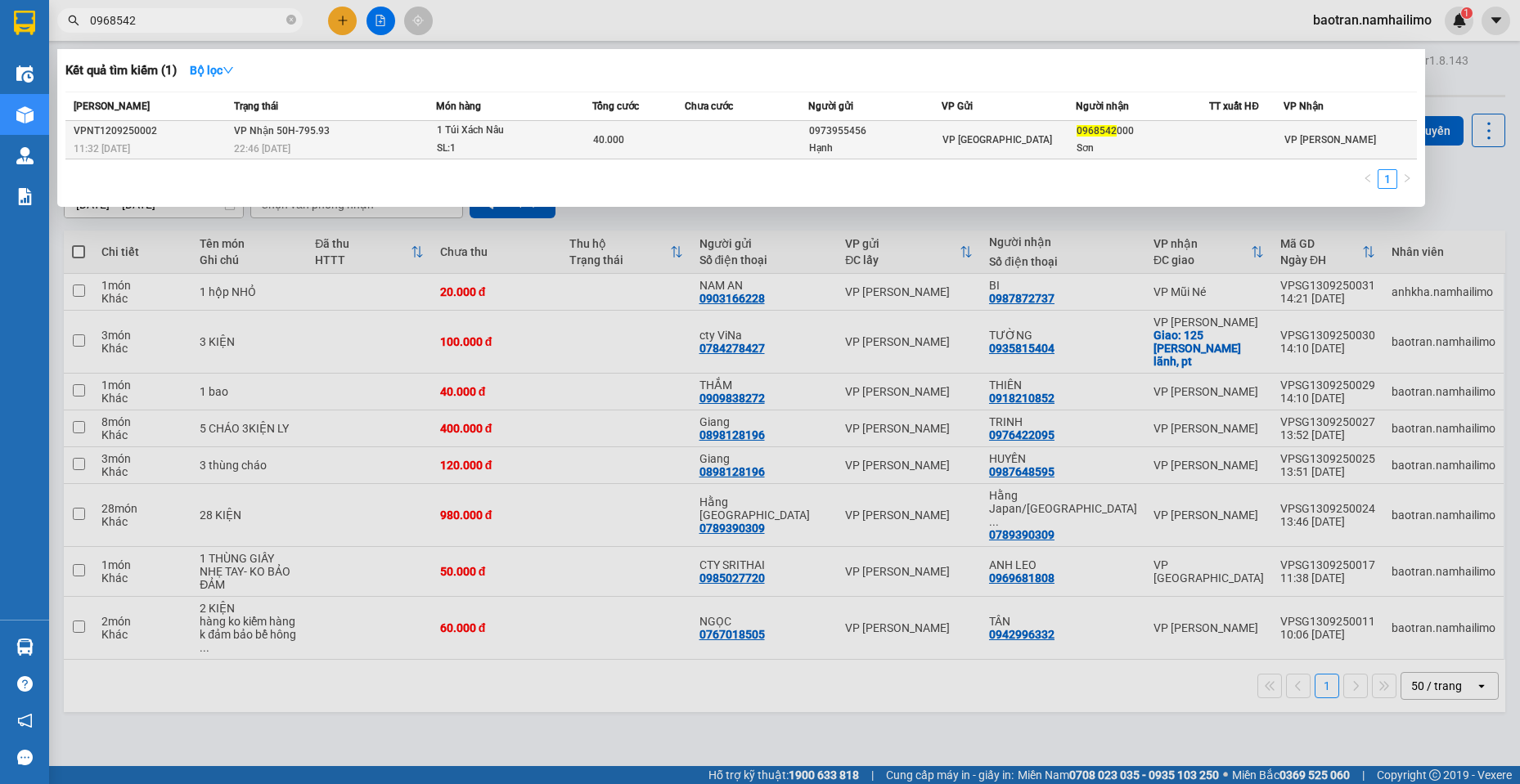
type input "0968542"
click at [897, 149] on div "Hạnh" at bounding box center [875, 148] width 132 height 17
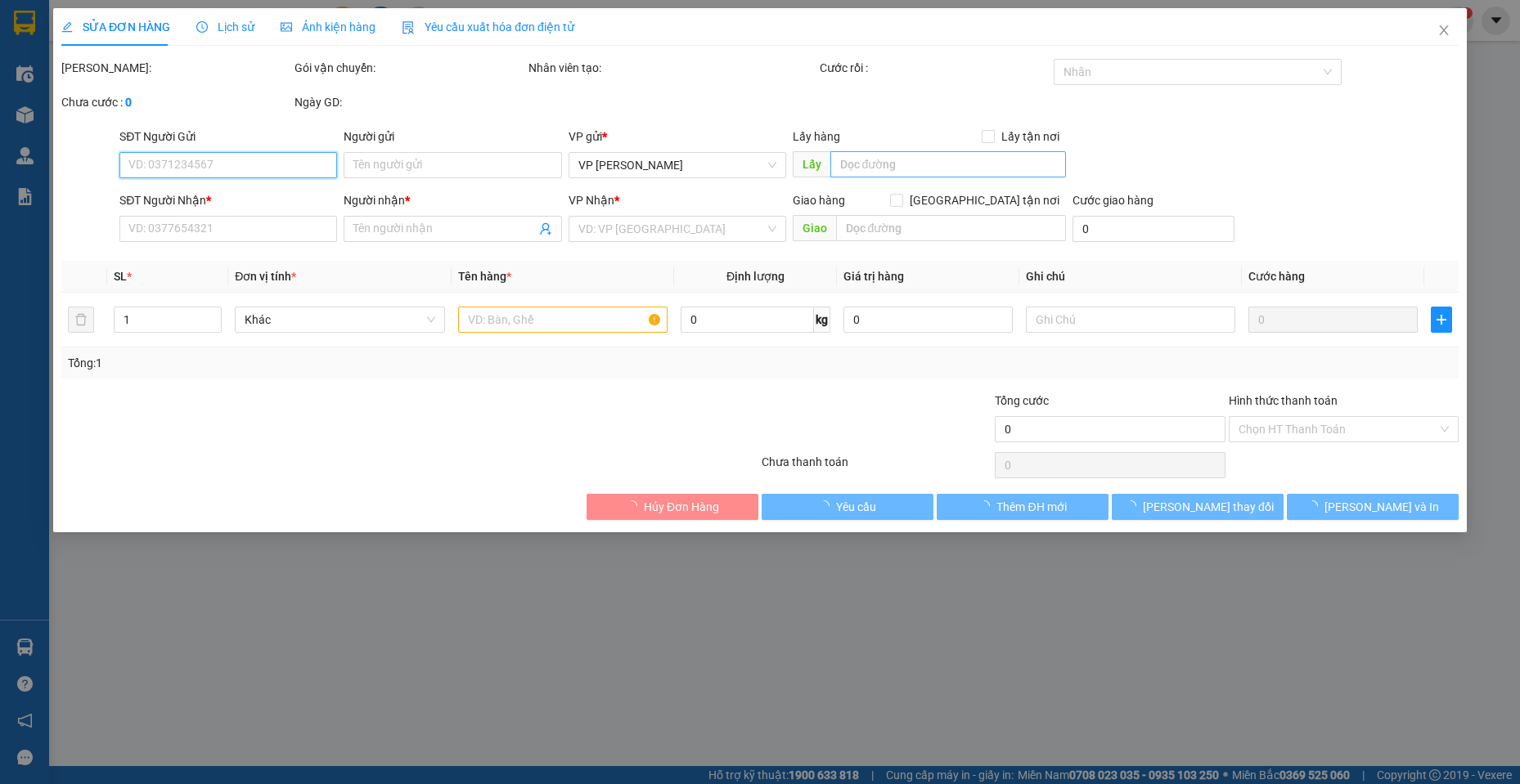
type input "0973955456"
type input "Hạnh"
type input "0968542000"
type input "Sơn"
type input "40.000"
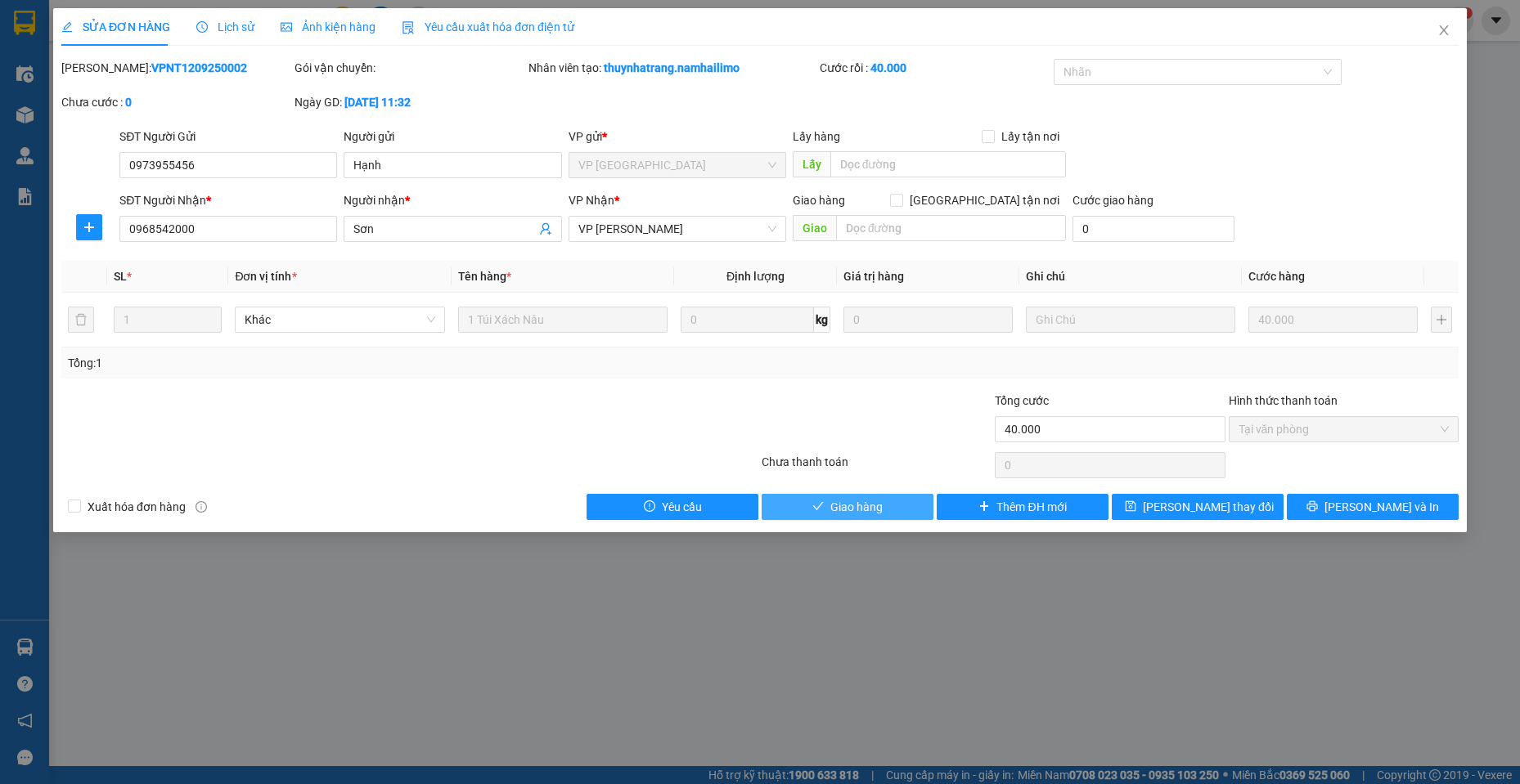
click at [844, 514] on span "Giao hàng" at bounding box center [856, 507] width 52 height 18
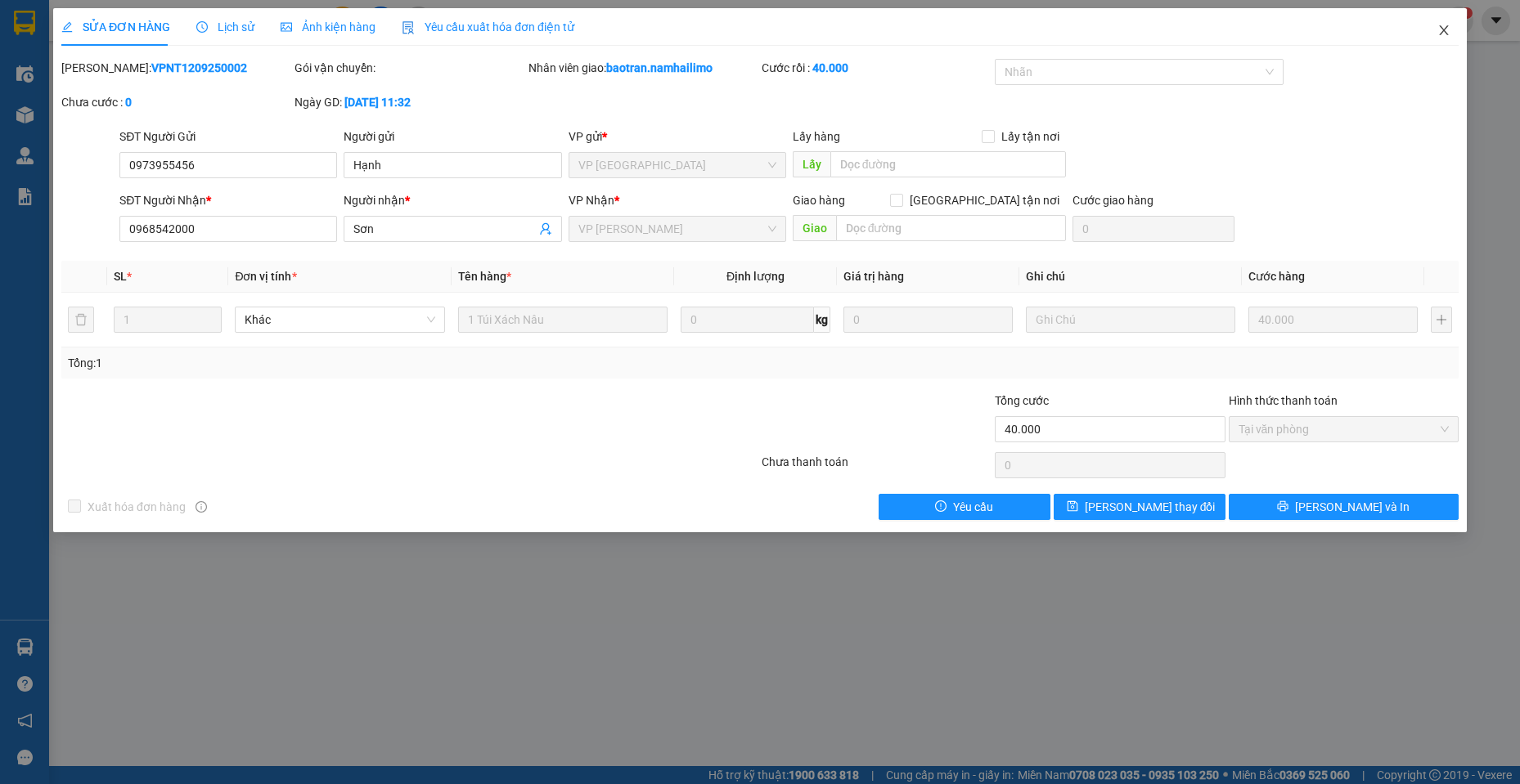
click at [1447, 28] on icon "close" at bounding box center [1443, 31] width 9 height 10
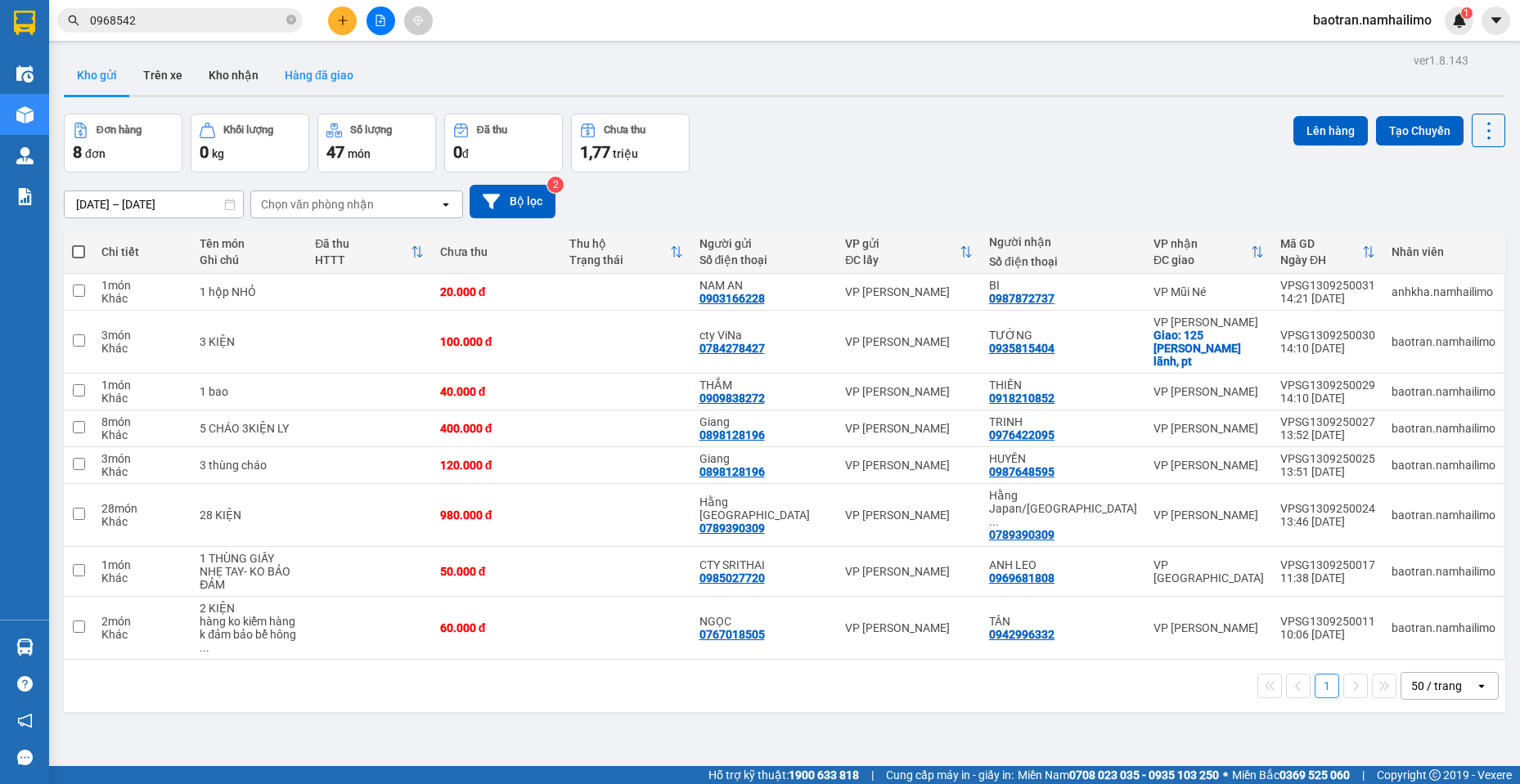
click at [336, 71] on button "Hàng đã giao" at bounding box center [319, 75] width 95 height 39
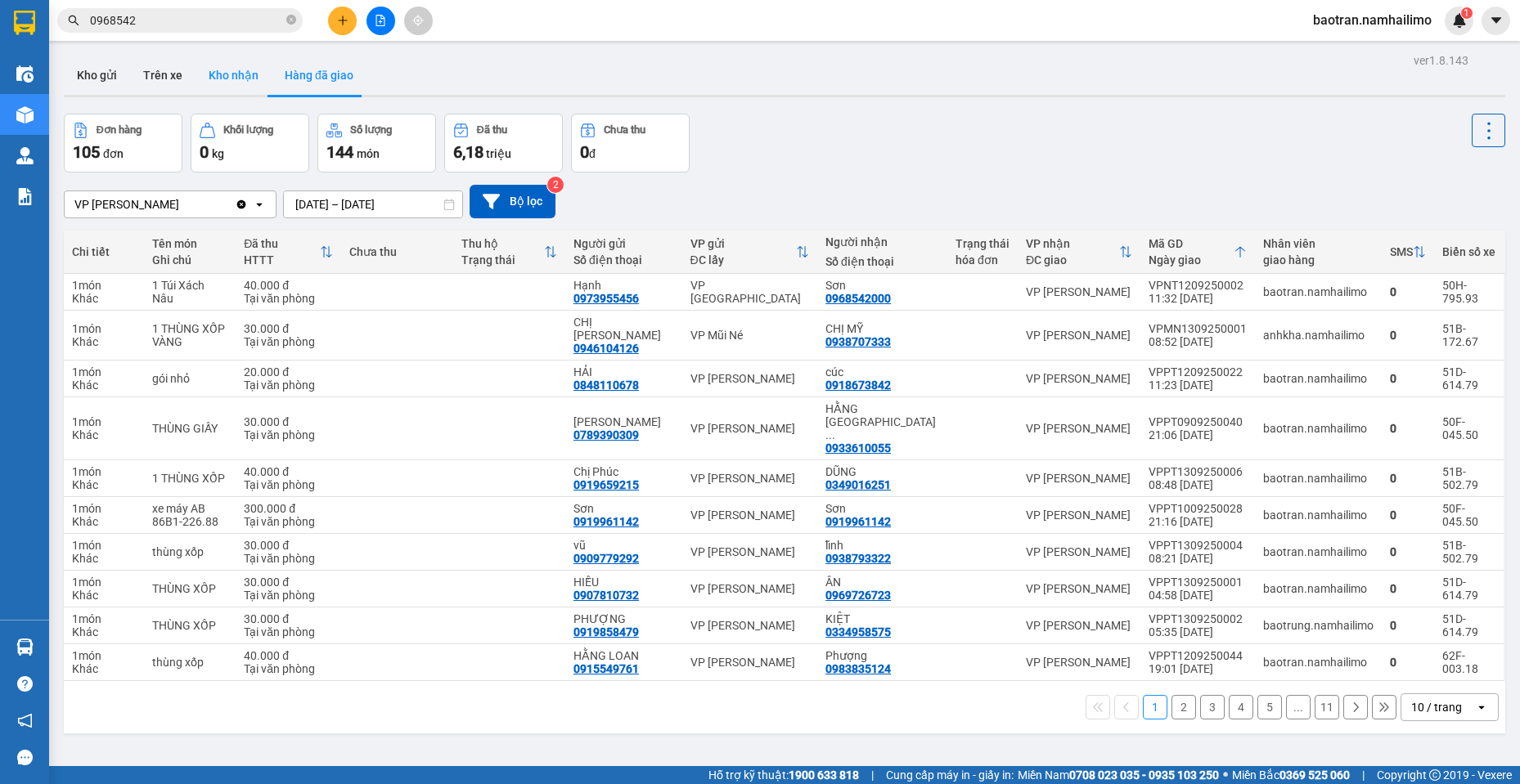
click at [243, 83] on button "Kho nhận" at bounding box center [232, 75] width 76 height 39
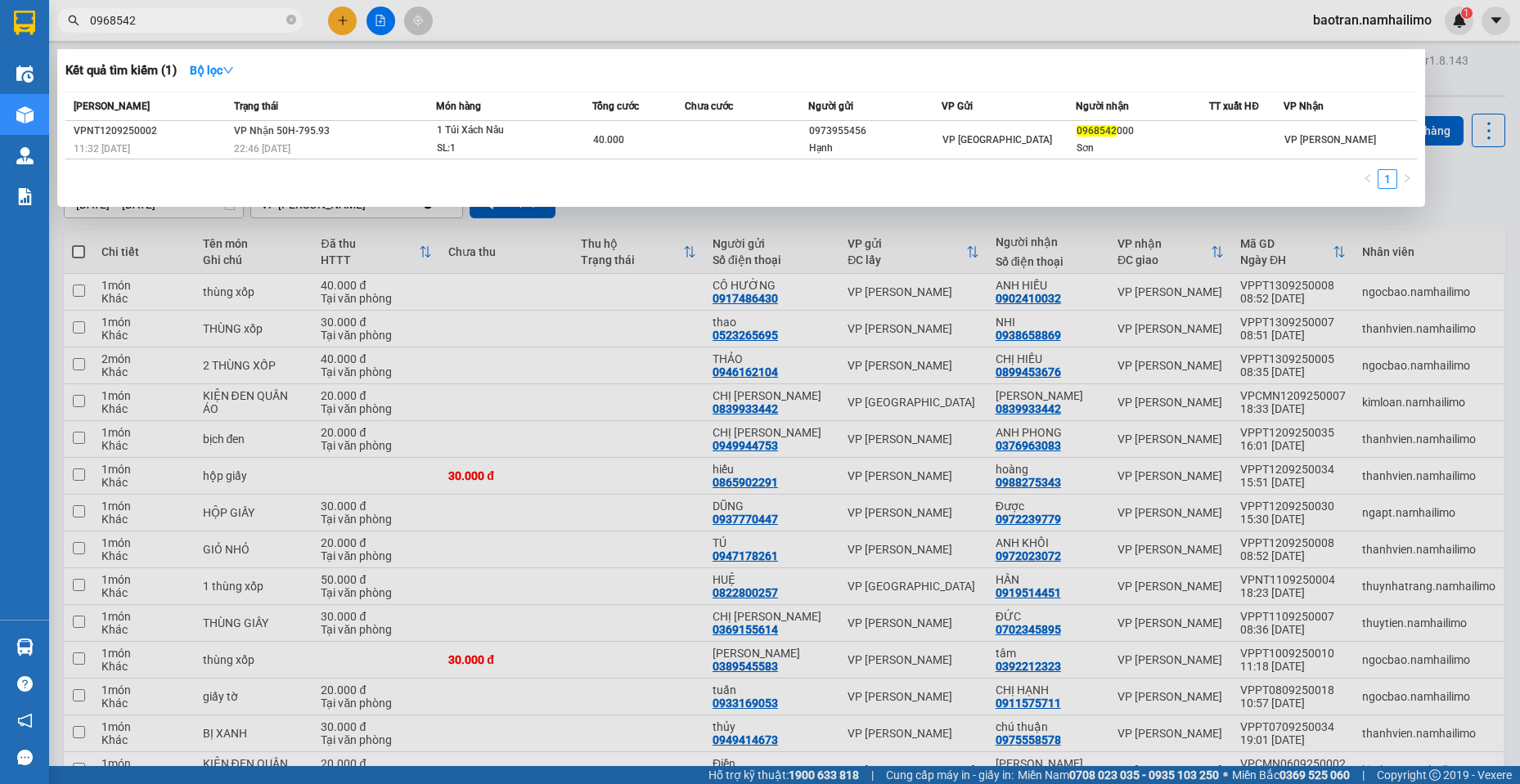
click at [178, 12] on input "0968542" at bounding box center [186, 21] width 193 height 18
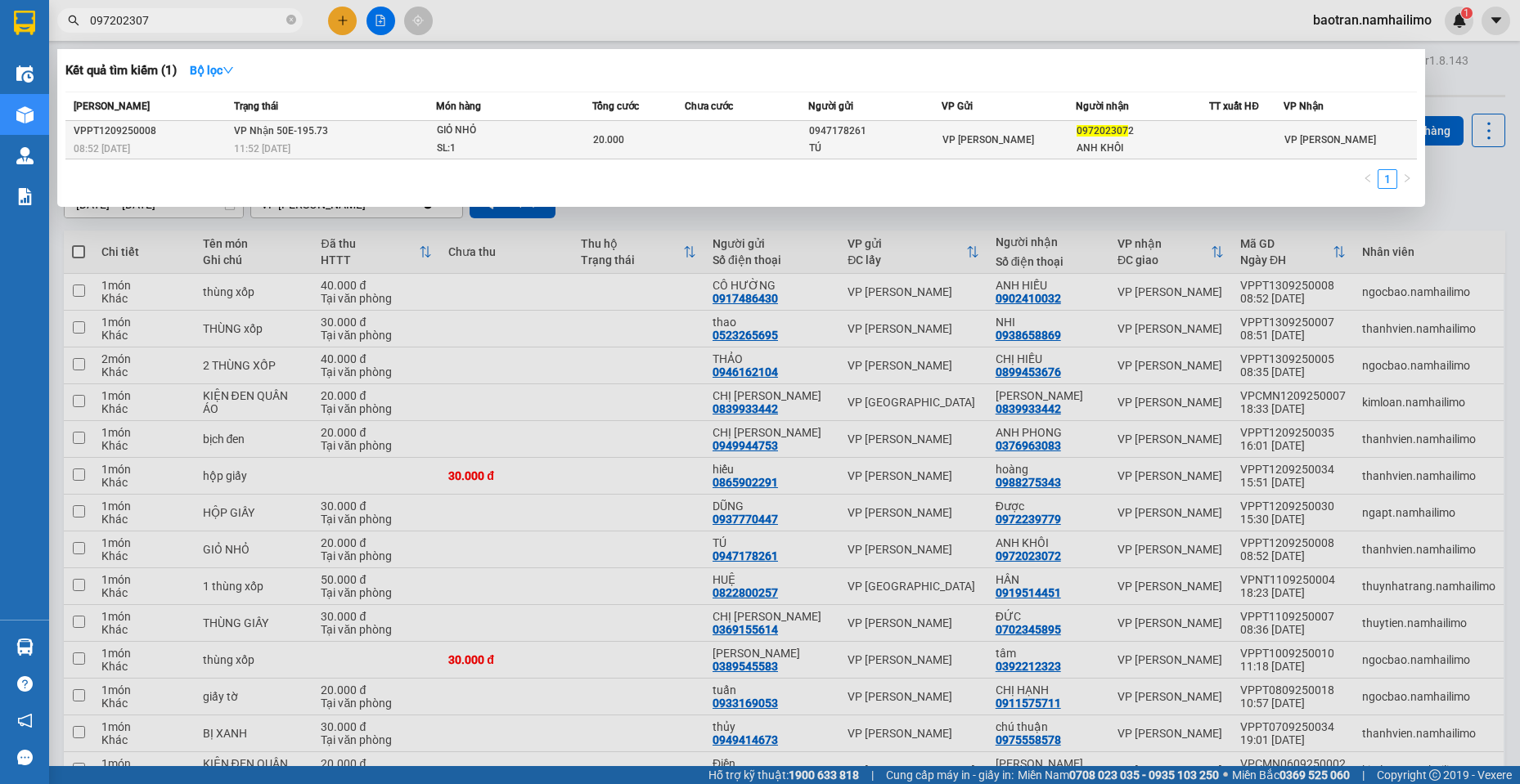
type input "097202307"
click at [569, 147] on span "GIỎ NHỎ SL: 1" at bounding box center [513, 140] width 155 height 35
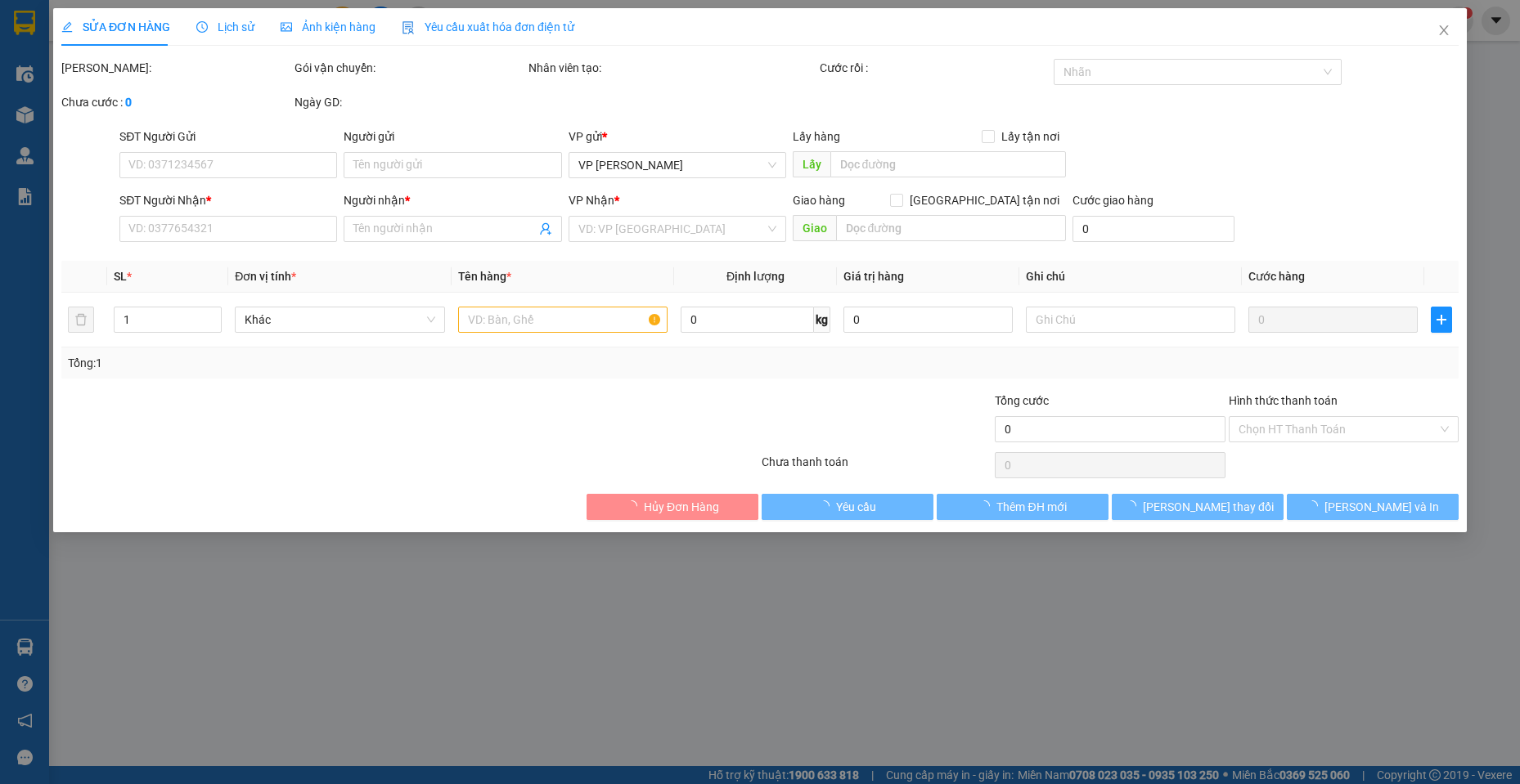
type input "0947178261"
type input "TÚ"
type input "0972023072"
type input "ANH KHÔI"
type input "20.000"
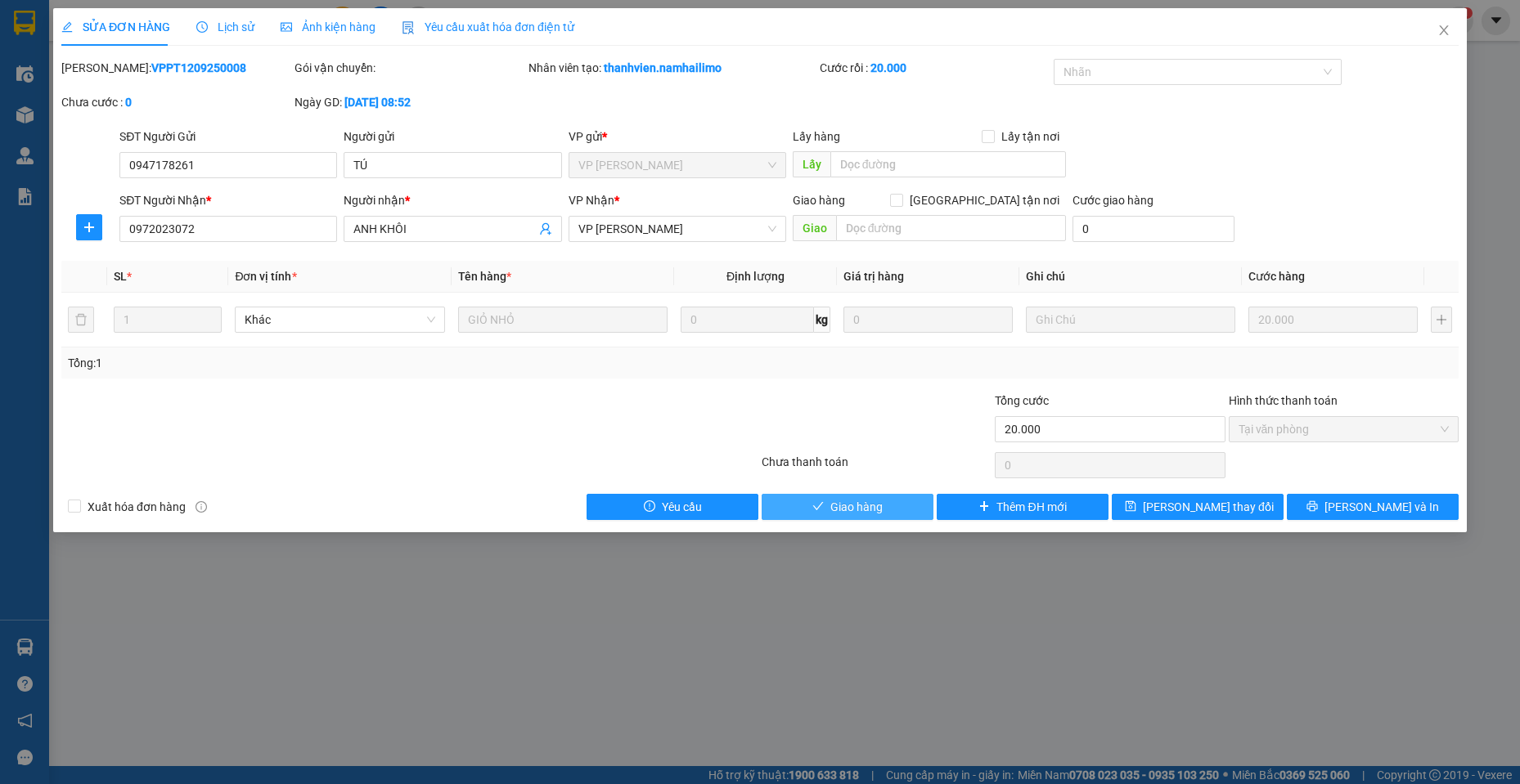
click at [880, 511] on span "Giao hàng" at bounding box center [856, 507] width 52 height 18
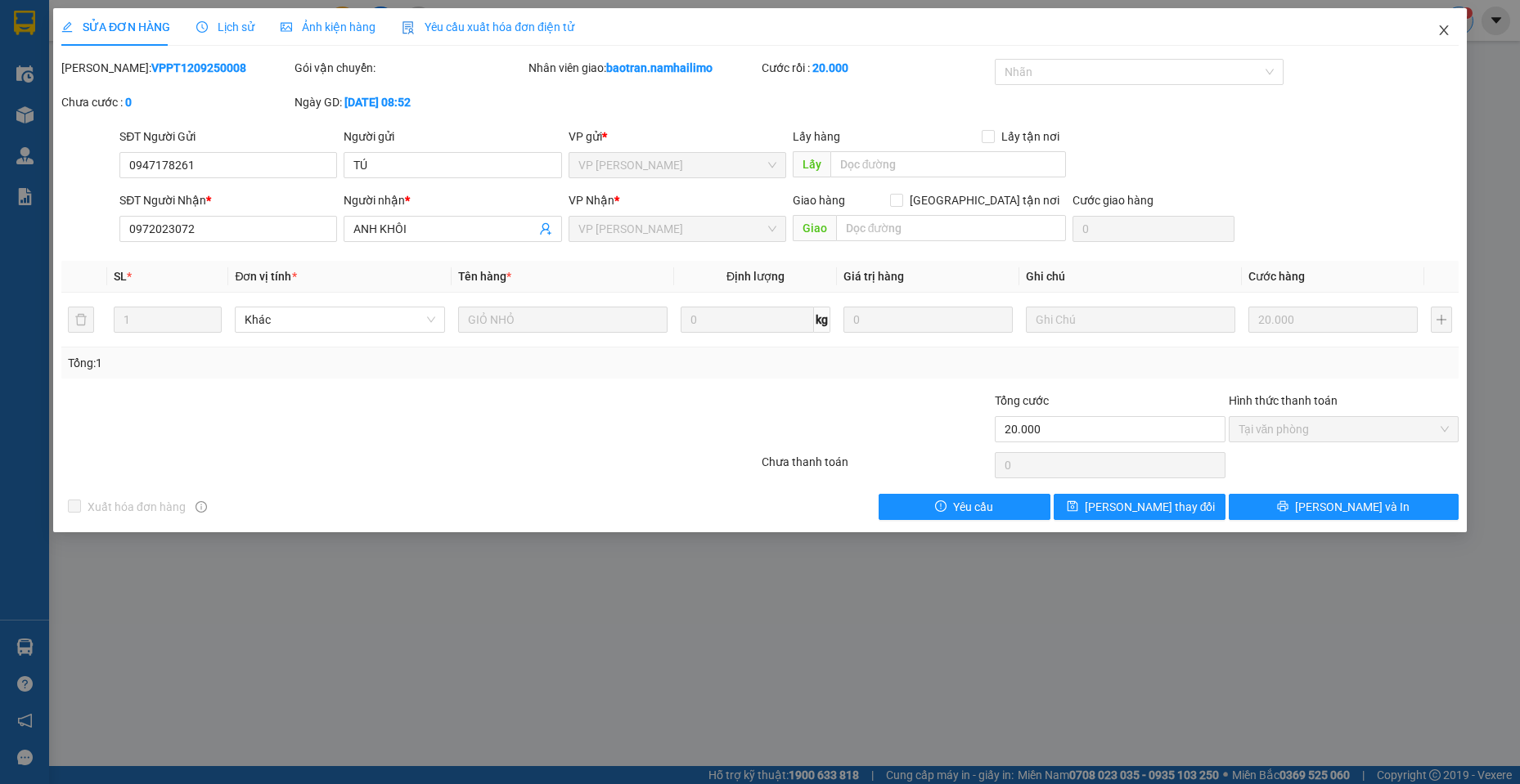
click at [1452, 31] on span "Close" at bounding box center [1443, 31] width 46 height 46
